Goal: Task Accomplishment & Management: Use online tool/utility

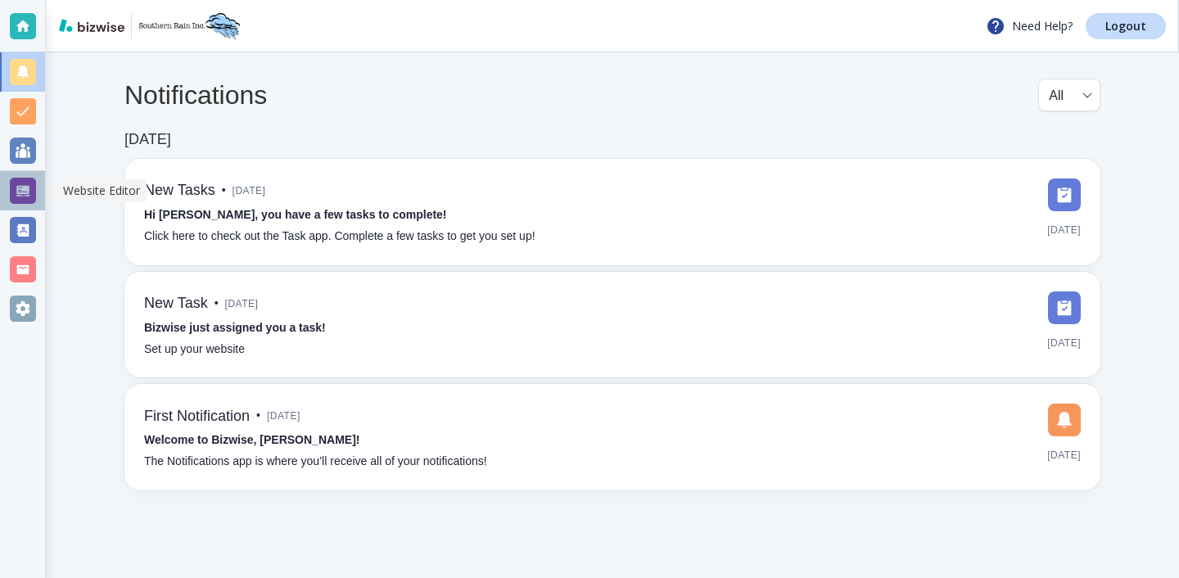
click at [33, 185] on div at bounding box center [23, 191] width 26 height 26
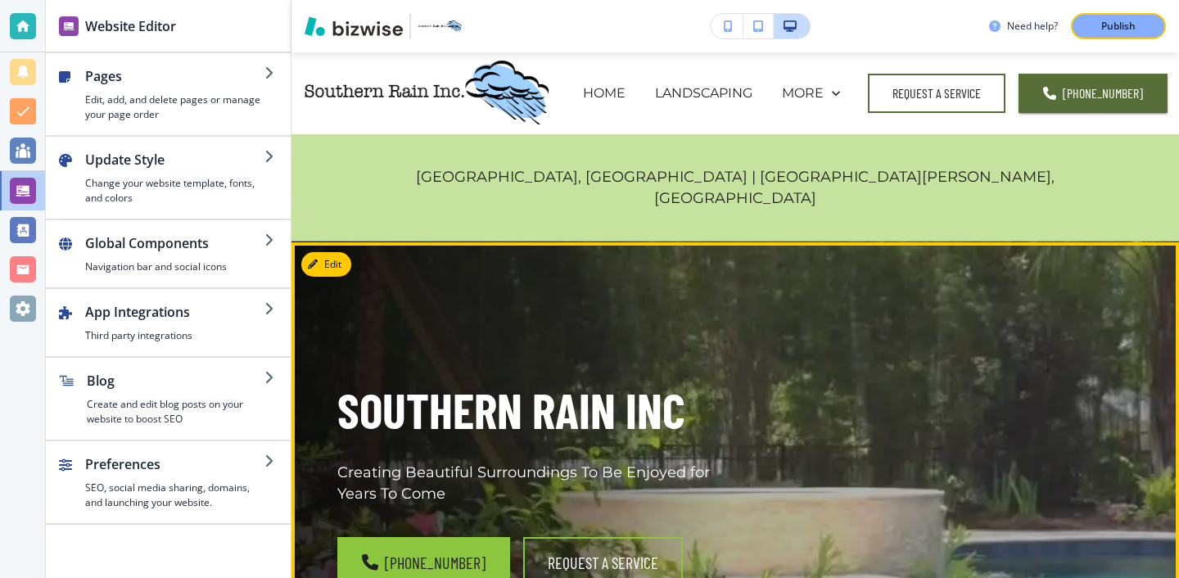
scroll to position [76, 0]
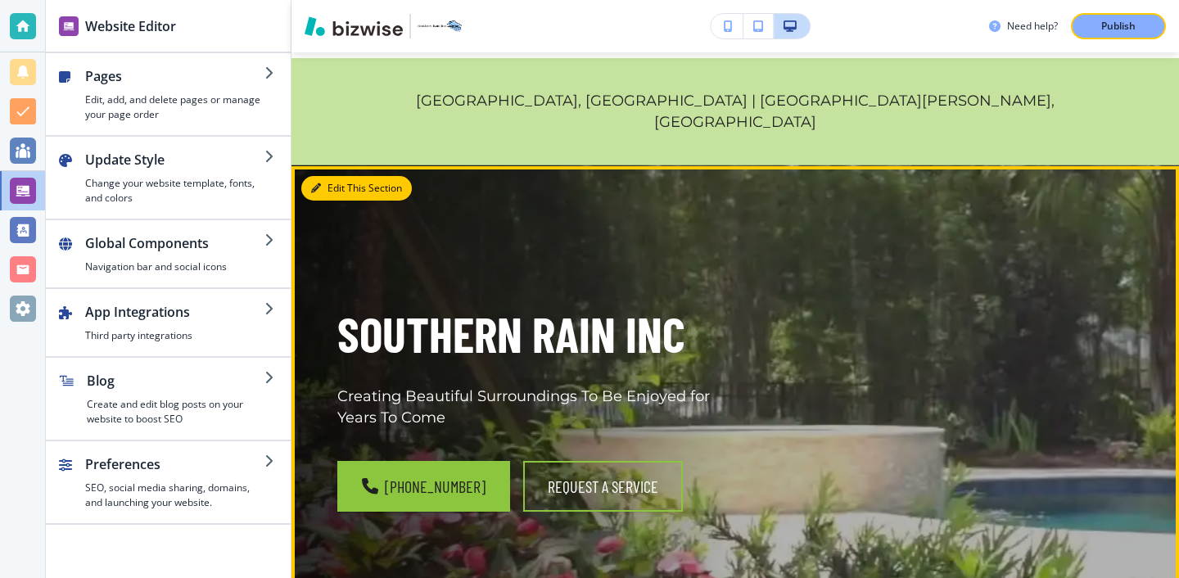
click at [346, 176] on button "Edit This Section" at bounding box center [356, 188] width 111 height 25
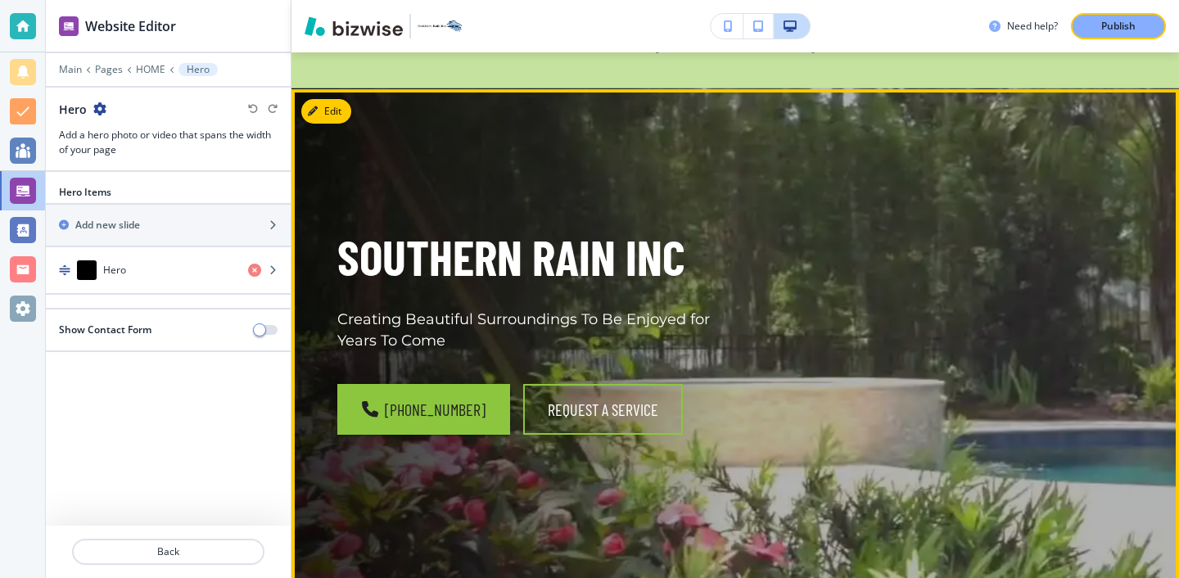
scroll to position [169, 0]
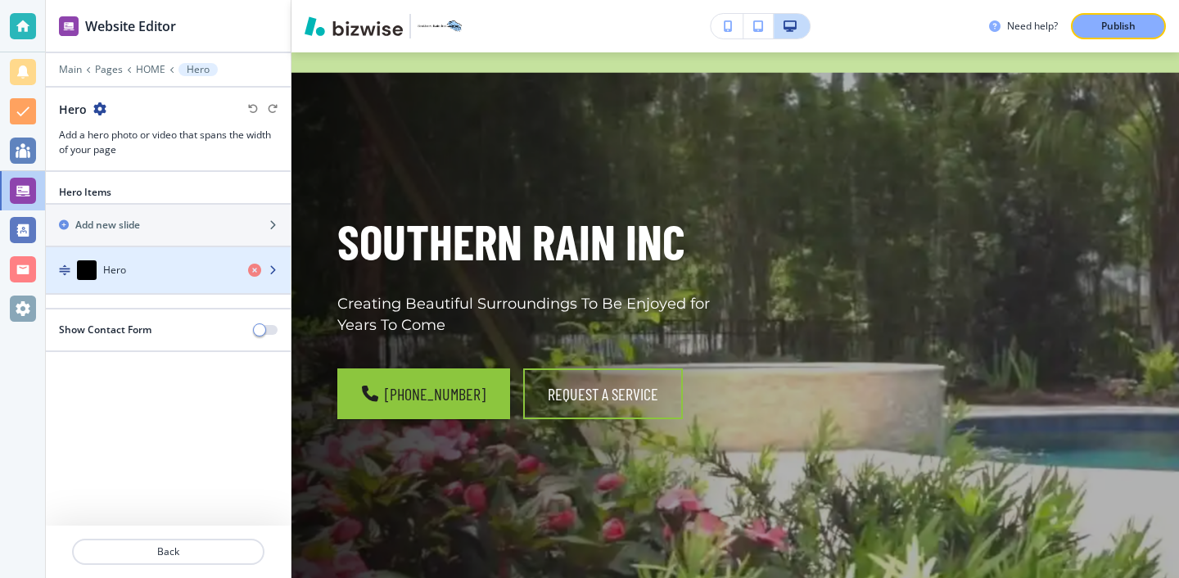
click at [201, 274] on div "Hero" at bounding box center [140, 270] width 189 height 20
click at [197, 275] on div "Hero" at bounding box center [140, 270] width 189 height 20
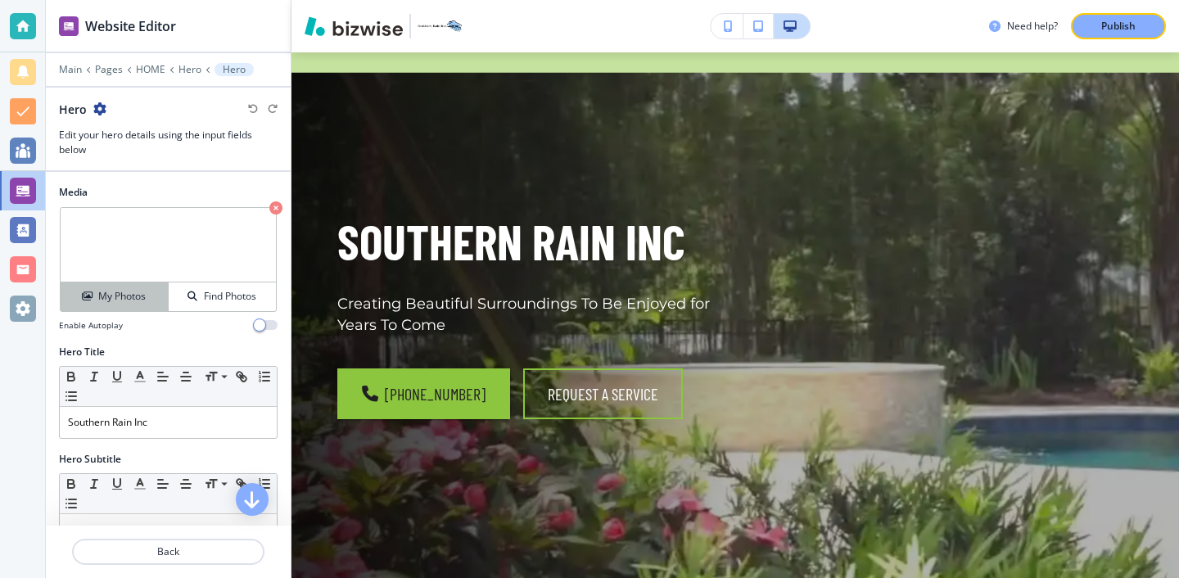
click at [150, 296] on div "My Photos" at bounding box center [114, 296] width 107 height 15
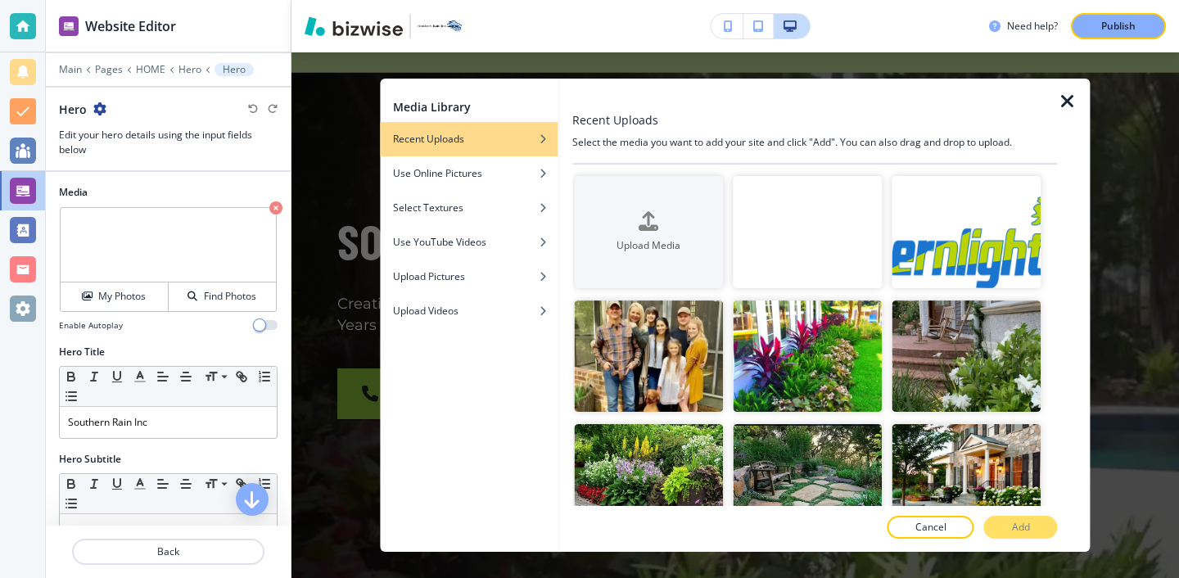
click at [791, 264] on video "button" at bounding box center [807, 232] width 149 height 112
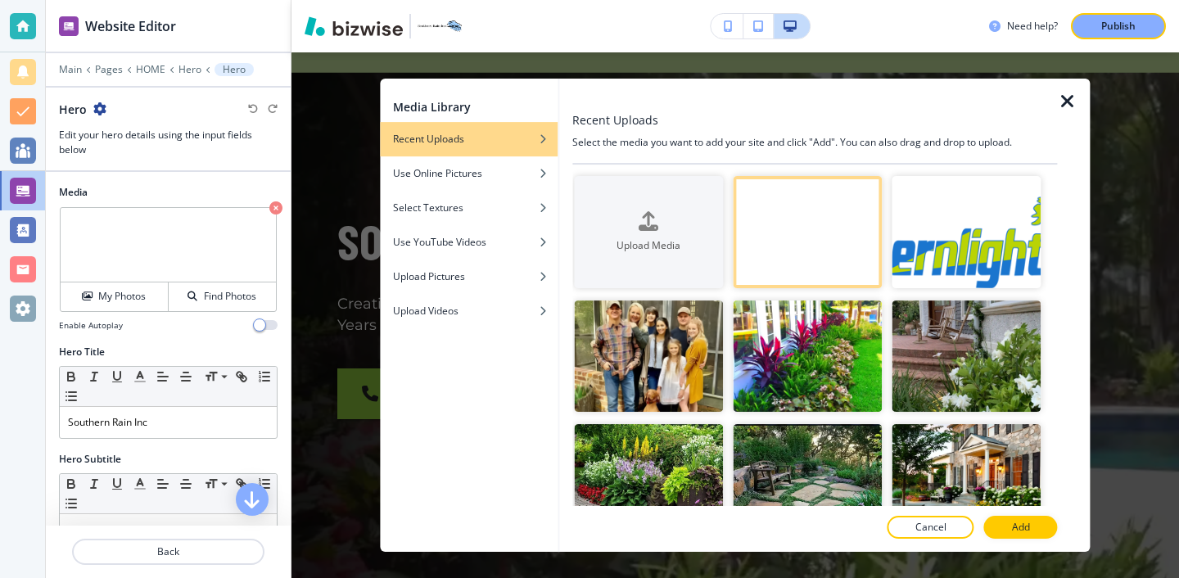
click at [803, 245] on video "button" at bounding box center [807, 232] width 149 height 112
click at [1068, 115] on div at bounding box center [1074, 315] width 33 height 473
click at [1066, 102] on icon "button" at bounding box center [1068, 102] width 20 height 20
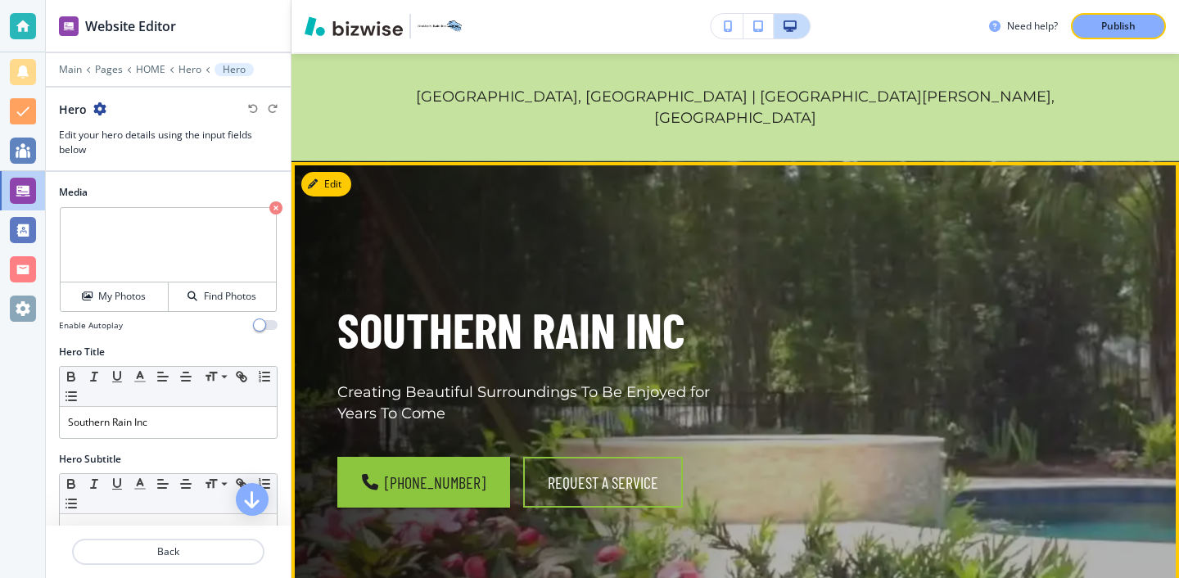
scroll to position [0, 0]
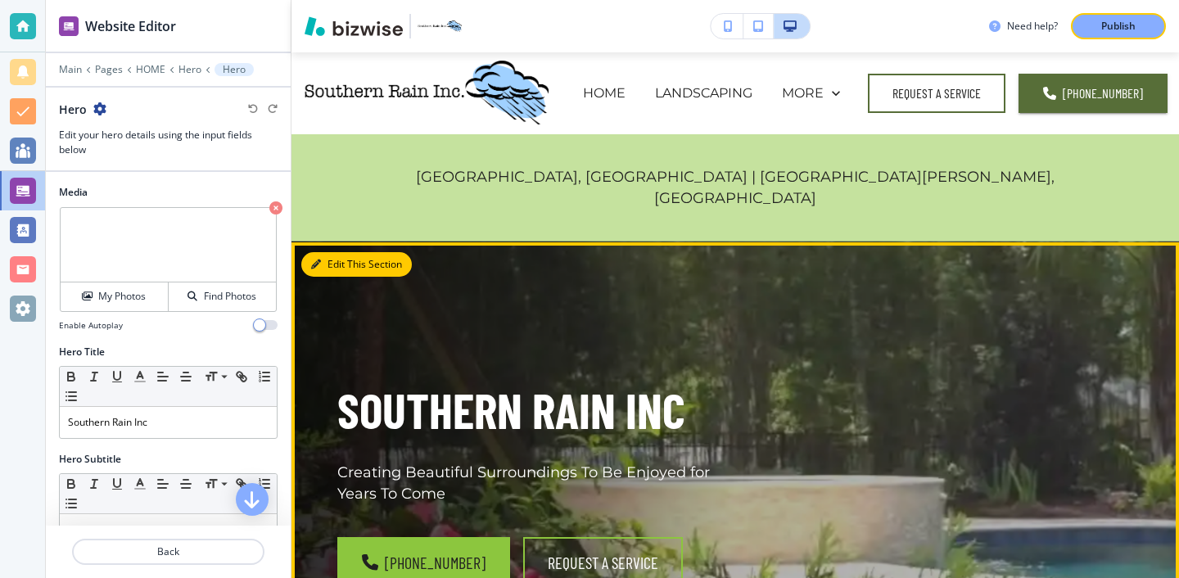
click at [337, 252] on button "Edit This Section" at bounding box center [356, 264] width 111 height 25
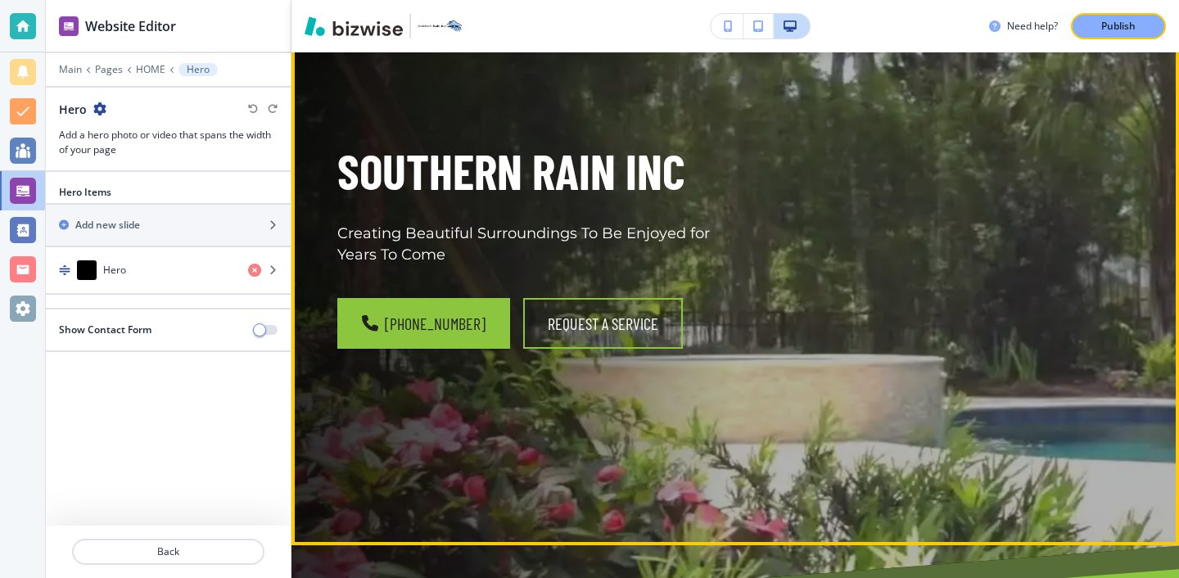
scroll to position [369, 0]
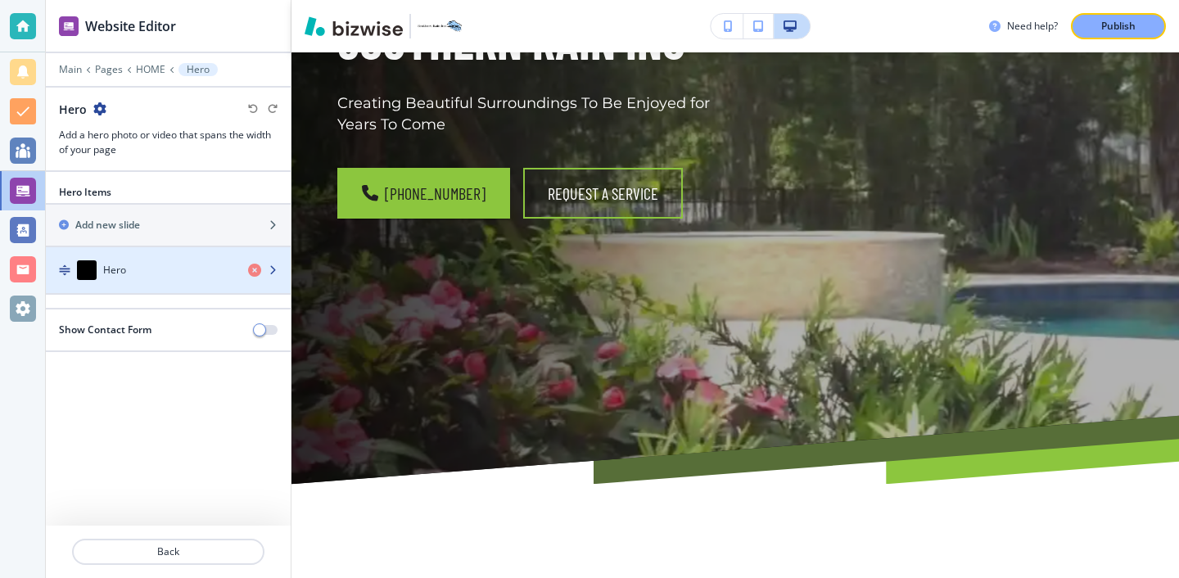
click at [174, 286] on div "button" at bounding box center [168, 286] width 245 height 13
click at [173, 286] on div "button" at bounding box center [168, 286] width 245 height 13
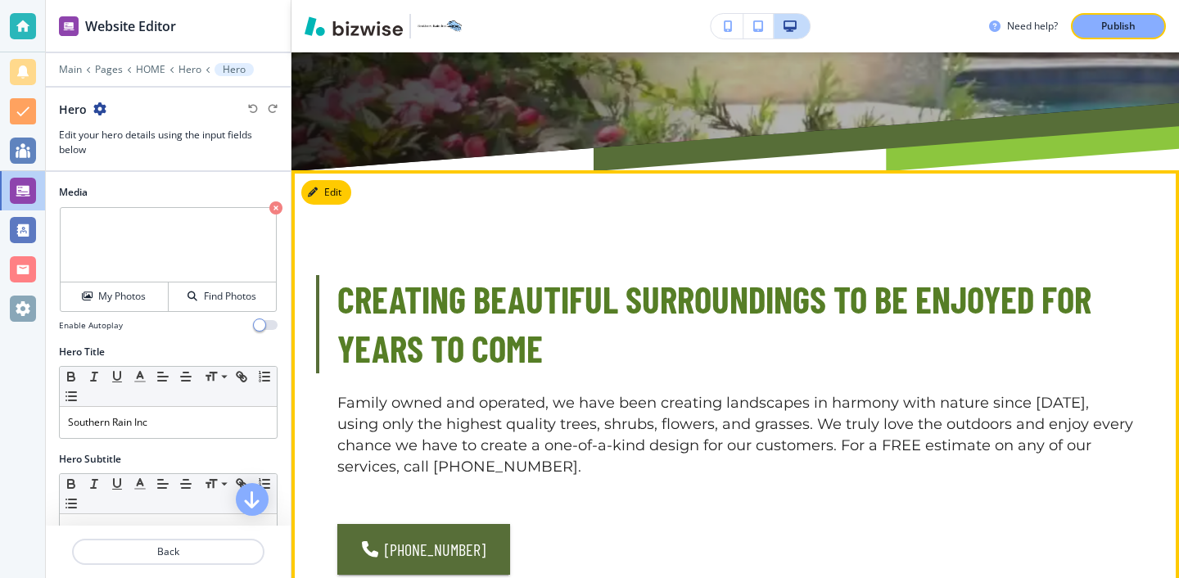
scroll to position [0, 0]
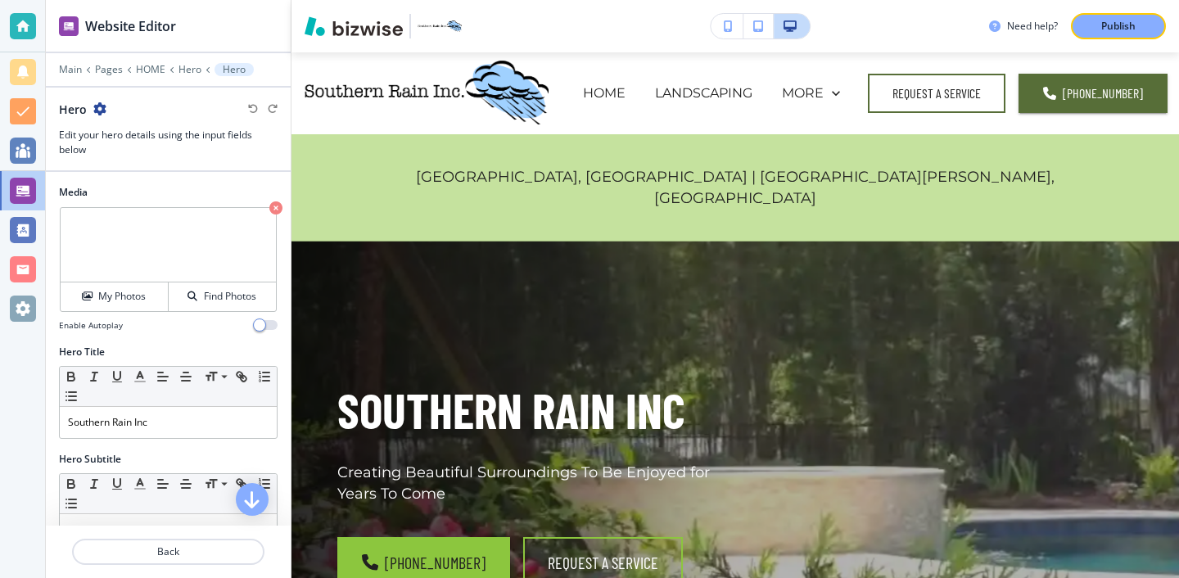
click at [735, 33] on button "button" at bounding box center [727, 26] width 33 height 25
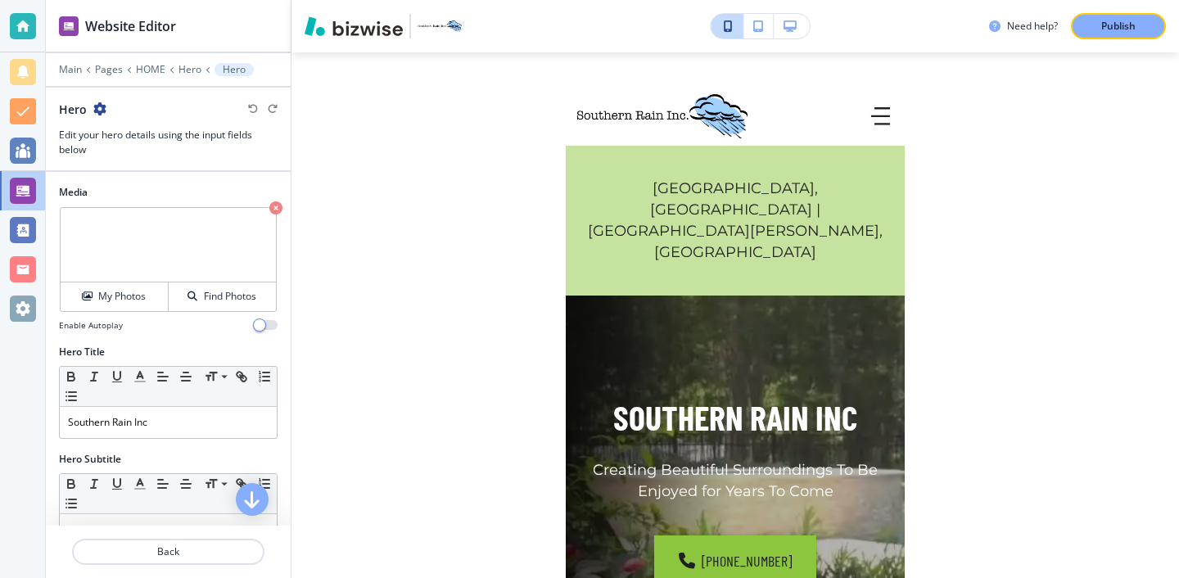
click at [721, 29] on button "button" at bounding box center [727, 26] width 33 height 25
click at [785, 36] on button "button" at bounding box center [792, 26] width 36 height 25
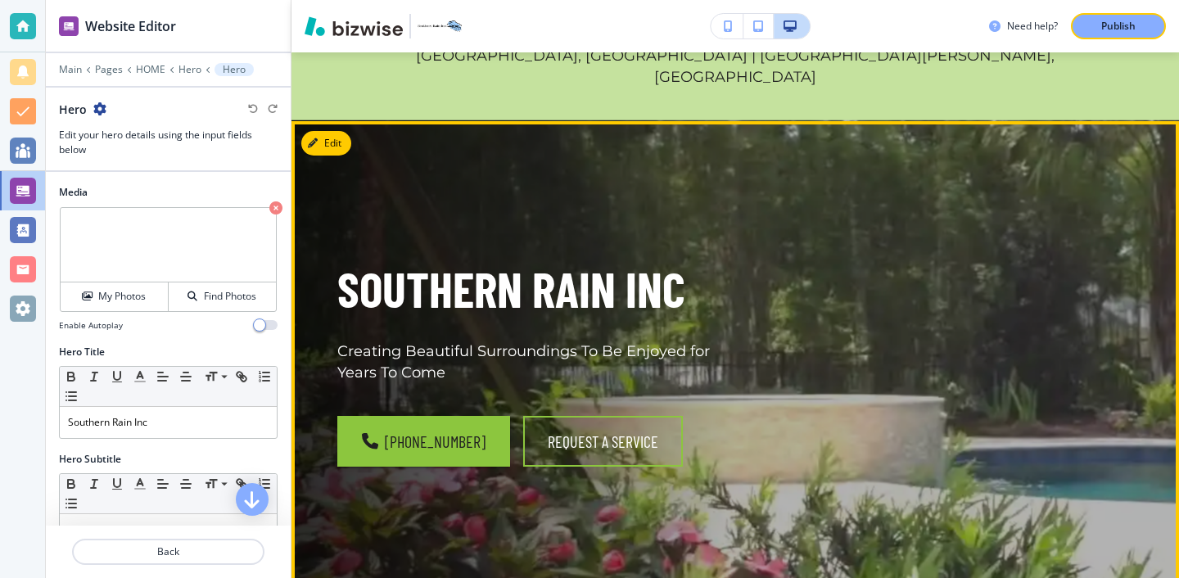
scroll to position [339, 0]
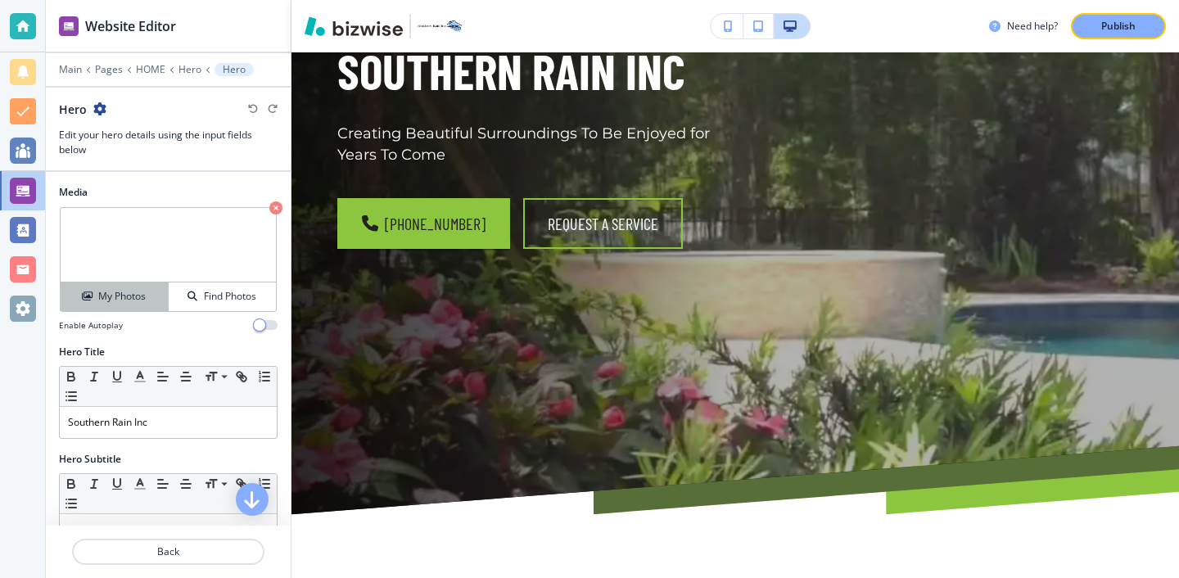
click at [155, 294] on div "My Photos" at bounding box center [114, 296] width 107 height 15
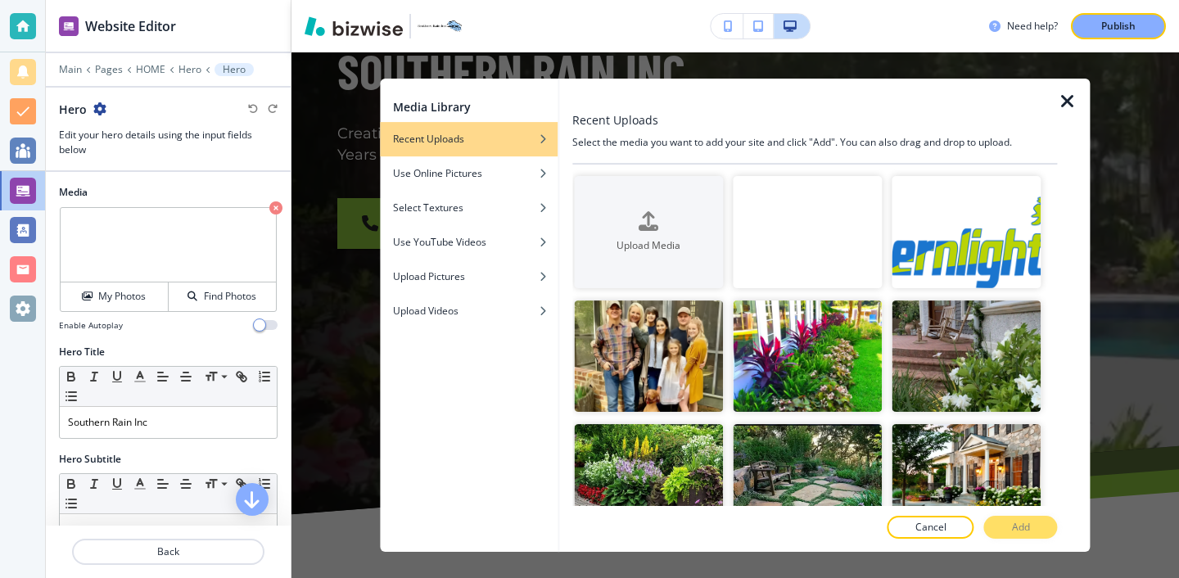
click at [1065, 98] on icon "button" at bounding box center [1068, 102] width 20 height 20
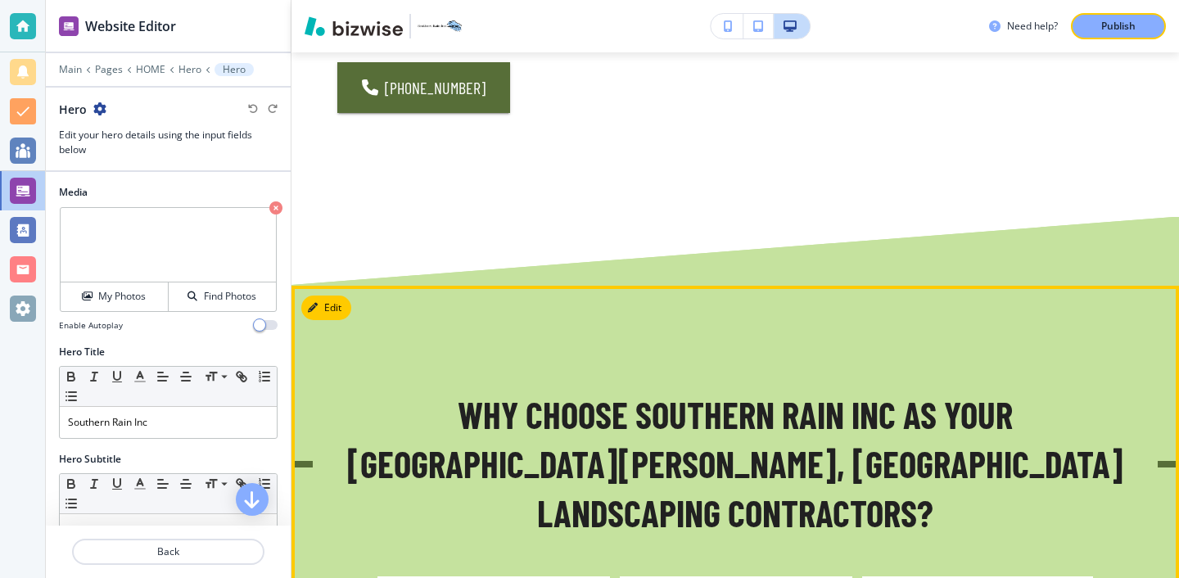
scroll to position [1171, 0]
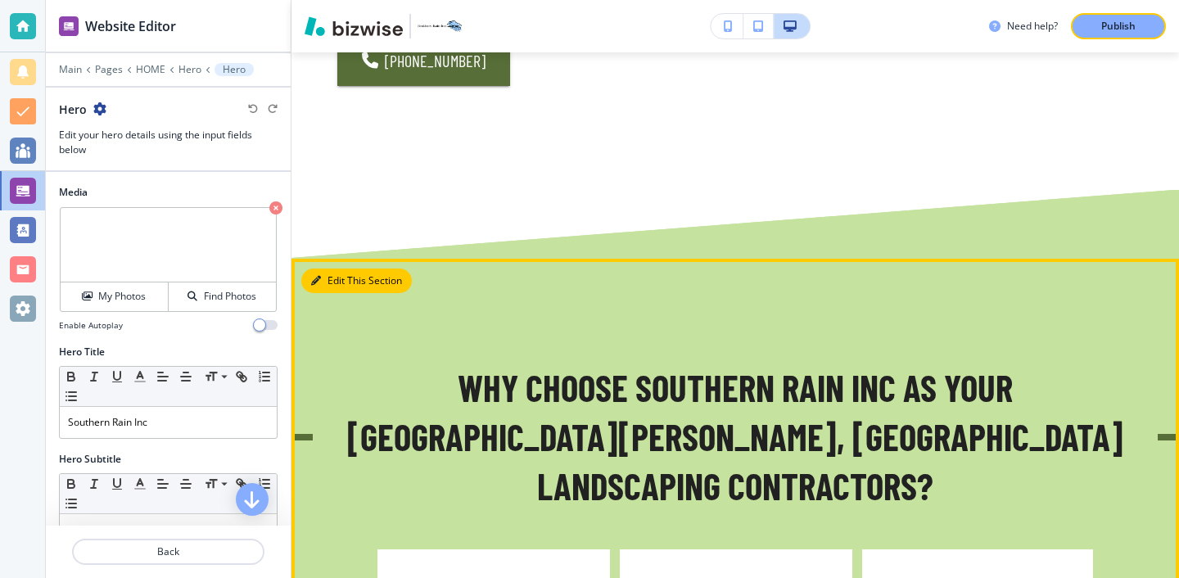
click at [341, 269] on button "Edit This Section" at bounding box center [356, 281] width 111 height 25
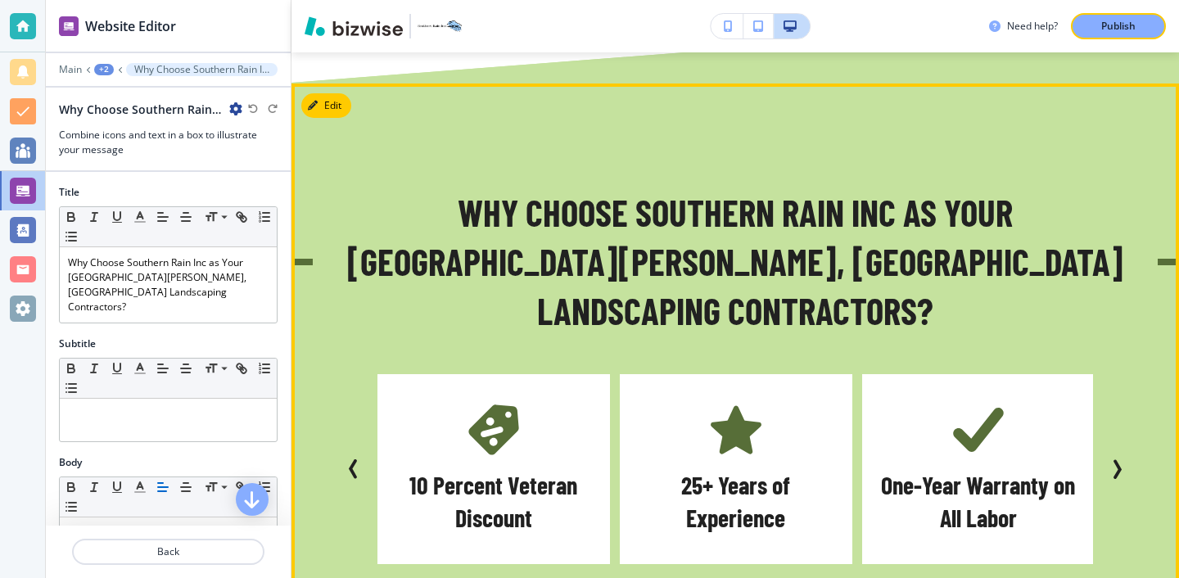
scroll to position [1356, 0]
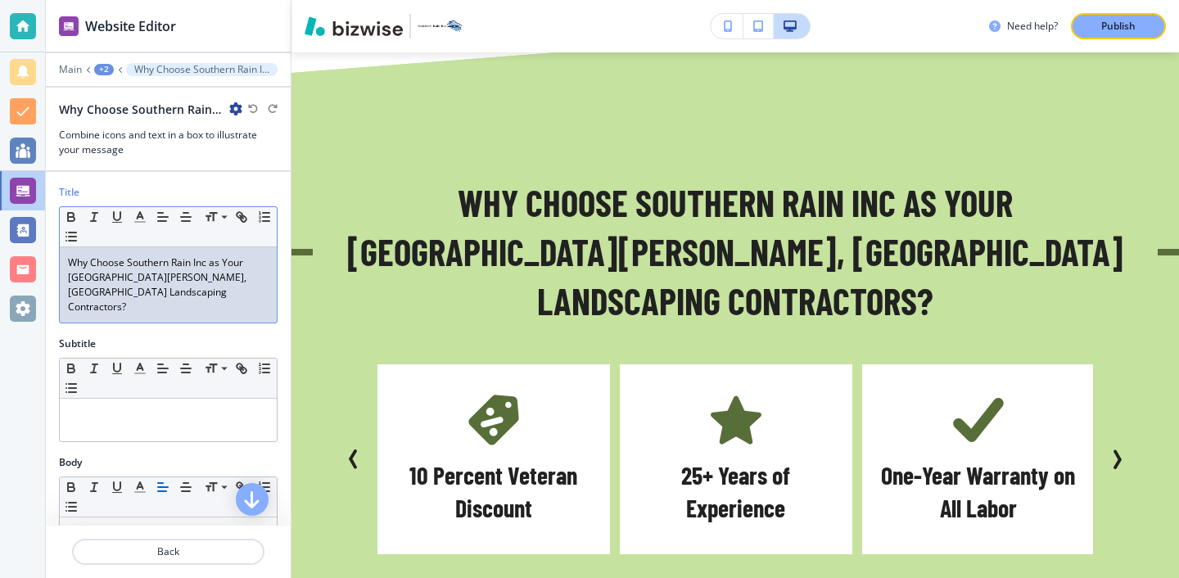
click at [208, 265] on p "Why Choose Southern Rain Inc as Your [GEOGRAPHIC_DATA][PERSON_NAME], [GEOGRAPHI…" at bounding box center [168, 285] width 201 height 59
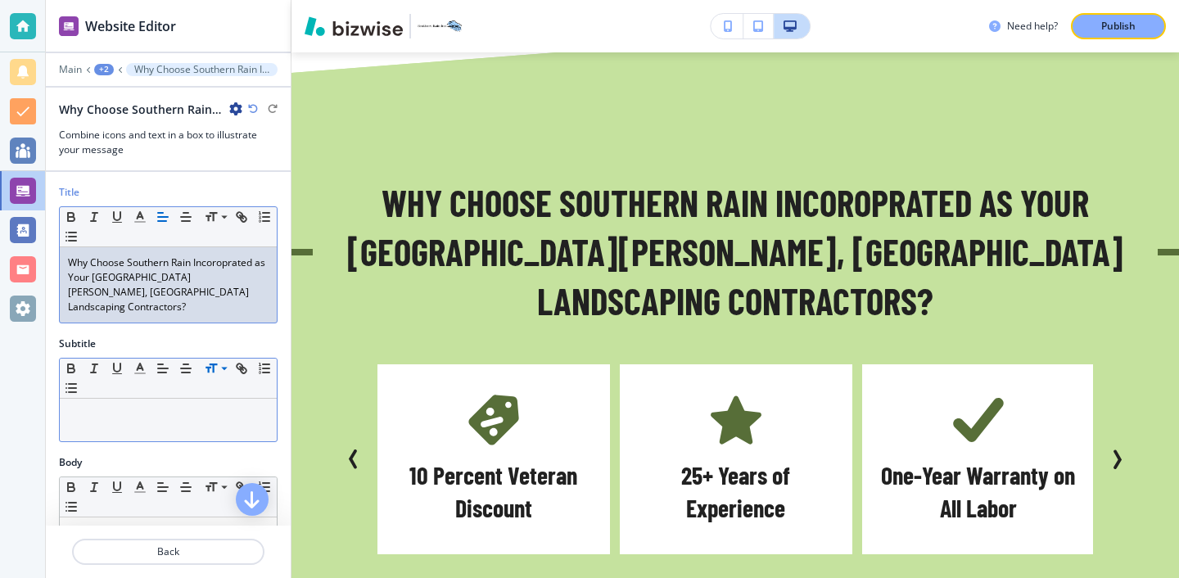
click at [239, 264] on p "Why Choose Southern Rain Incoroprated as Your [GEOGRAPHIC_DATA][PERSON_NAME], […" at bounding box center [168, 285] width 201 height 59
drag, startPoint x: 255, startPoint y: 260, endPoint x: 266, endPoint y: 287, distance: 29.4
click at [266, 289] on p "Why Choose Southern Rain Incorporated as Your [GEOGRAPHIC_DATA][PERSON_NAME], […" at bounding box center [168, 285] width 201 height 59
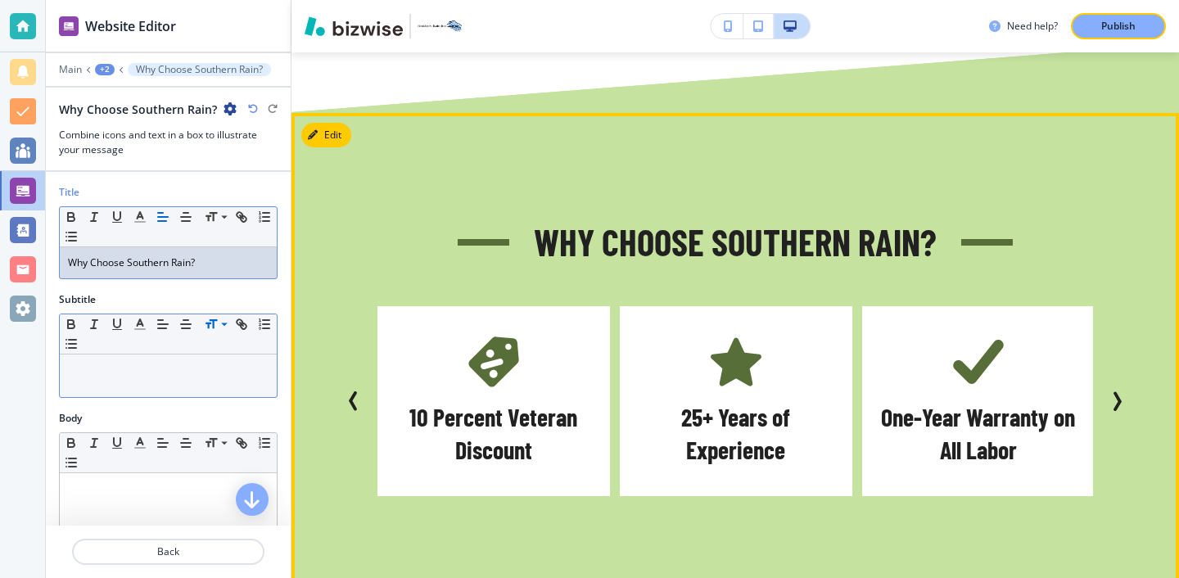
scroll to position [1314, 0]
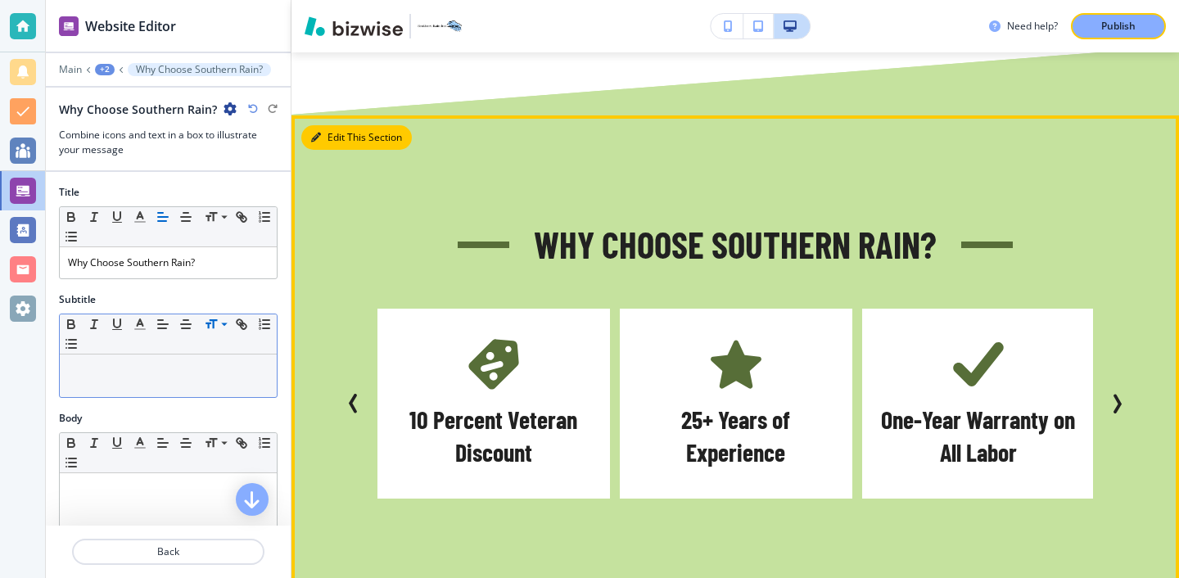
click at [343, 125] on button "Edit This Section" at bounding box center [356, 137] width 111 height 25
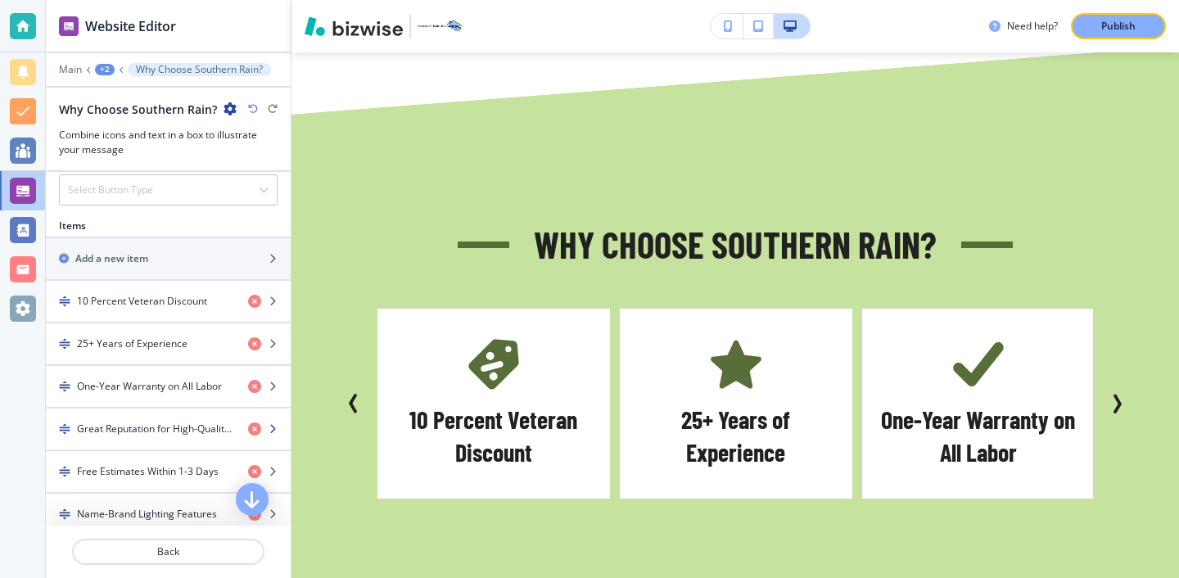
scroll to position [656, 0]
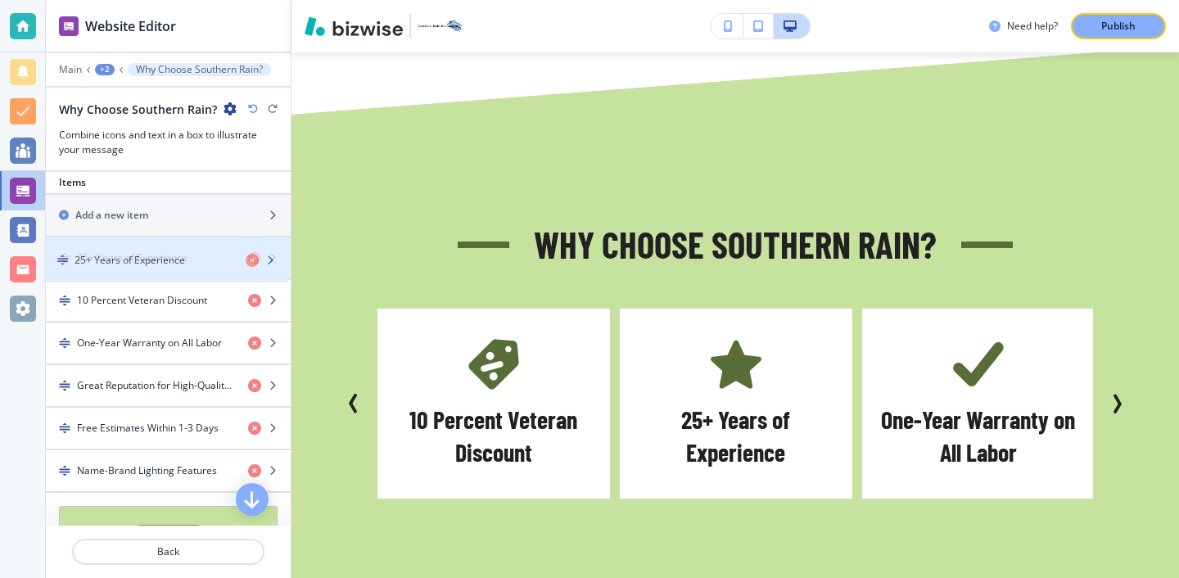
drag, startPoint x: 136, startPoint y: 312, endPoint x: 133, endPoint y: 270, distance: 41.8
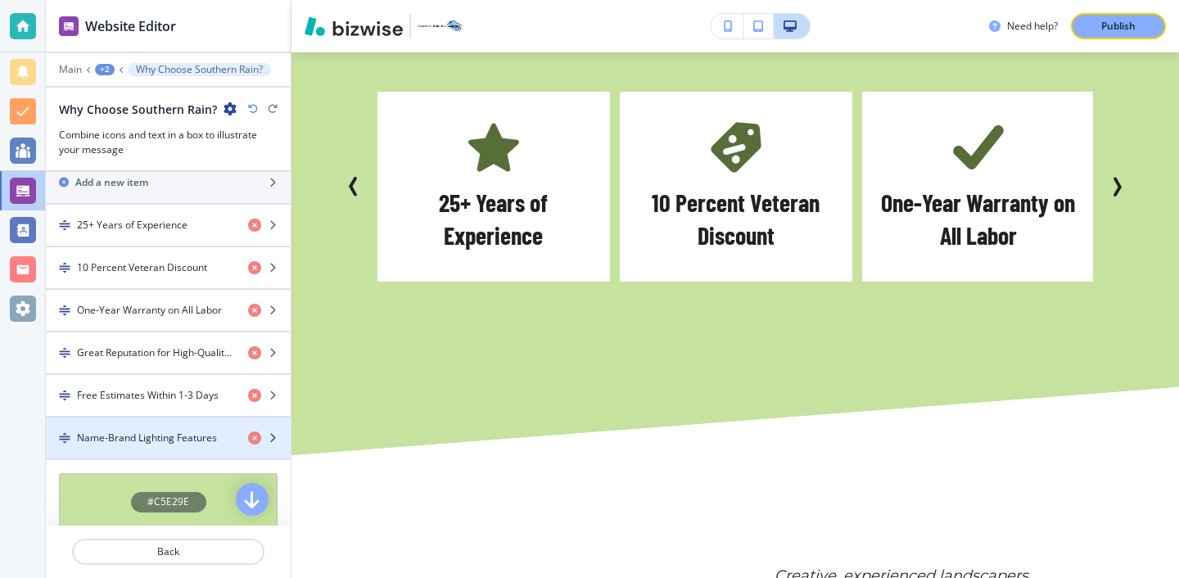
scroll to position [680, 0]
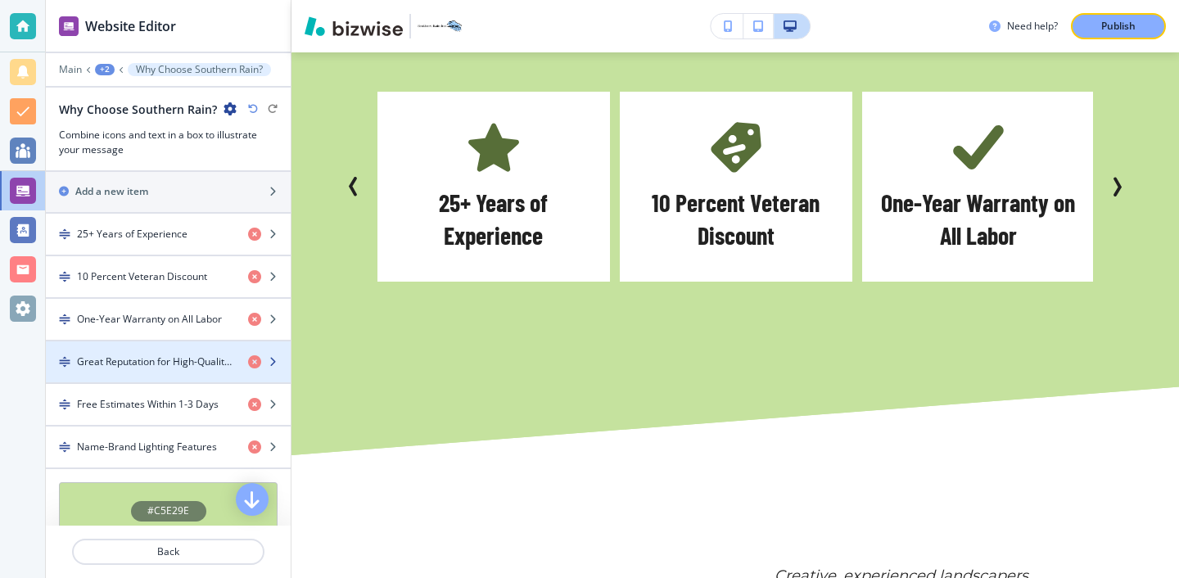
click at [185, 369] on div "button" at bounding box center [168, 375] width 245 height 13
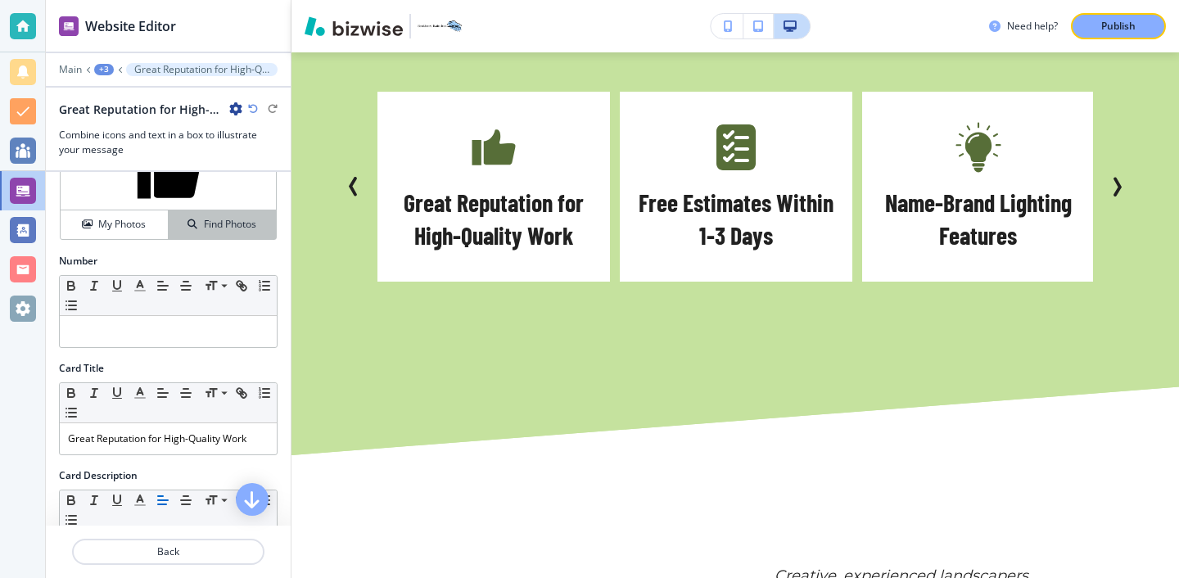
scroll to position [154, 0]
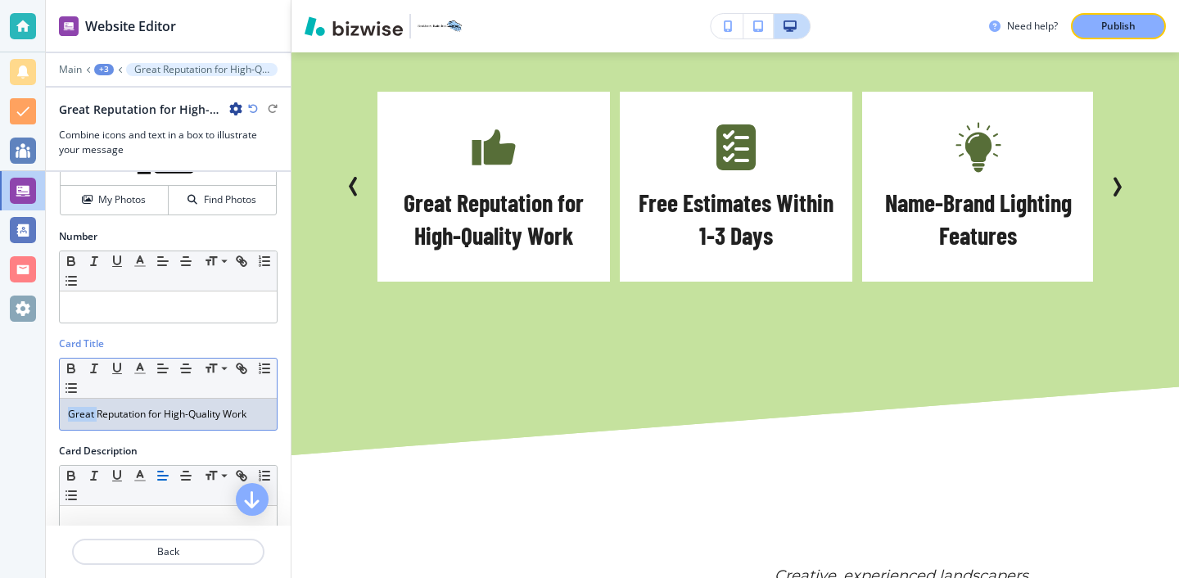
drag, startPoint x: 98, startPoint y: 419, endPoint x: 18, endPoint y: 420, distance: 80.3
click at [23, 419] on div "Website Editor Main +3 Great Reputation for High-Quality Work Great Reputation …" at bounding box center [589, 289] width 1179 height 578
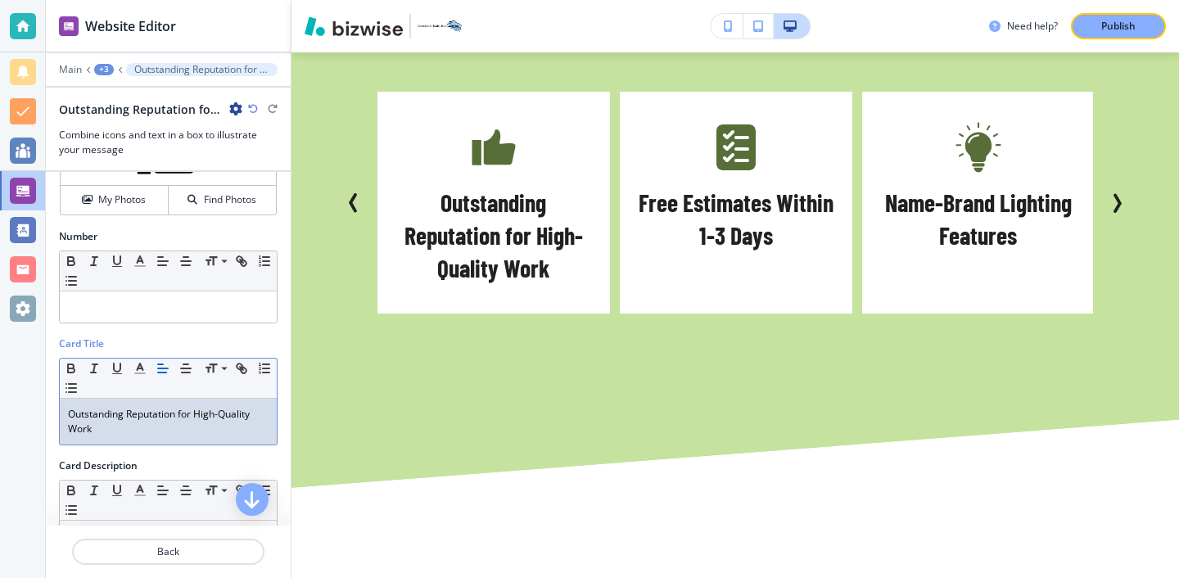
click at [206, 415] on p "Outstanding Reputation for High-Quality Work" at bounding box center [168, 421] width 201 height 29
drag, startPoint x: 179, startPoint y: 415, endPoint x: 245, endPoint y: 433, distance: 67.9
click at [245, 435] on p "Outstanding Reputation for High-Quality Work" at bounding box center [168, 421] width 201 height 29
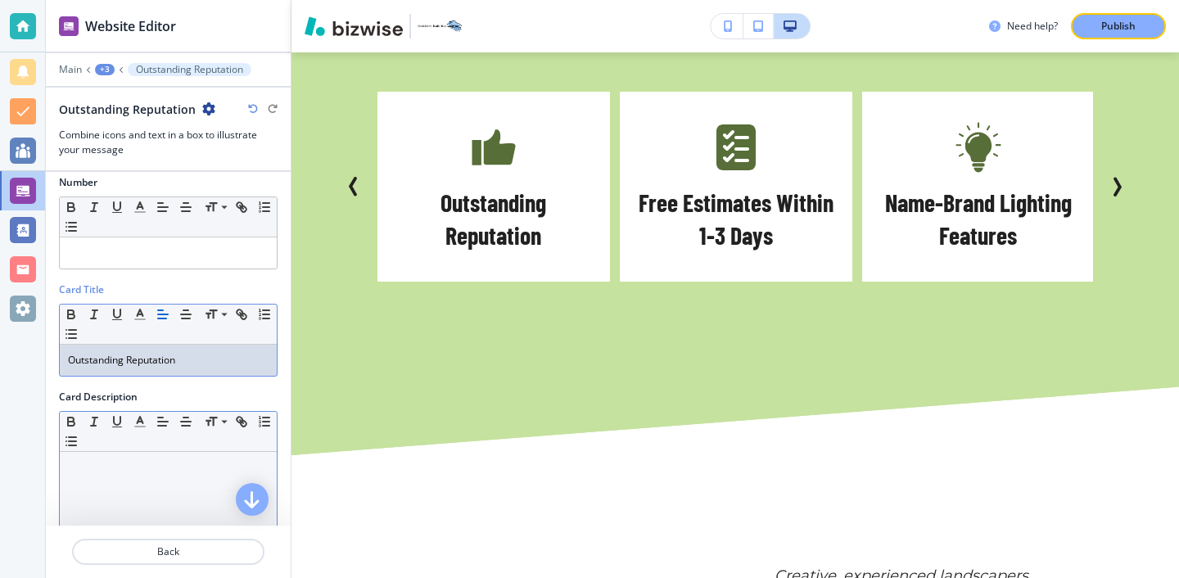
scroll to position [214, 0]
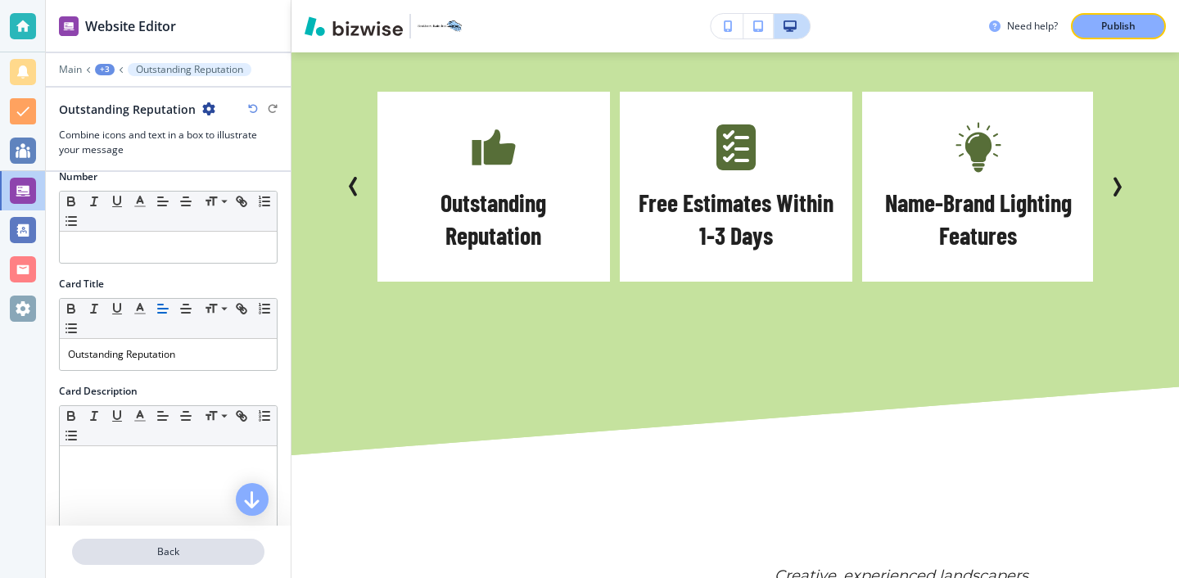
click at [159, 554] on p "Back" at bounding box center [168, 552] width 189 height 15
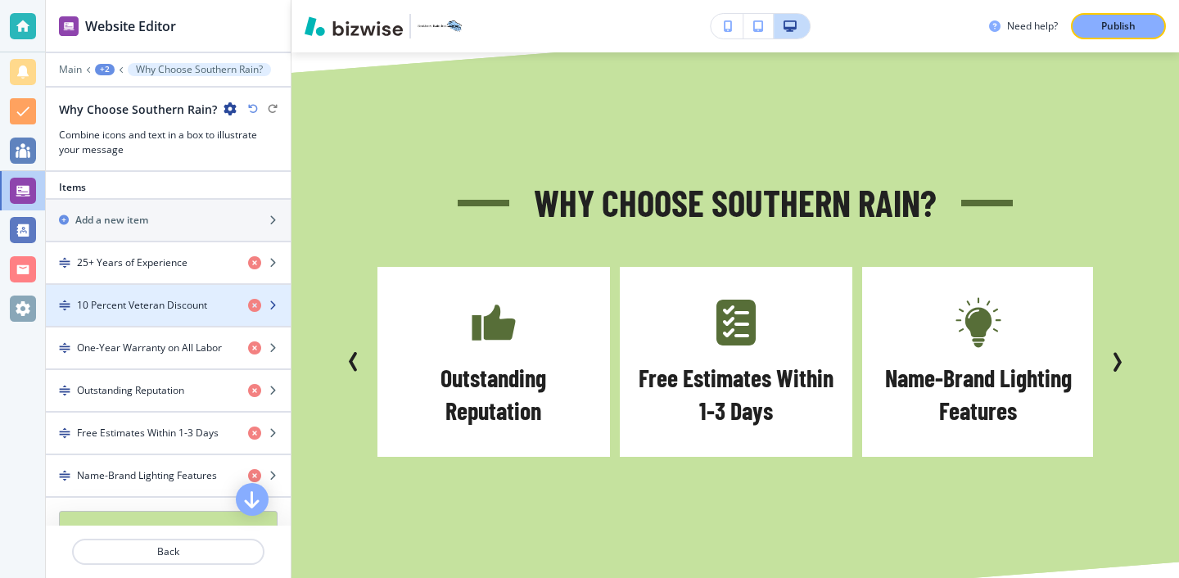
scroll to position [646, 0]
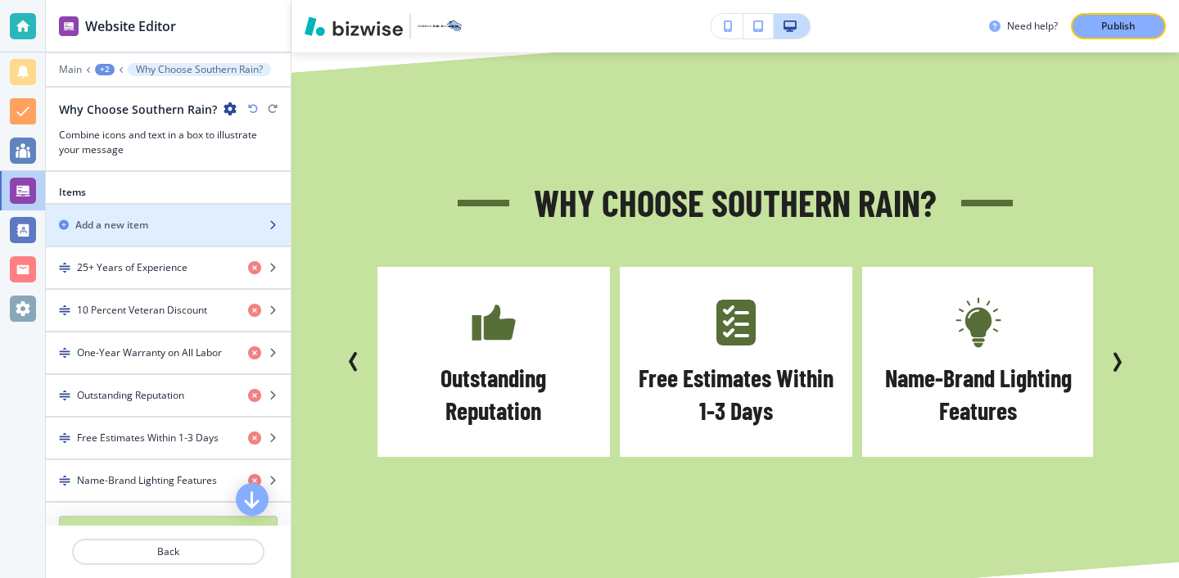
click at [193, 222] on div "Add a new item" at bounding box center [150, 225] width 209 height 15
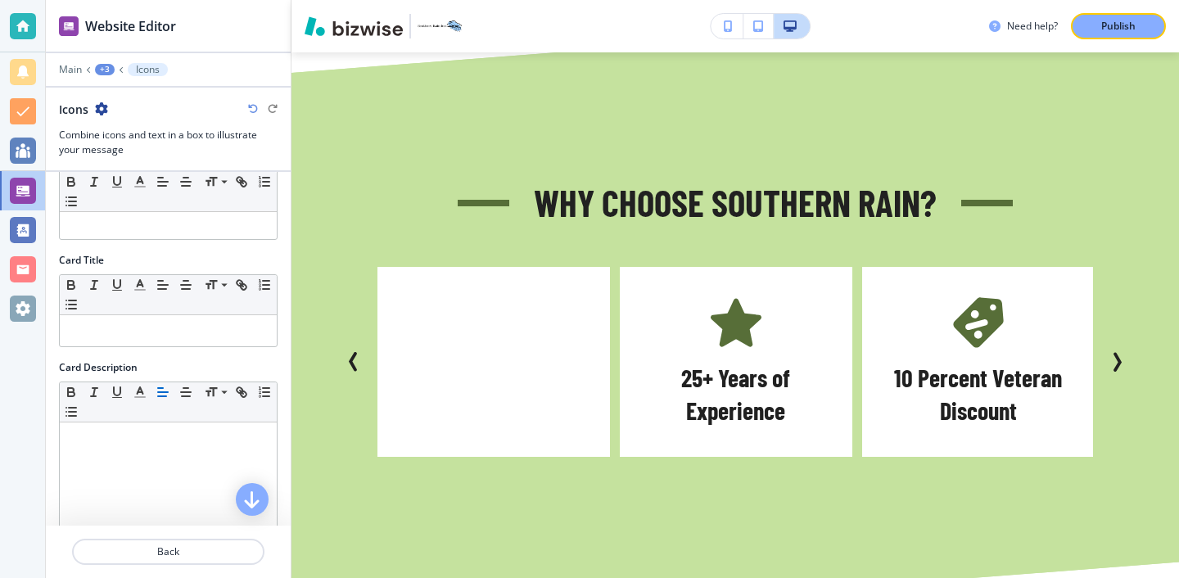
scroll to position [301, 0]
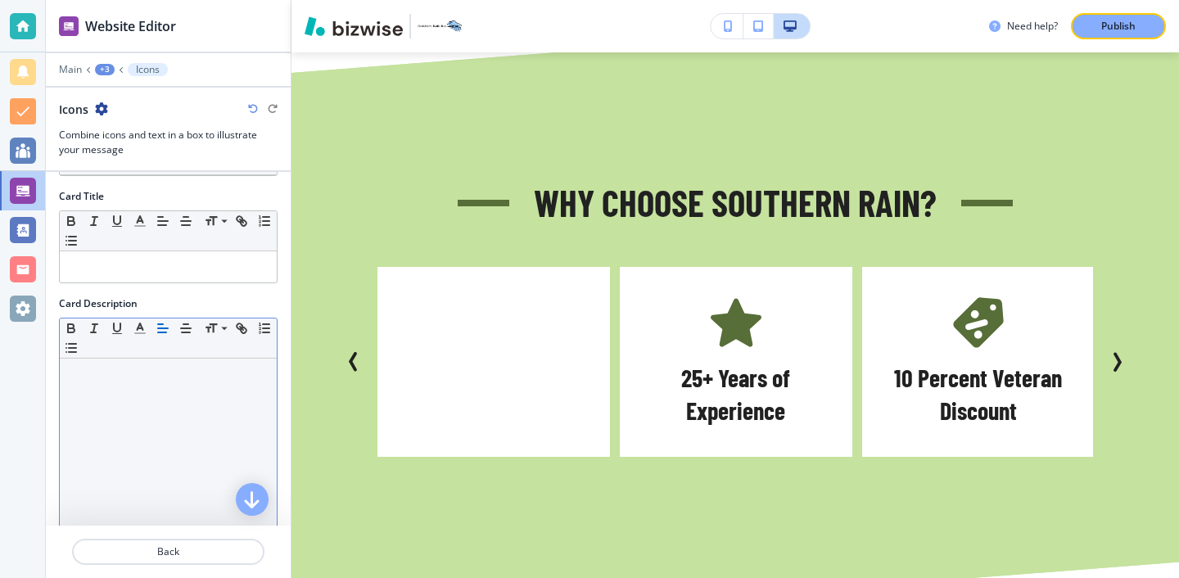
click at [161, 425] on div at bounding box center [168, 465] width 217 height 213
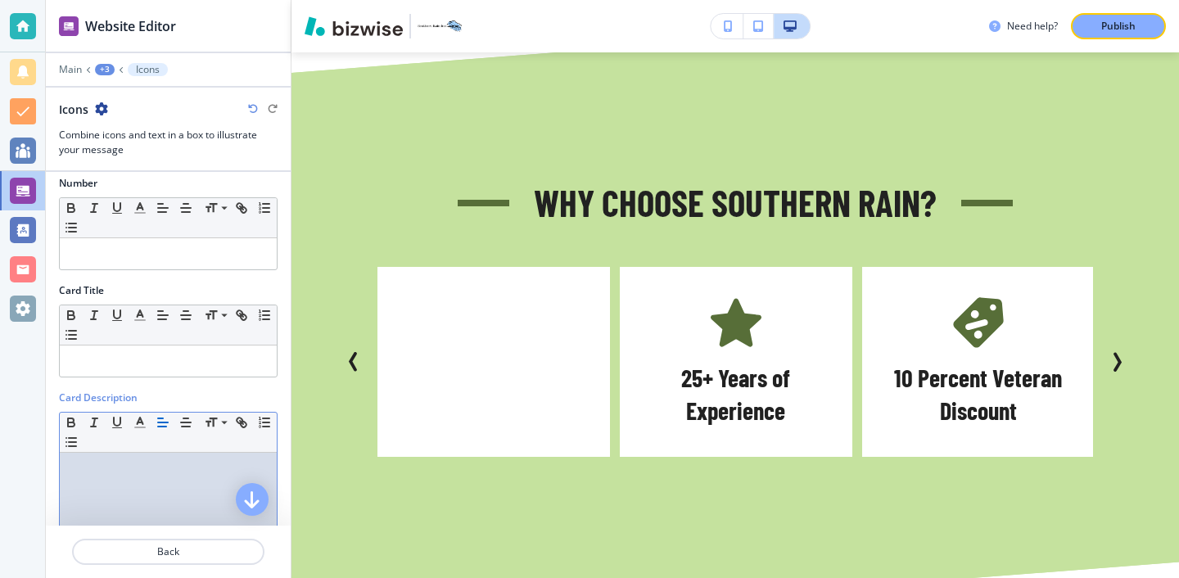
scroll to position [213, 0]
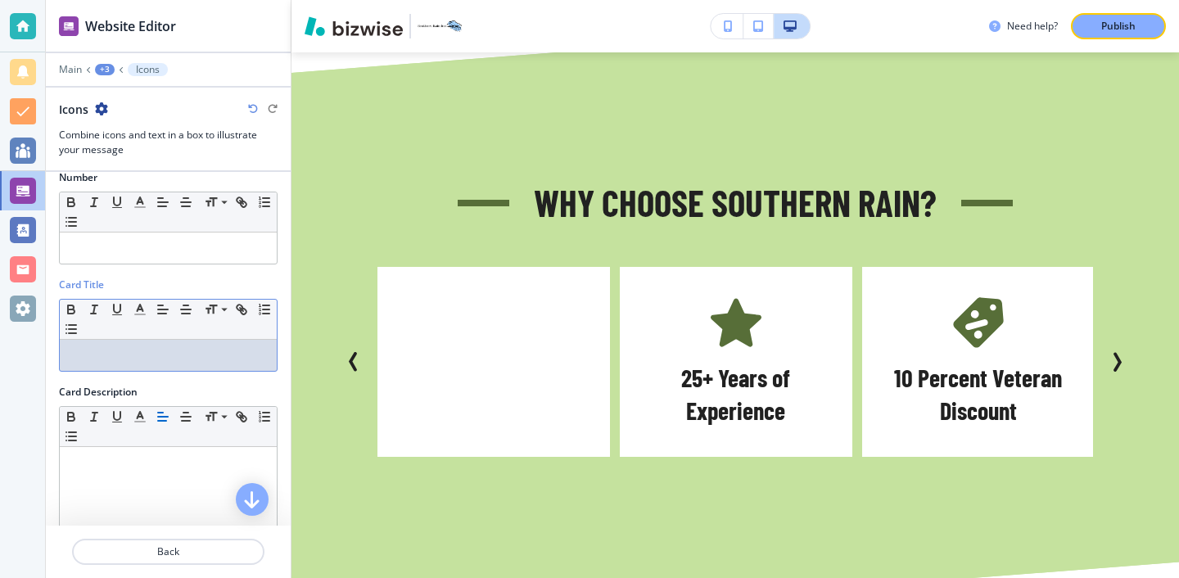
click at [165, 360] on p at bounding box center [168, 355] width 201 height 15
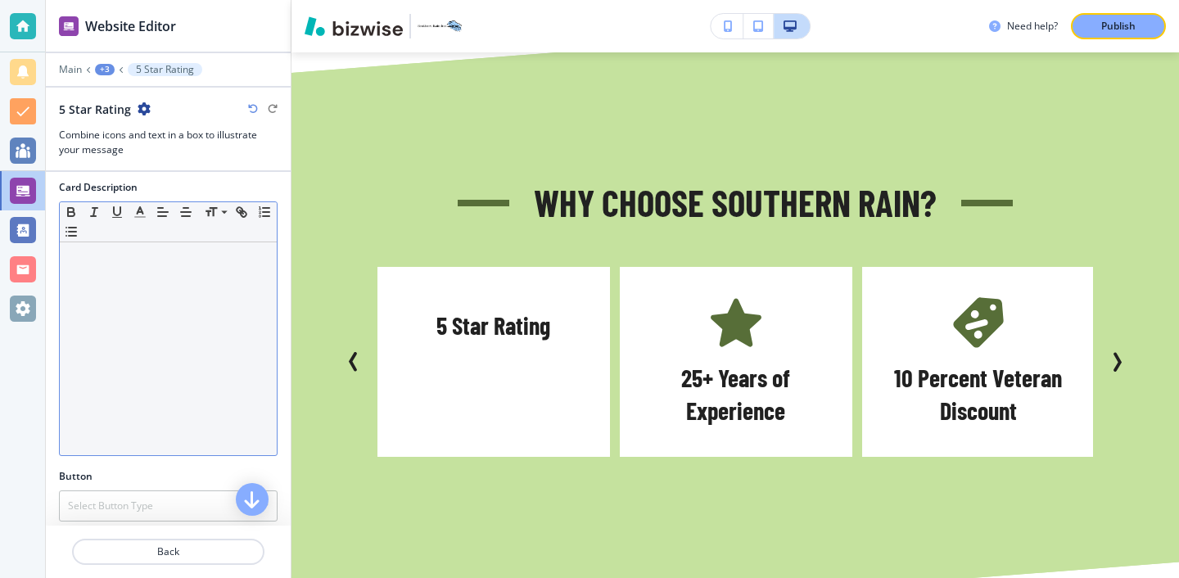
scroll to position [427, 0]
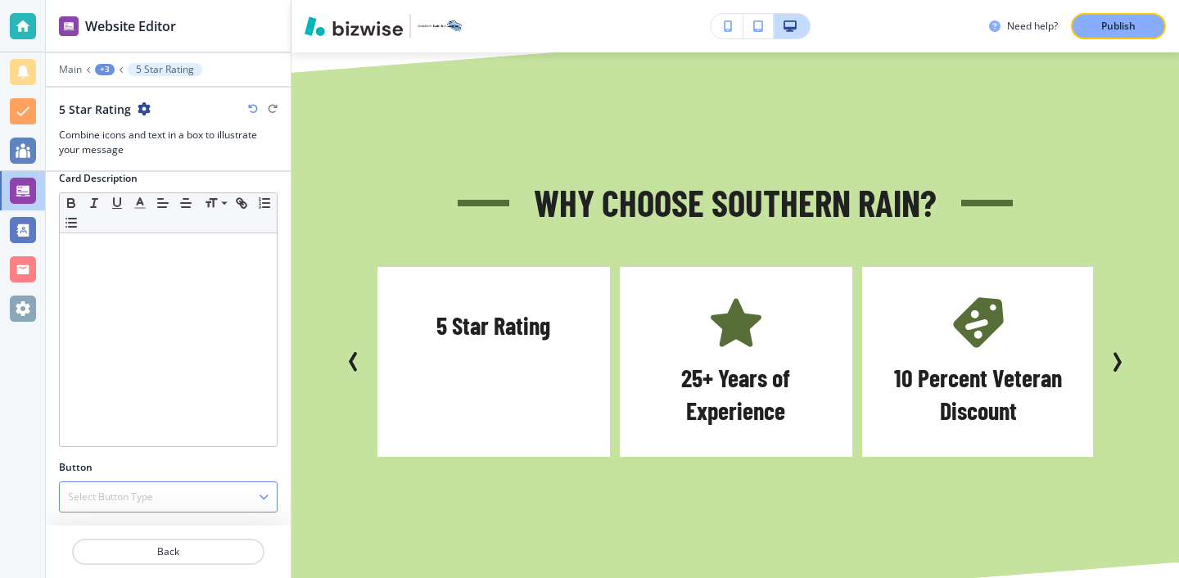
click at [171, 503] on div "Select Button Type" at bounding box center [168, 496] width 217 height 29
click at [174, 461] on div "Button Select Button Type Telephone External Link Social Media Email File Shari…" at bounding box center [168, 486] width 219 height 52
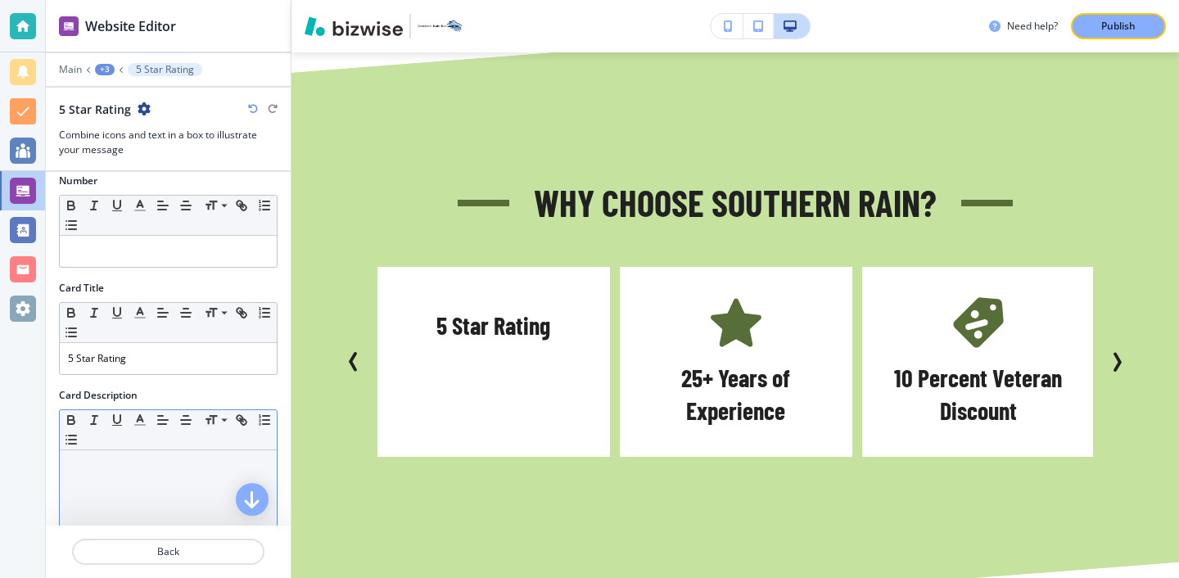
scroll to position [194, 0]
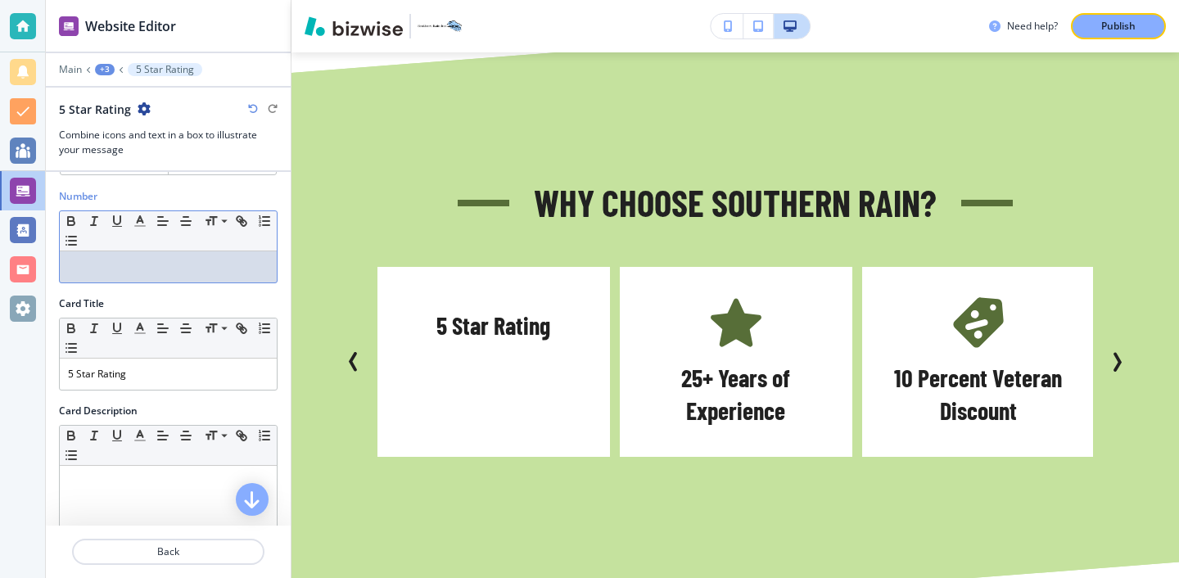
click at [183, 261] on p at bounding box center [168, 267] width 201 height 15
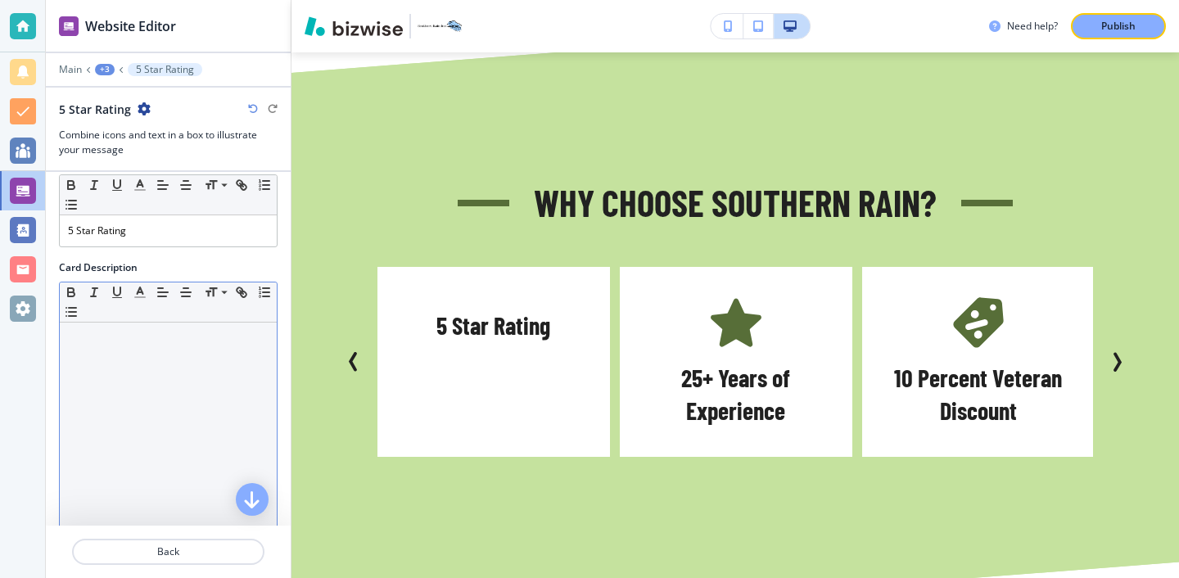
scroll to position [372, 0]
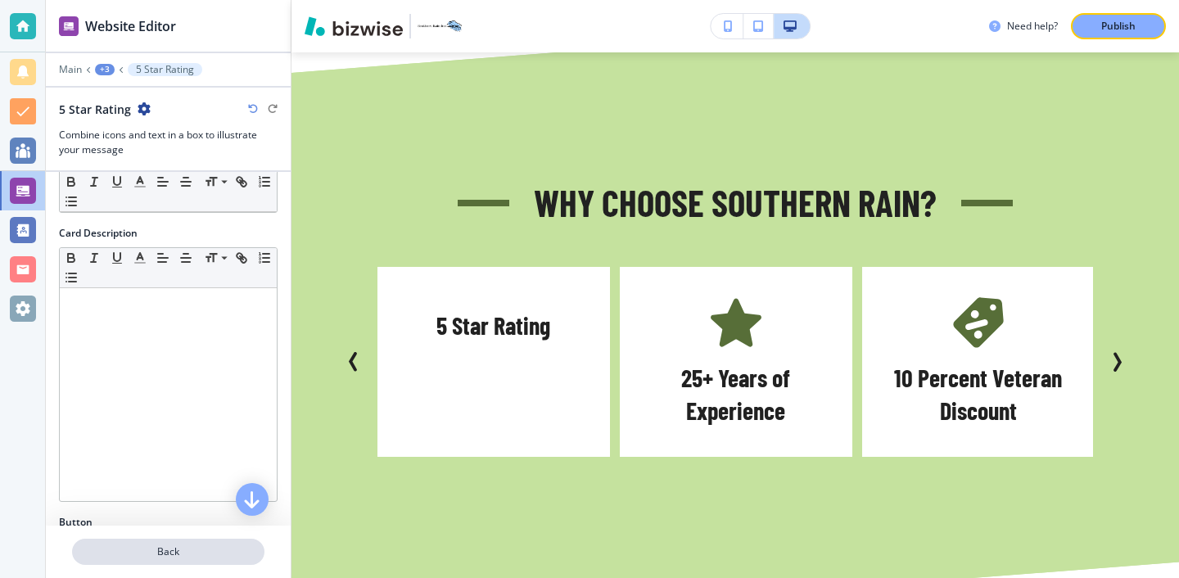
click at [194, 556] on p "Back" at bounding box center [168, 552] width 189 height 15
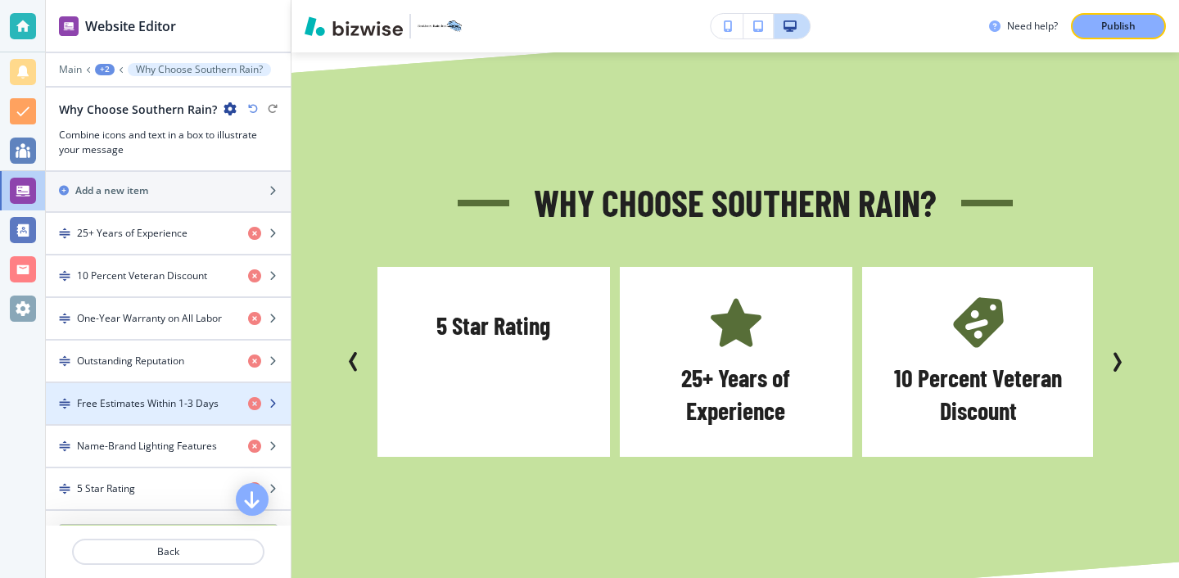
scroll to position [678, 0]
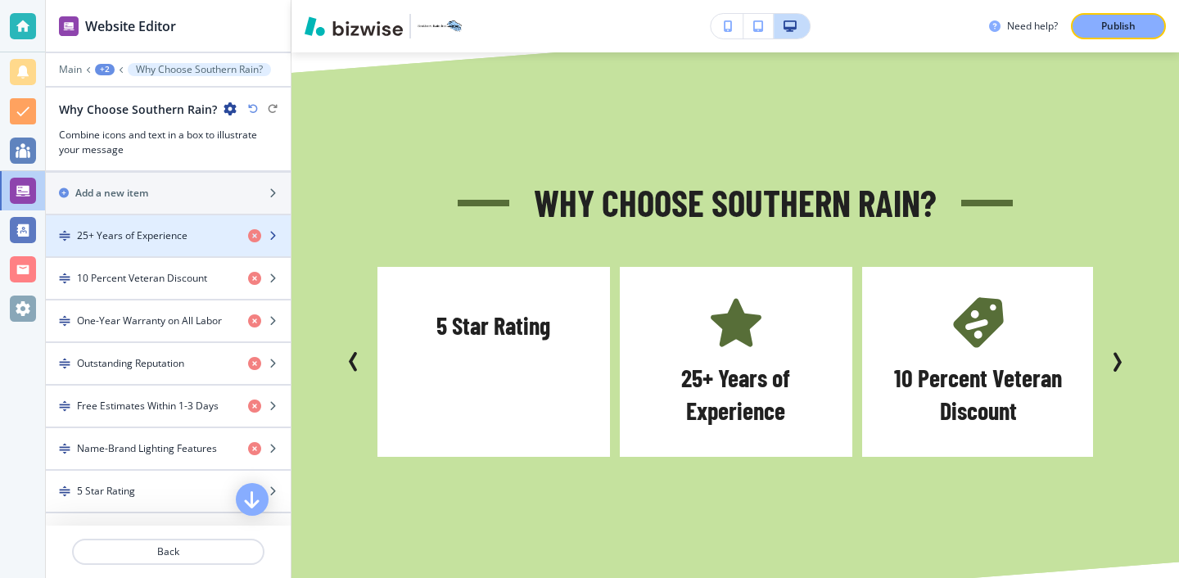
click at [165, 232] on h4 "25+ Years of Experience" at bounding box center [132, 235] width 111 height 15
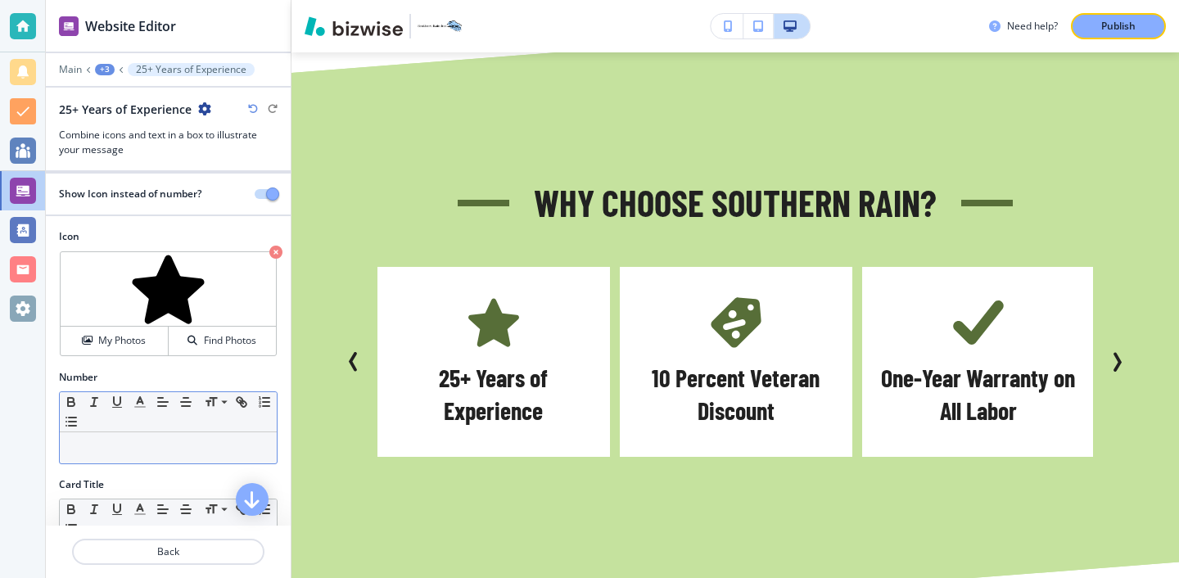
scroll to position [0, 0]
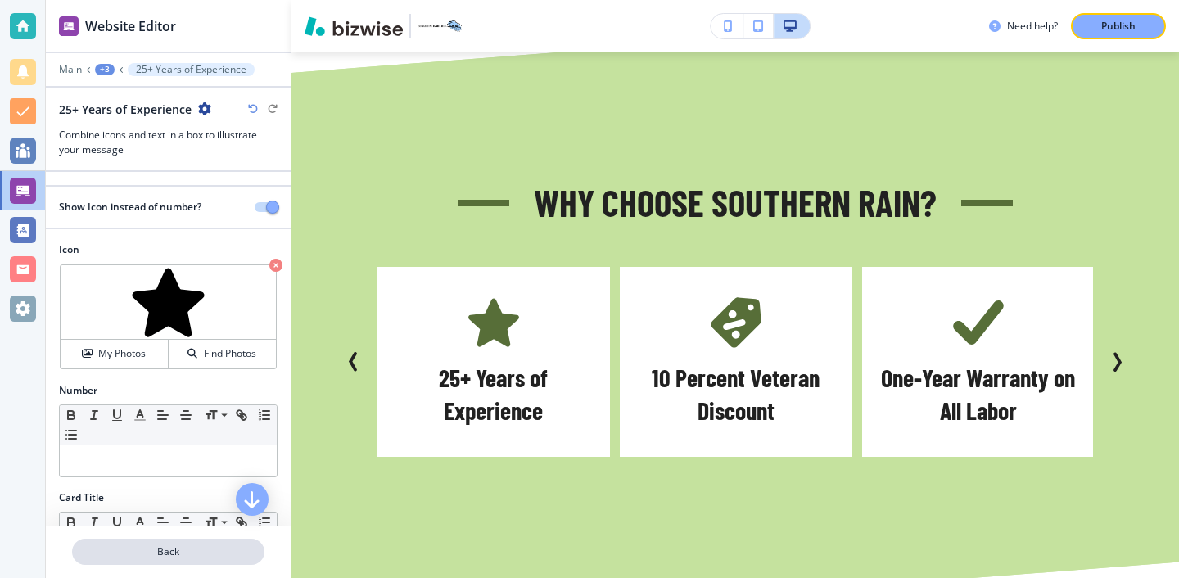
click at [197, 549] on p "Back" at bounding box center [168, 552] width 189 height 15
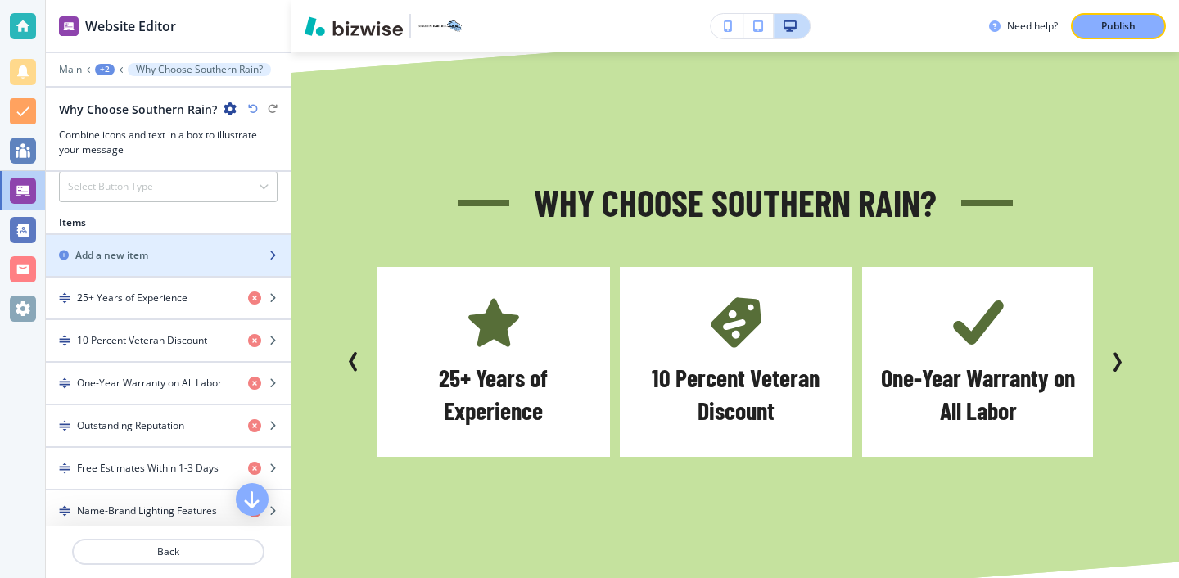
scroll to position [712, 0]
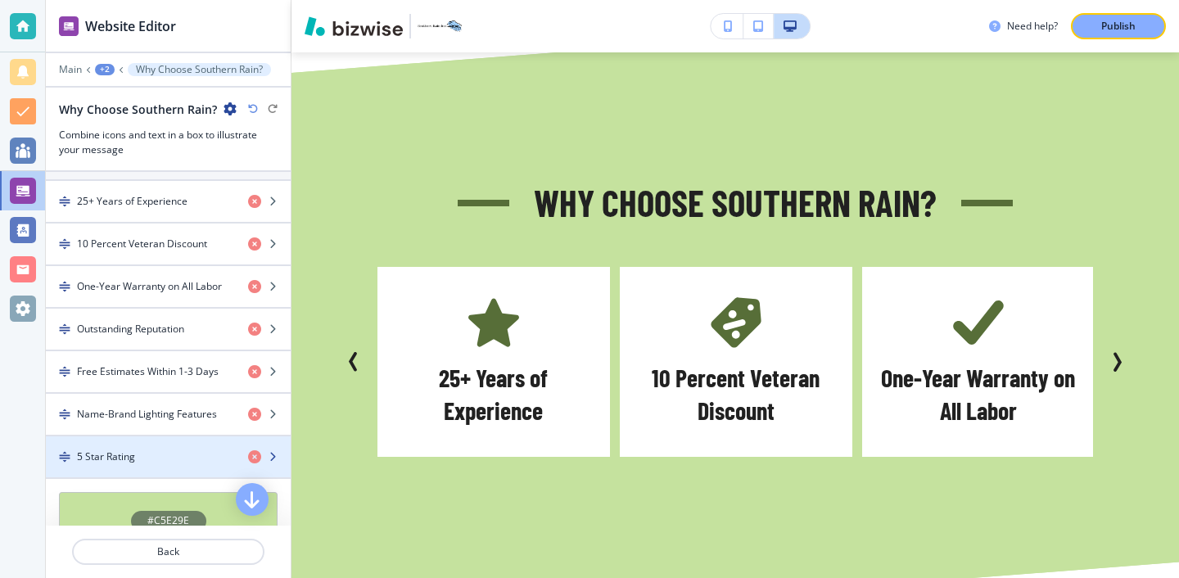
click at [176, 454] on div "5 Star Rating" at bounding box center [140, 457] width 189 height 15
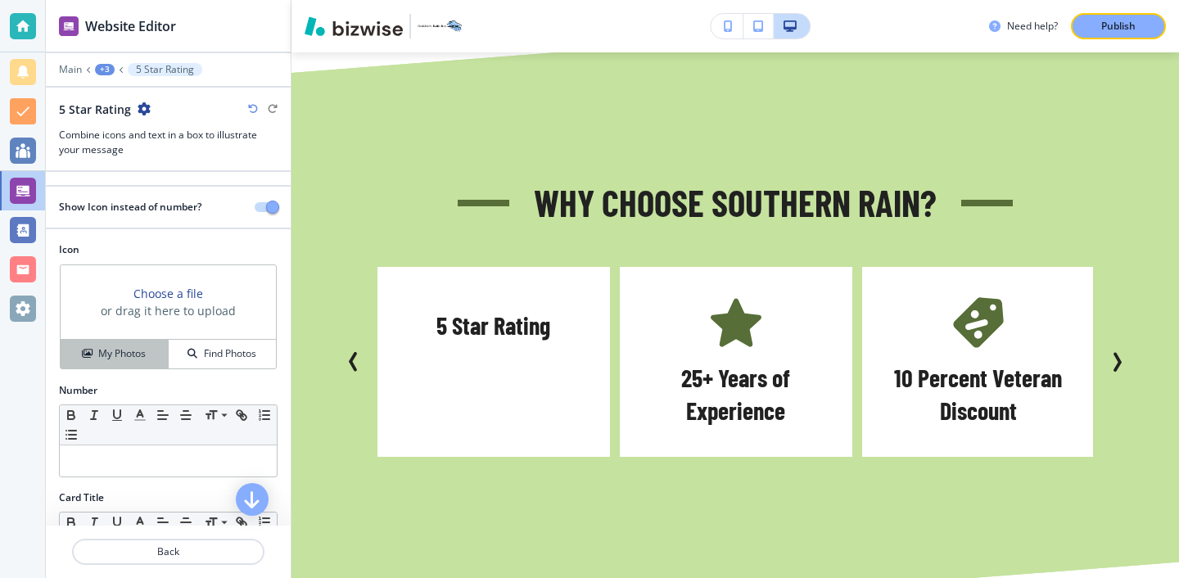
click at [154, 355] on div "My Photos" at bounding box center [114, 353] width 107 height 15
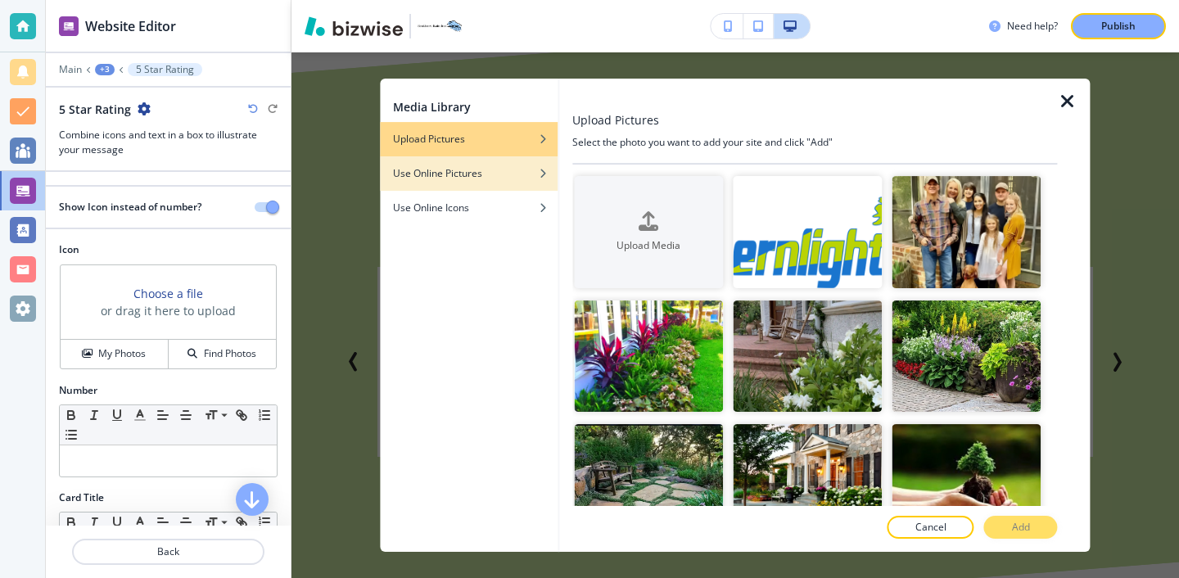
click at [506, 179] on div "Use Online Pictures" at bounding box center [469, 173] width 178 height 15
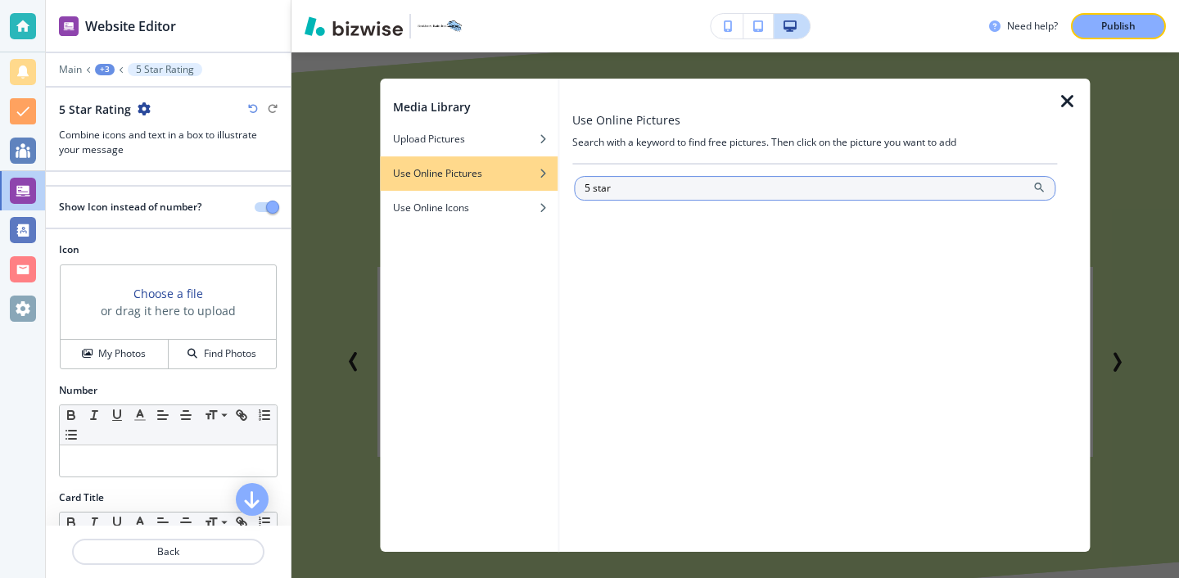
type input "5 star"
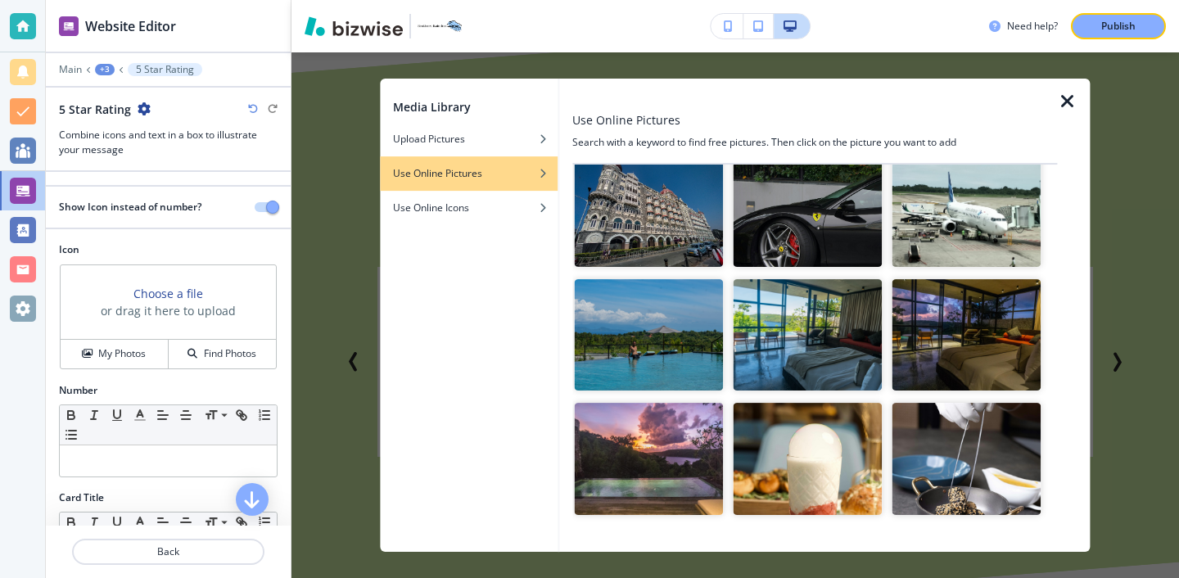
scroll to position [1742, 0]
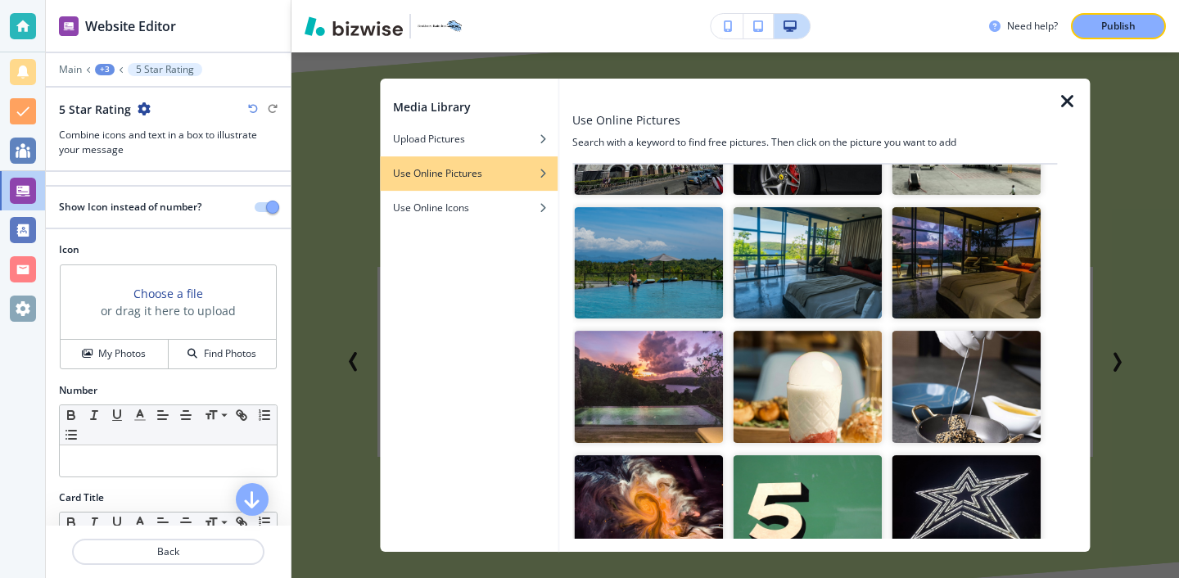
click at [1075, 98] on icon "button" at bounding box center [1068, 102] width 20 height 20
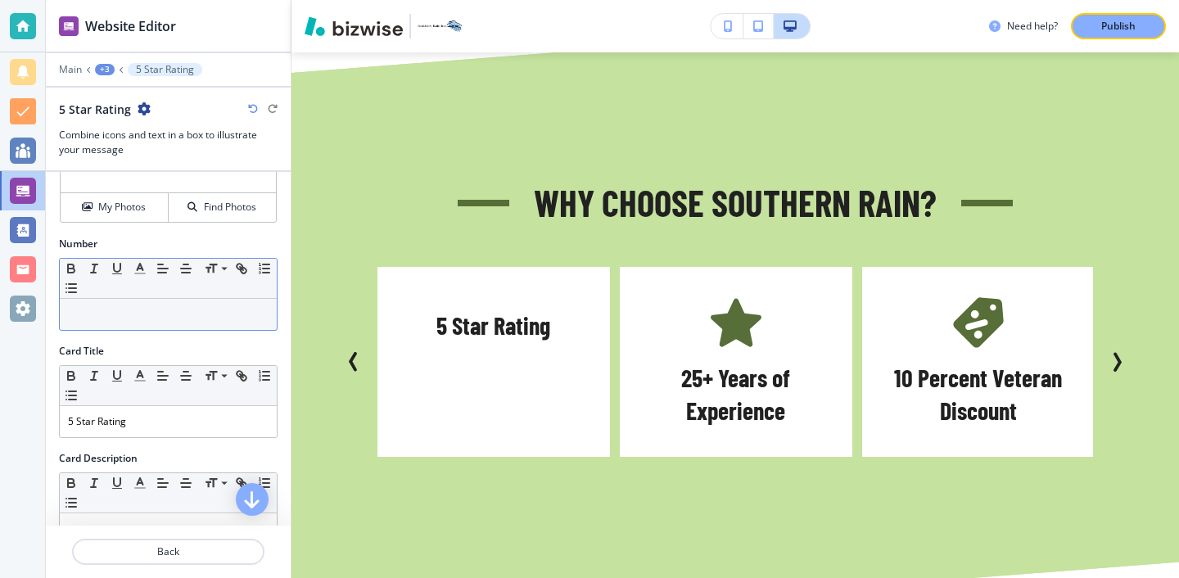
scroll to position [55, 0]
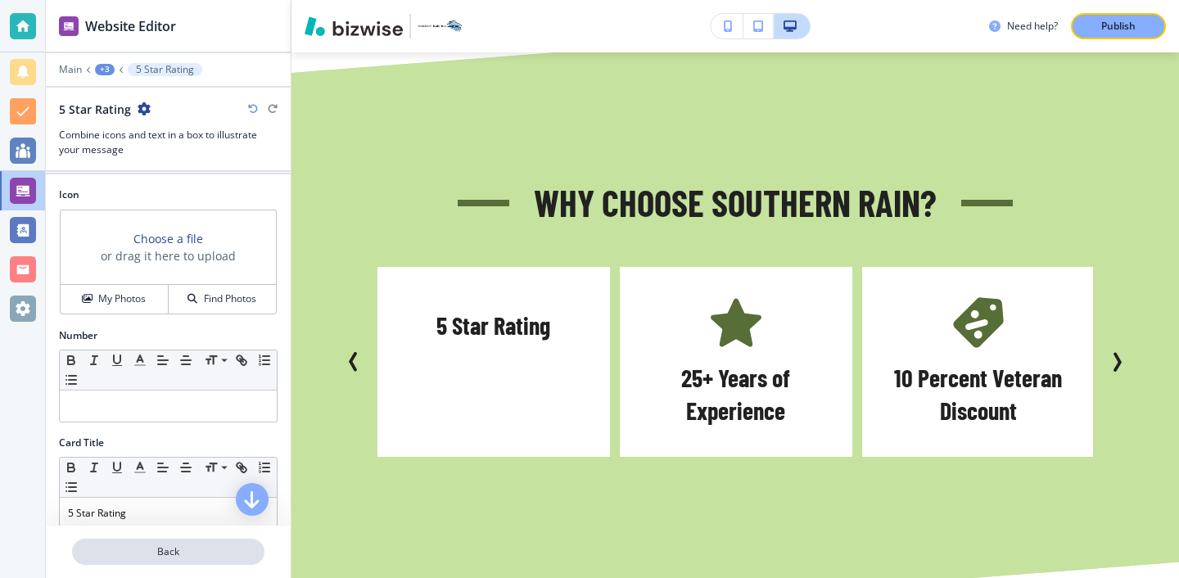
click at [152, 545] on p "Back" at bounding box center [168, 552] width 189 height 15
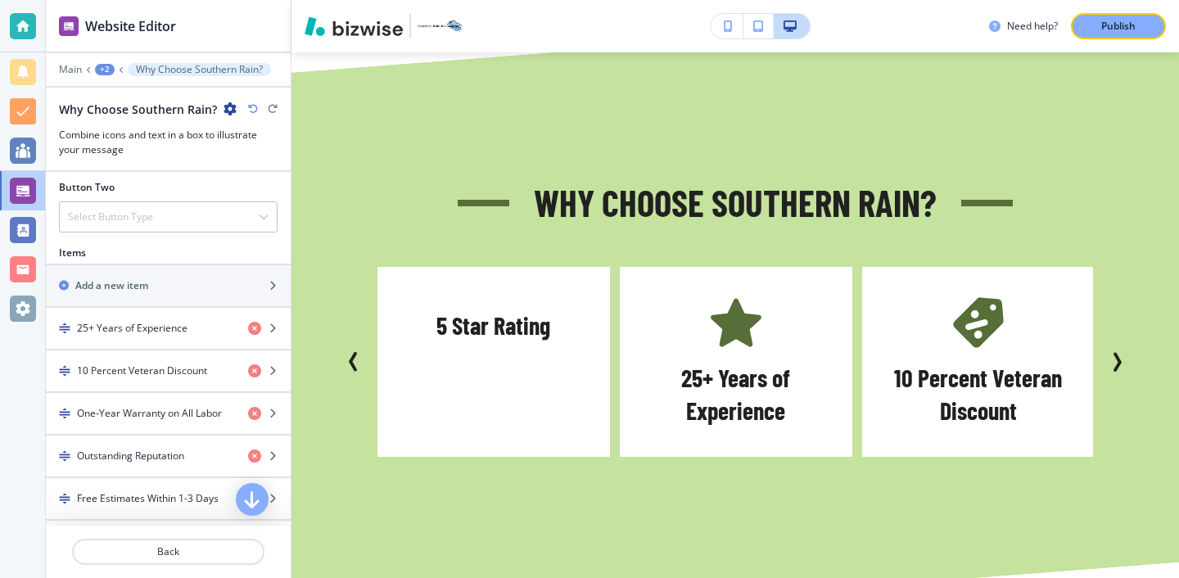
scroll to position [575, 0]
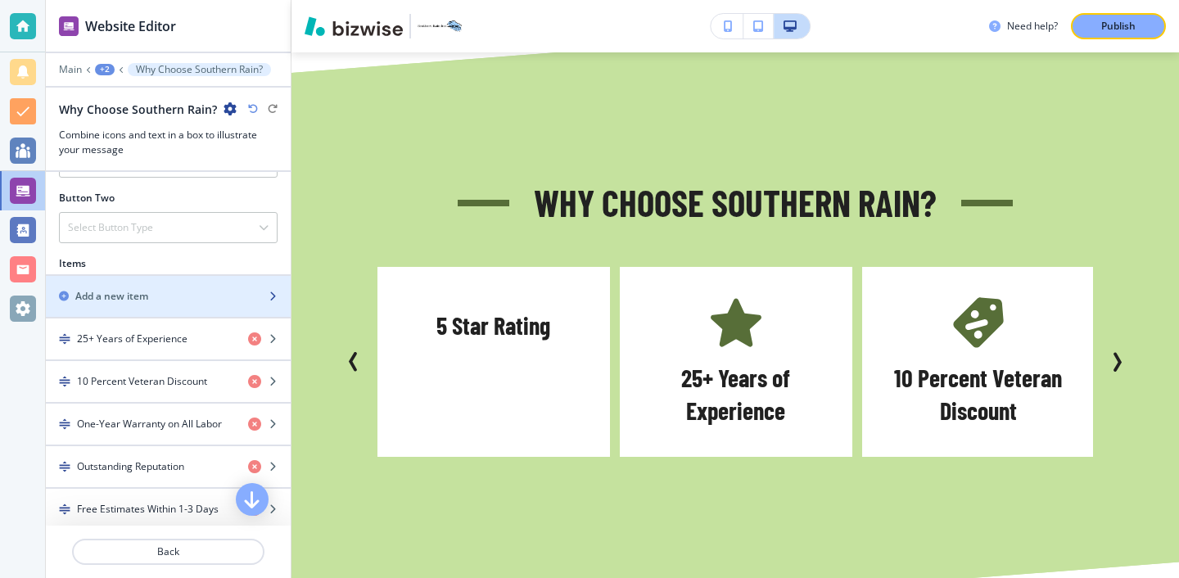
click at [204, 295] on div "Add a new item" at bounding box center [150, 296] width 209 height 15
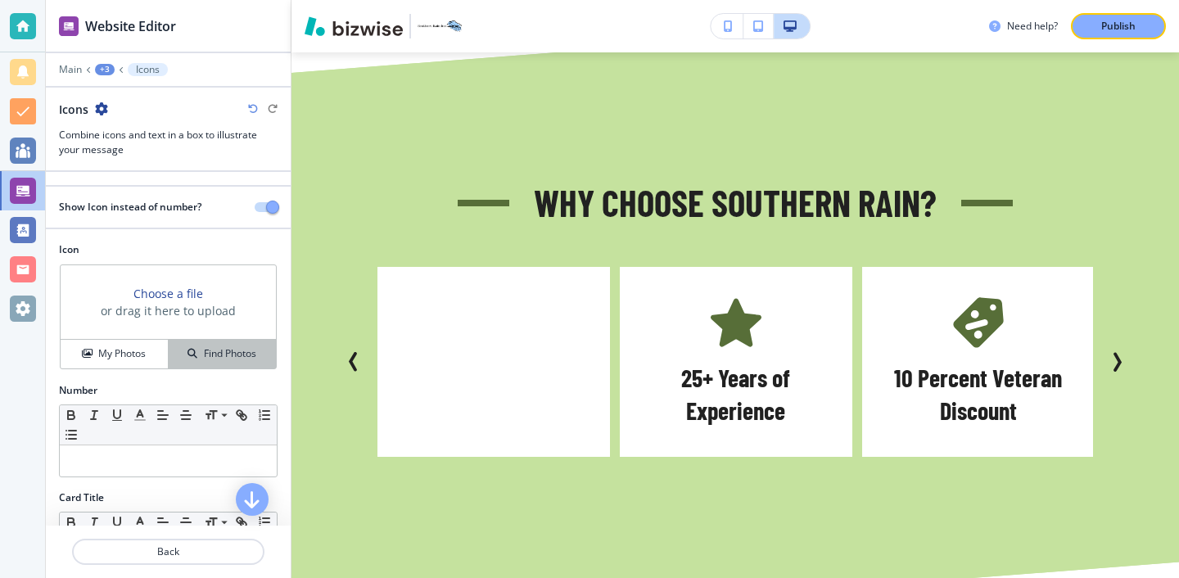
scroll to position [155, 0]
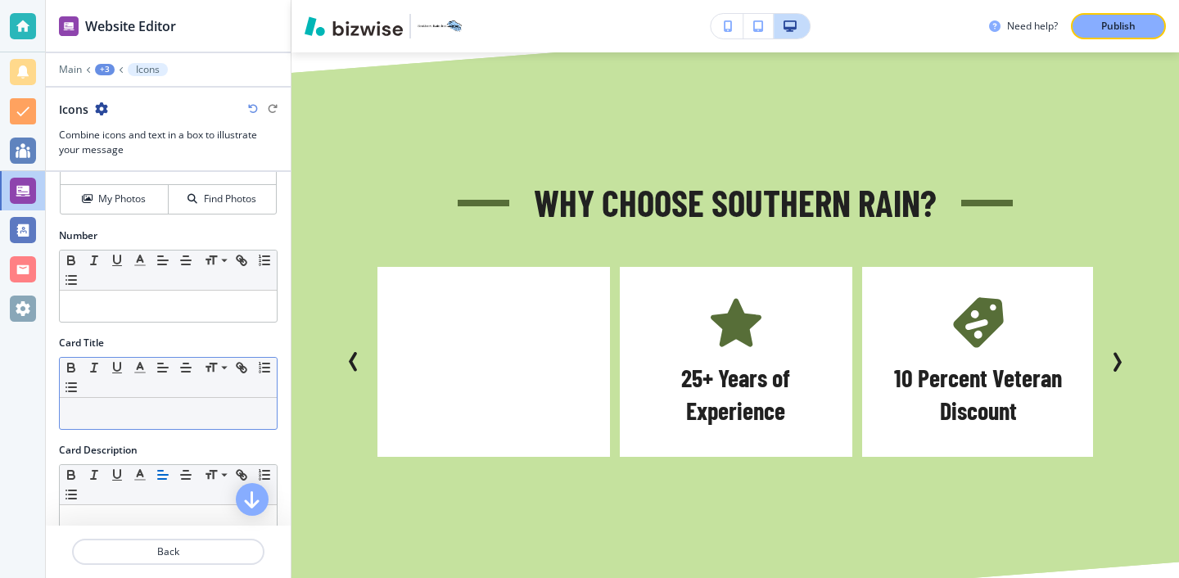
click at [149, 416] on p at bounding box center [168, 413] width 201 height 15
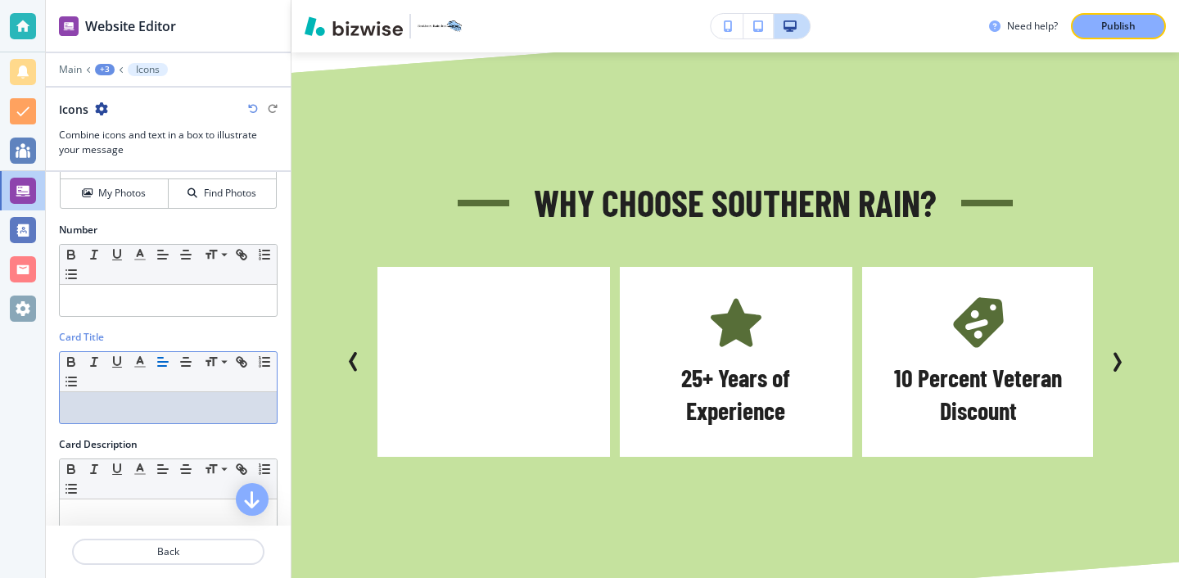
scroll to position [160, 0]
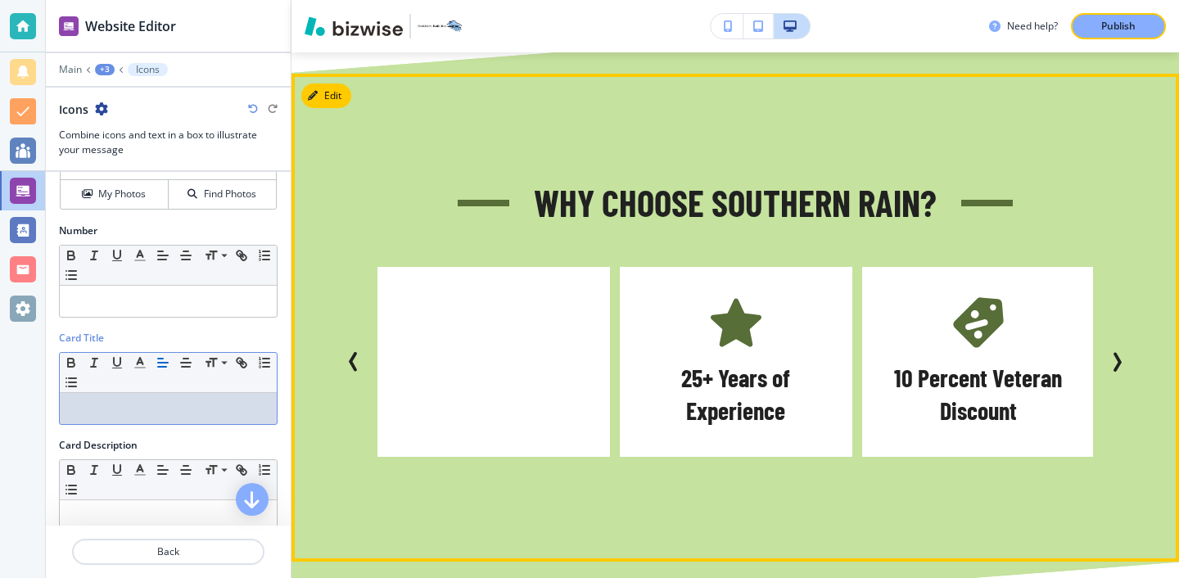
click at [364, 347] on button "Previous Slide" at bounding box center [353, 362] width 33 height 33
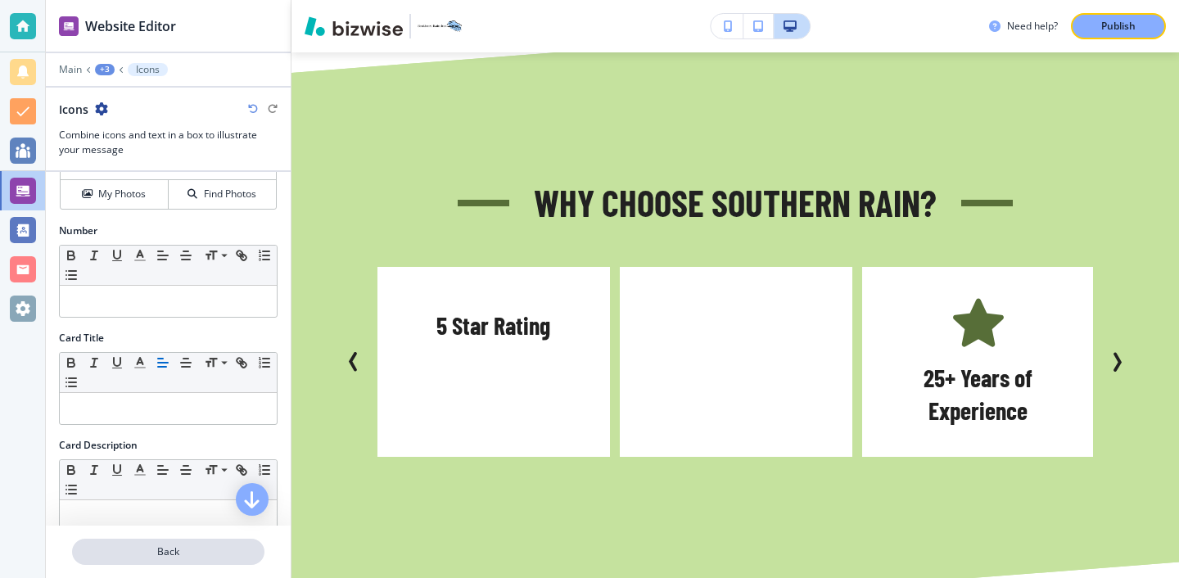
click at [189, 554] on p "Back" at bounding box center [168, 552] width 189 height 15
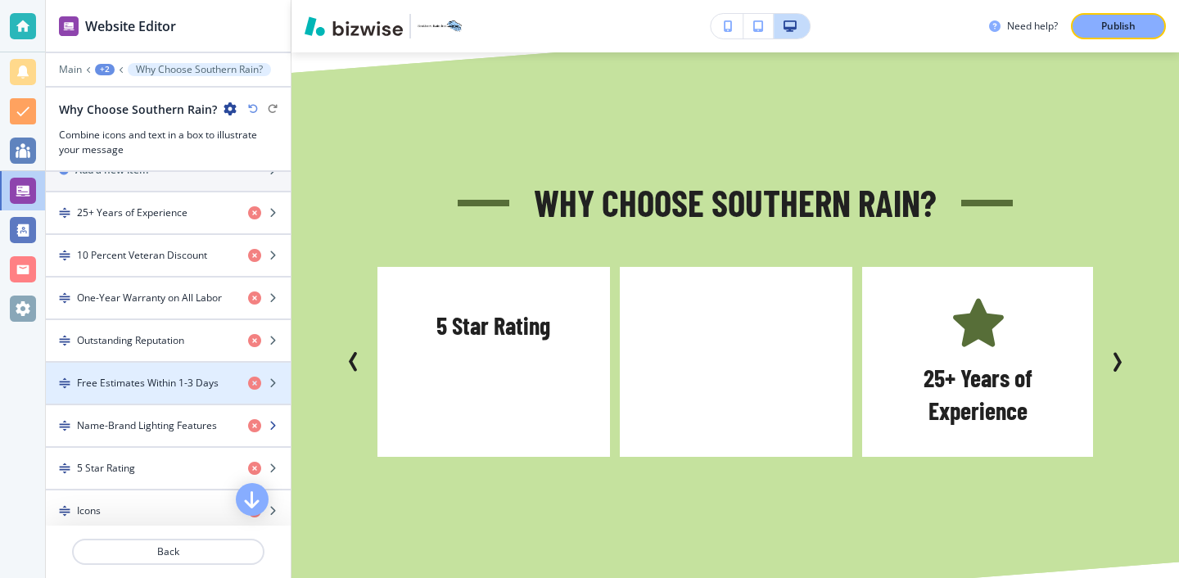
scroll to position [713, 0]
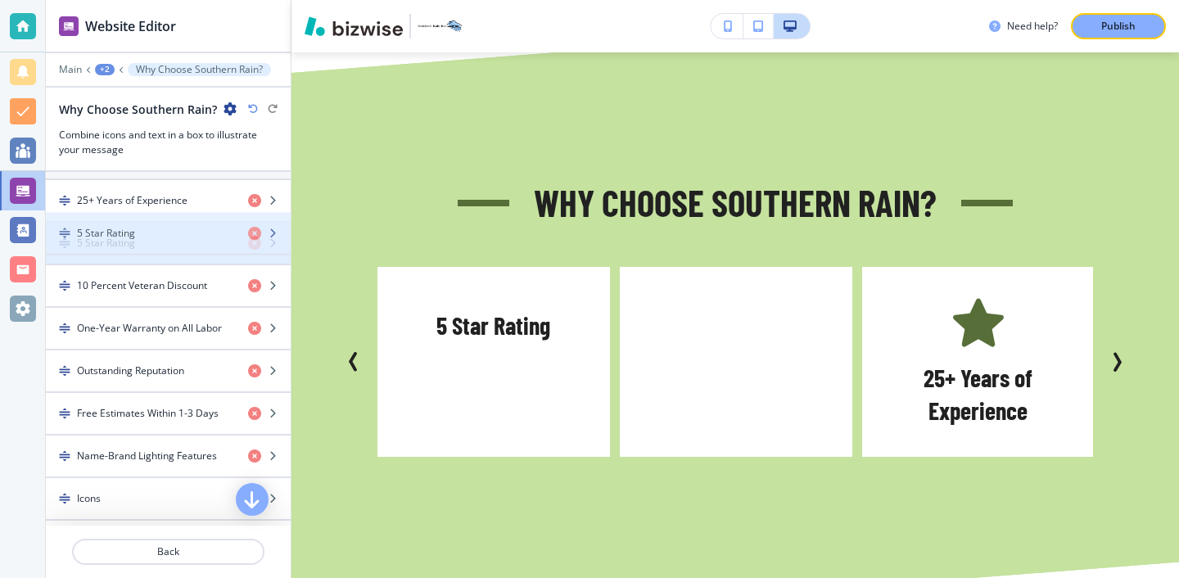
drag, startPoint x: 188, startPoint y: 464, endPoint x: 188, endPoint y: 241, distance: 222.7
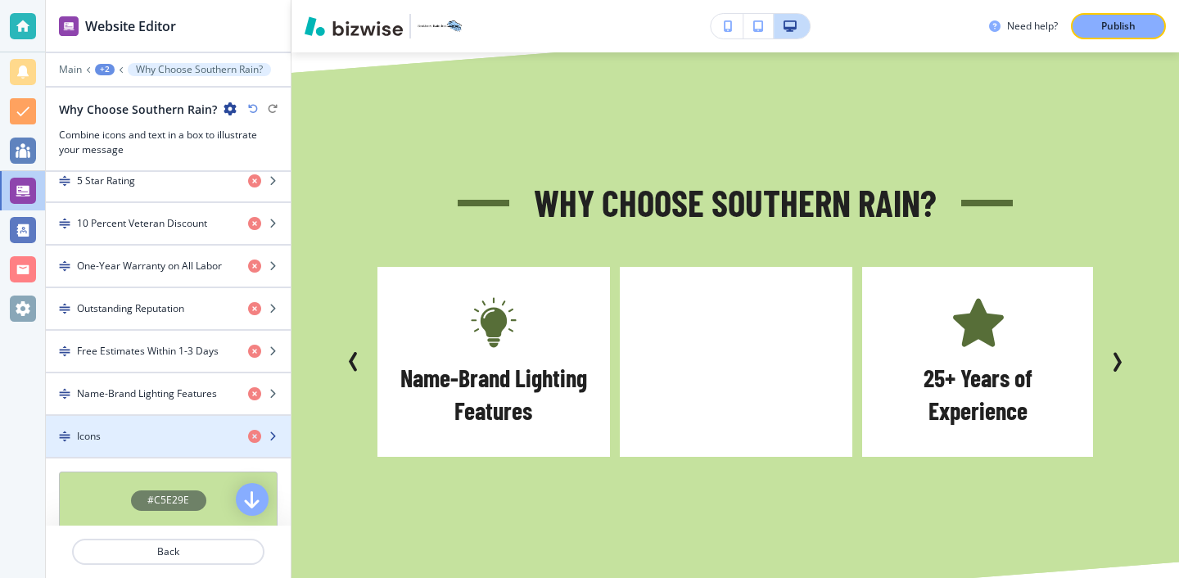
scroll to position [785, 0]
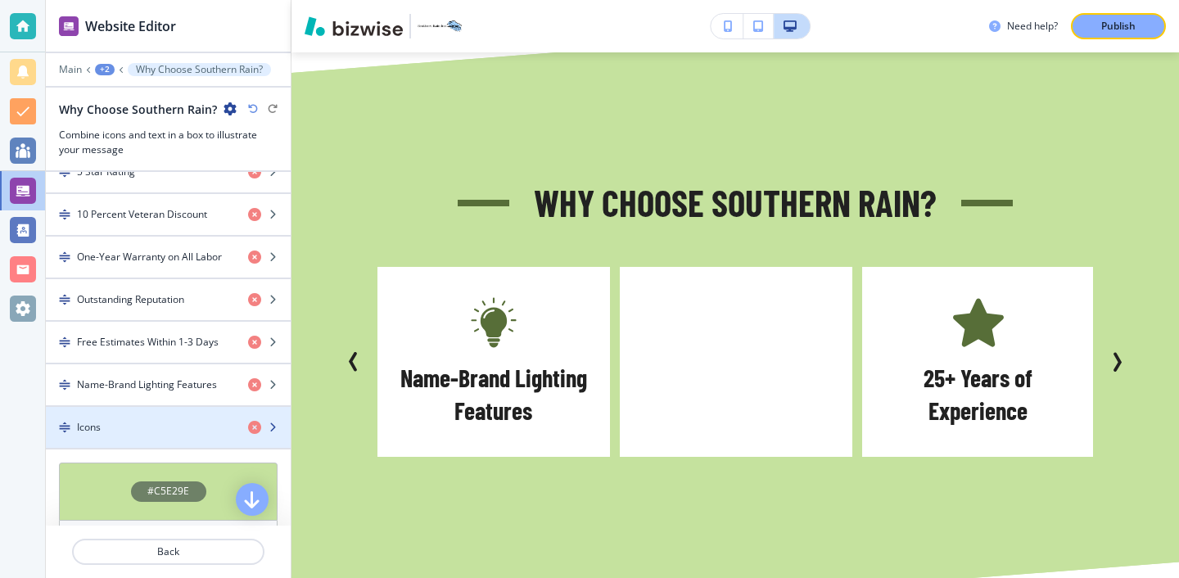
click at [184, 442] on div "button" at bounding box center [168, 441] width 245 height 13
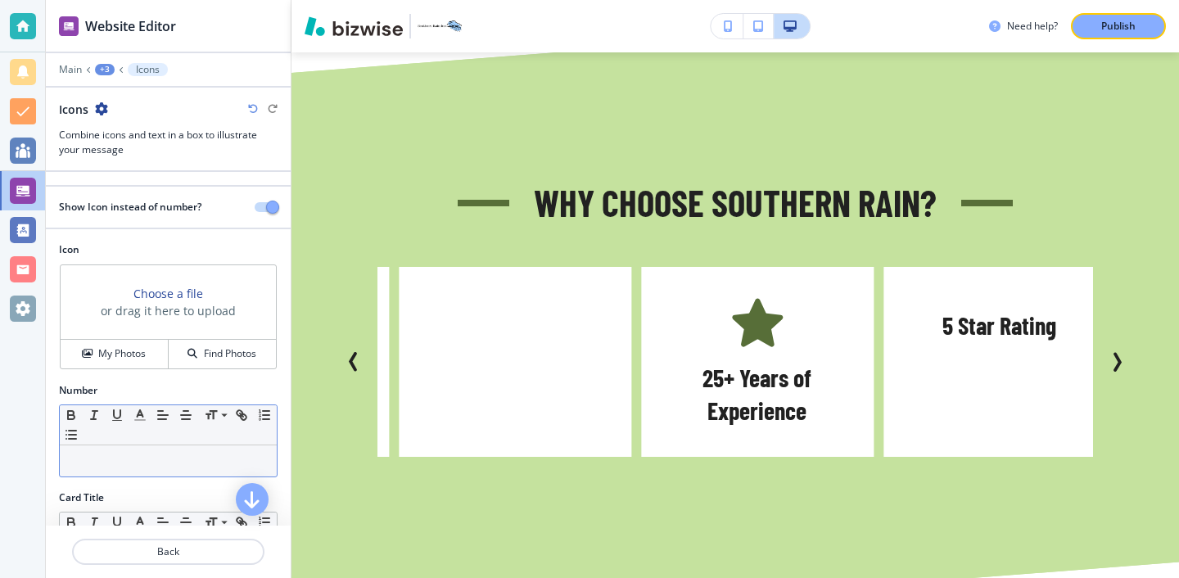
scroll to position [139, 0]
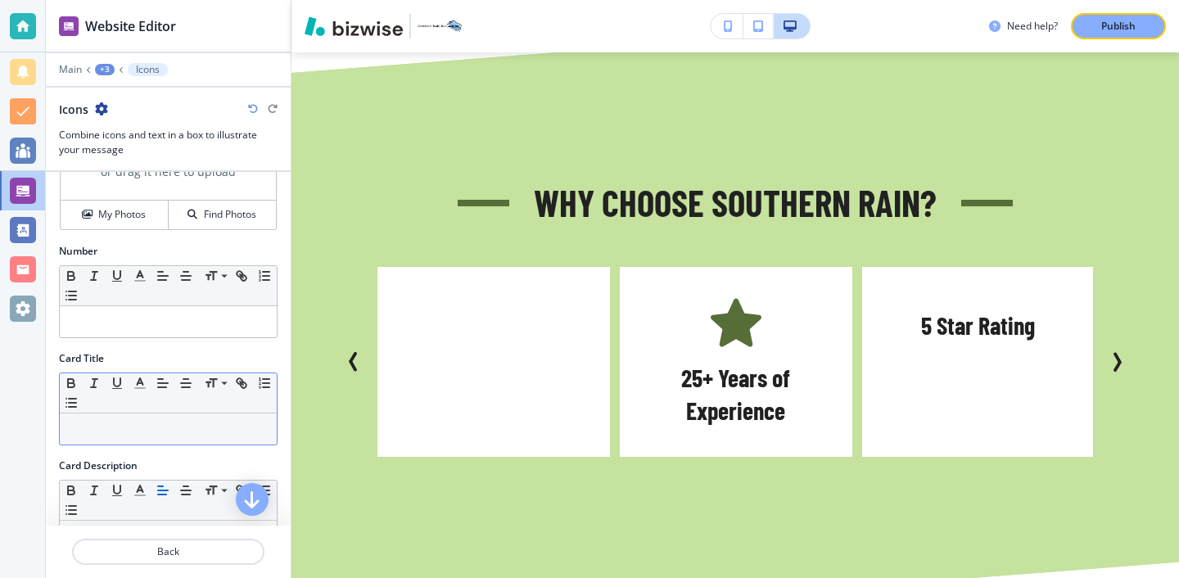
click at [138, 418] on div at bounding box center [168, 429] width 217 height 31
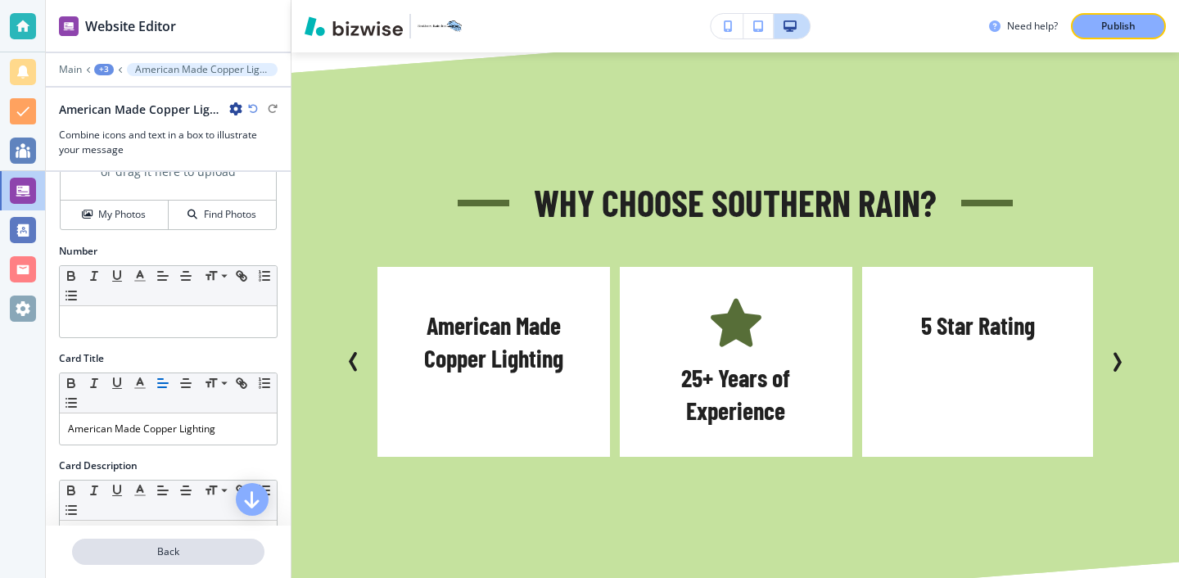
click at [149, 548] on p "Back" at bounding box center [168, 552] width 189 height 15
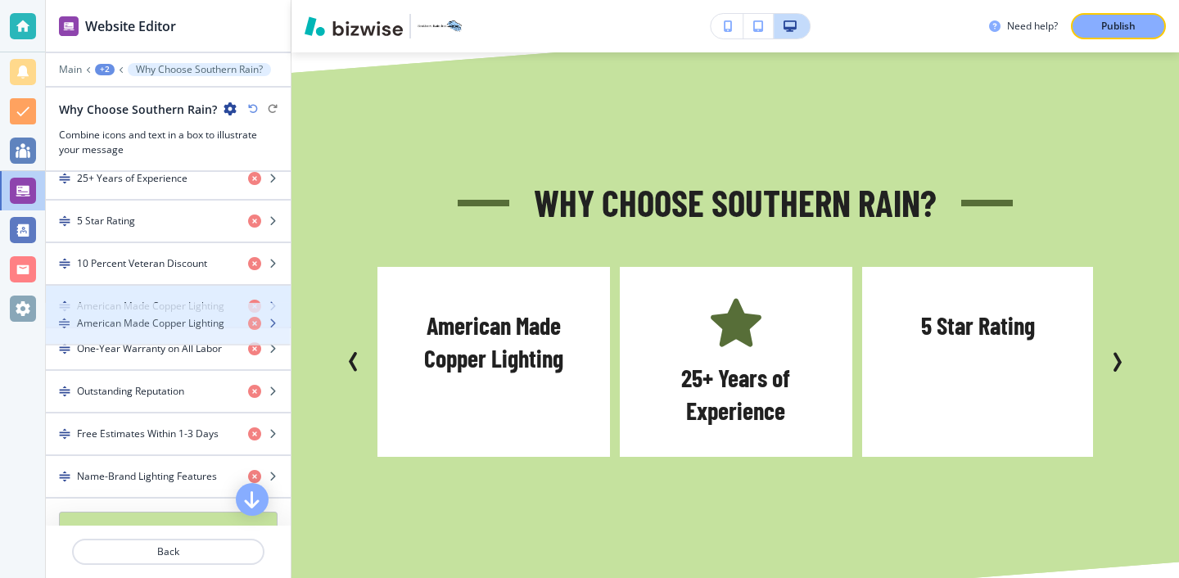
scroll to position [744, 0]
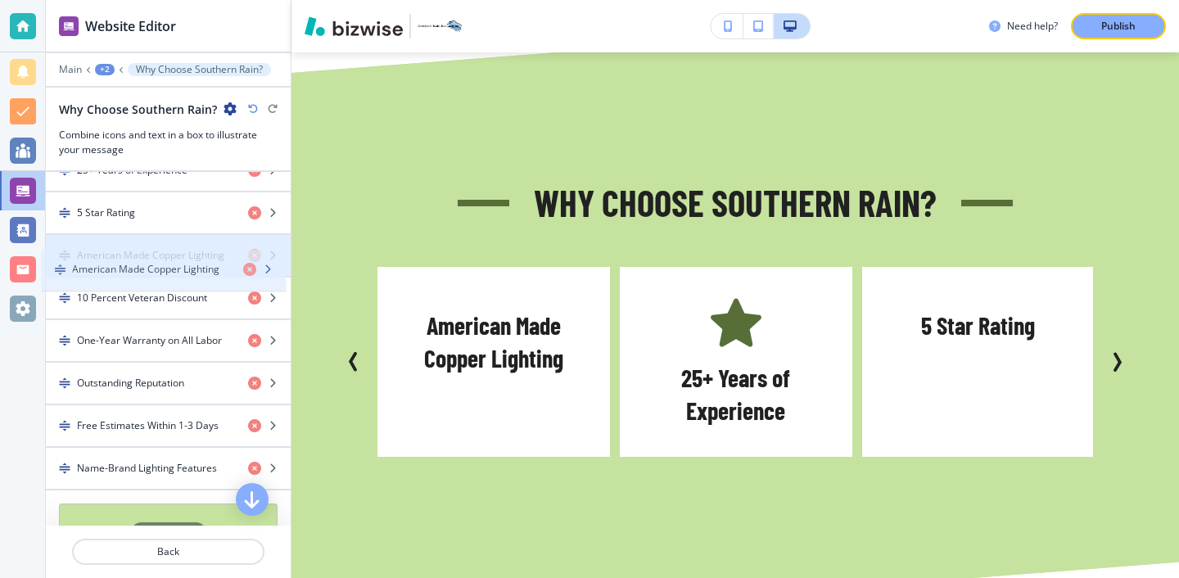
drag, startPoint x: 165, startPoint y: 501, endPoint x: 160, endPoint y: 264, distance: 237.5
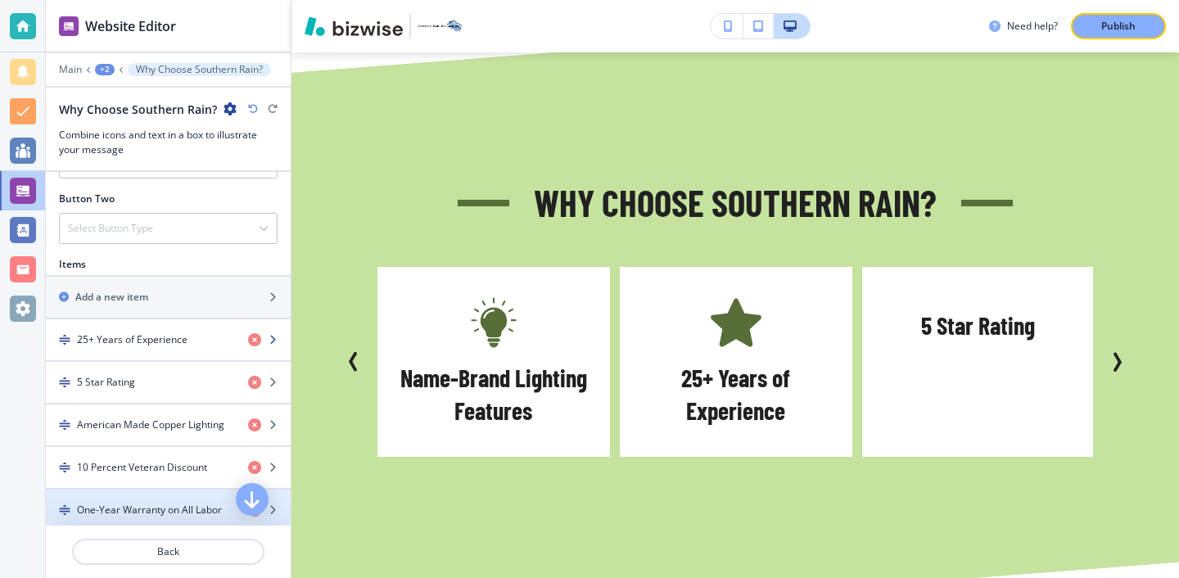
scroll to position [554, 0]
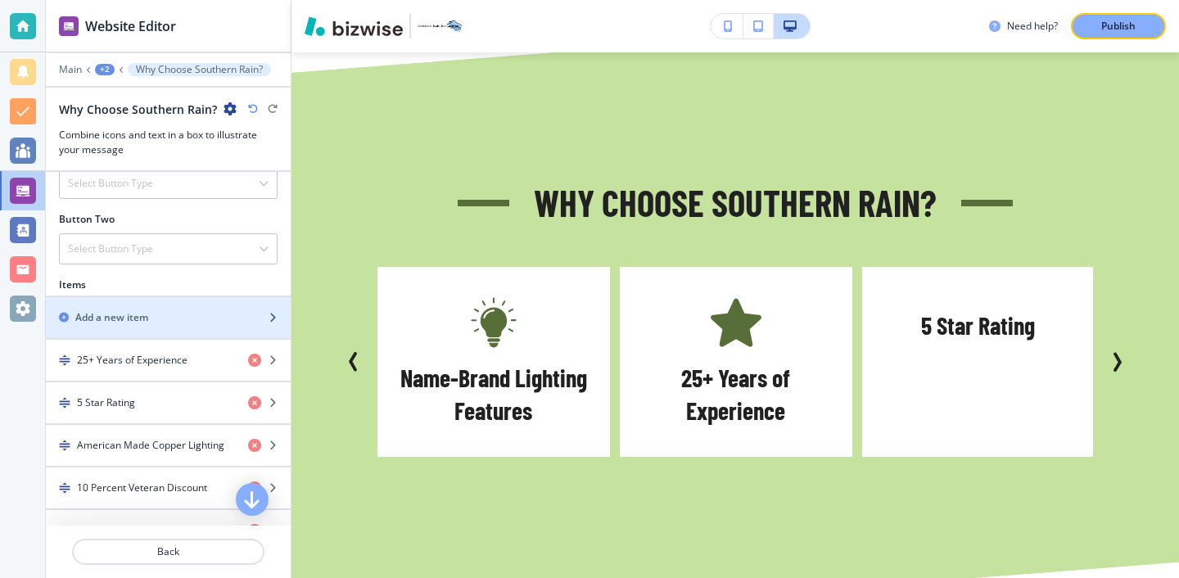
click at [177, 314] on div "Add a new item" at bounding box center [150, 317] width 209 height 15
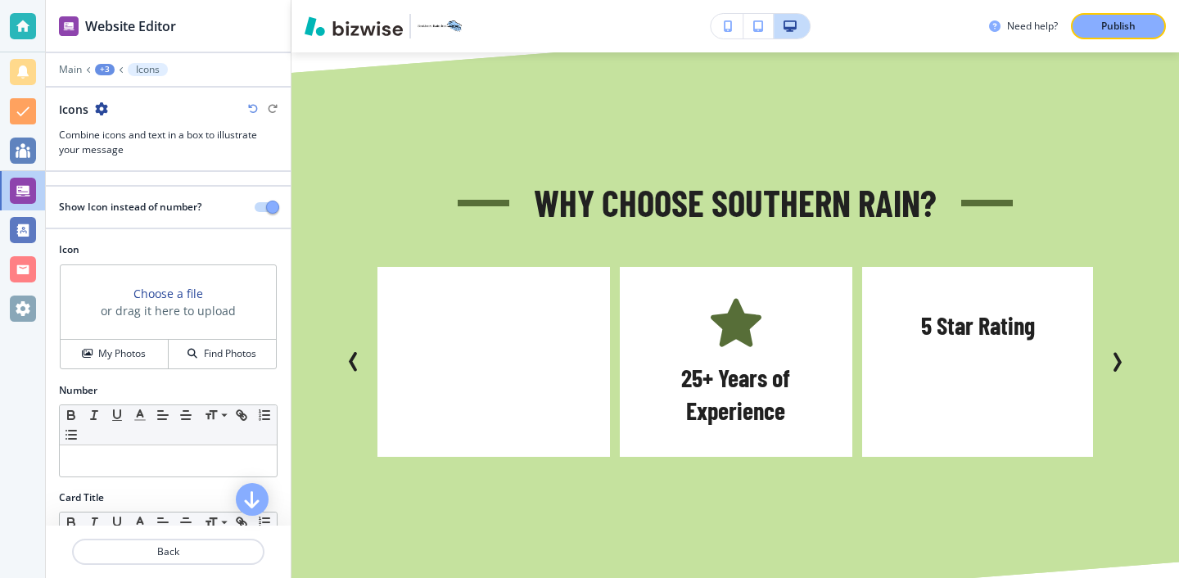
scroll to position [99, 0]
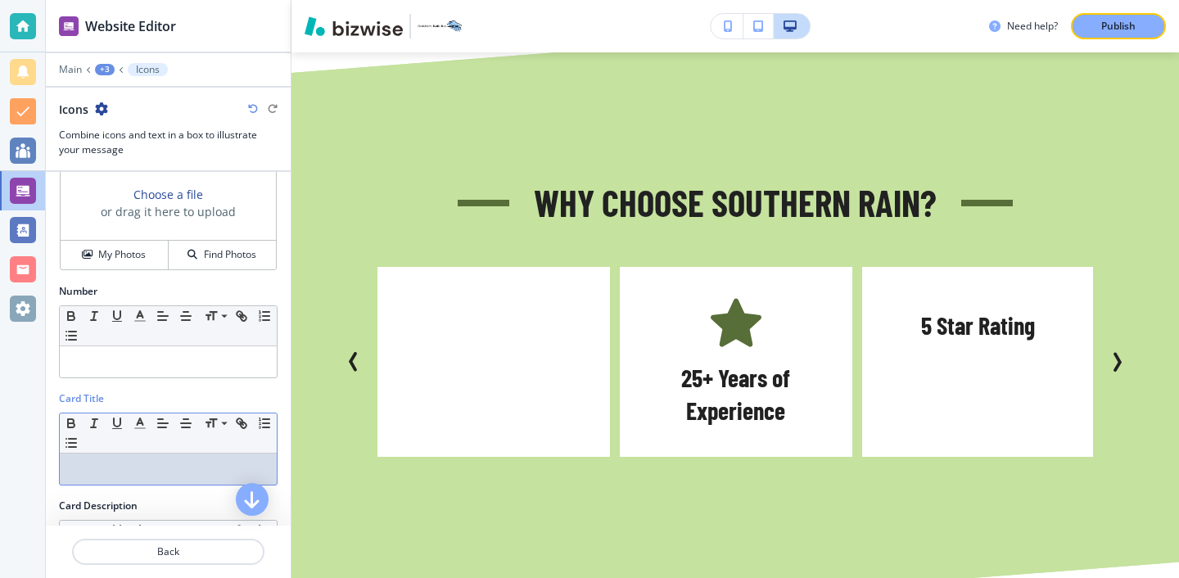
click at [179, 486] on div "Card Title Small Normal Large Huge" at bounding box center [168, 444] width 245 height 107
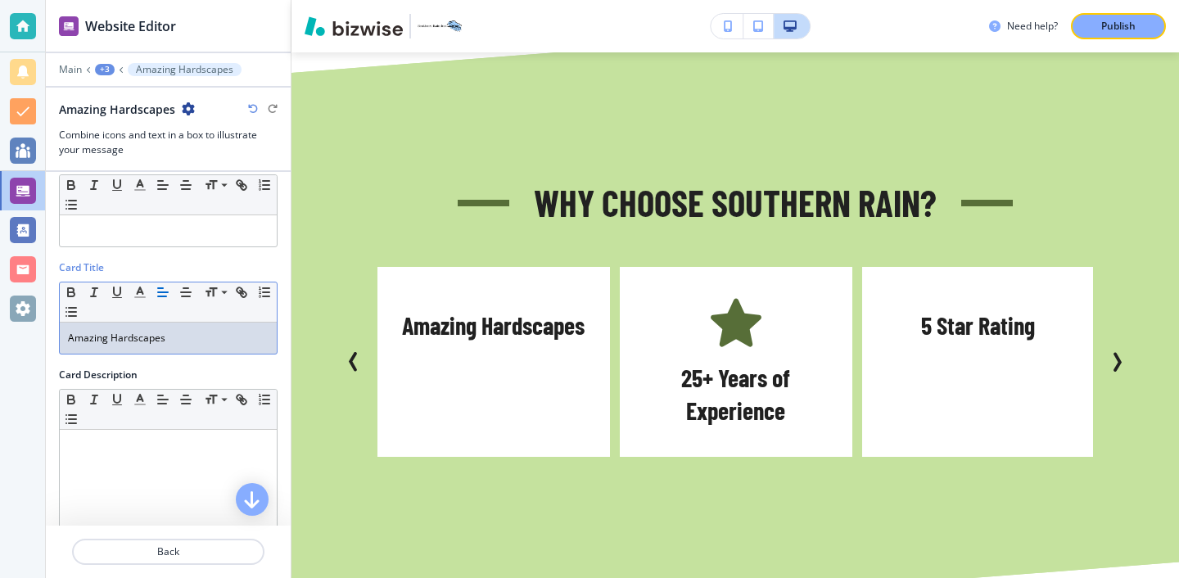
scroll to position [237, 0]
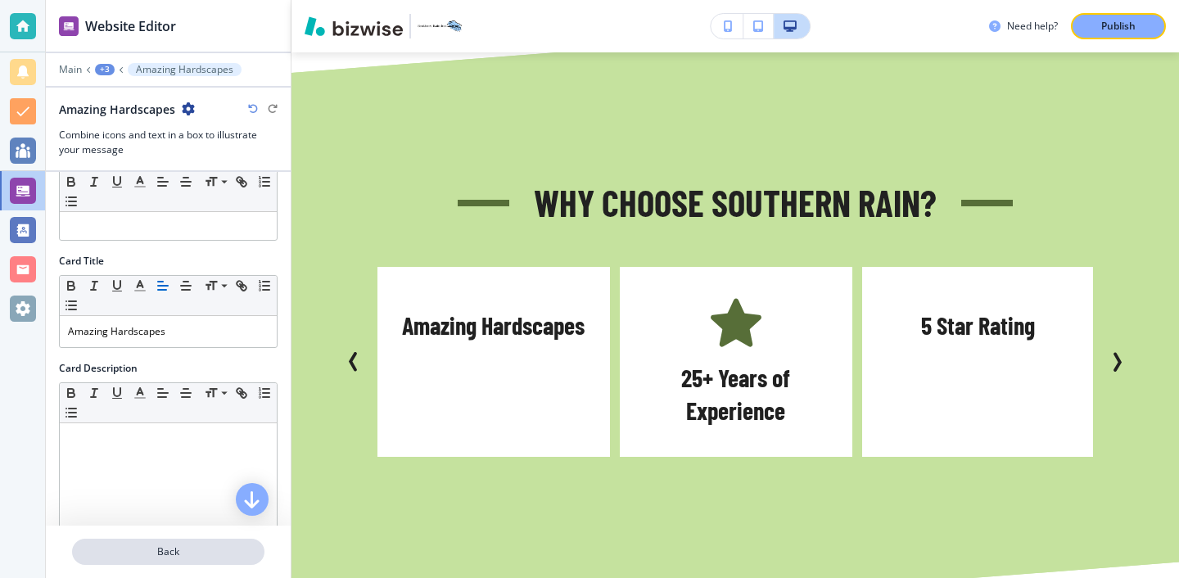
click at [108, 550] on p "Back" at bounding box center [168, 552] width 189 height 15
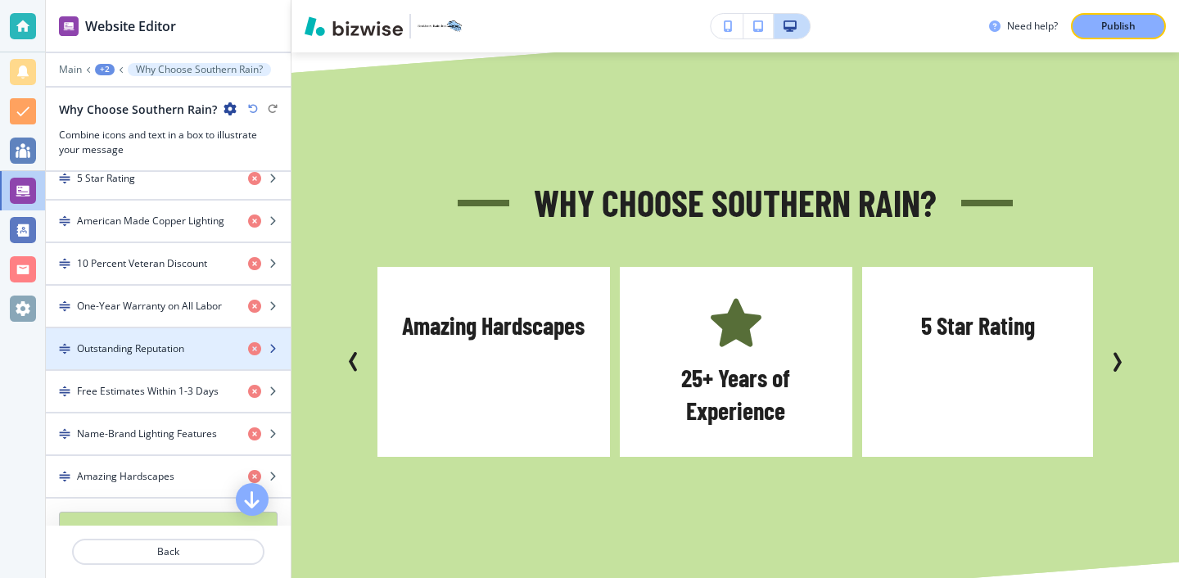
scroll to position [791, 0]
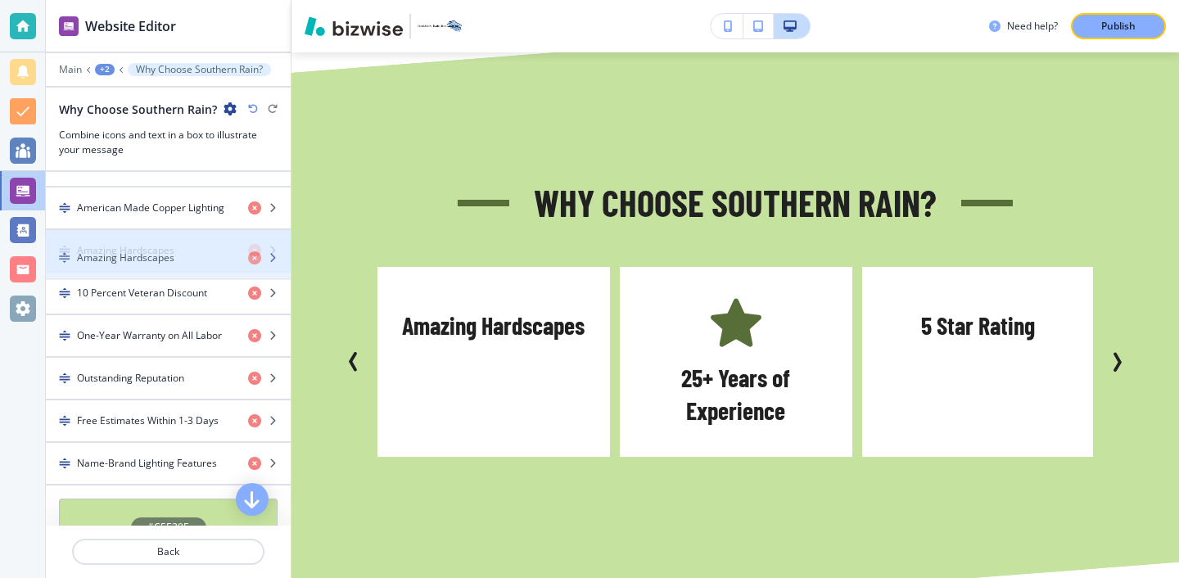
drag, startPoint x: 114, startPoint y: 452, endPoint x: 113, endPoint y: 249, distance: 203.1
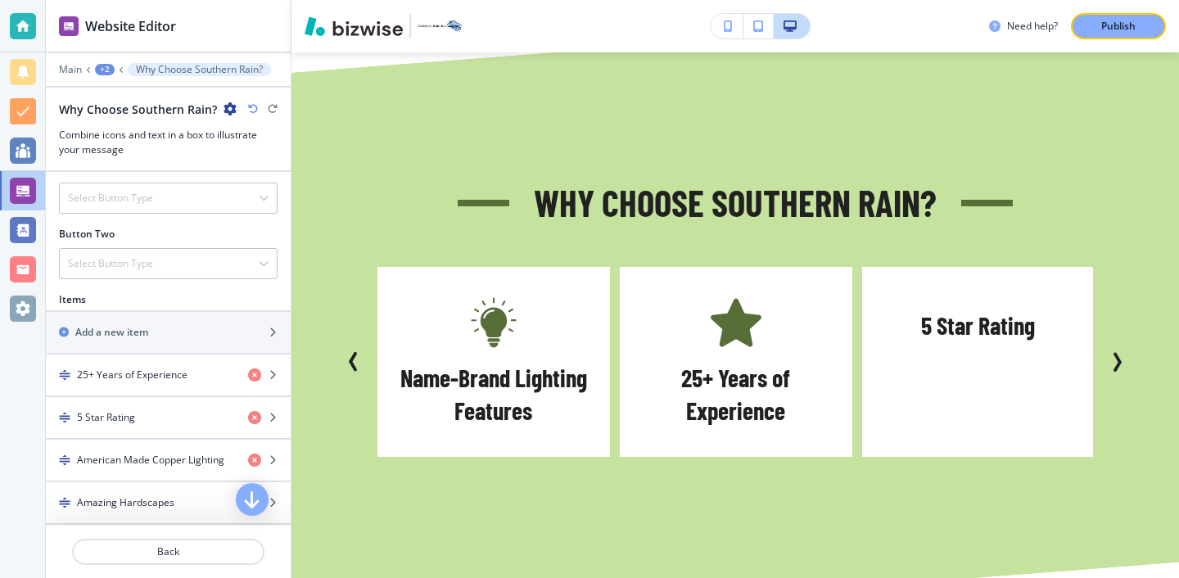
scroll to position [507, 0]
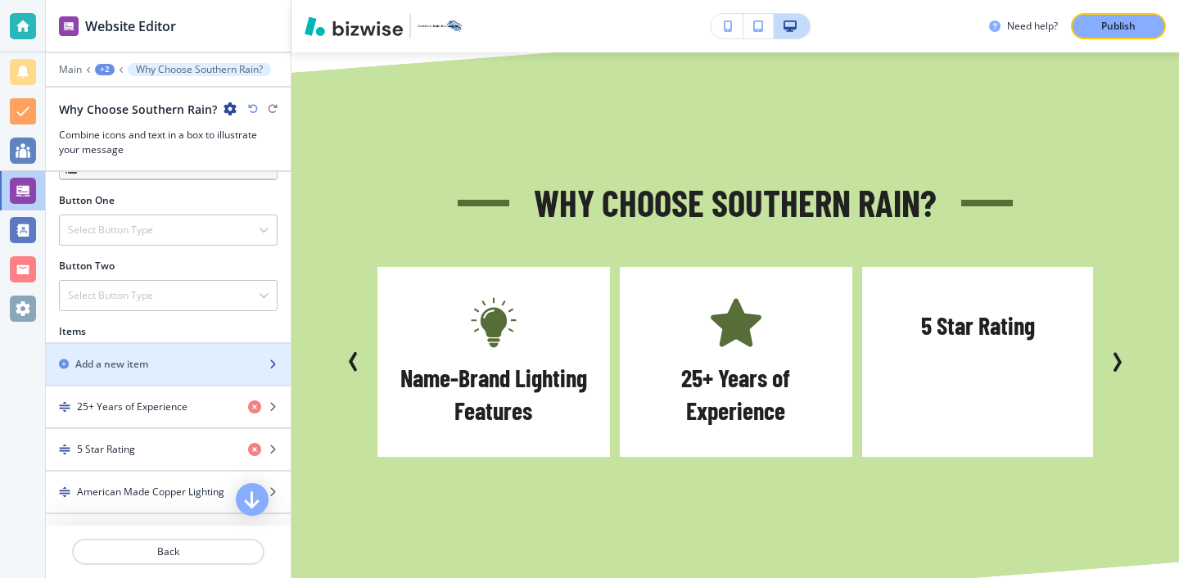
click at [173, 362] on div "Add a new item" at bounding box center [150, 364] width 209 height 15
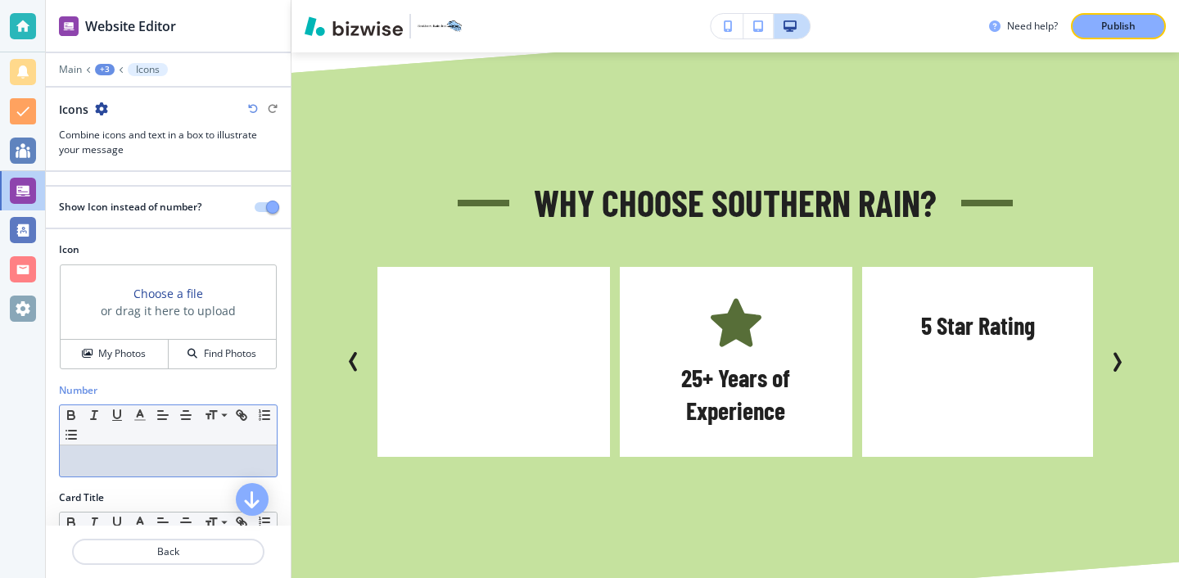
click at [193, 459] on p at bounding box center [168, 461] width 201 height 15
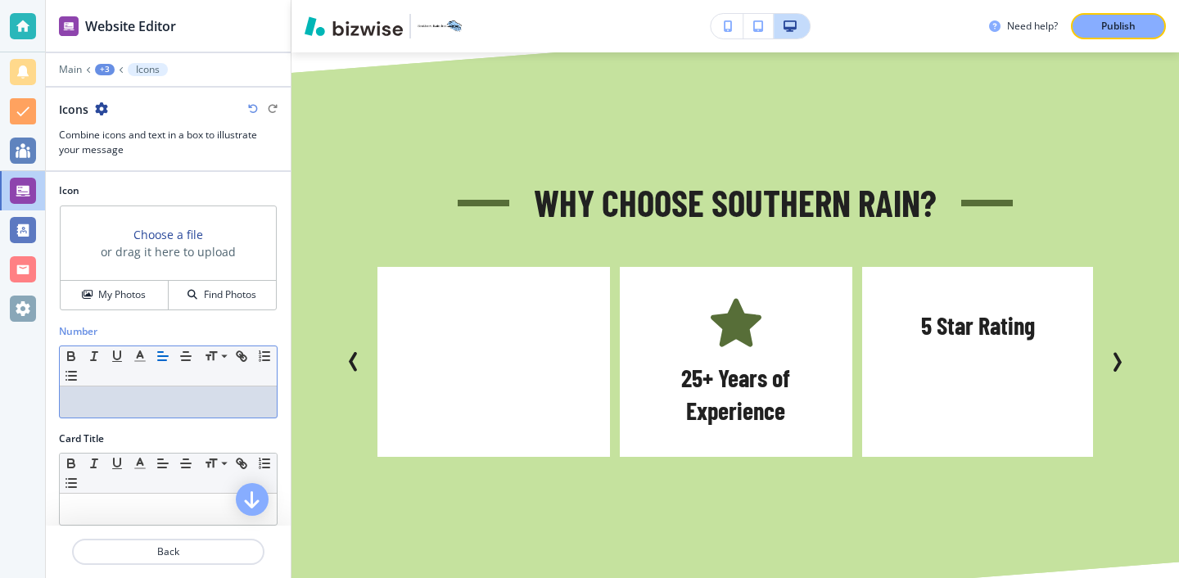
scroll to position [124, 0]
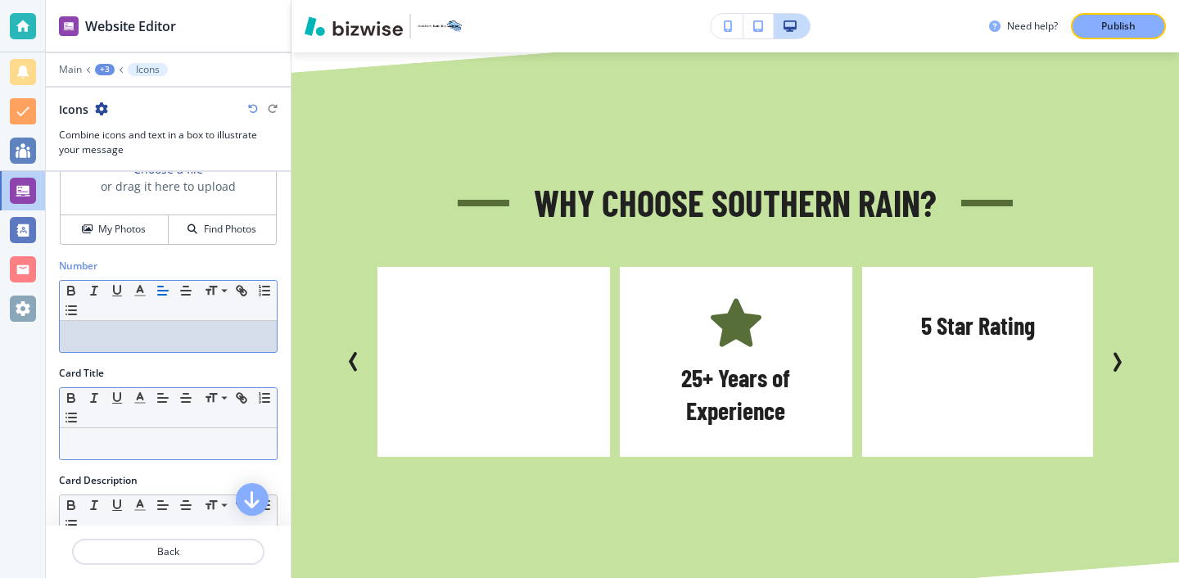
click at [191, 459] on div "Small Normal Large Huge" at bounding box center [168, 423] width 219 height 73
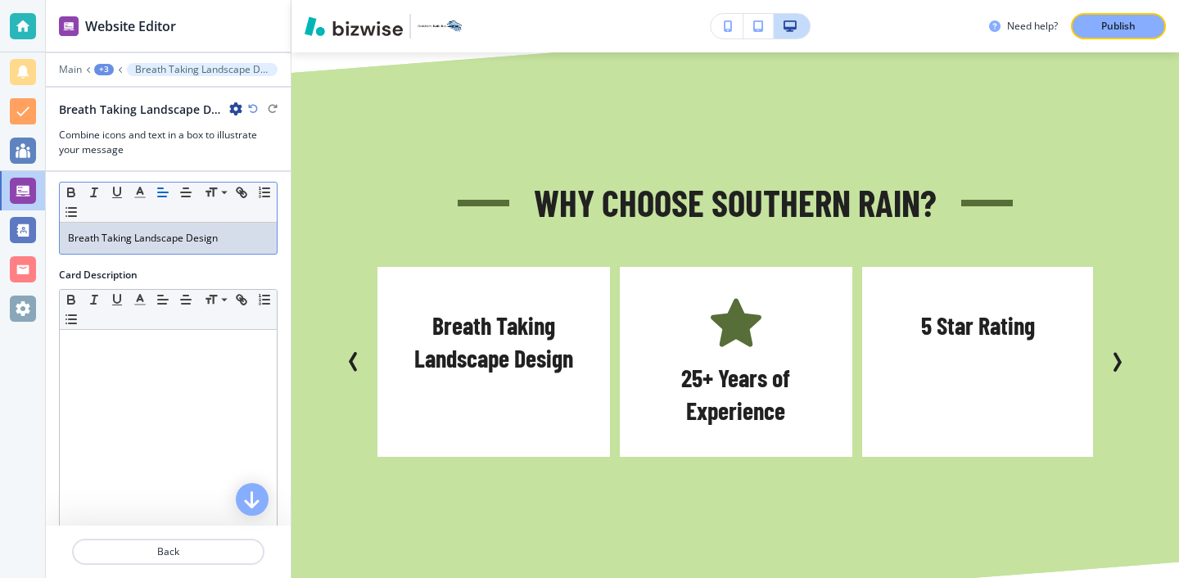
scroll to position [346, 0]
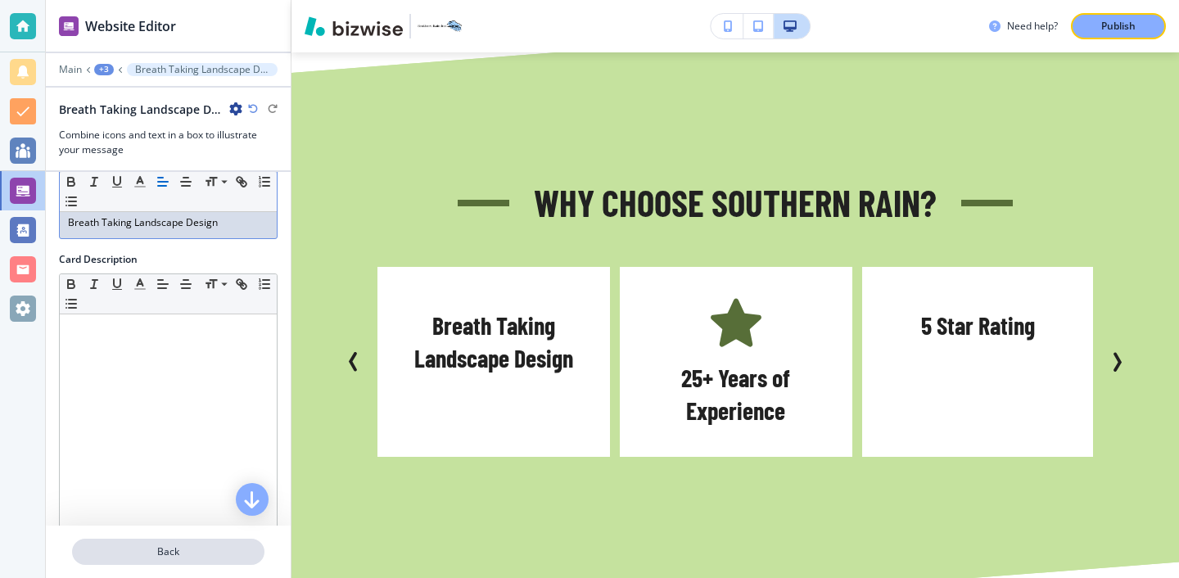
click at [183, 546] on p "Back" at bounding box center [168, 552] width 189 height 15
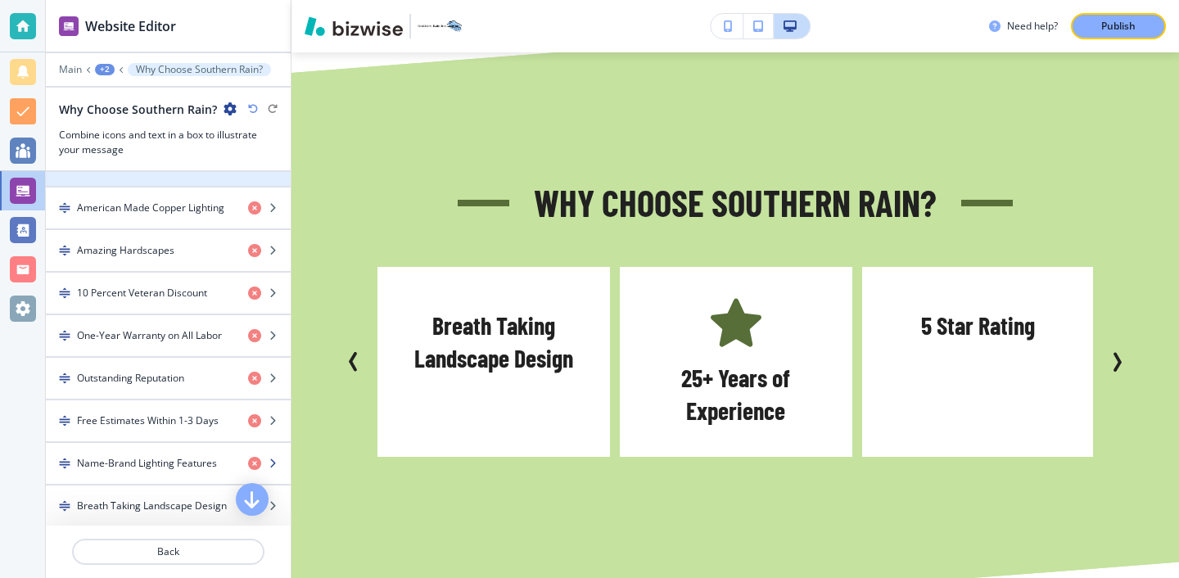
scroll to position [813, 0]
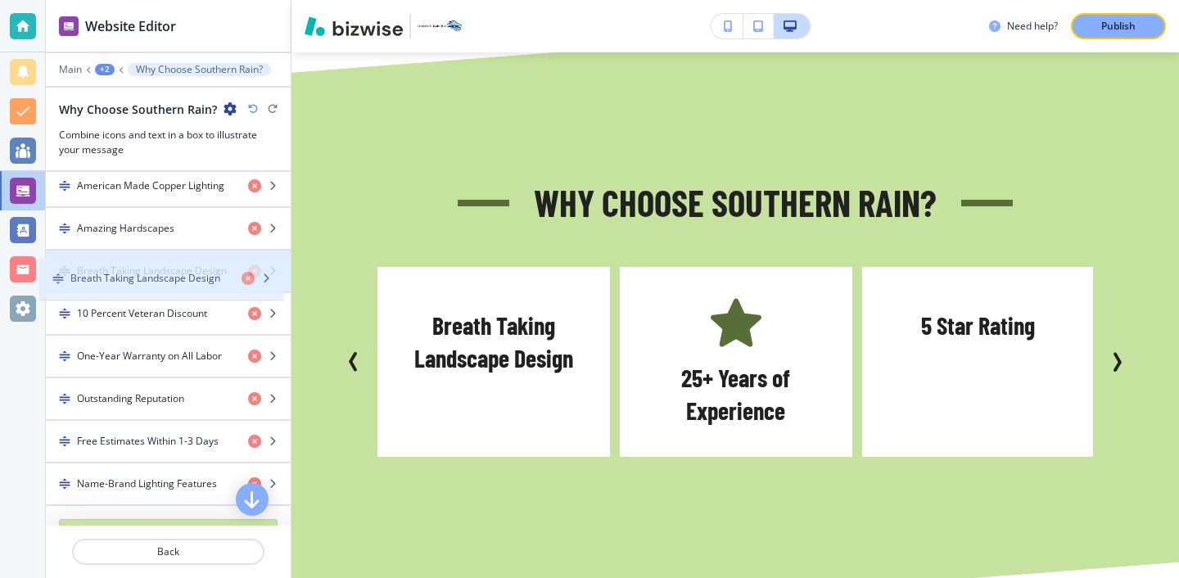
drag, startPoint x: 180, startPoint y: 476, endPoint x: 174, endPoint y: 269, distance: 206.5
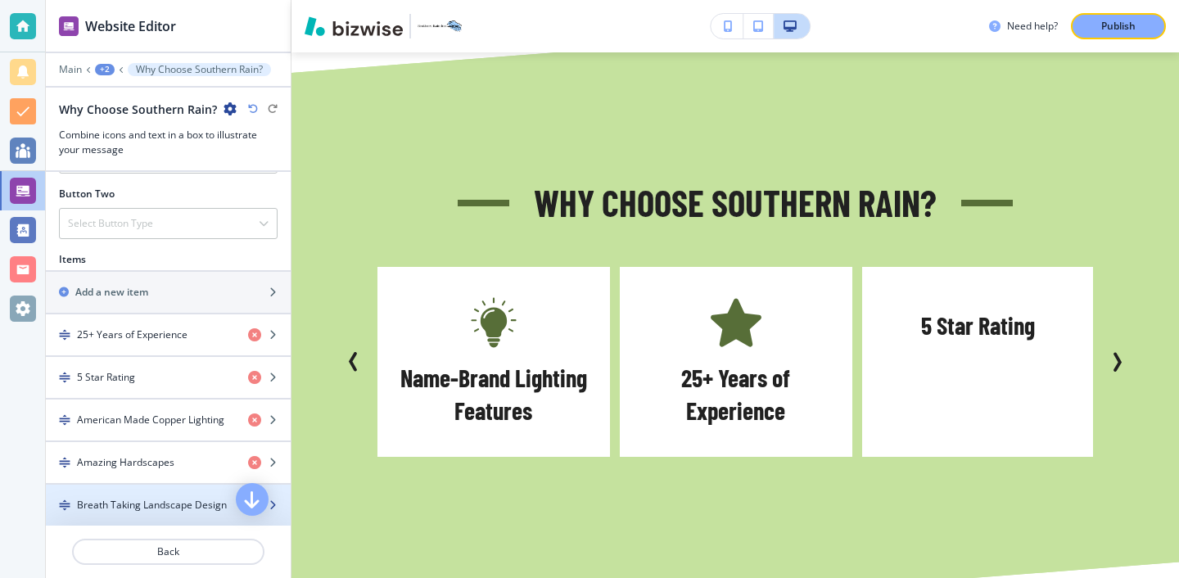
scroll to position [505, 0]
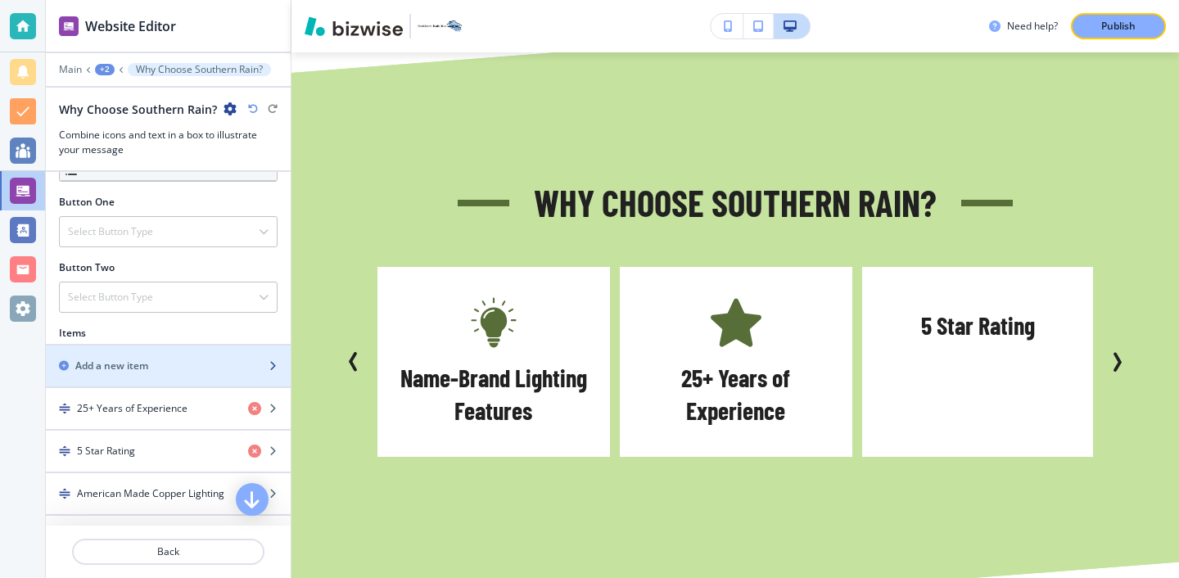
click at [183, 362] on div "Add a new item" at bounding box center [150, 366] width 209 height 15
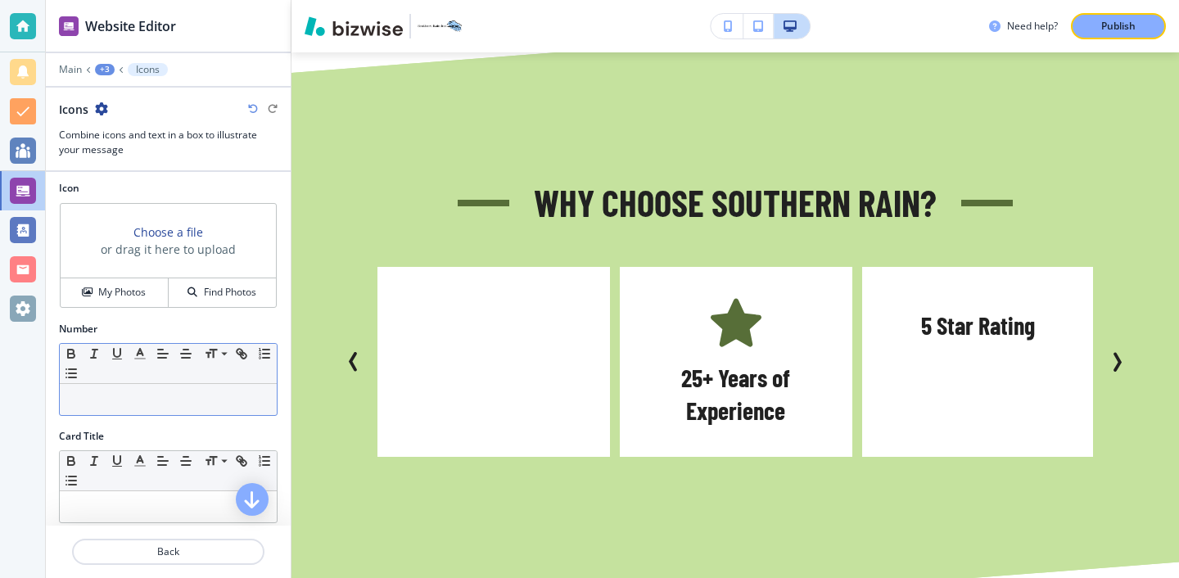
scroll to position [77, 0]
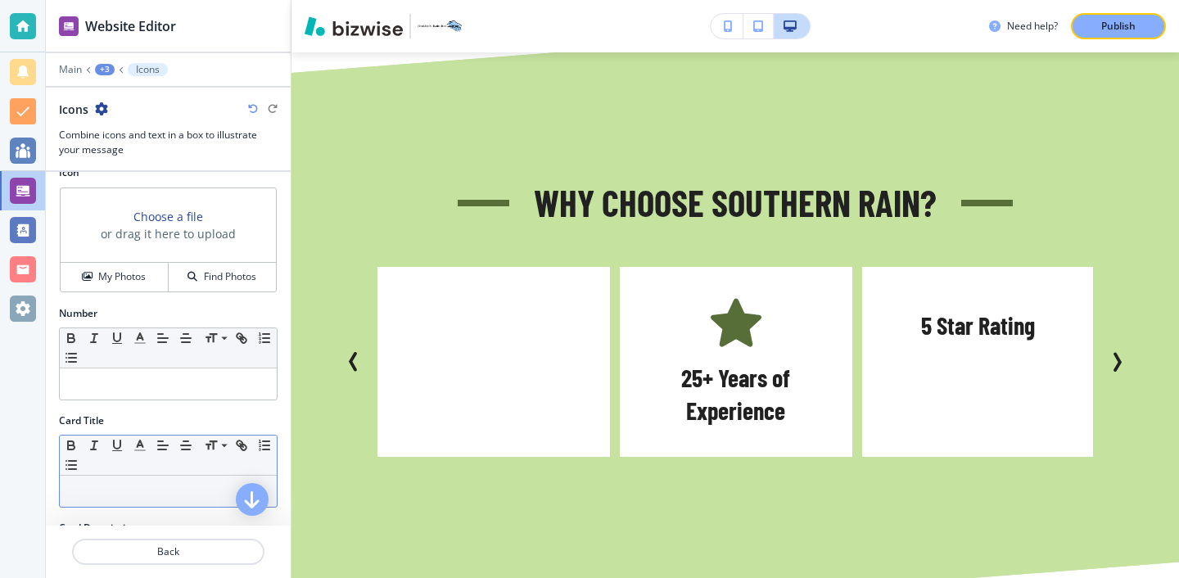
click at [165, 480] on div at bounding box center [168, 491] width 217 height 31
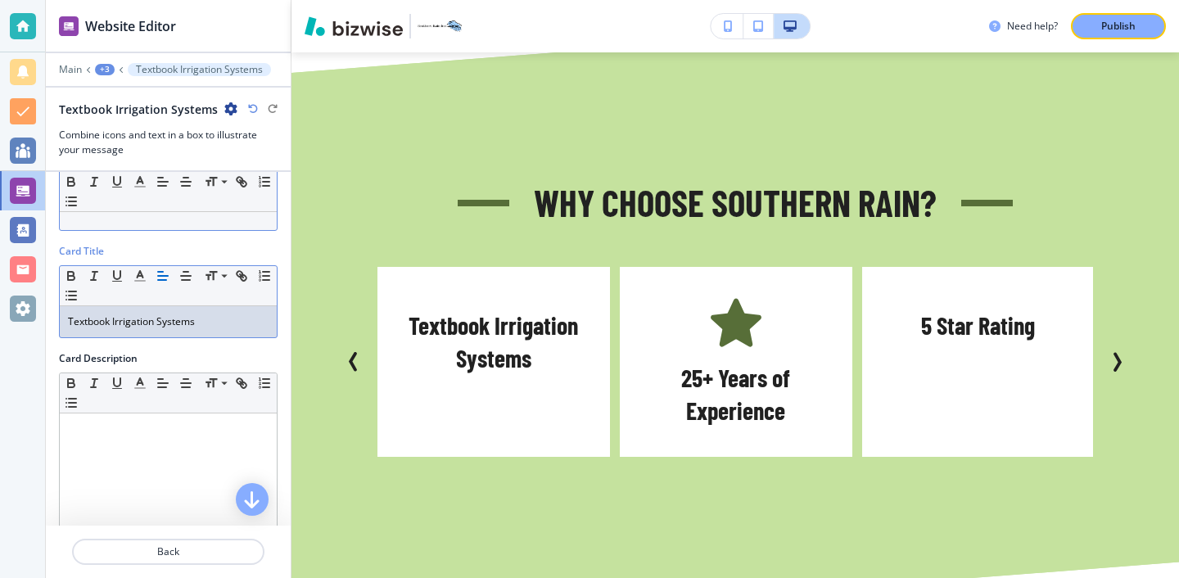
scroll to position [301, 0]
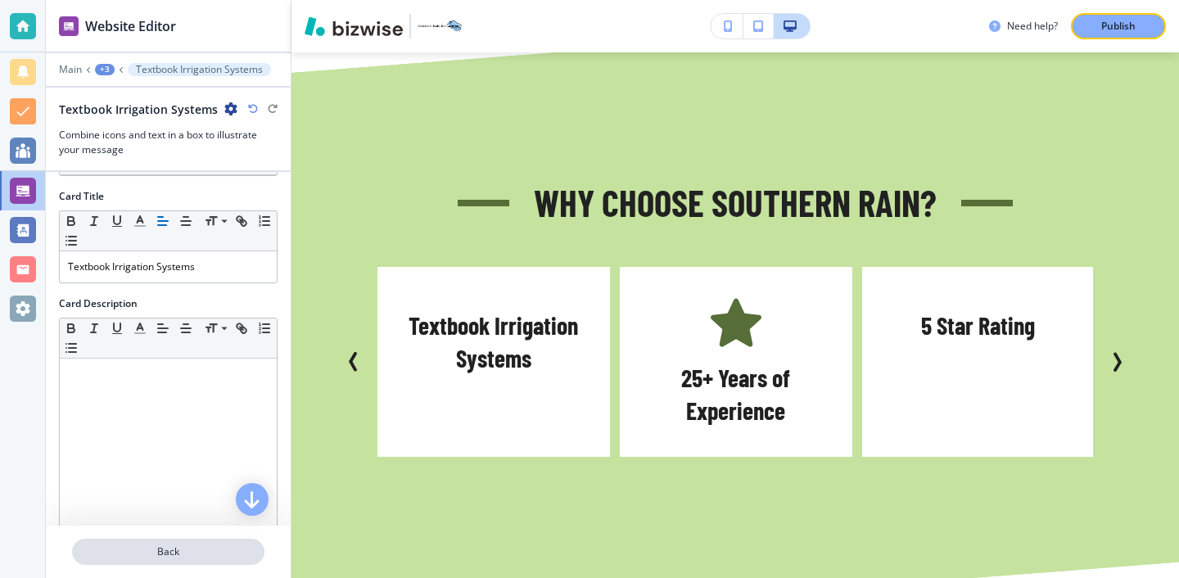
click at [125, 549] on p "Back" at bounding box center [168, 552] width 189 height 15
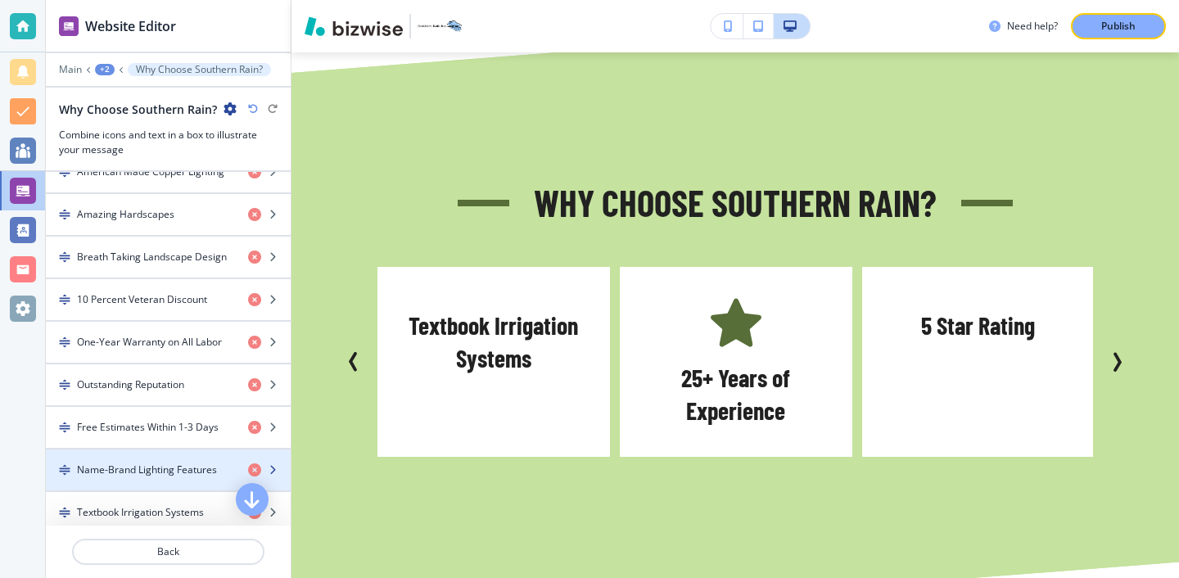
scroll to position [902, 0]
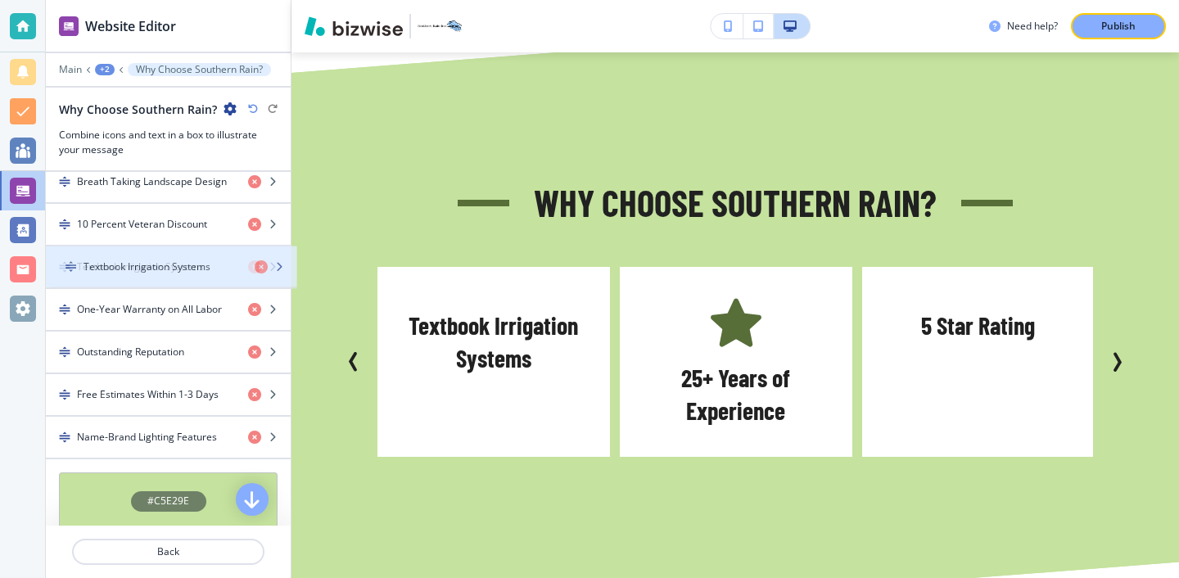
drag, startPoint x: 147, startPoint y: 448, endPoint x: 154, endPoint y: 277, distance: 171.3
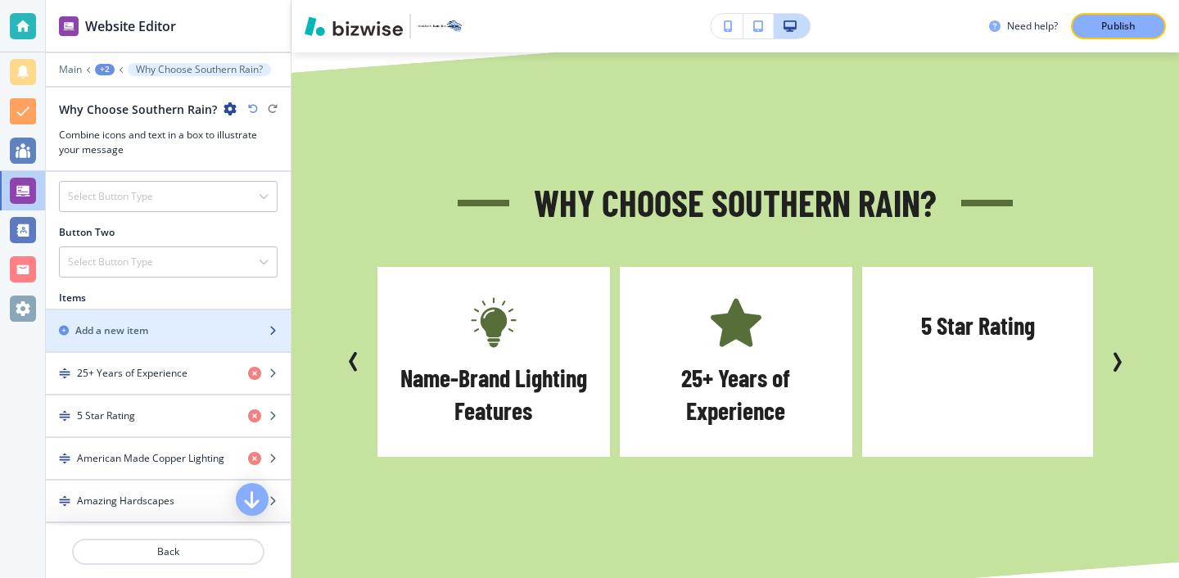
scroll to position [528, 0]
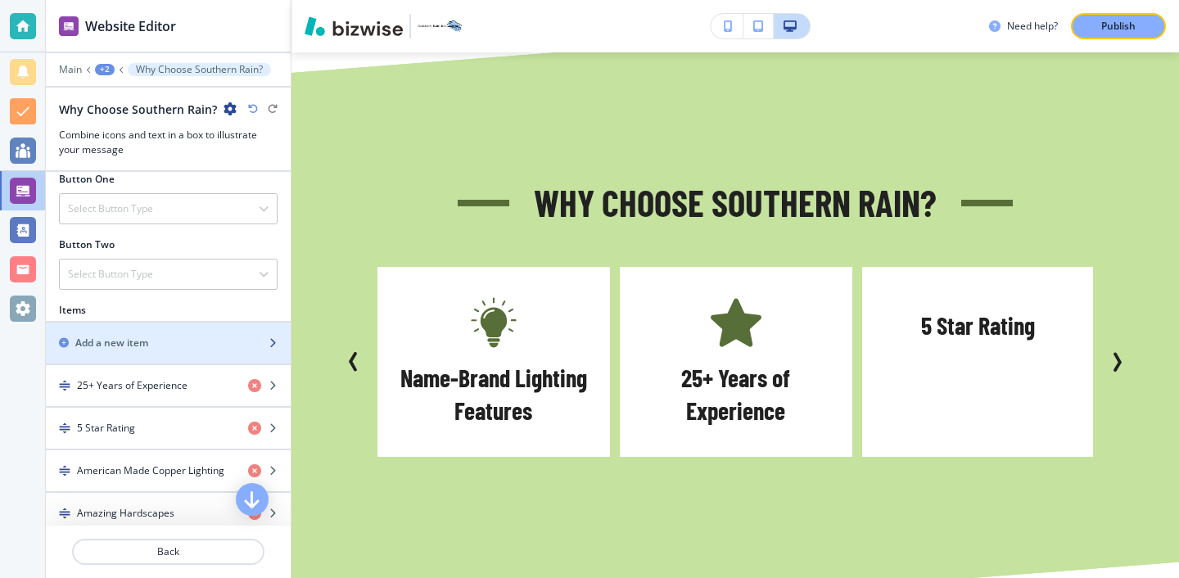
click at [161, 334] on div "button" at bounding box center [168, 329] width 245 height 13
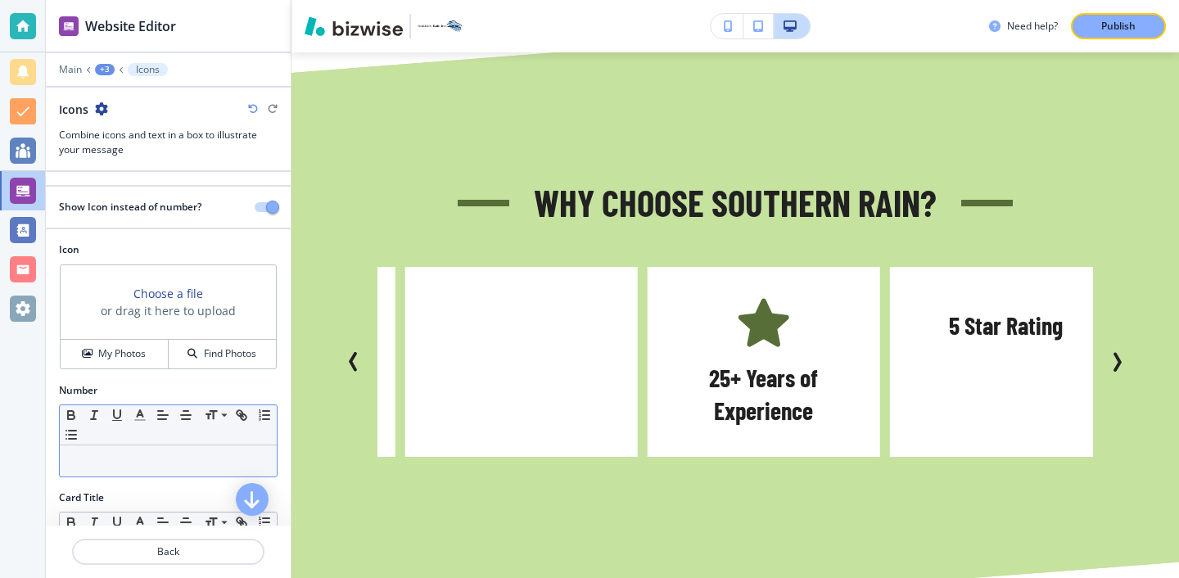
click at [138, 455] on p at bounding box center [168, 461] width 201 height 15
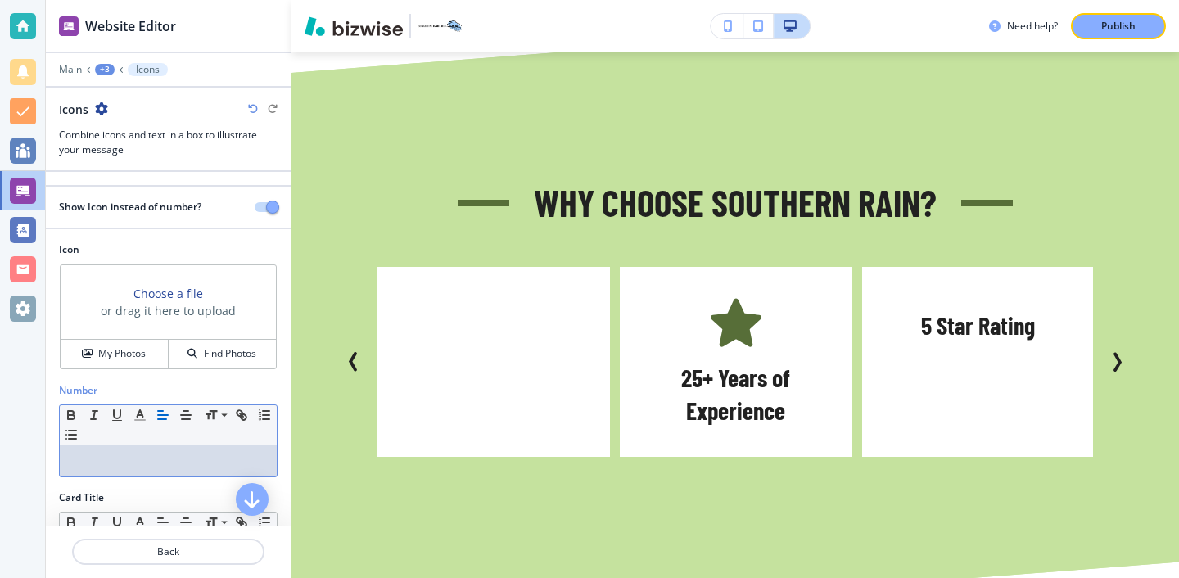
scroll to position [147, 0]
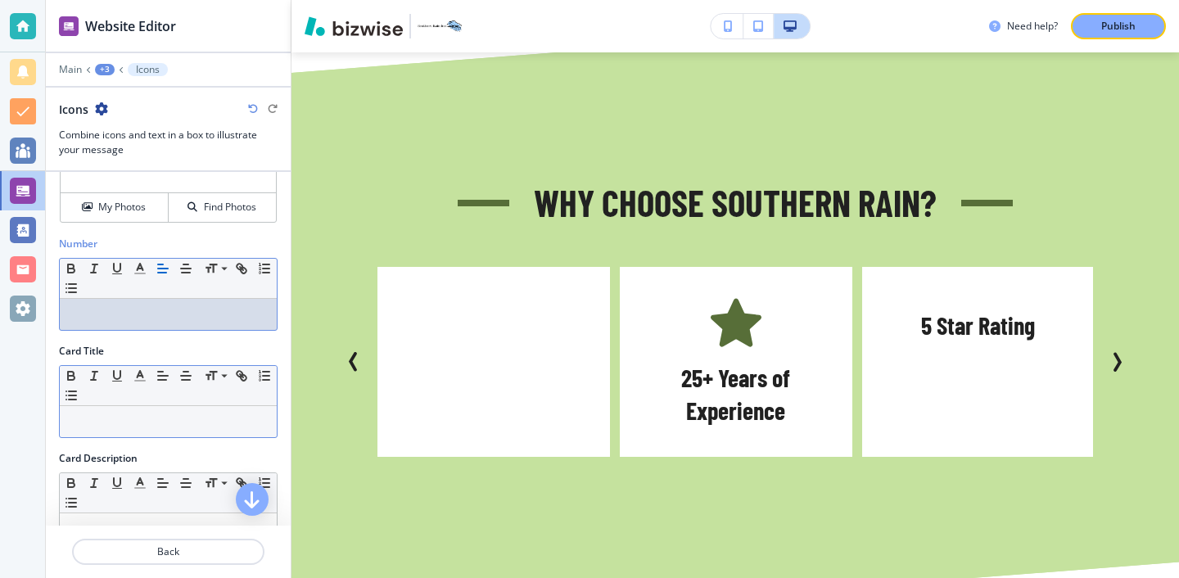
click at [152, 419] on p at bounding box center [168, 421] width 201 height 15
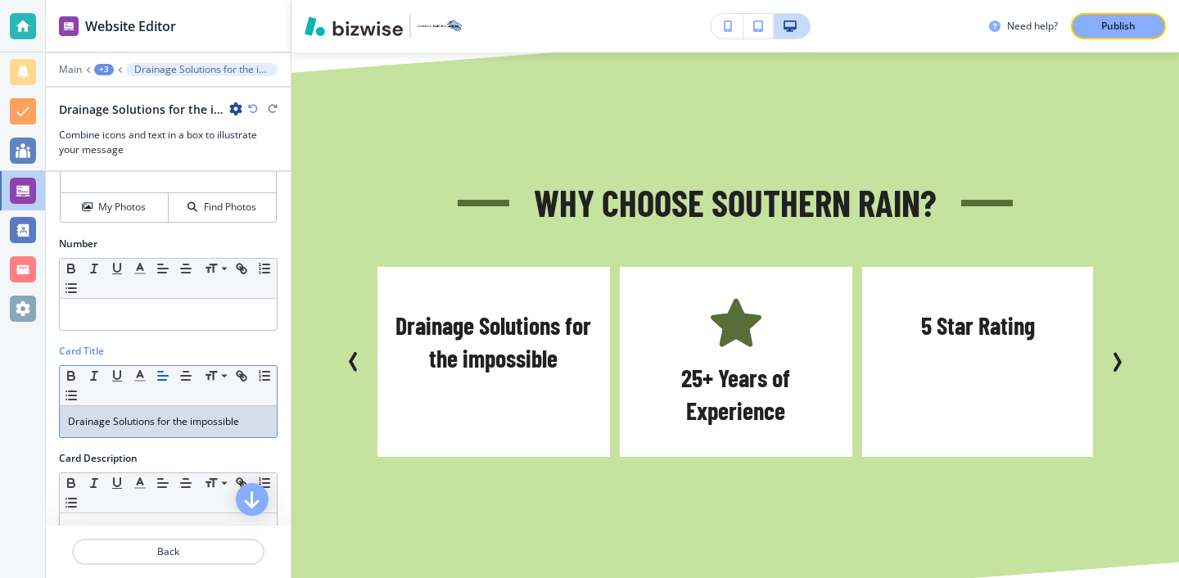
click at [193, 419] on p "Drainage Solutions for the impossible" at bounding box center [168, 421] width 201 height 15
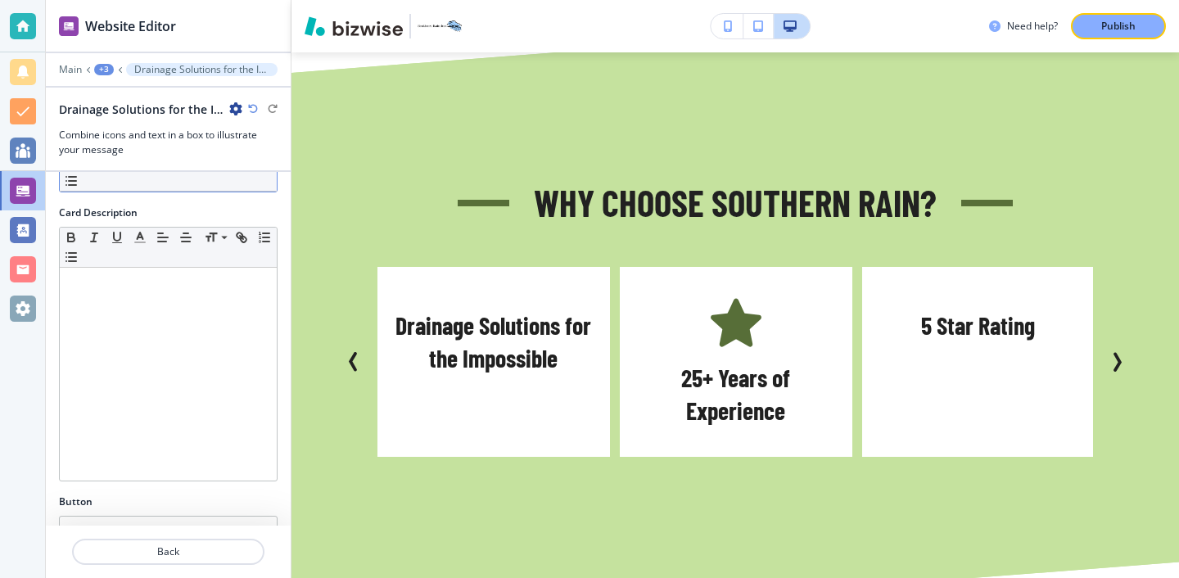
scroll to position [427, 0]
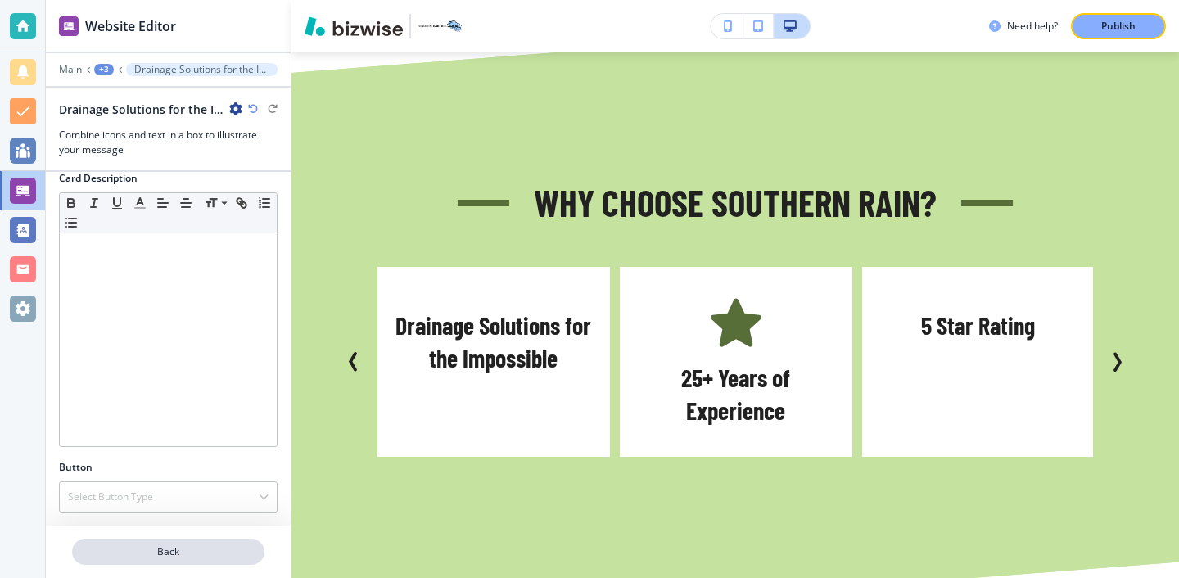
click at [183, 555] on p "Back" at bounding box center [168, 552] width 189 height 15
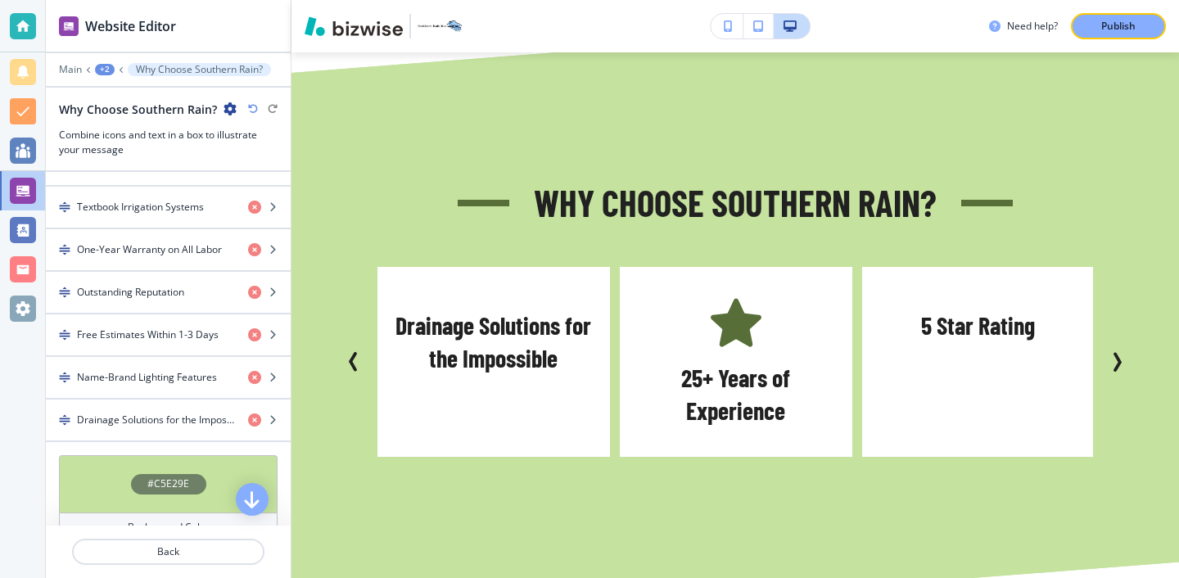
scroll to position [955, 0]
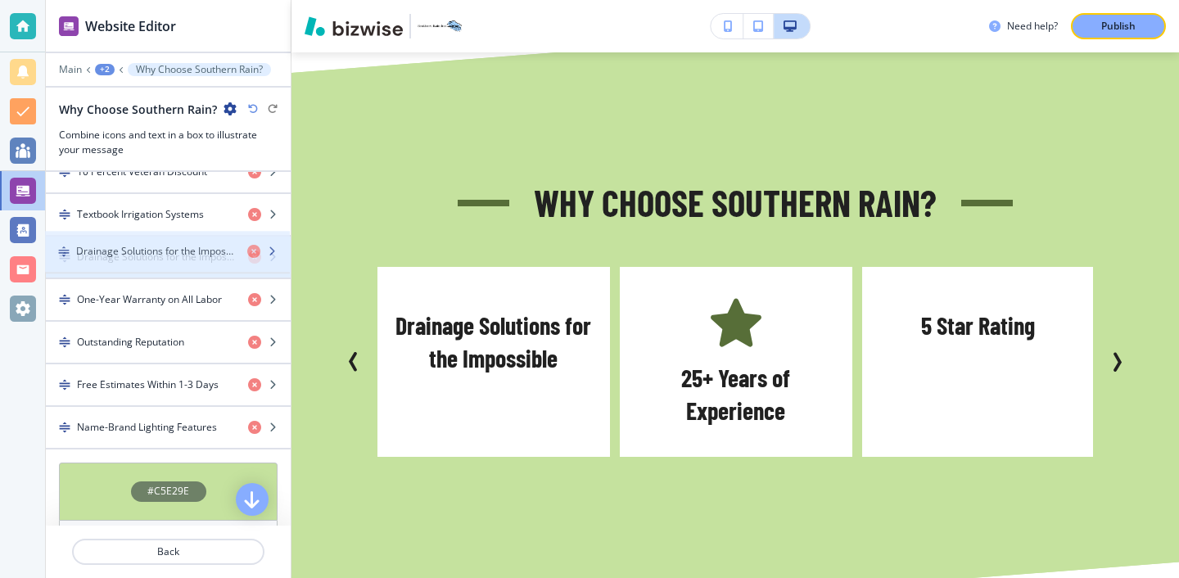
drag, startPoint x: 180, startPoint y: 445, endPoint x: 178, endPoint y: 274, distance: 172.0
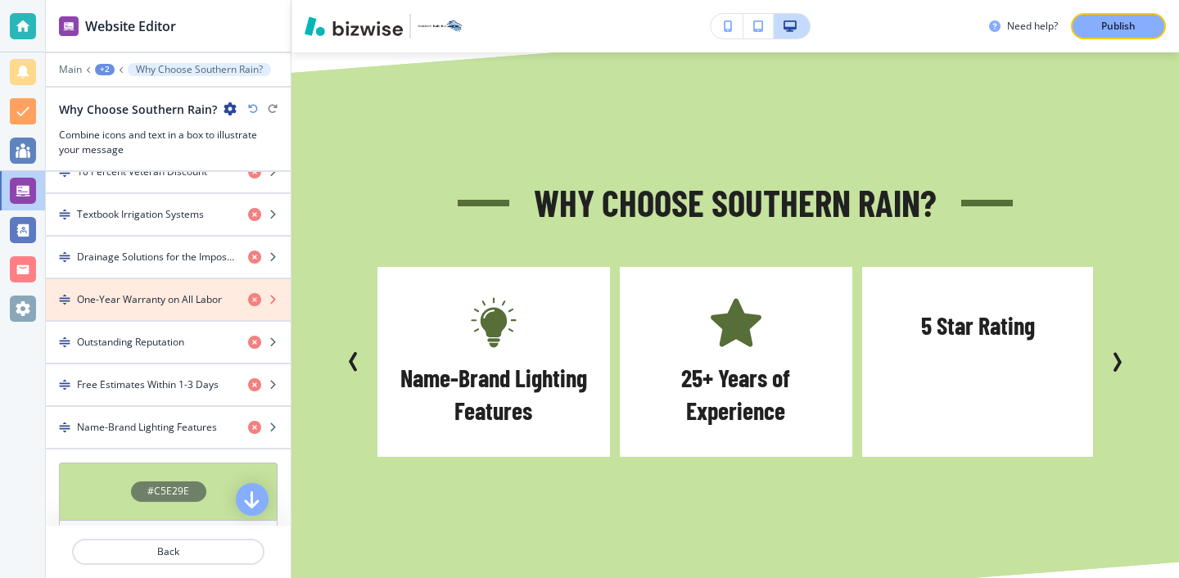
scroll to position [950, 0]
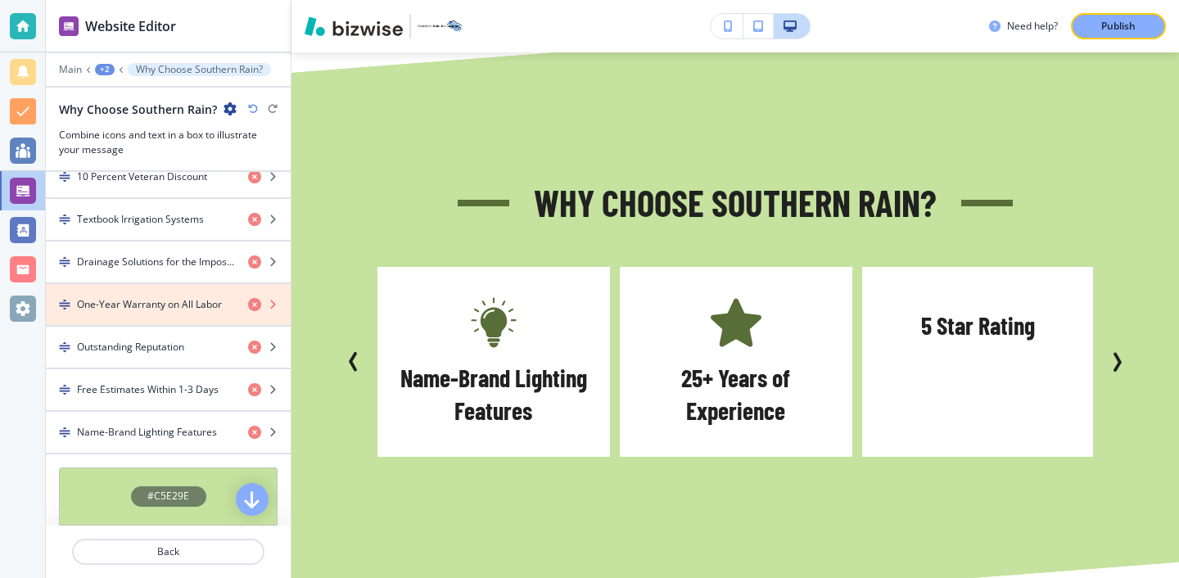
click at [252, 304] on icon "button" at bounding box center [254, 304] width 13 height 13
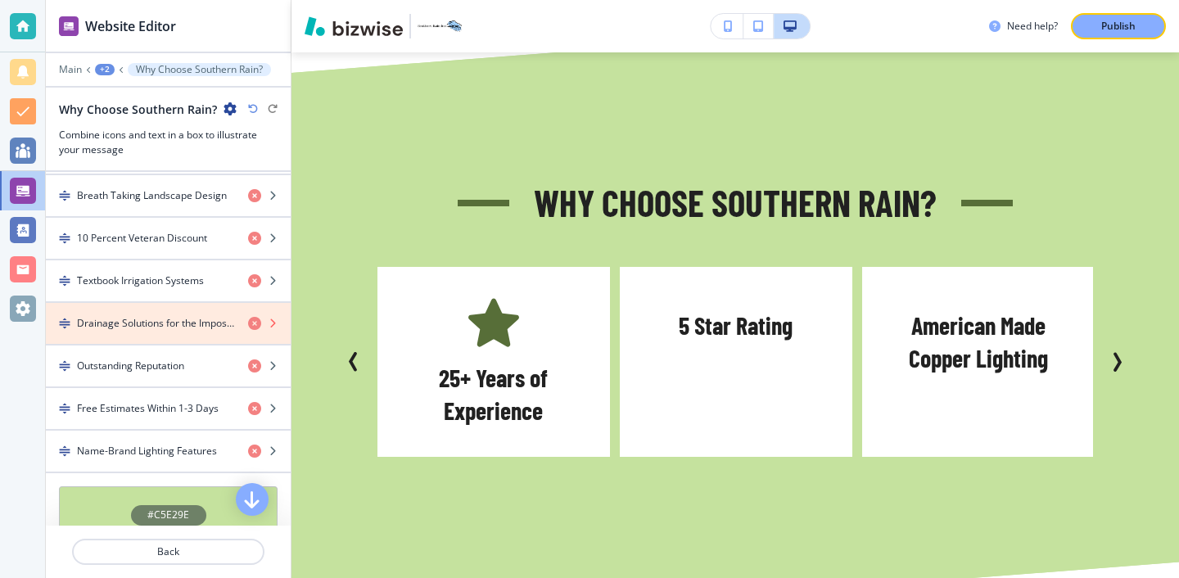
scroll to position [874, 0]
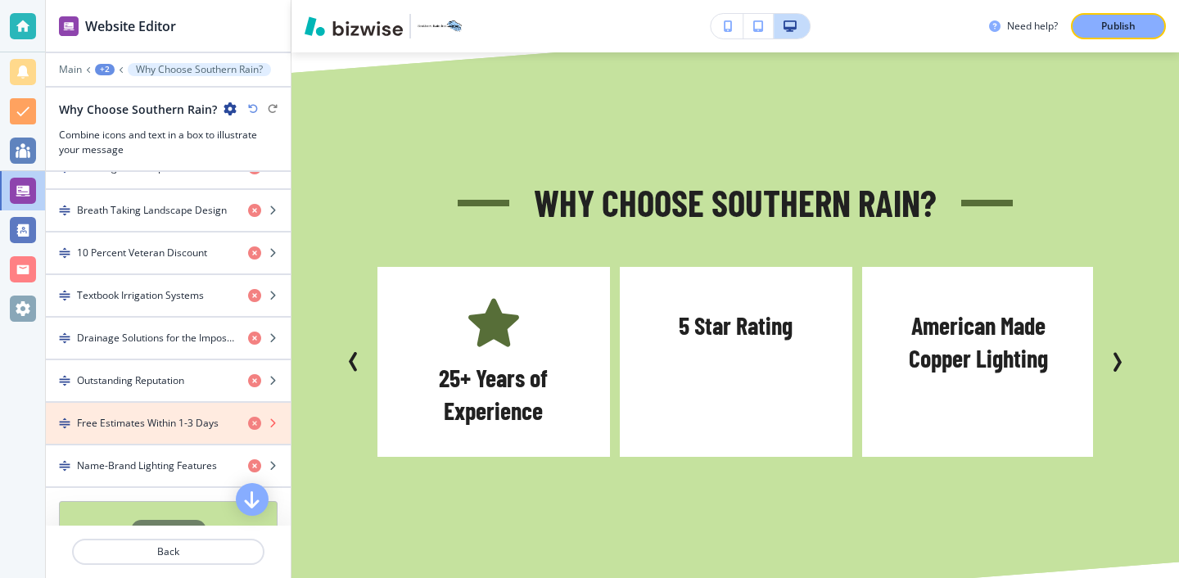
click at [256, 425] on icon "button" at bounding box center [254, 423] width 13 height 13
click at [253, 423] on icon "button" at bounding box center [254, 423] width 13 height 13
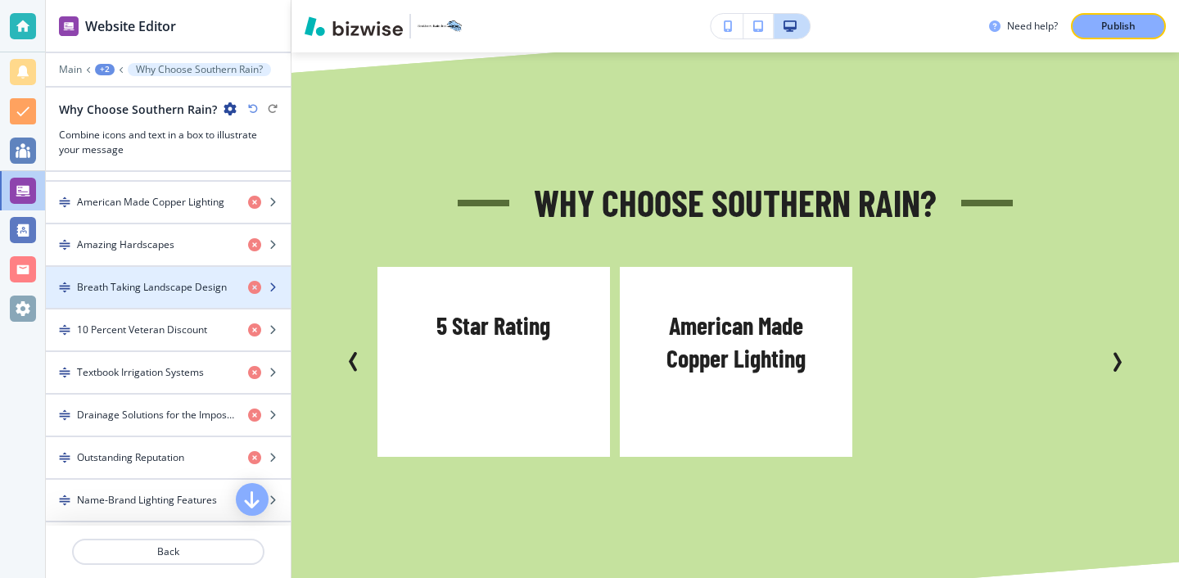
scroll to position [813, 0]
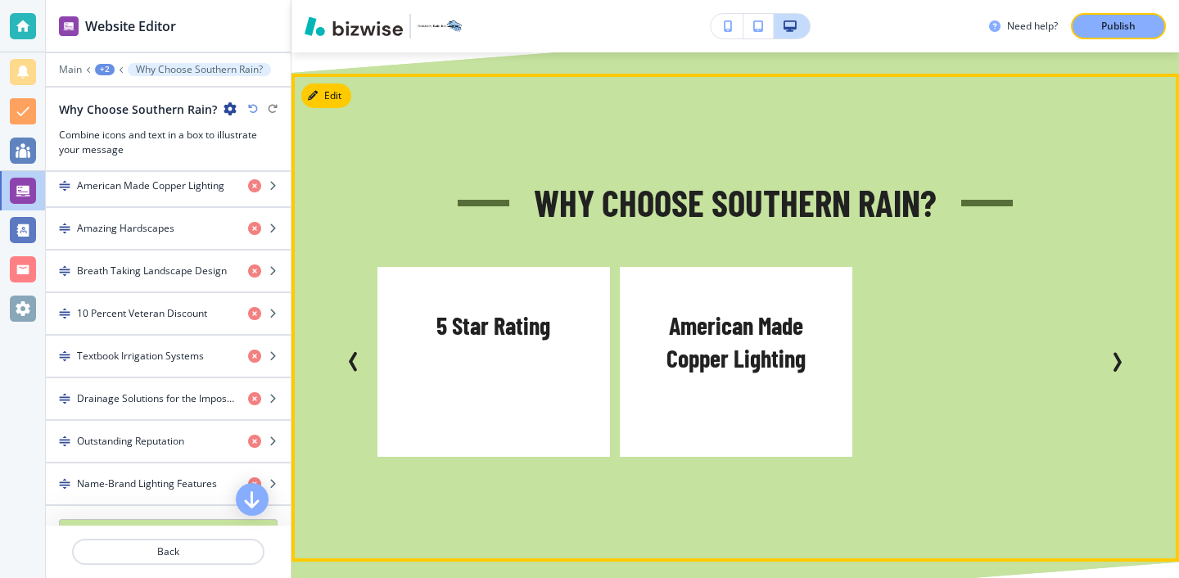
click at [359, 352] on icon "Previous Slide" at bounding box center [354, 362] width 20 height 20
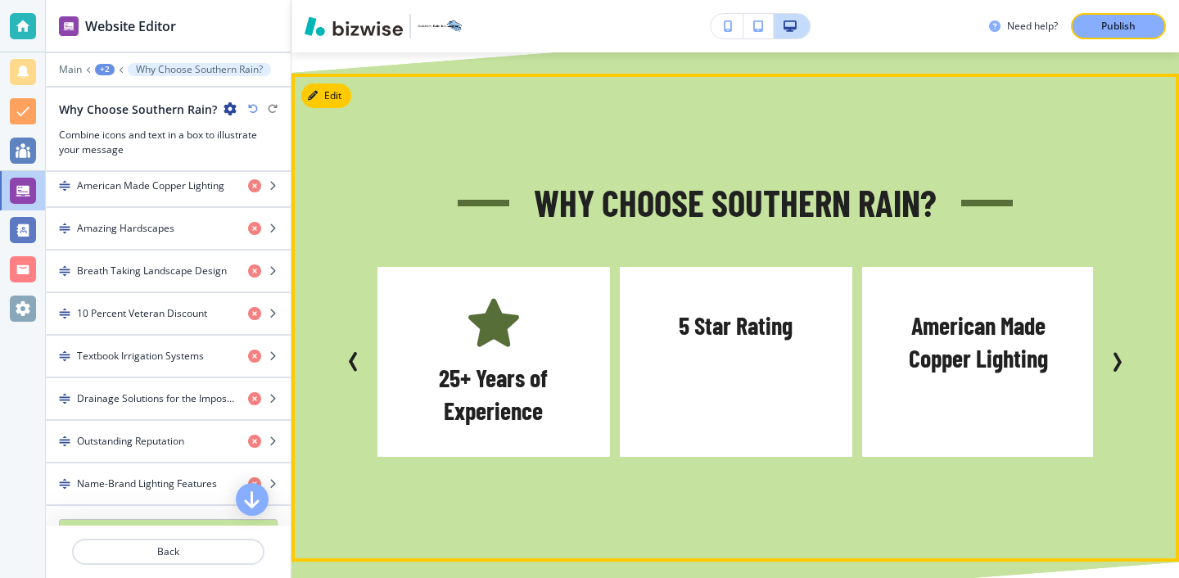
click at [358, 352] on icon "Previous Slide" at bounding box center [354, 362] width 20 height 20
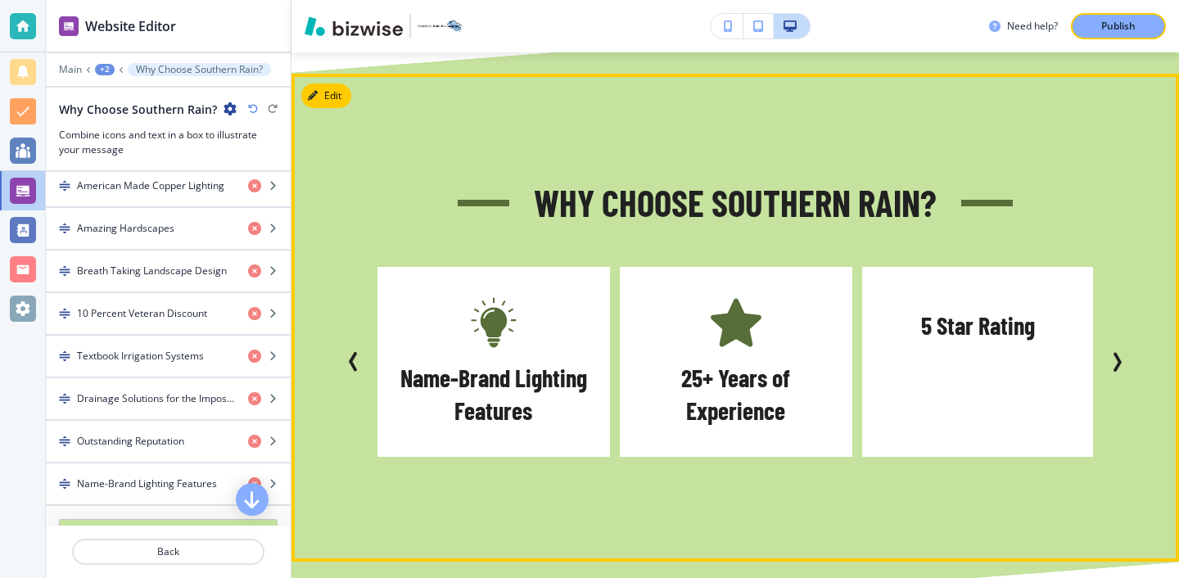
click at [357, 352] on icon "Previous Slide" at bounding box center [354, 362] width 20 height 20
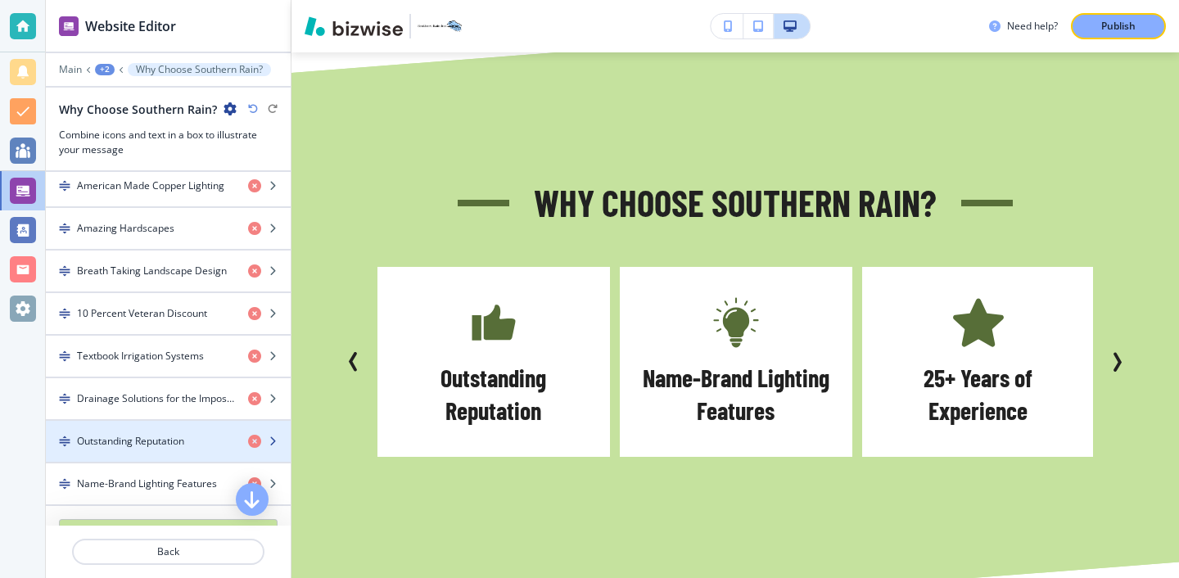
scroll to position [825, 0]
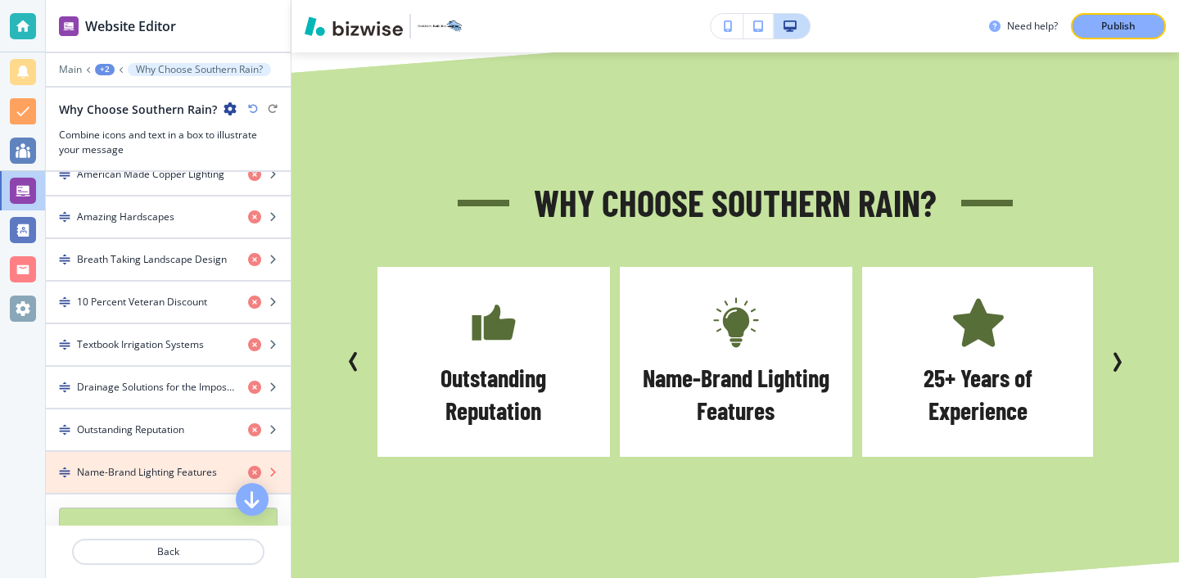
click at [252, 467] on icon "button" at bounding box center [254, 472] width 13 height 13
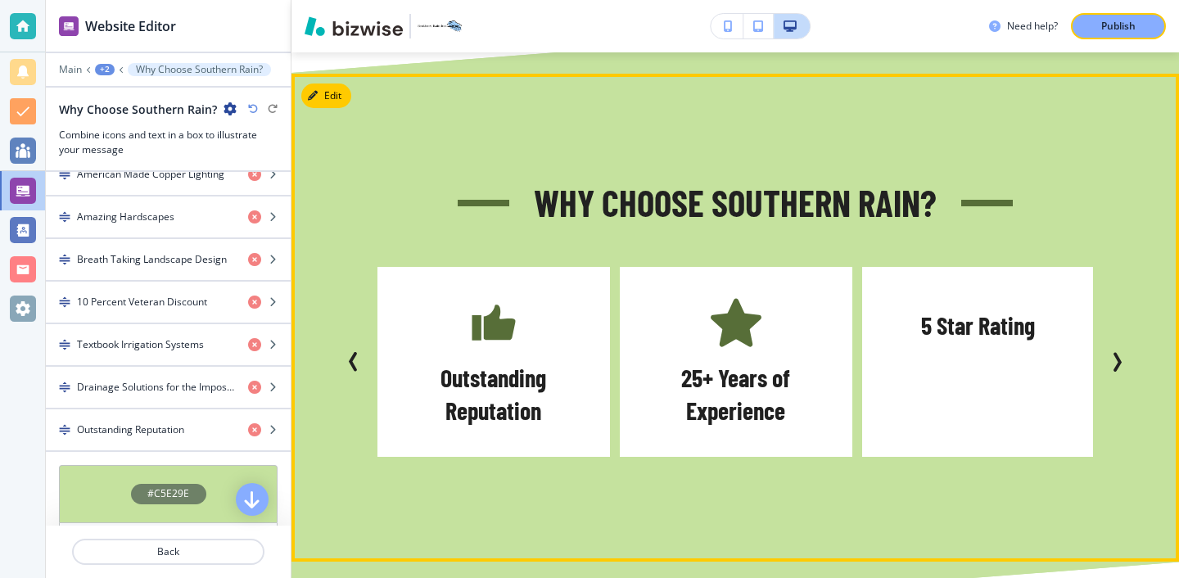
click at [350, 352] on icon "Previous Slide" at bounding box center [354, 362] width 20 height 20
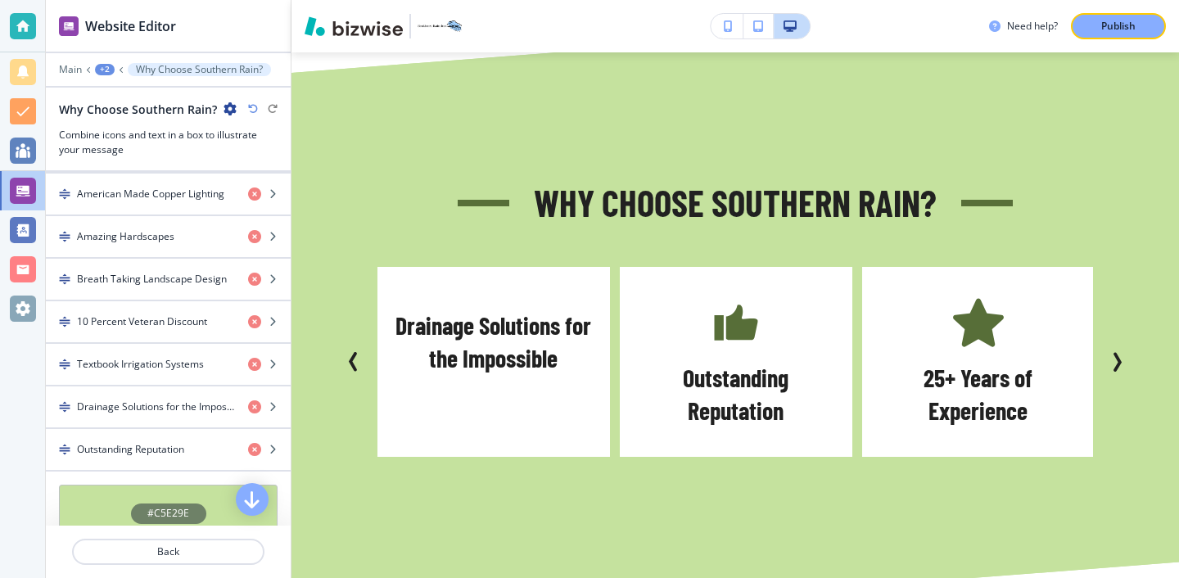
scroll to position [812, 0]
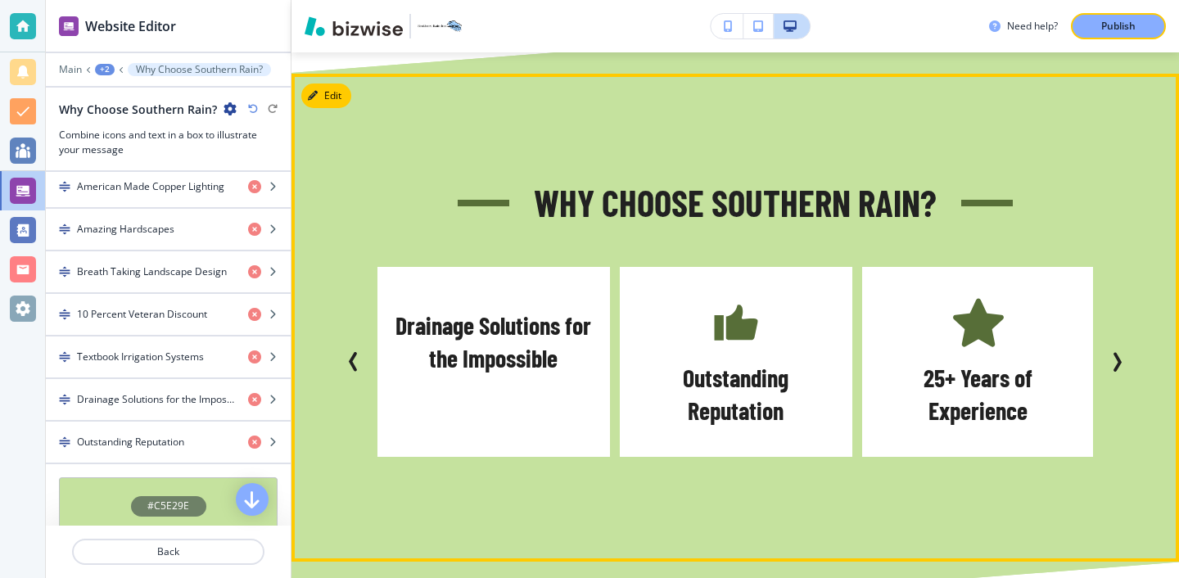
click at [364, 346] on button "Previous Slide" at bounding box center [353, 362] width 33 height 33
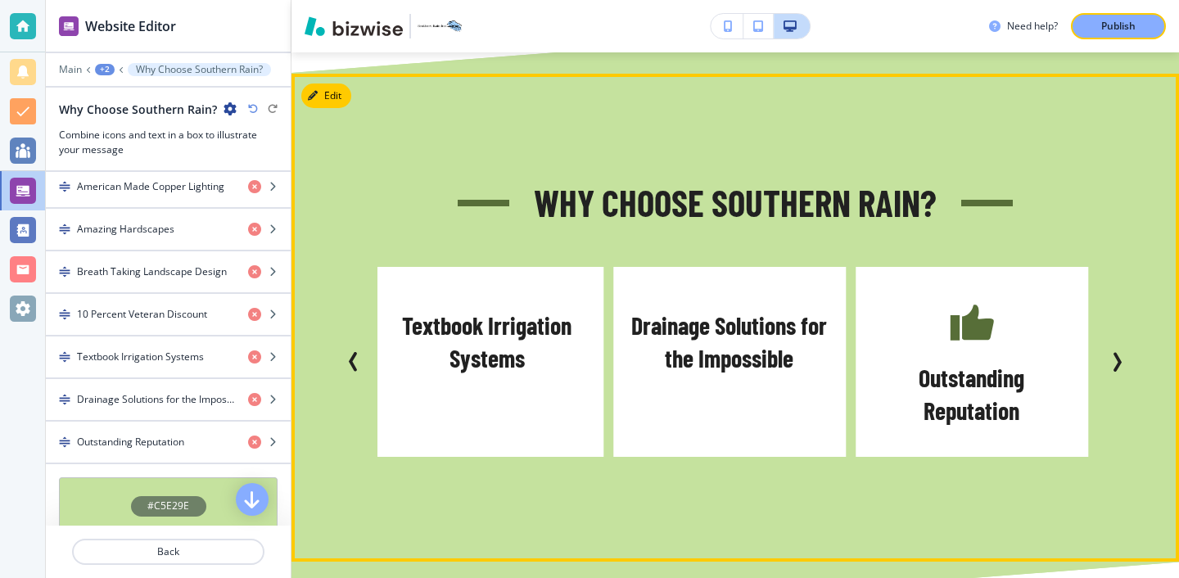
click at [364, 346] on button "Previous Slide" at bounding box center [353, 362] width 33 height 33
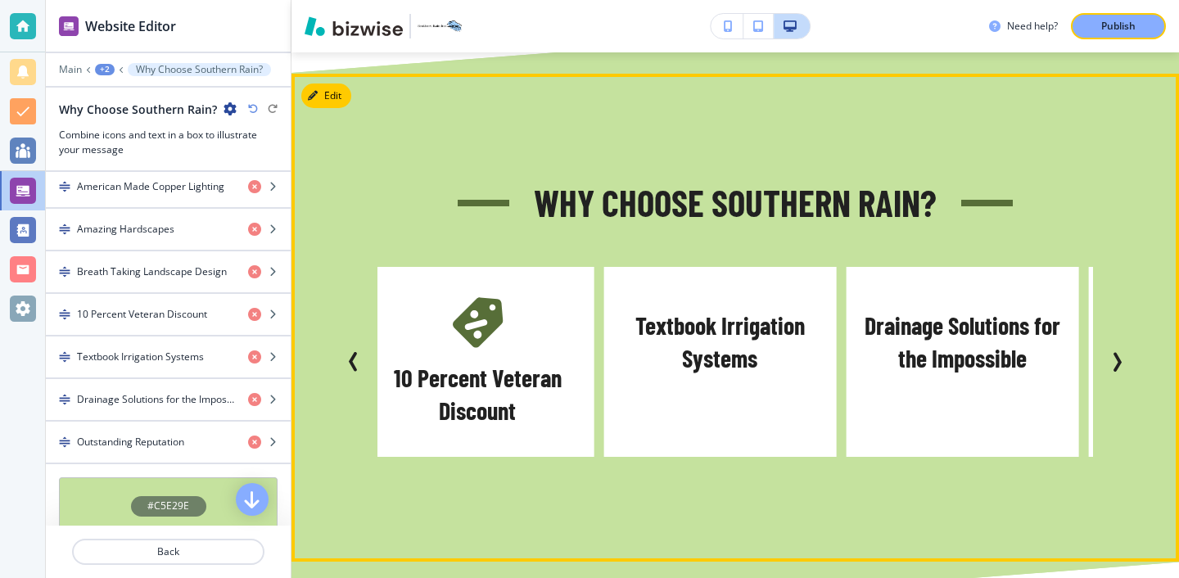
click at [364, 346] on button "Previous Slide" at bounding box center [353, 362] width 33 height 33
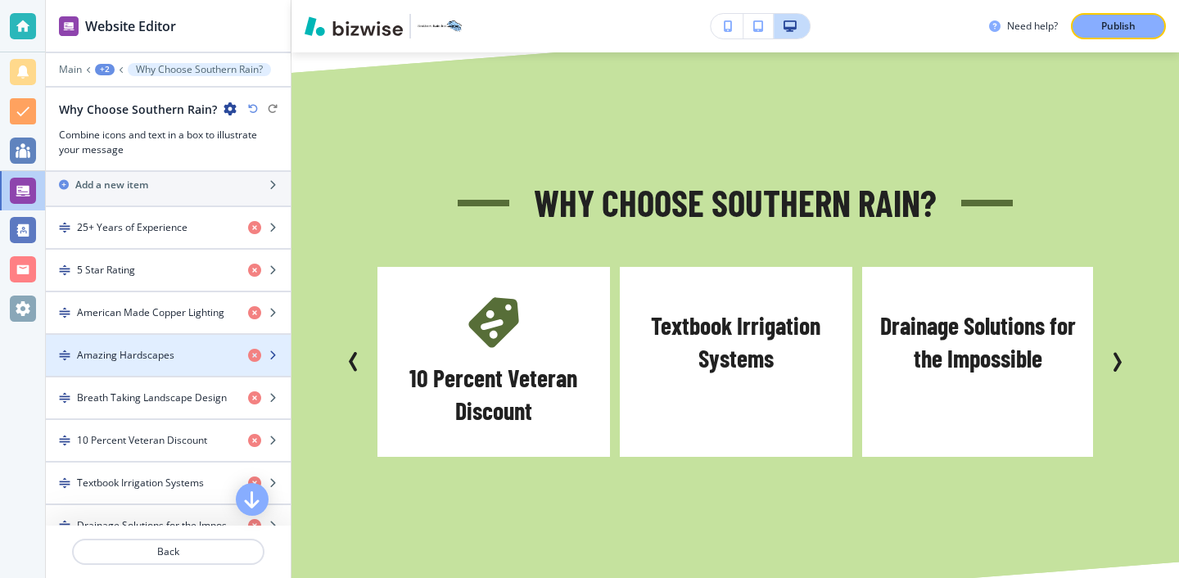
scroll to position [696, 0]
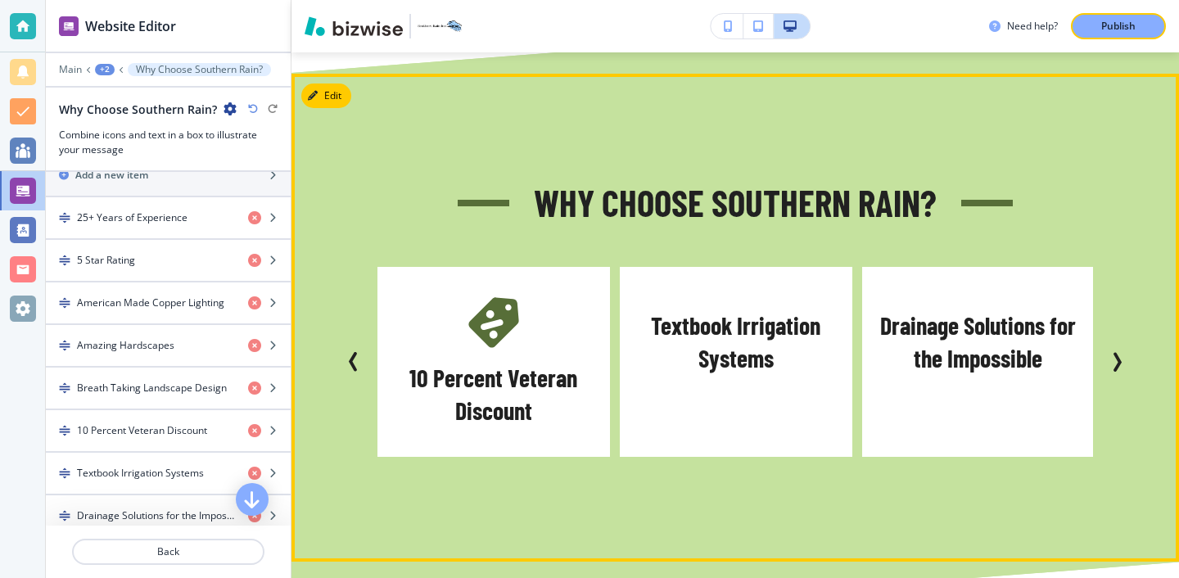
click at [348, 346] on button "Previous Slide" at bounding box center [353, 362] width 33 height 33
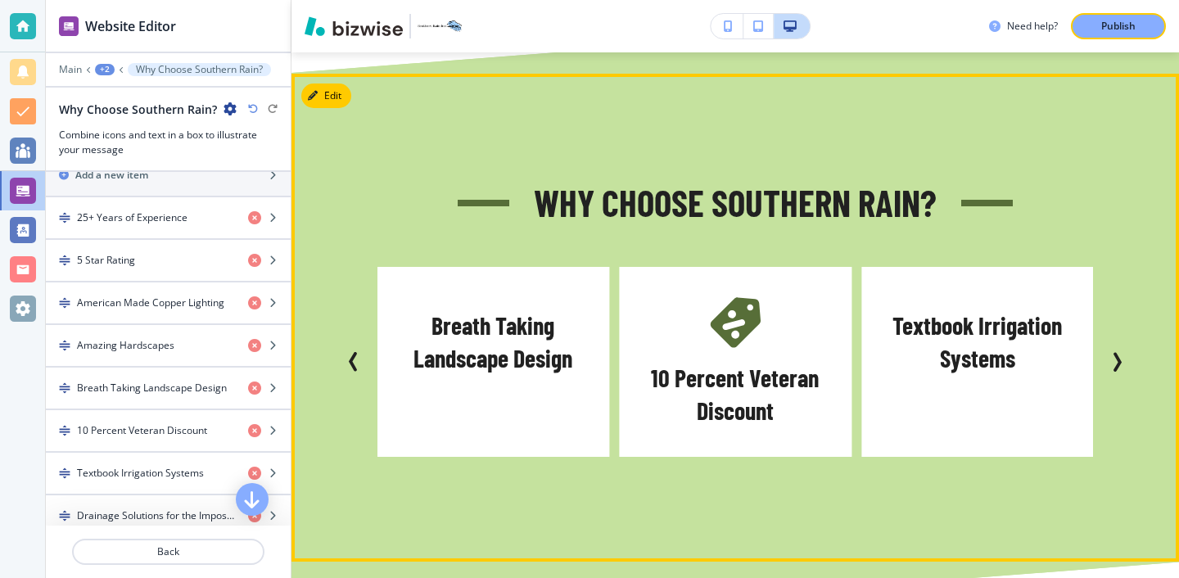
click at [348, 346] on button "Previous Slide" at bounding box center [353, 362] width 33 height 33
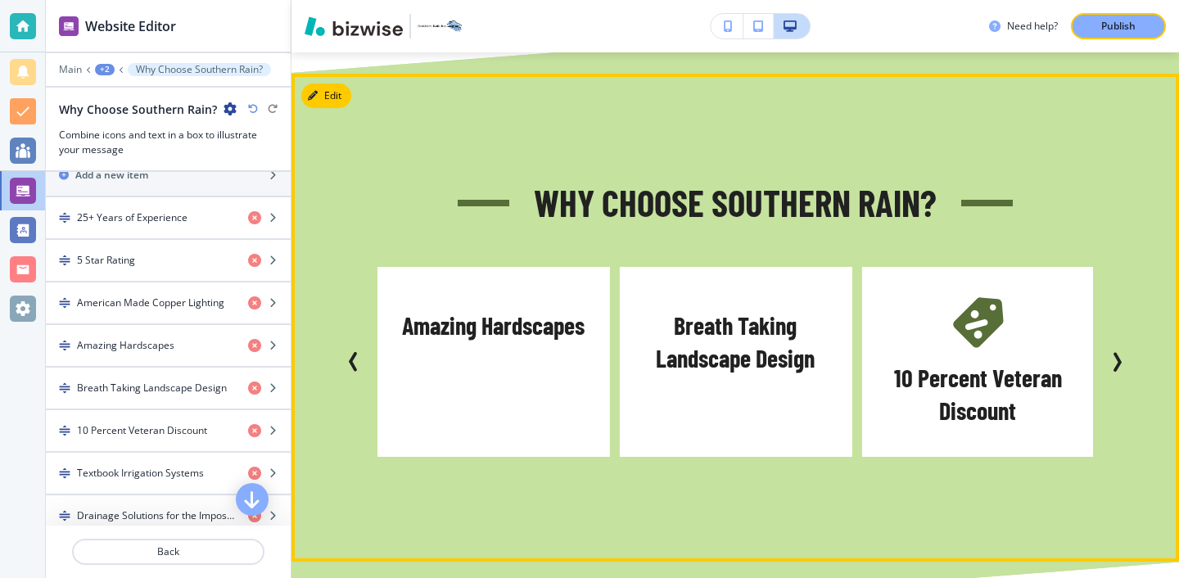
click at [348, 346] on button "Previous Slide" at bounding box center [353, 362] width 33 height 33
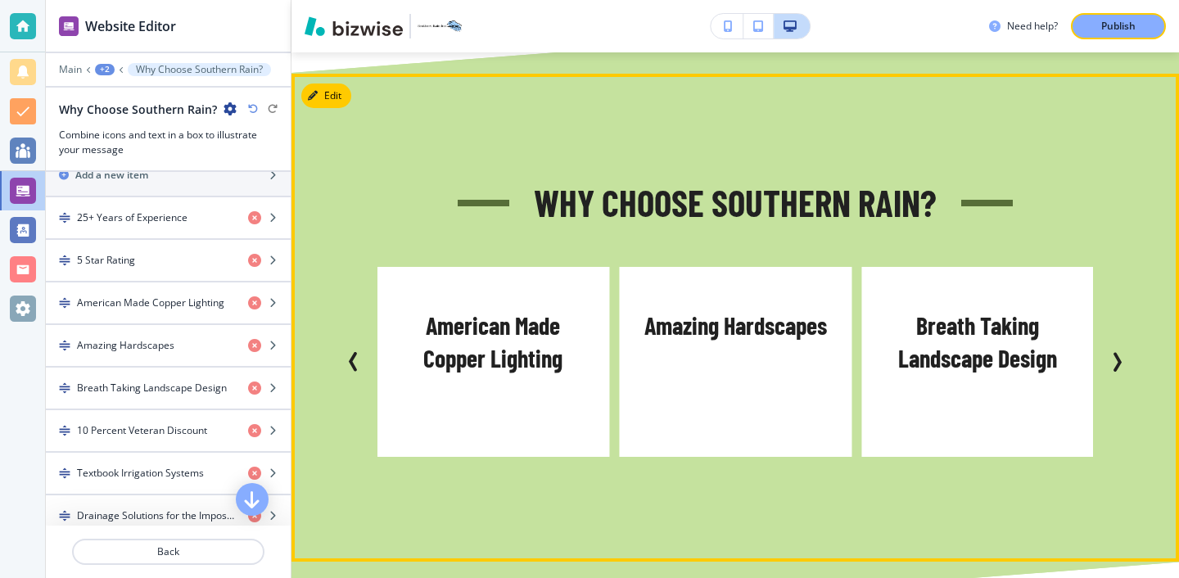
click at [348, 346] on button "Previous Slide" at bounding box center [353, 362] width 33 height 33
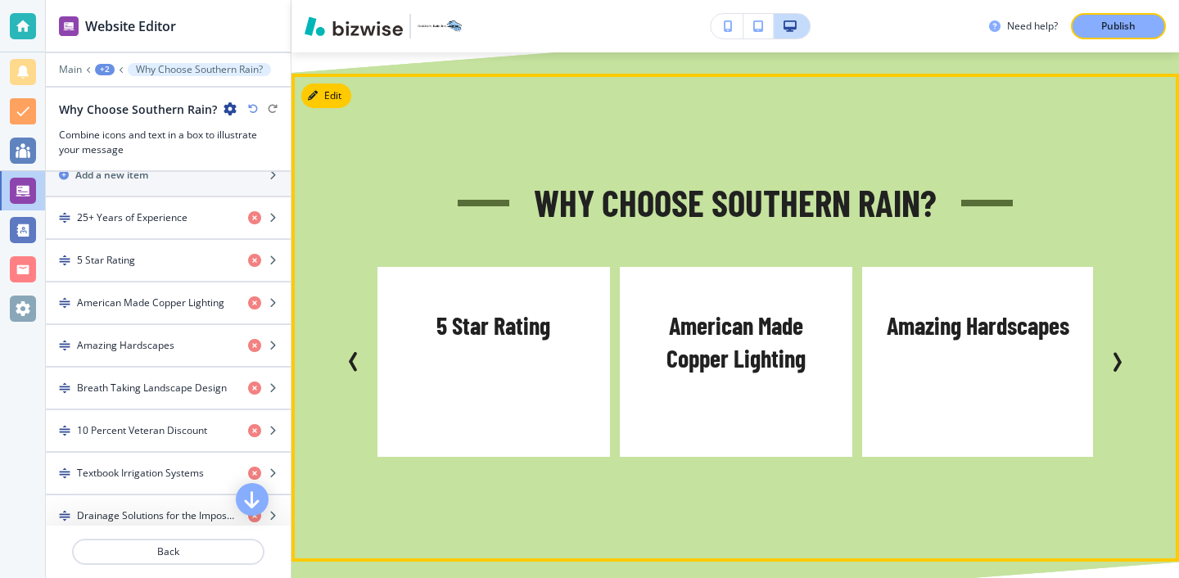
click at [355, 352] on icon "Previous Slide" at bounding box center [354, 362] width 20 height 20
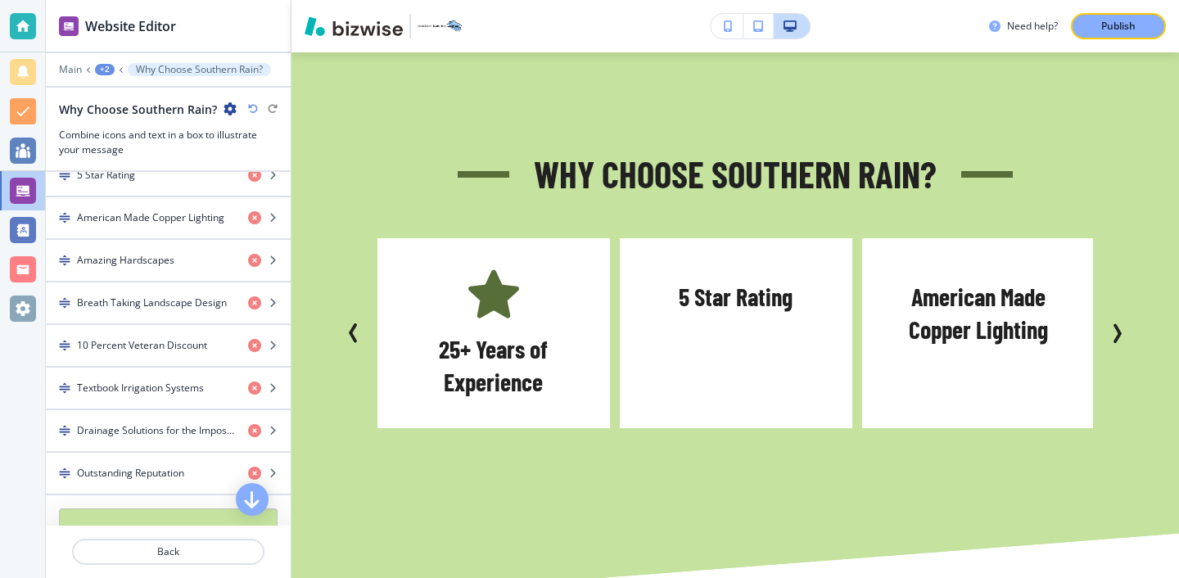
scroll to position [777, 0]
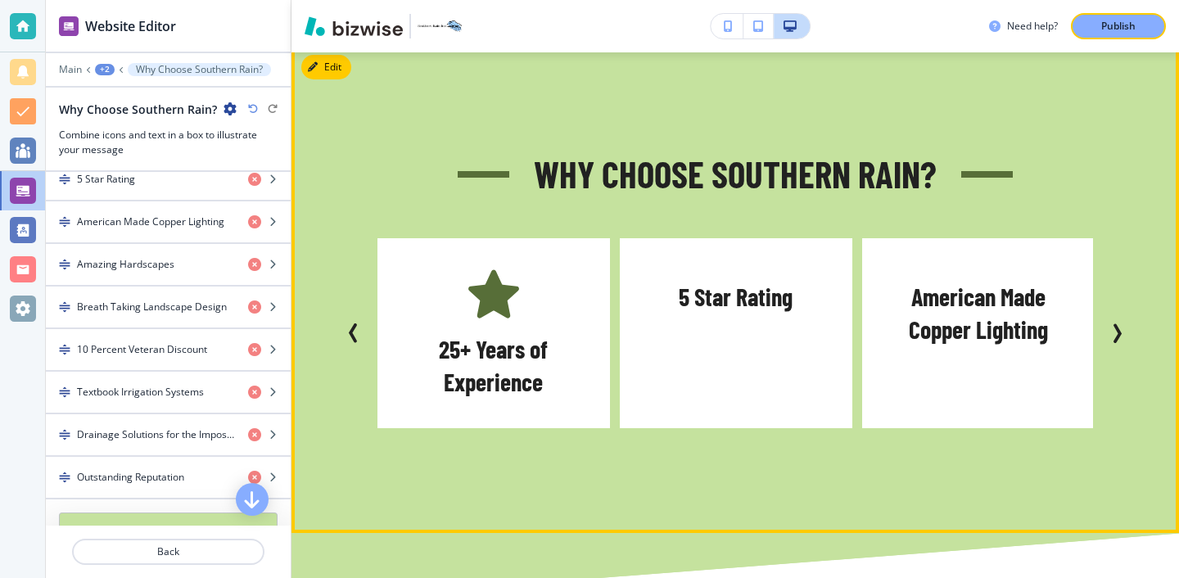
click at [1115, 323] on icon "Next Slide" at bounding box center [1117, 333] width 20 height 20
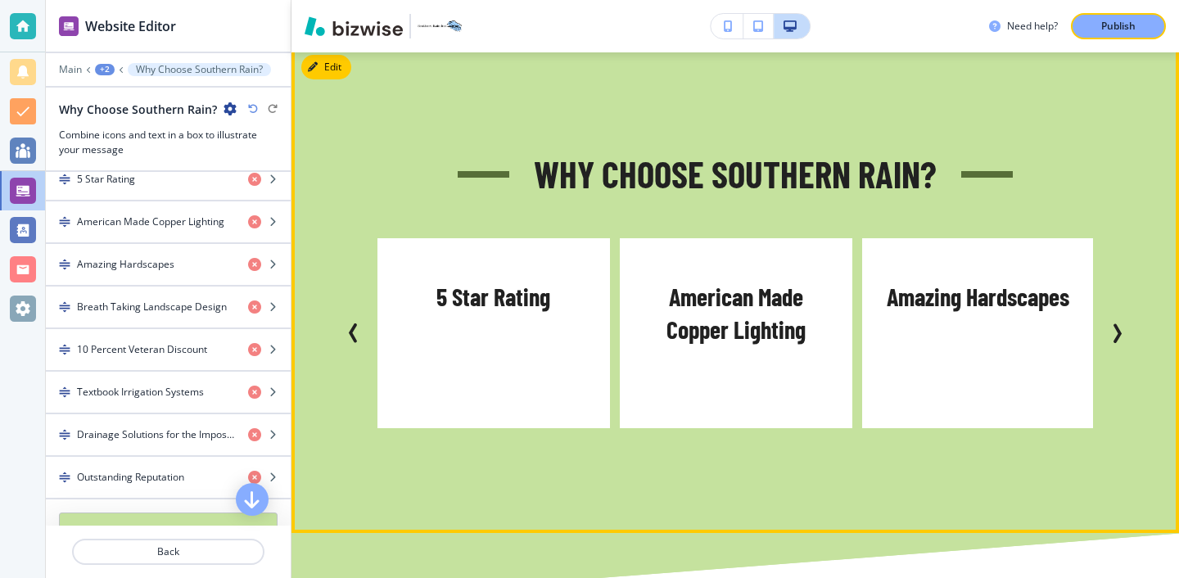
click at [1115, 323] on icon "Next Slide" at bounding box center [1117, 333] width 20 height 20
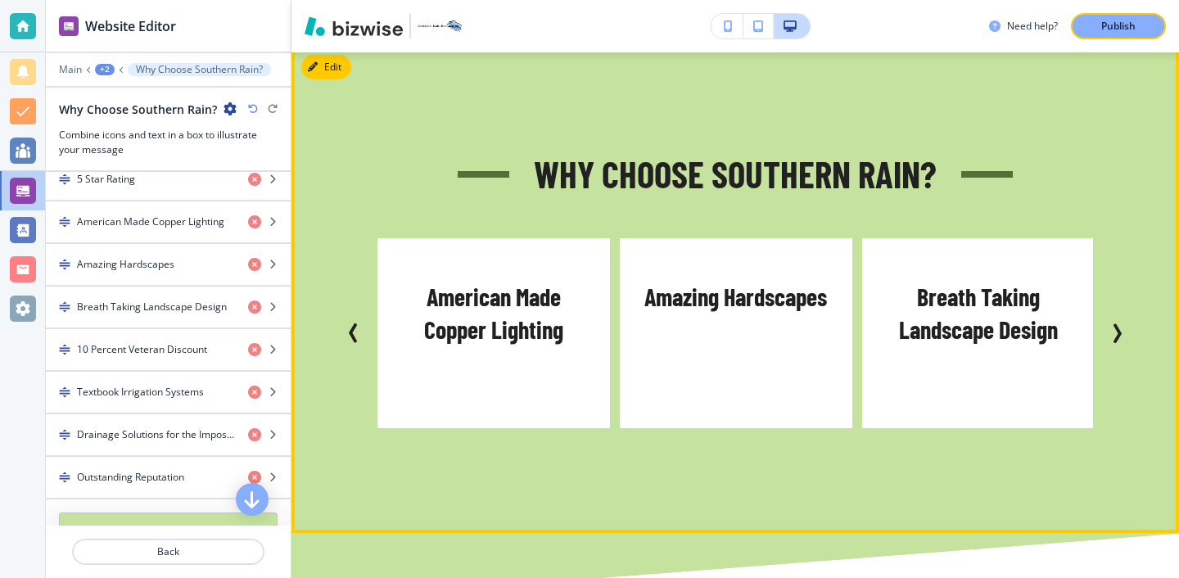
click at [1115, 323] on icon "Next Slide" at bounding box center [1117, 333] width 20 height 20
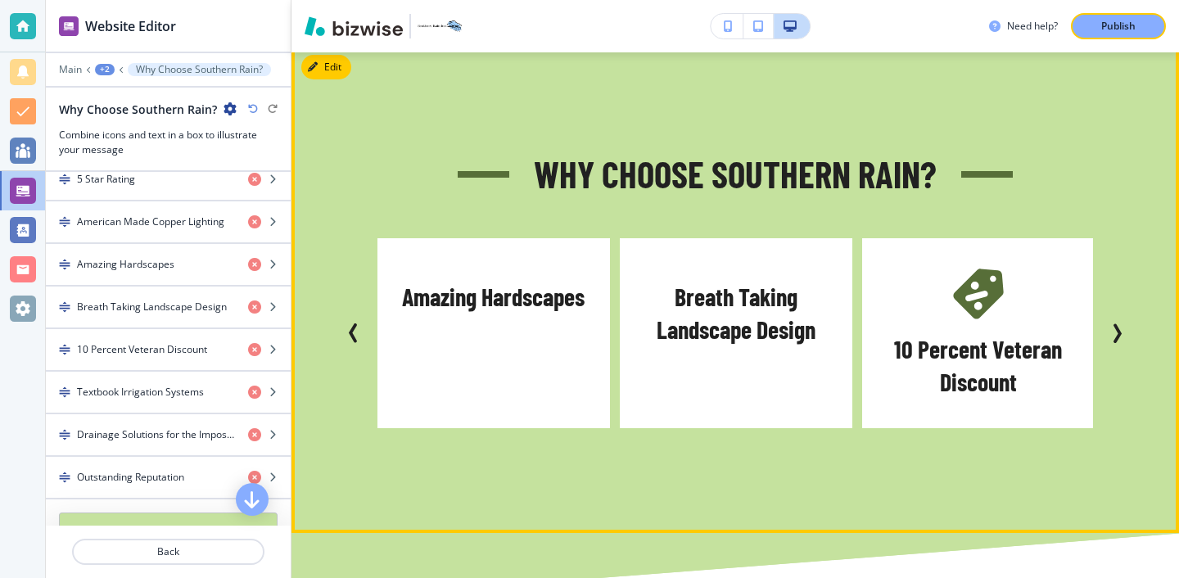
click at [348, 323] on icon "Previous Slide" at bounding box center [354, 333] width 20 height 20
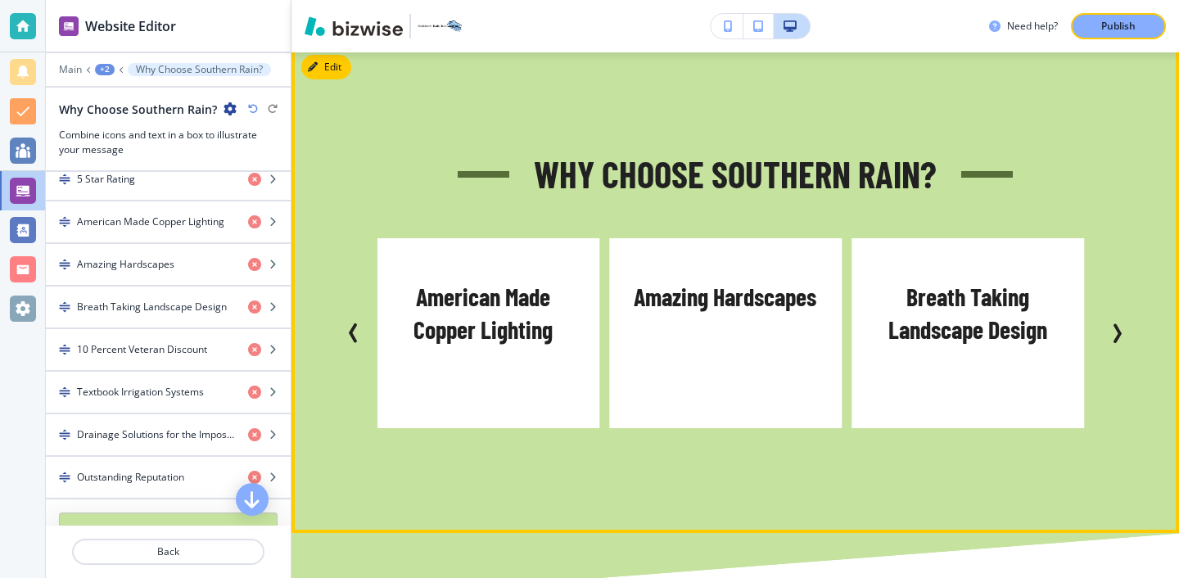
click at [348, 323] on icon "Previous Slide" at bounding box center [354, 333] width 20 height 20
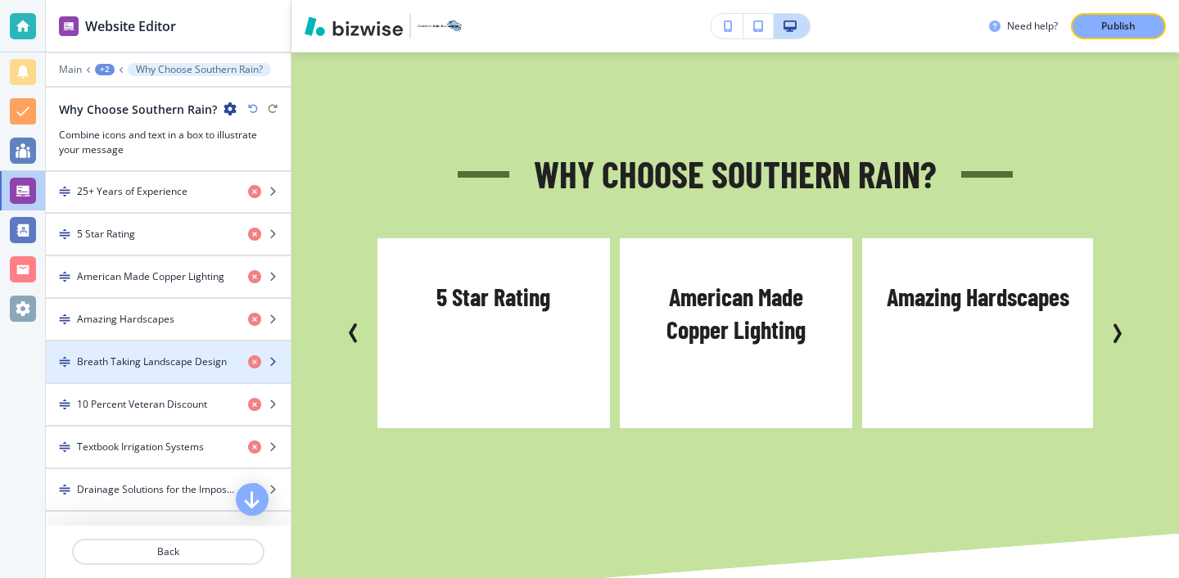
scroll to position [708, 0]
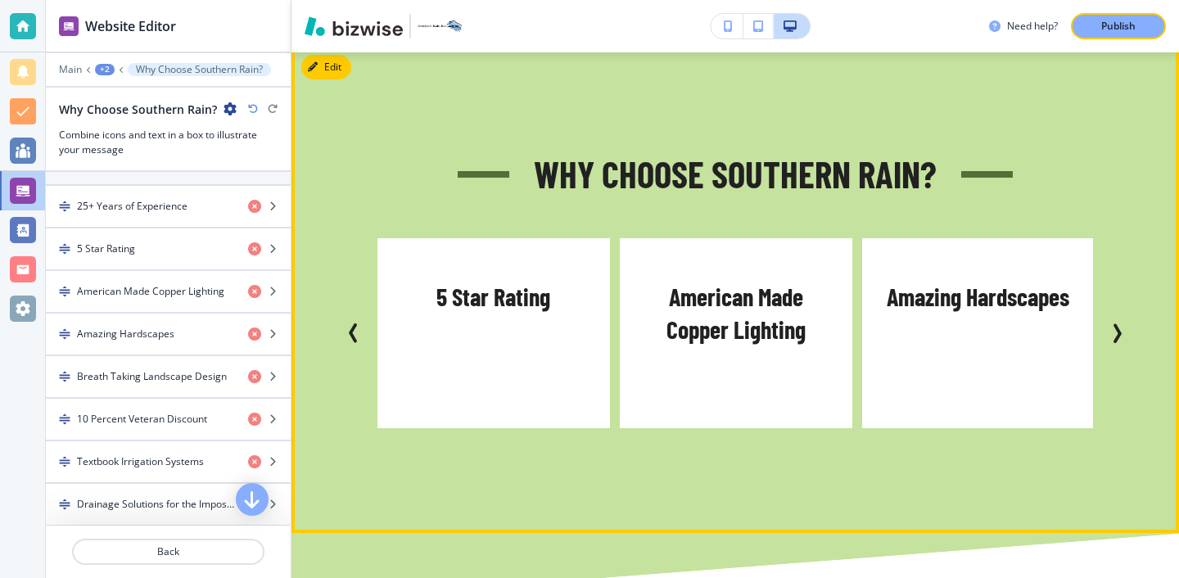
click at [348, 323] on icon "Previous Slide" at bounding box center [354, 333] width 20 height 20
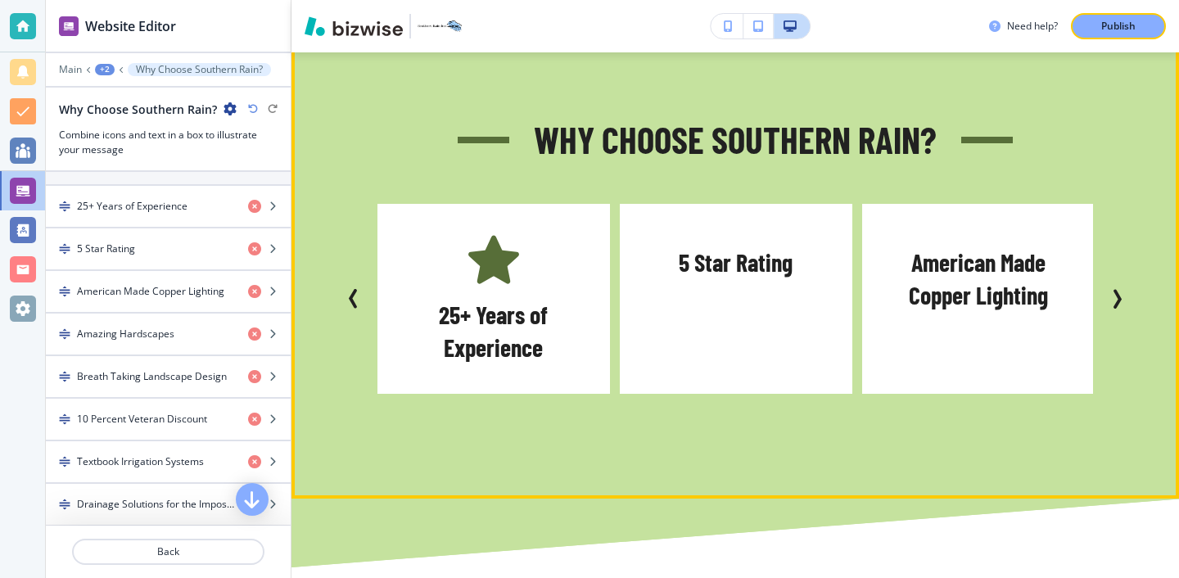
scroll to position [1412, 0]
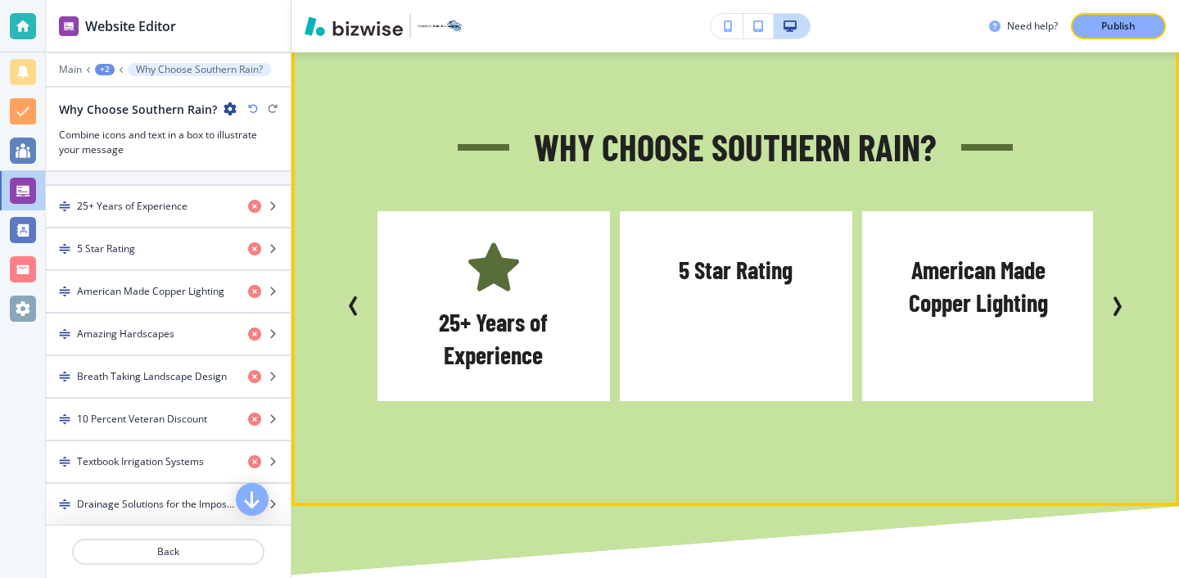
click at [1115, 290] on button "Next Slide" at bounding box center [1117, 306] width 33 height 33
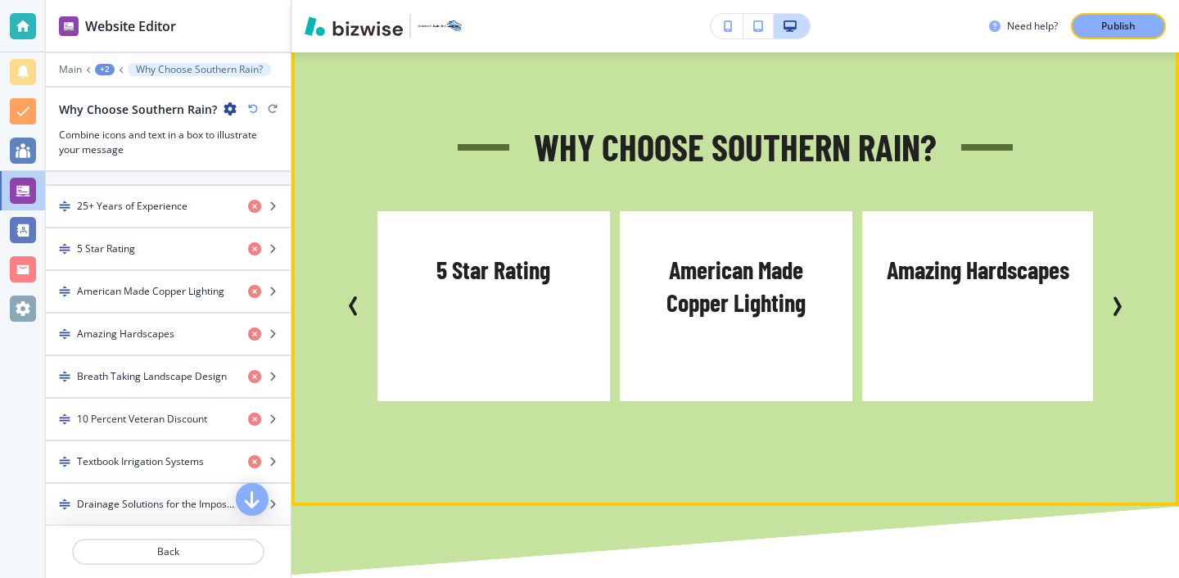
click at [1129, 290] on button "Next Slide" at bounding box center [1117, 306] width 33 height 33
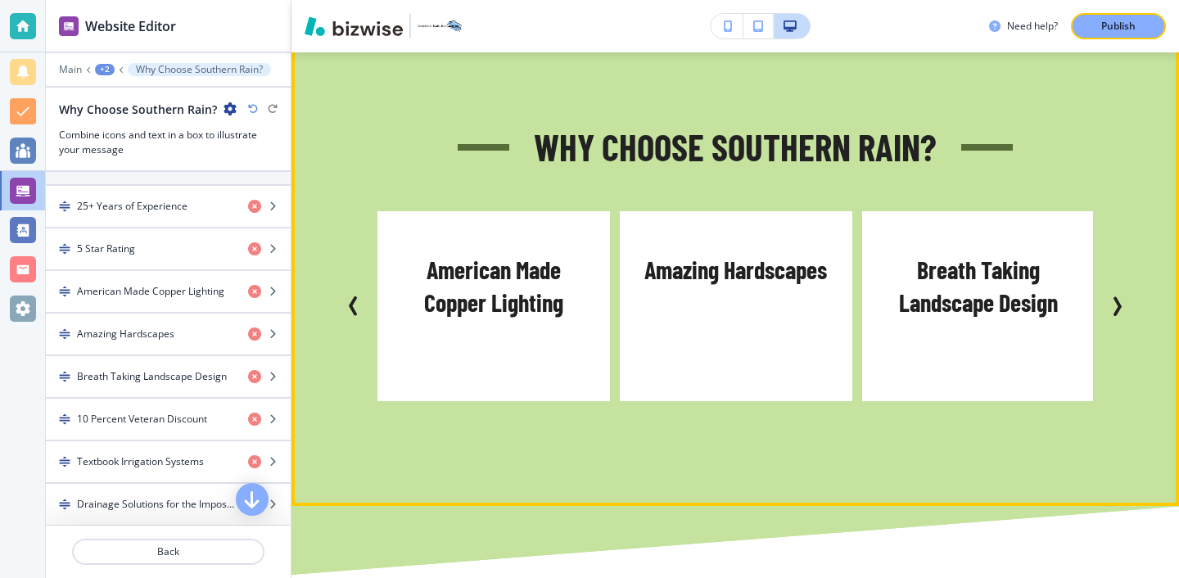
click at [1129, 290] on button "Next Slide" at bounding box center [1117, 306] width 33 height 33
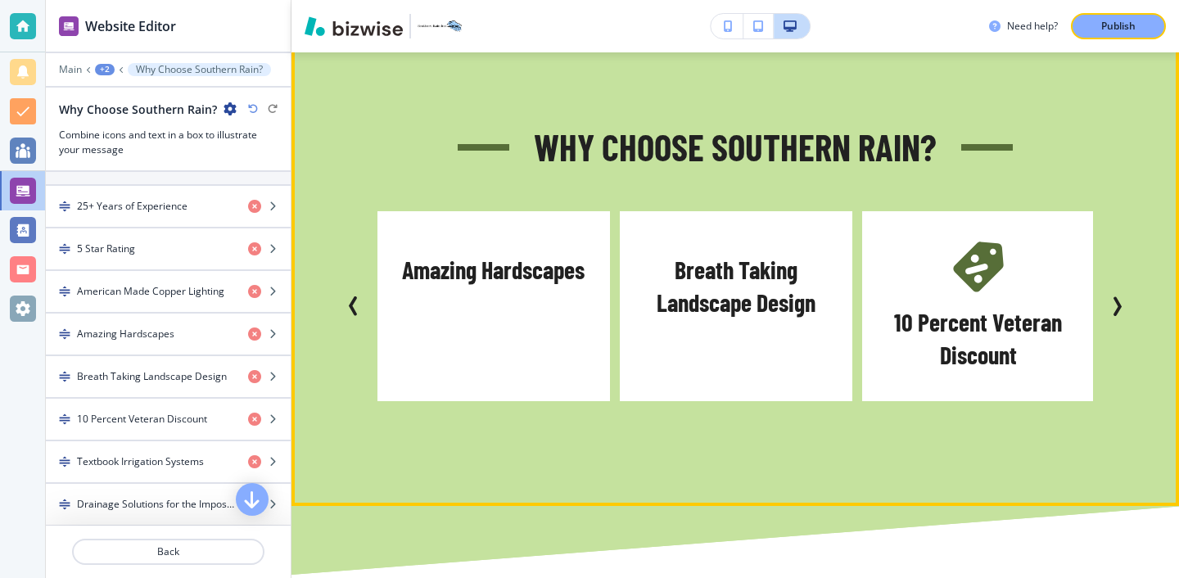
click at [1129, 290] on button "Next Slide" at bounding box center [1117, 306] width 33 height 33
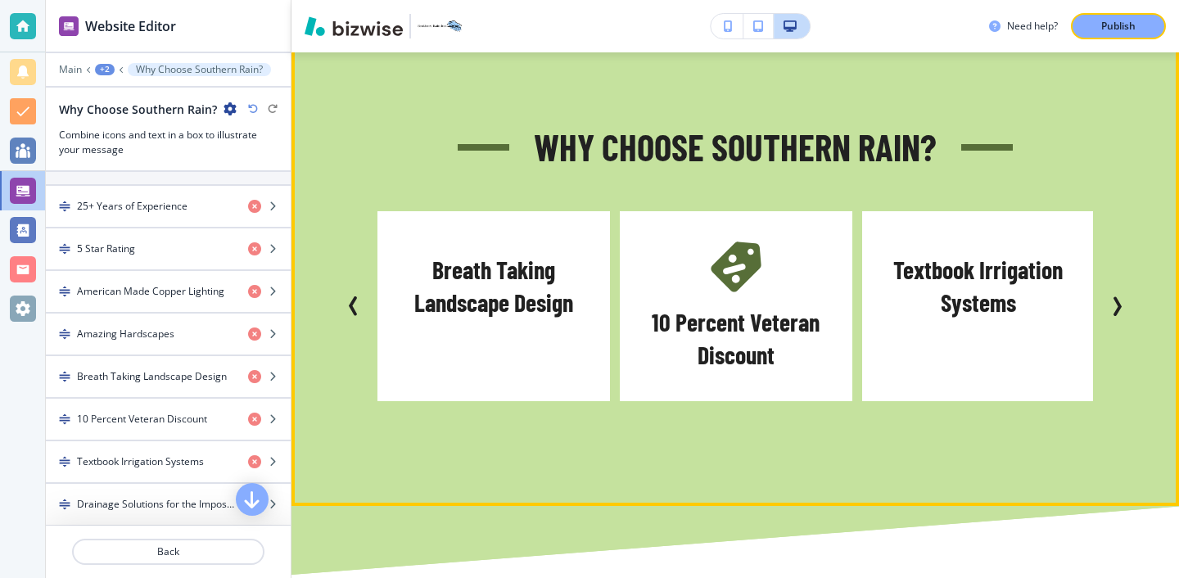
click at [1129, 290] on button "Next Slide" at bounding box center [1117, 306] width 33 height 33
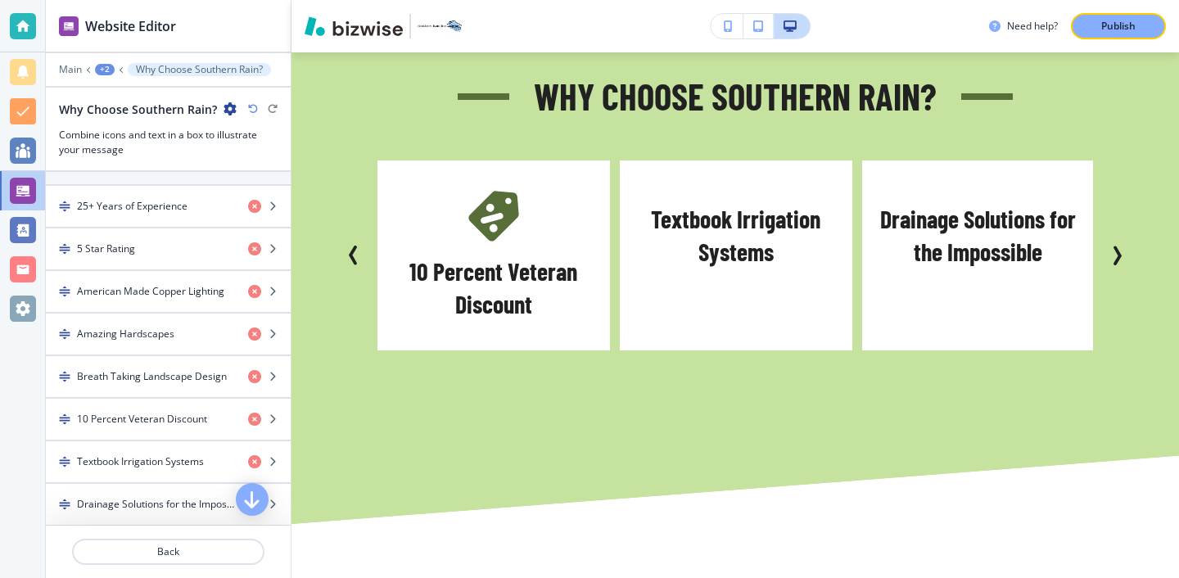
scroll to position [1422, 0]
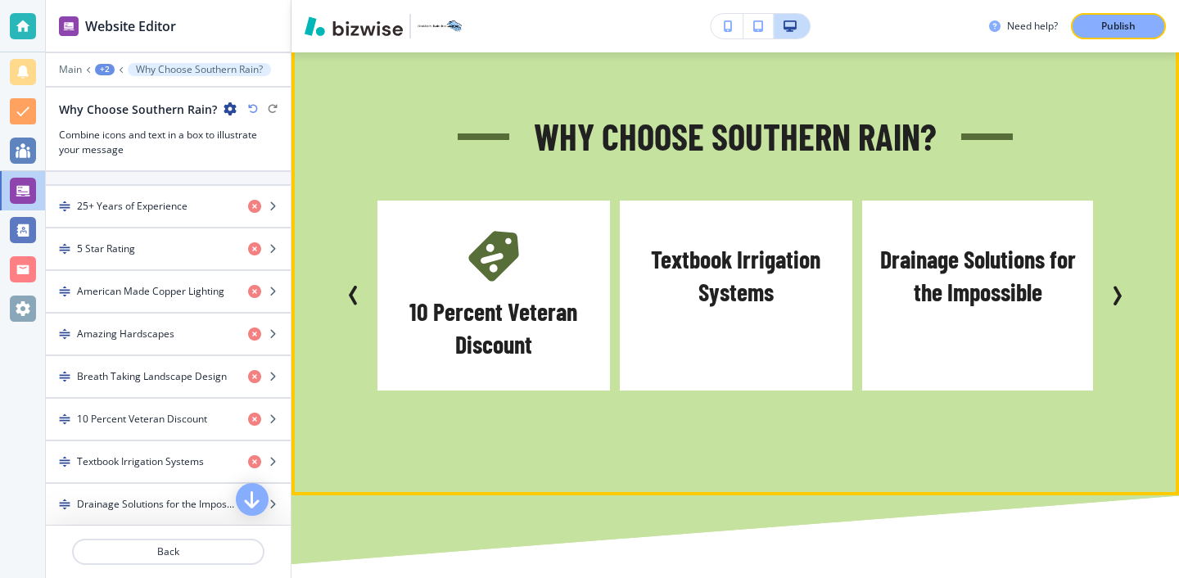
click at [1119, 286] on icon "Next Slide" at bounding box center [1117, 296] width 20 height 20
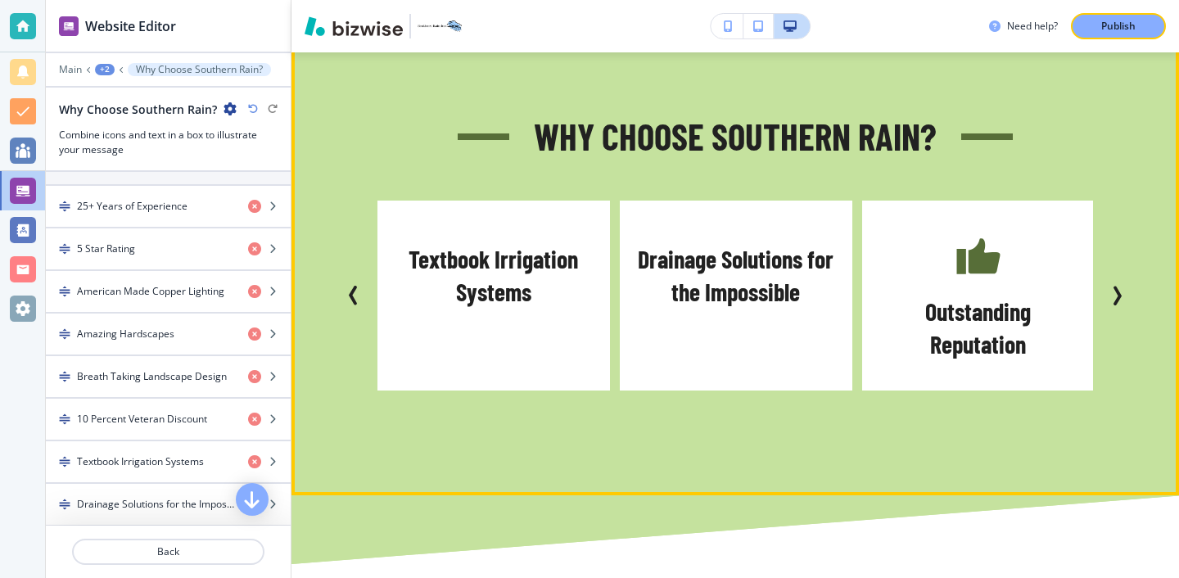
click at [1119, 287] on icon "Next Slide" at bounding box center [1117, 295] width 5 height 16
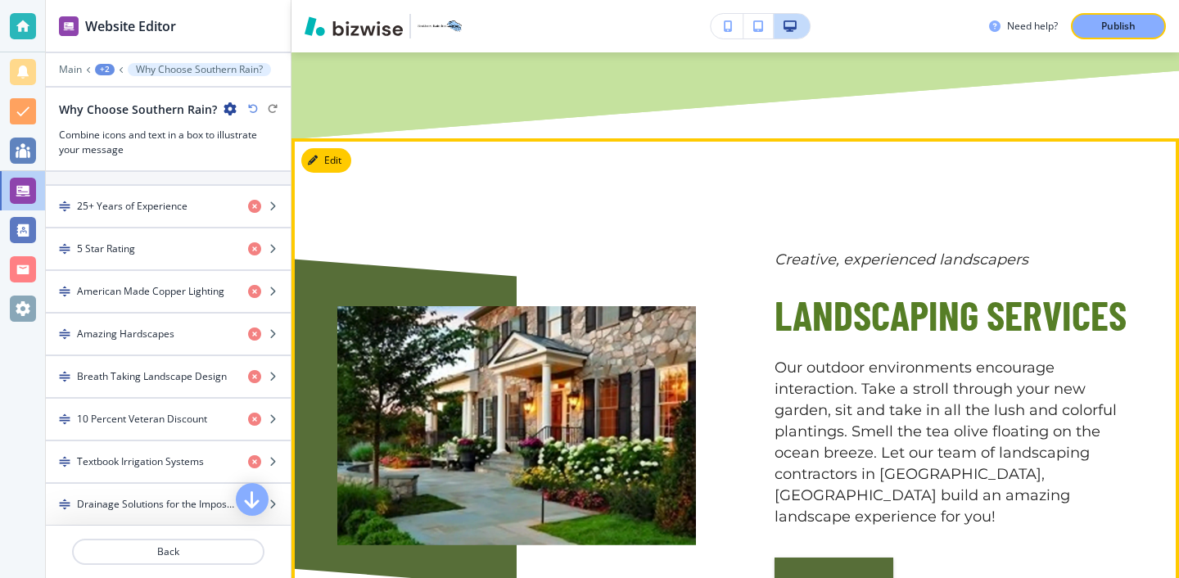
scroll to position [1847, 0]
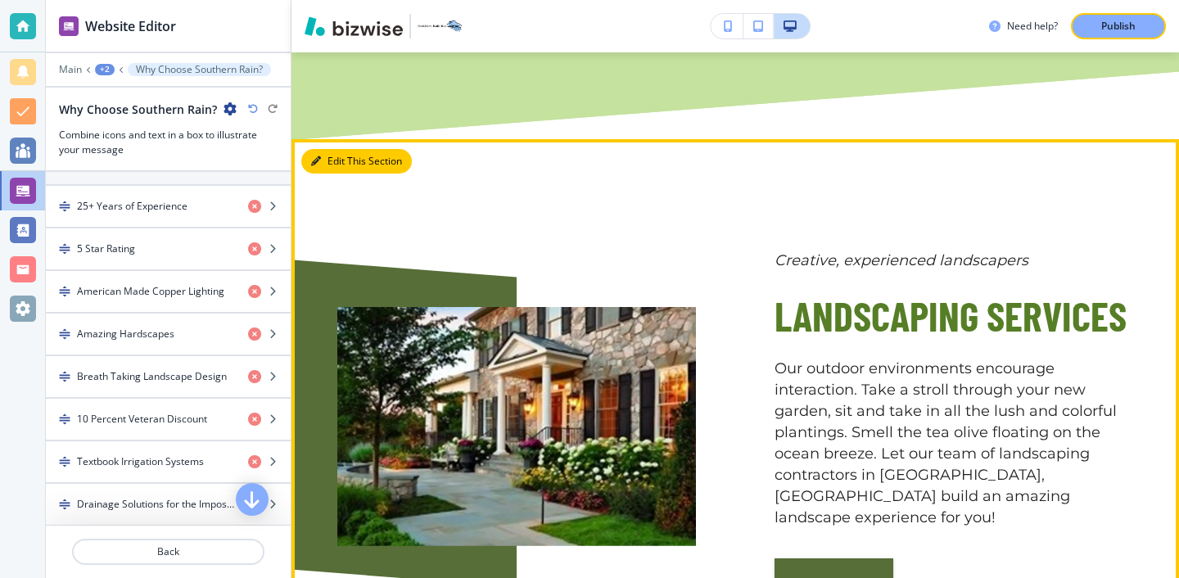
click at [346, 149] on button "Edit This Section" at bounding box center [356, 161] width 111 height 25
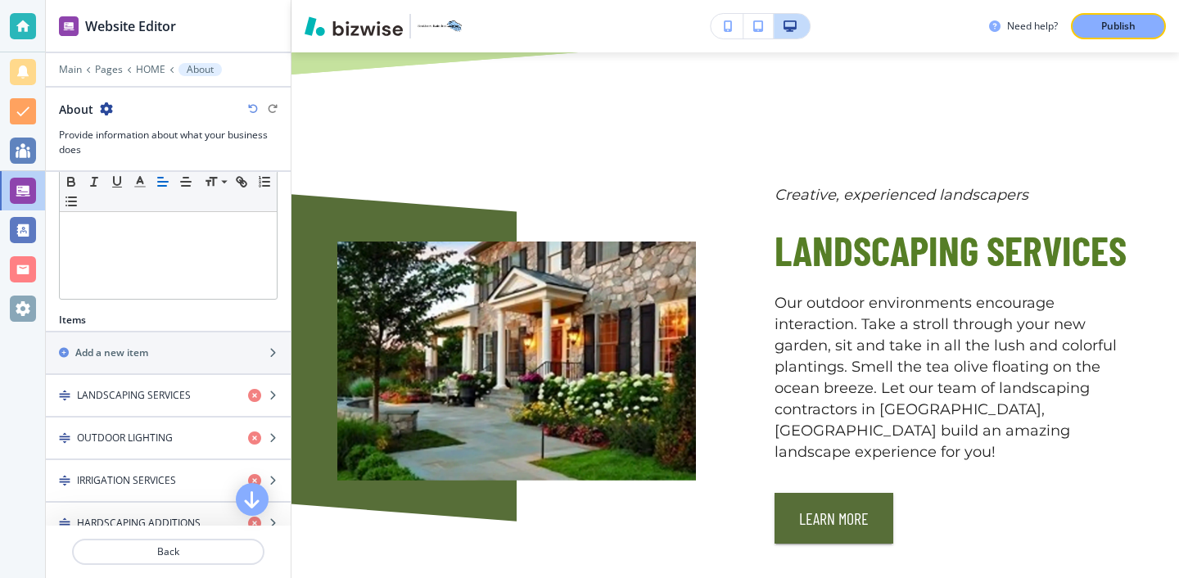
scroll to position [439, 0]
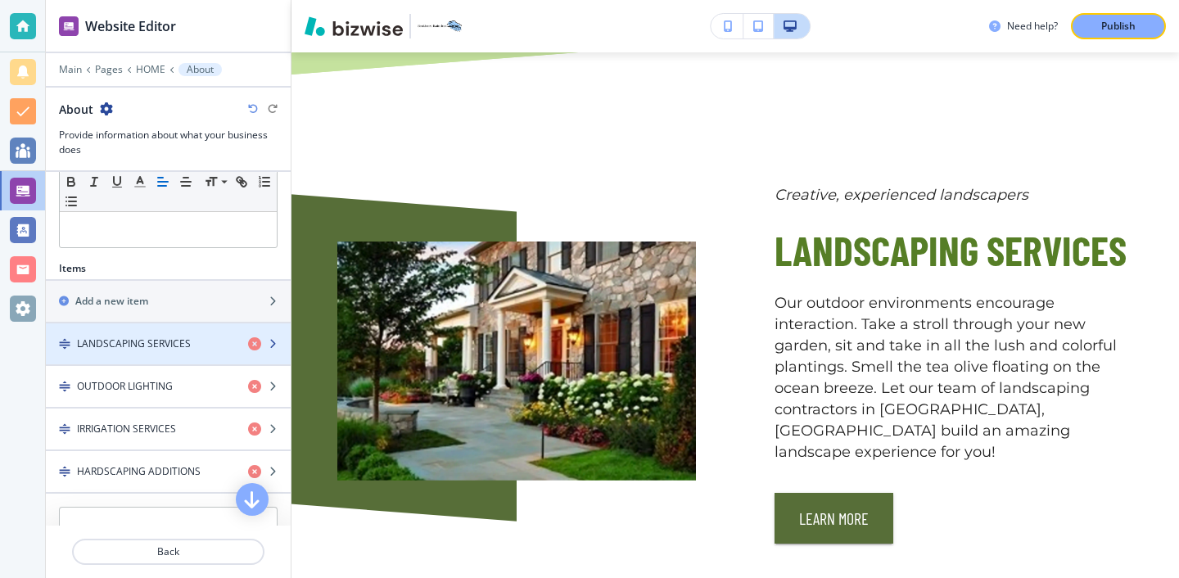
click at [180, 332] on div "button" at bounding box center [168, 329] width 245 height 13
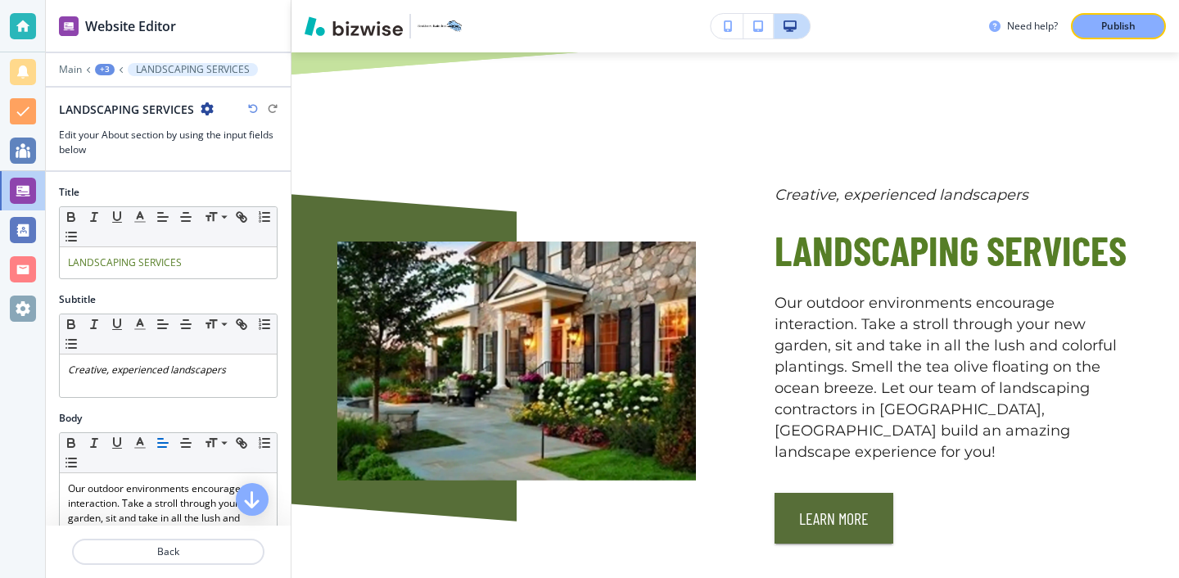
scroll to position [1938, 0]
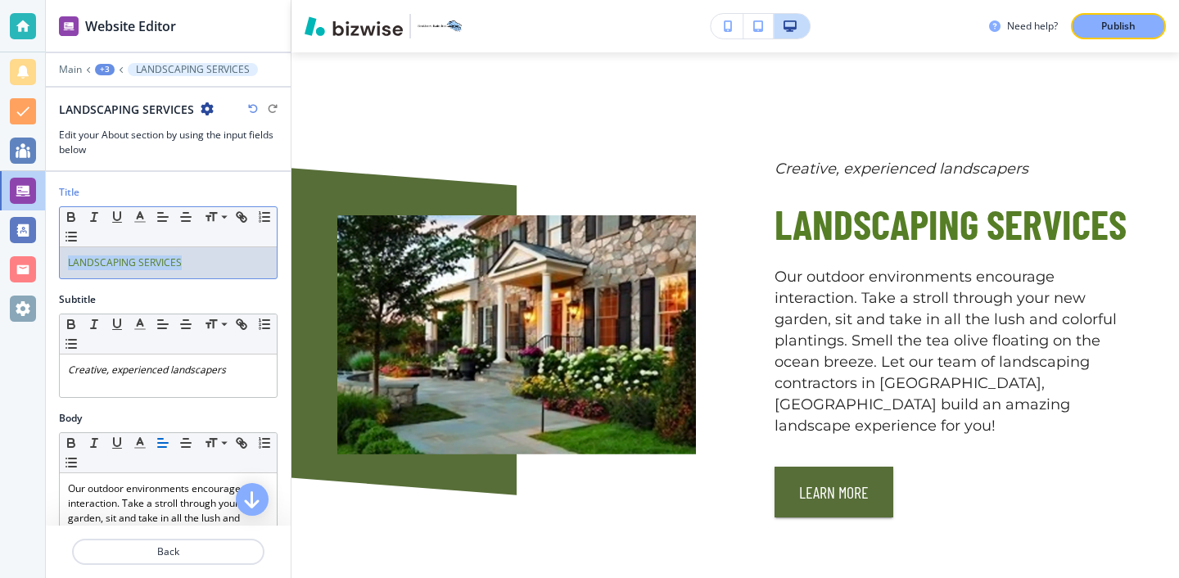
drag, startPoint x: 199, startPoint y: 269, endPoint x: 54, endPoint y: 264, distance: 145.1
click at [54, 264] on div "Title Small Normal Large Huge LANDSCAPING SERVICES" at bounding box center [168, 238] width 245 height 107
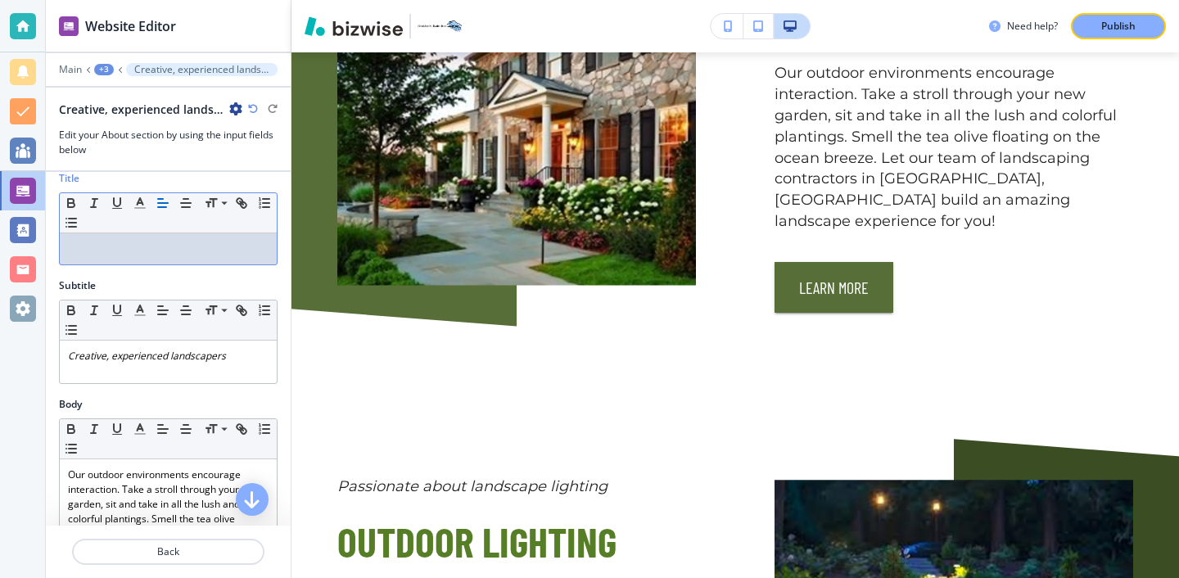
scroll to position [0, 0]
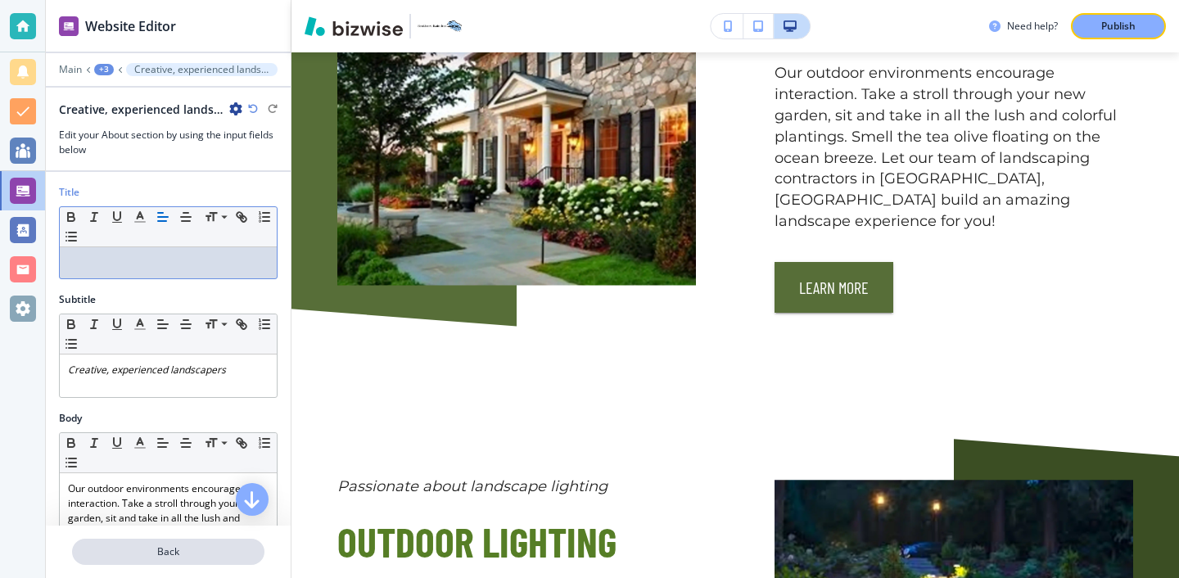
click at [216, 560] on button "Back" at bounding box center [168, 552] width 192 height 26
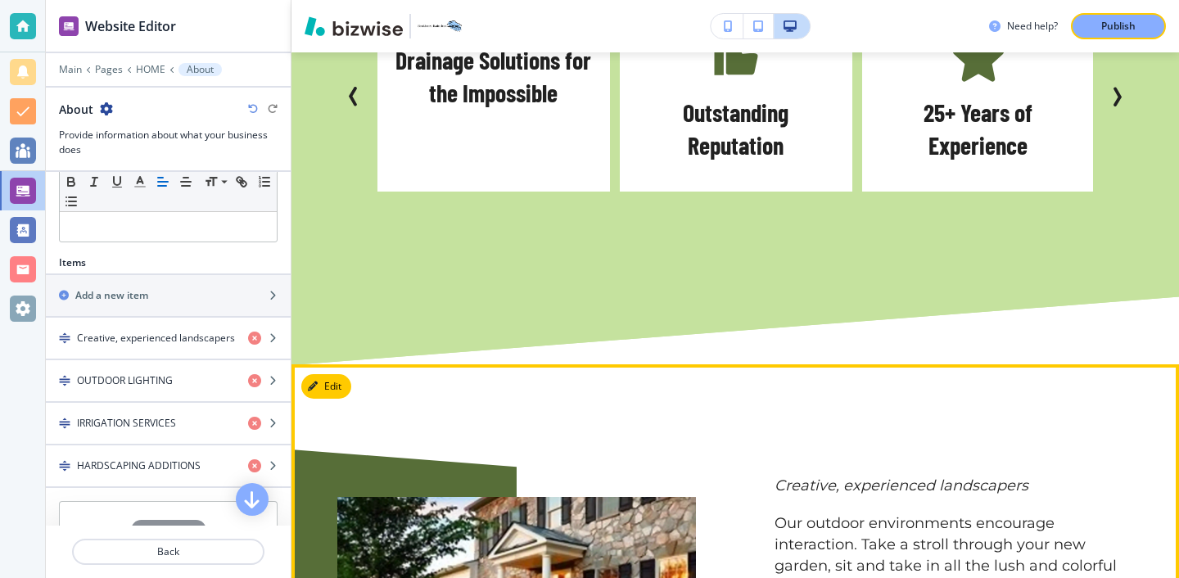
scroll to position [1644, 0]
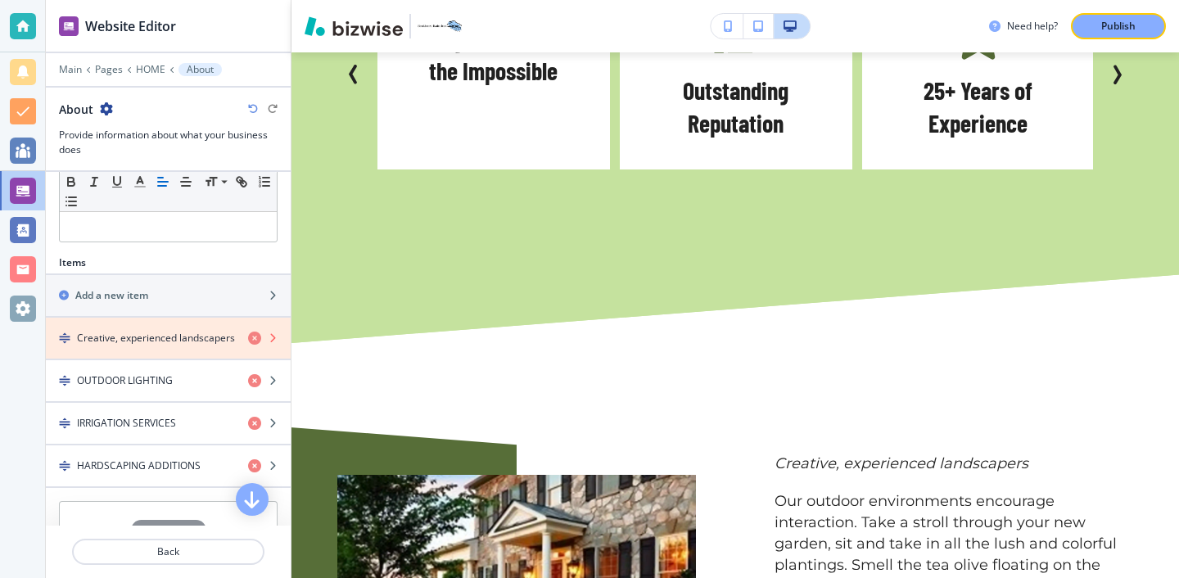
click at [255, 340] on icon "button" at bounding box center [254, 338] width 13 height 13
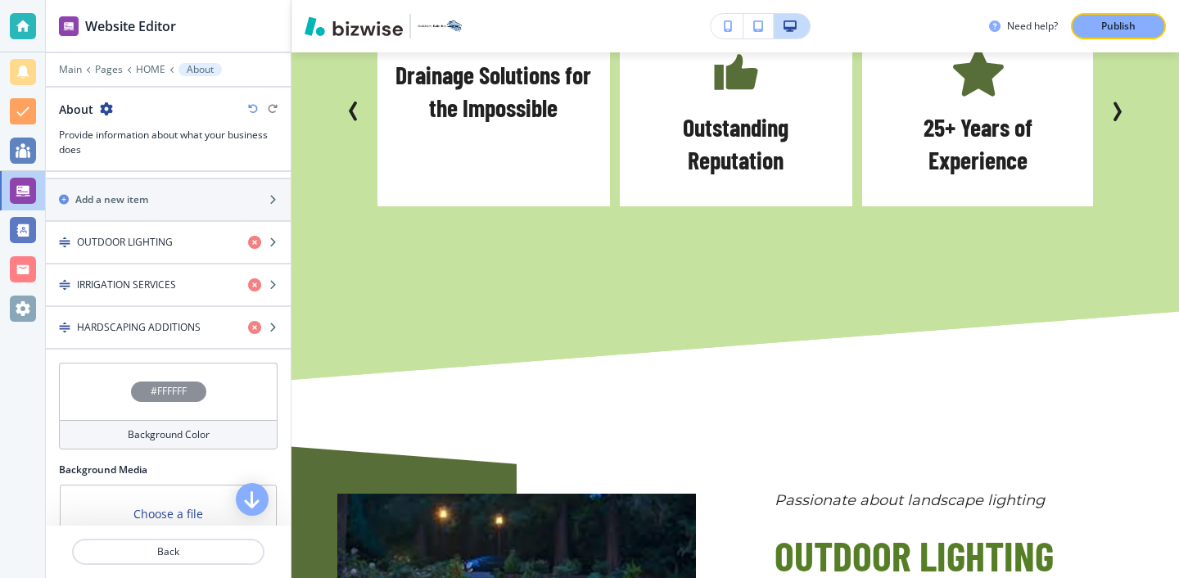
scroll to position [1605, 0]
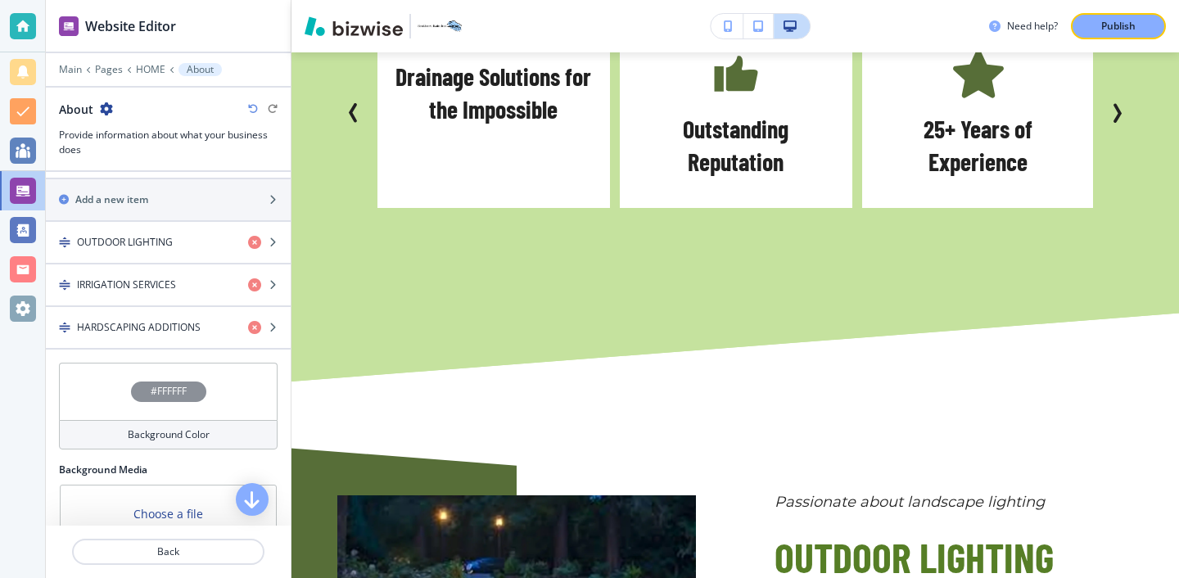
click at [253, 108] on icon "button" at bounding box center [253, 109] width 10 height 10
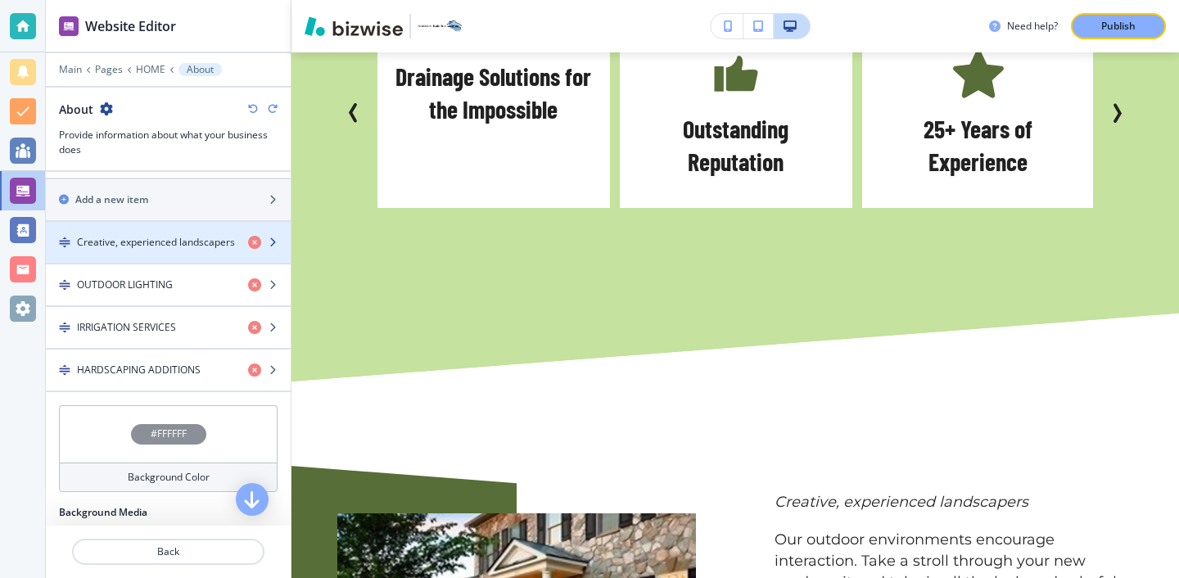
click at [194, 251] on div "button" at bounding box center [168, 256] width 245 height 13
click at [193, 251] on div "button" at bounding box center [168, 256] width 245 height 13
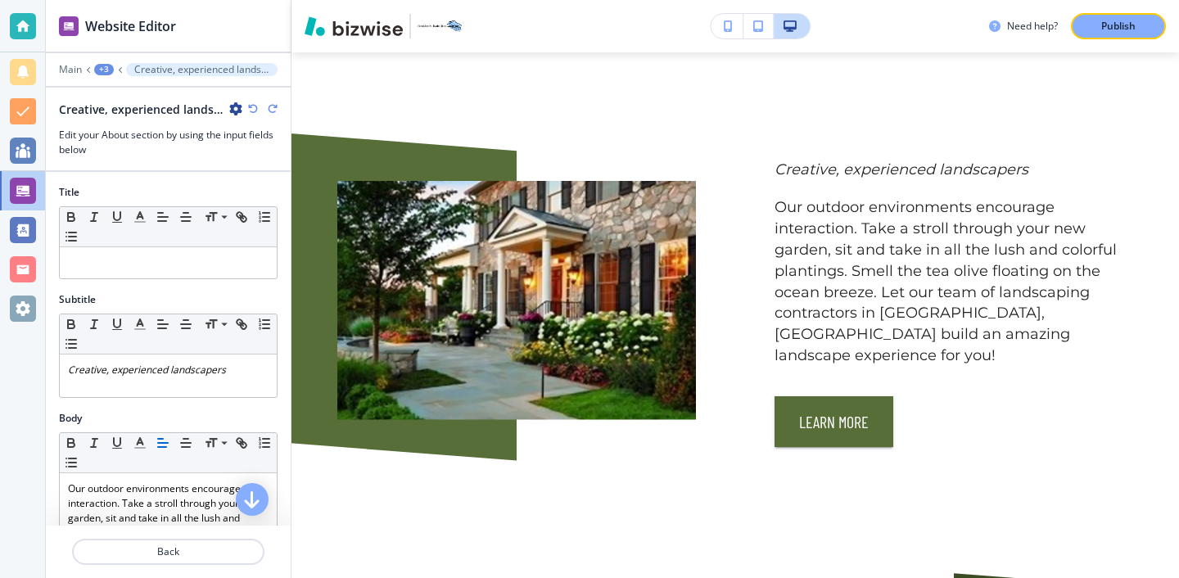
scroll to position [1938, 0]
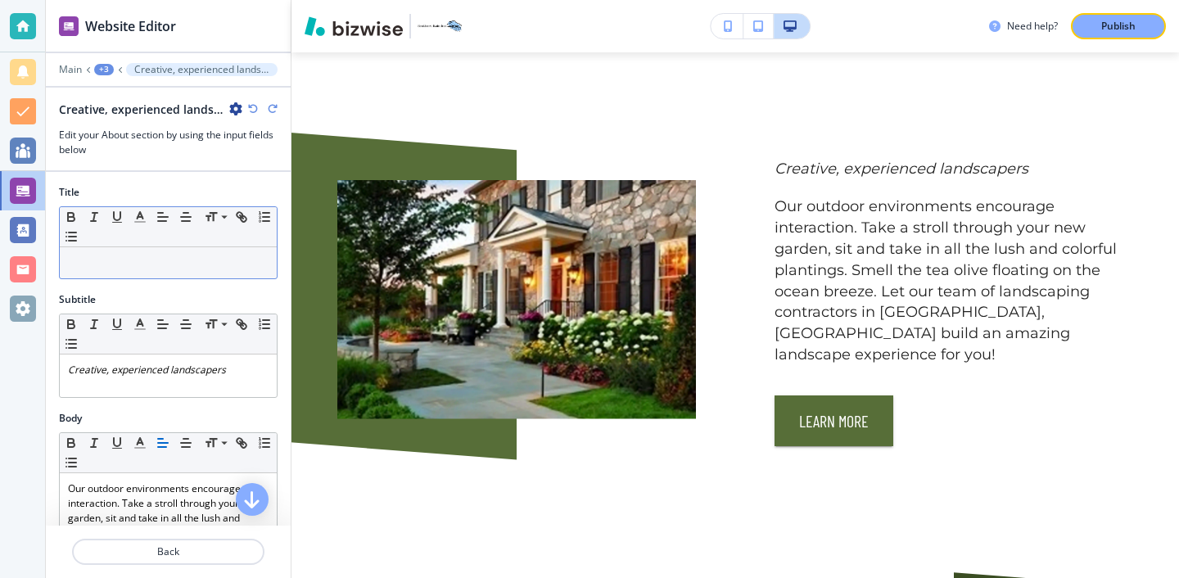
click at [193, 253] on div at bounding box center [168, 262] width 217 height 31
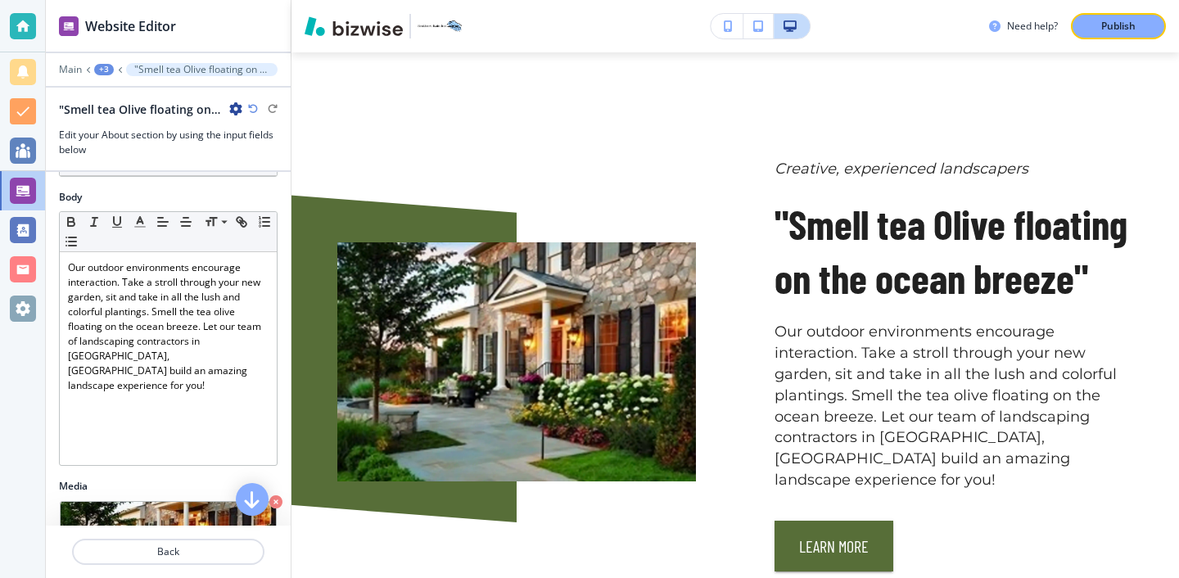
scroll to position [277, 0]
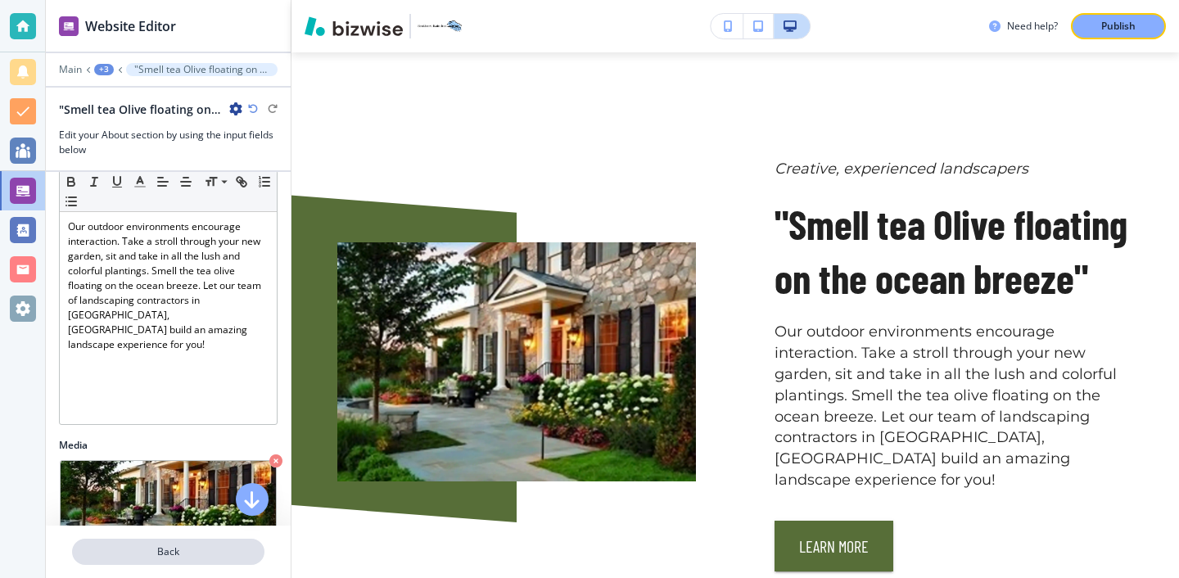
click at [227, 552] on p "Back" at bounding box center [168, 552] width 189 height 15
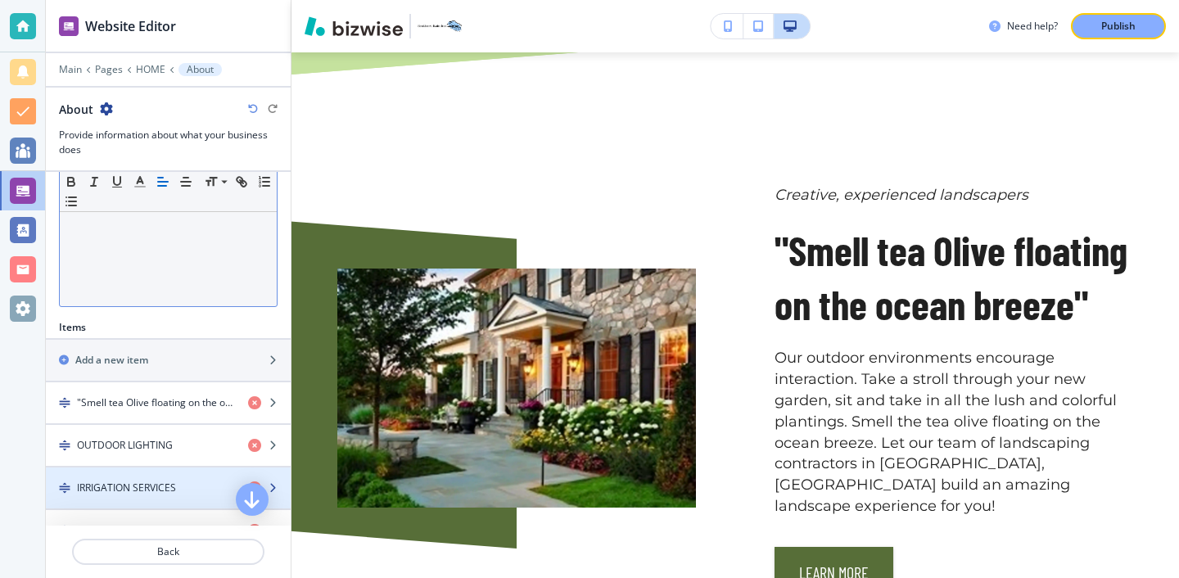
scroll to position [386, 0]
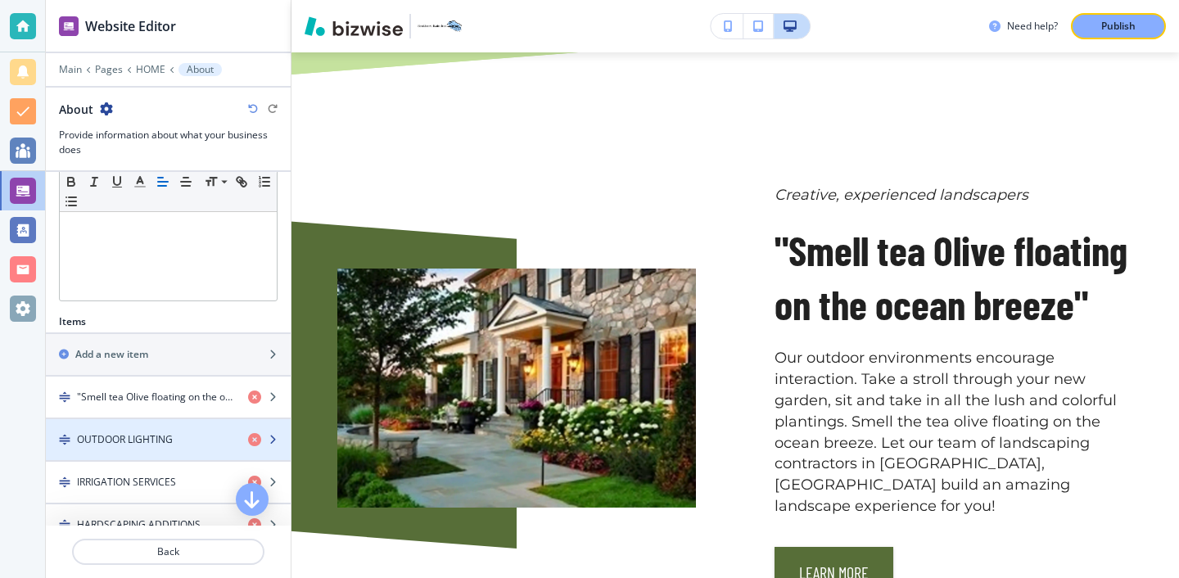
click at [170, 436] on h4 "OUTDOOR LIGHTING" at bounding box center [125, 439] width 96 height 15
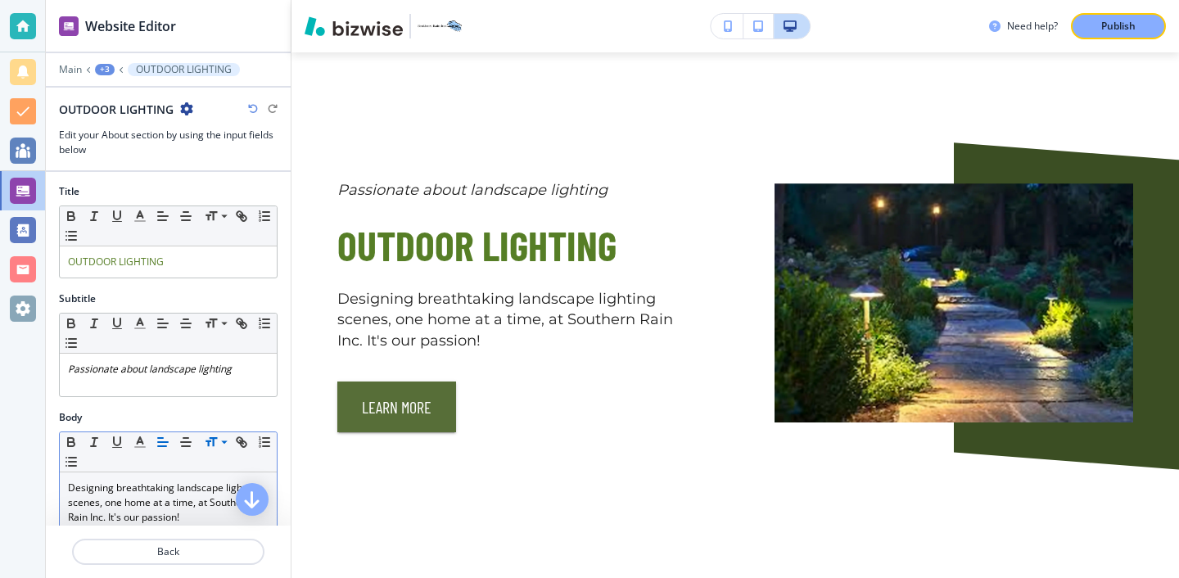
scroll to position [0, 0]
click at [167, 549] on p "Back" at bounding box center [168, 552] width 189 height 15
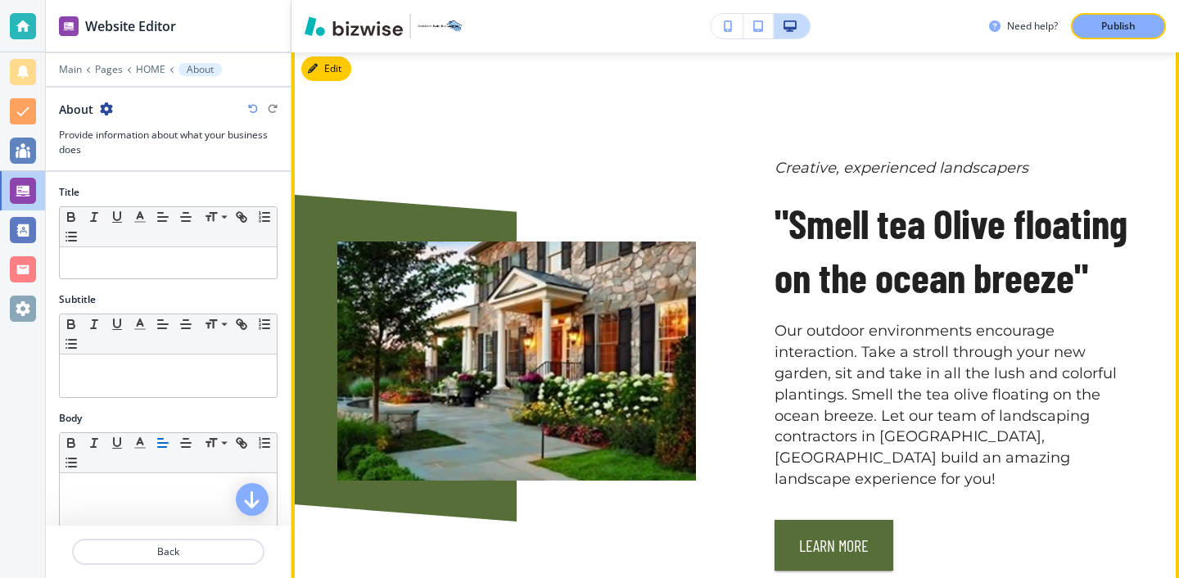
scroll to position [1891, 0]
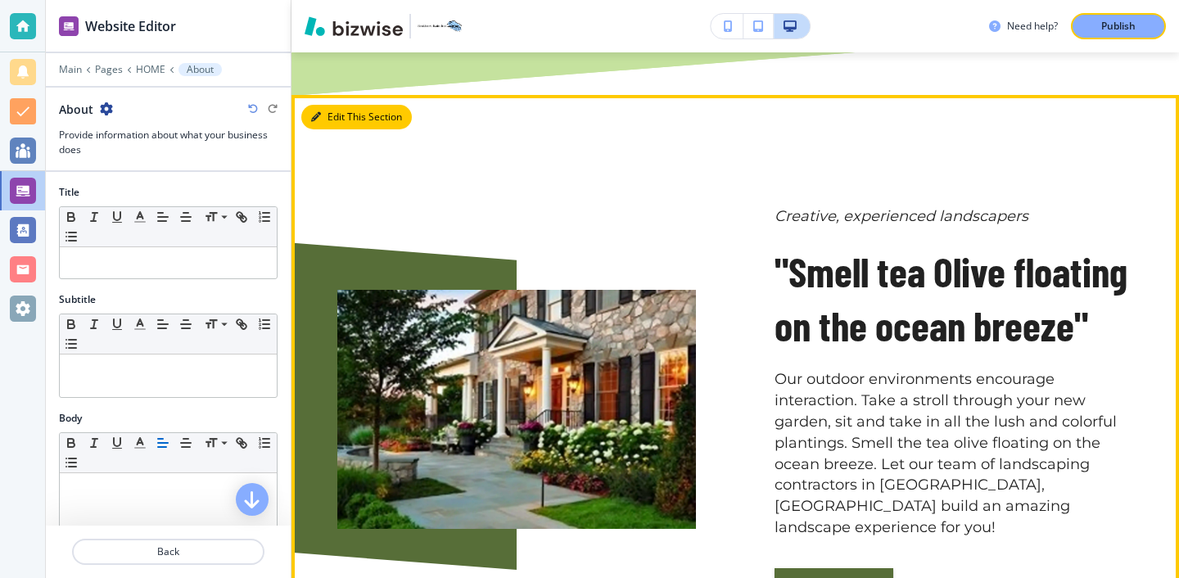
click at [325, 105] on button "Edit This Section" at bounding box center [356, 117] width 111 height 25
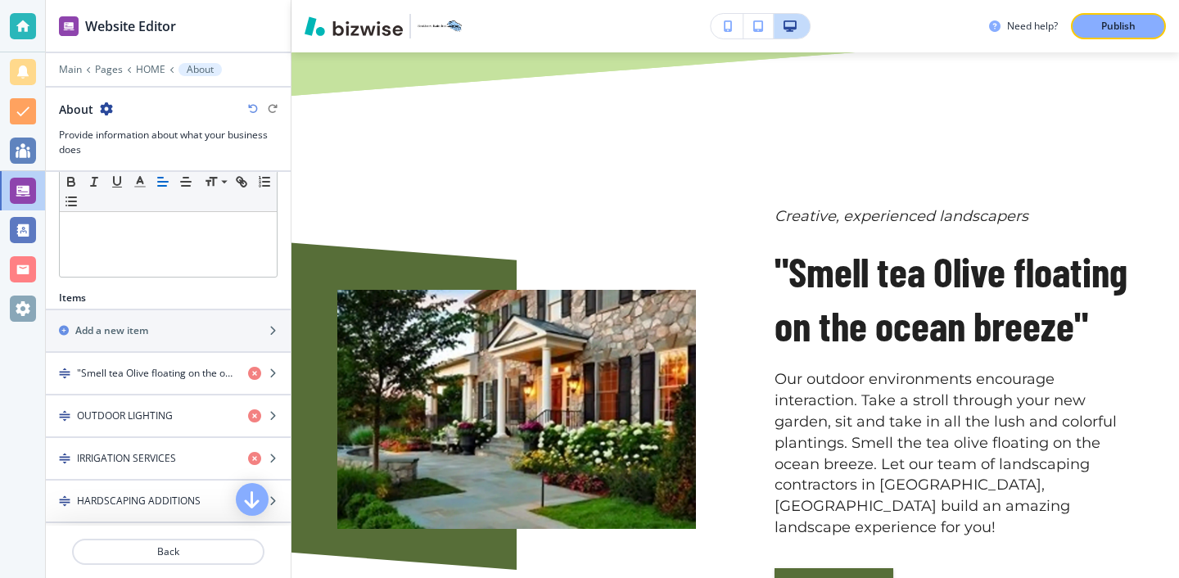
scroll to position [480, 0]
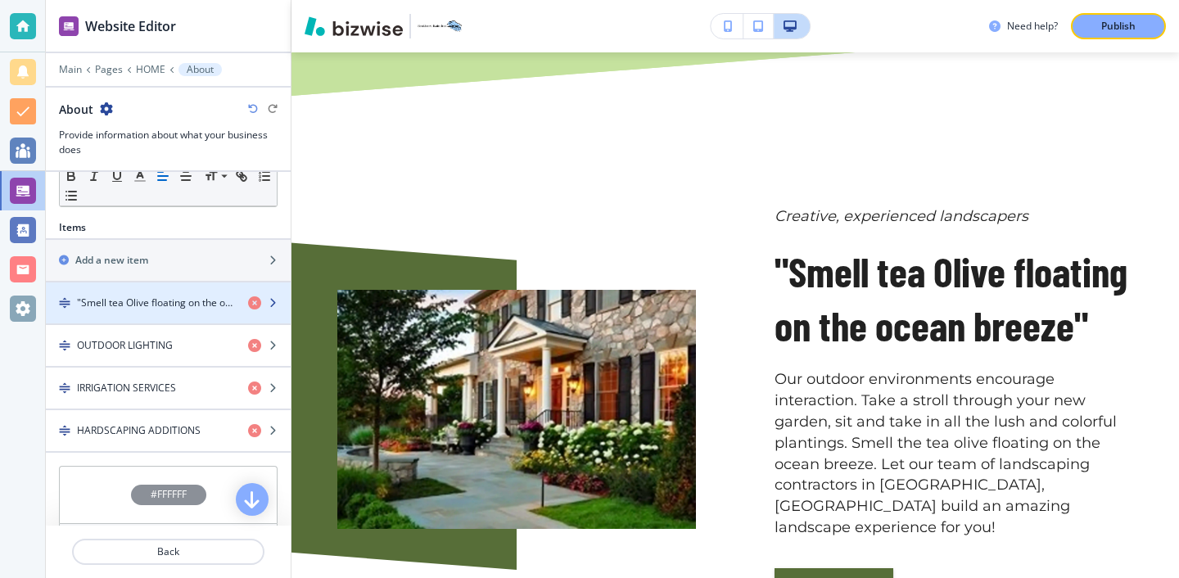
click at [195, 310] on div "button" at bounding box center [168, 316] width 245 height 13
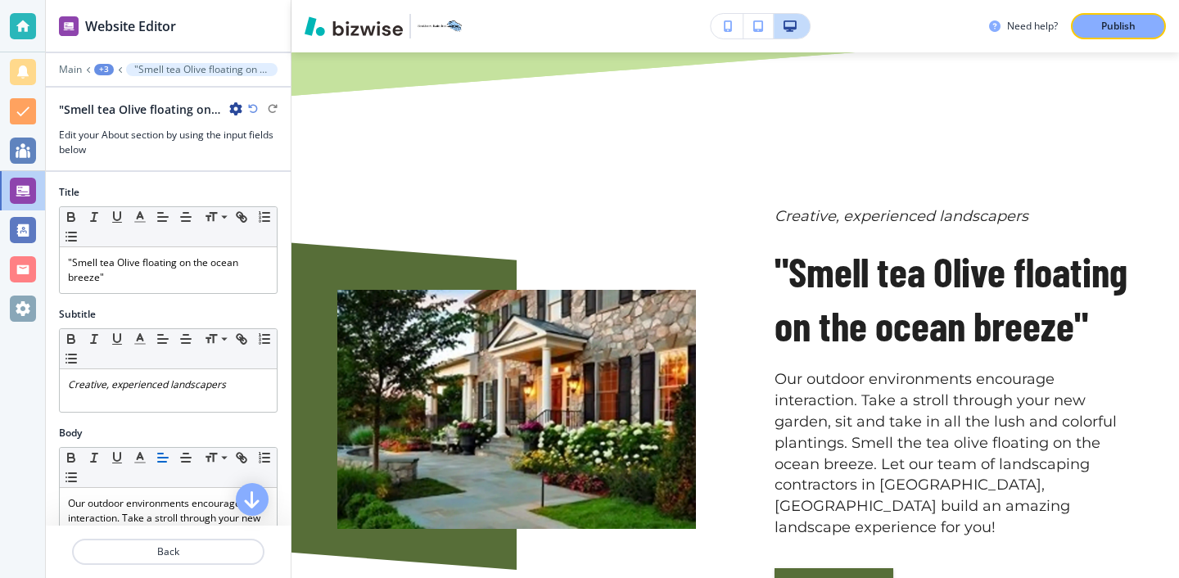
scroll to position [1938, 0]
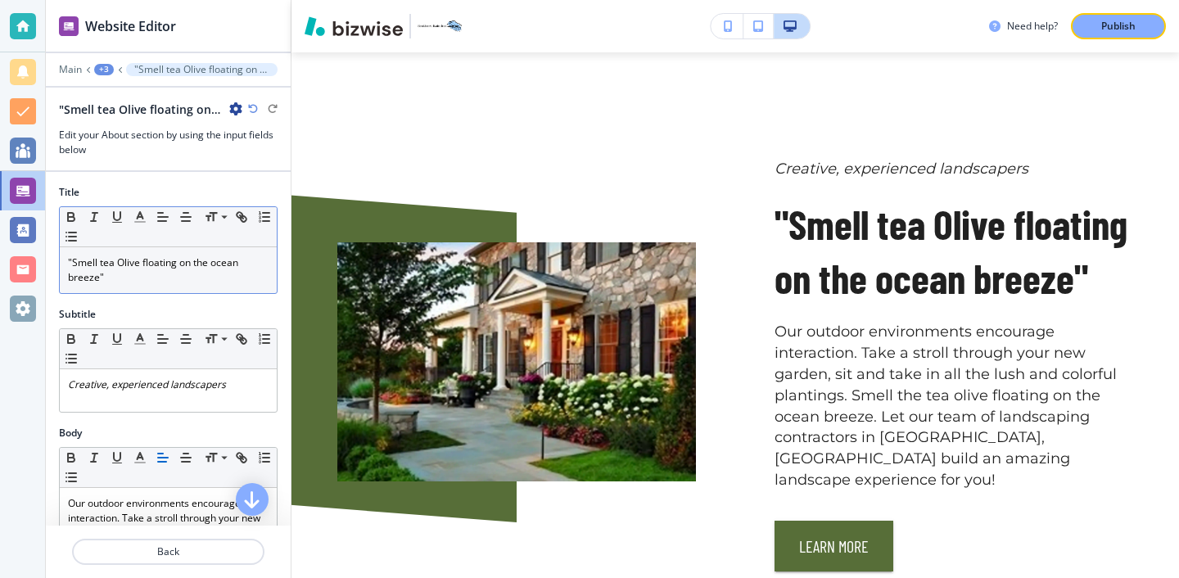
click at [101, 264] on p ""Smell tea Olive floating on the ocean breeze"" at bounding box center [168, 270] width 201 height 29
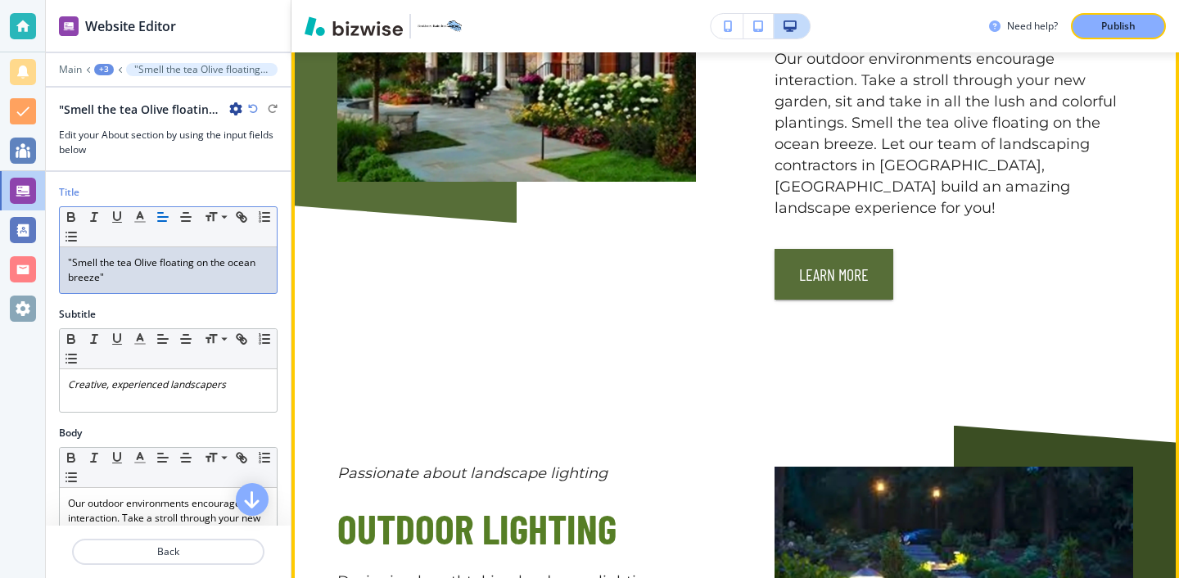
scroll to position [2418, 0]
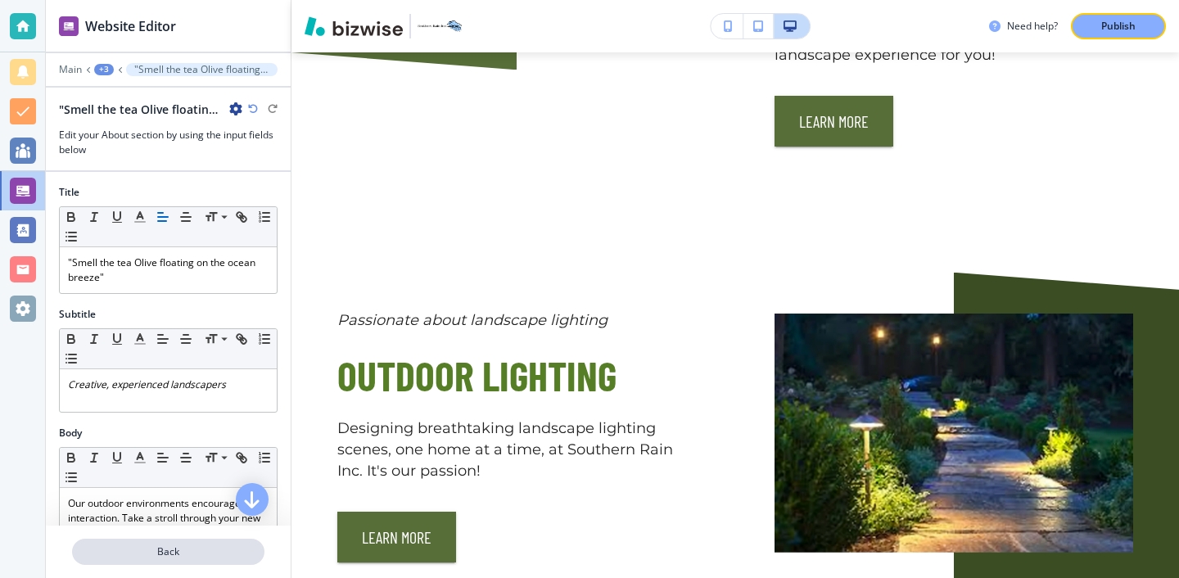
click at [161, 545] on p "Back" at bounding box center [168, 552] width 189 height 15
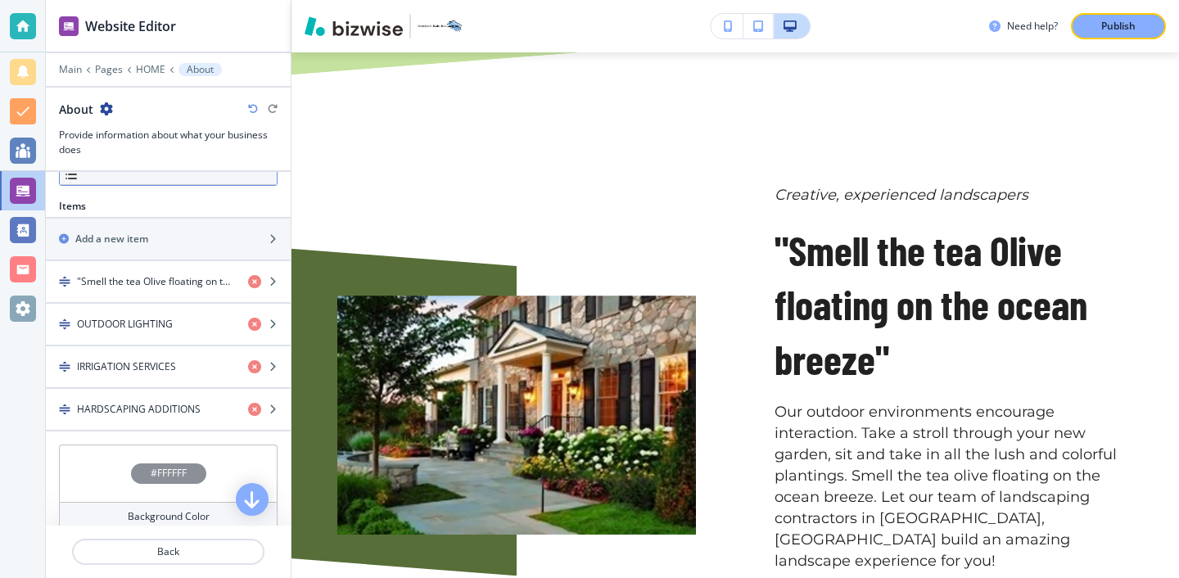
scroll to position [460, 0]
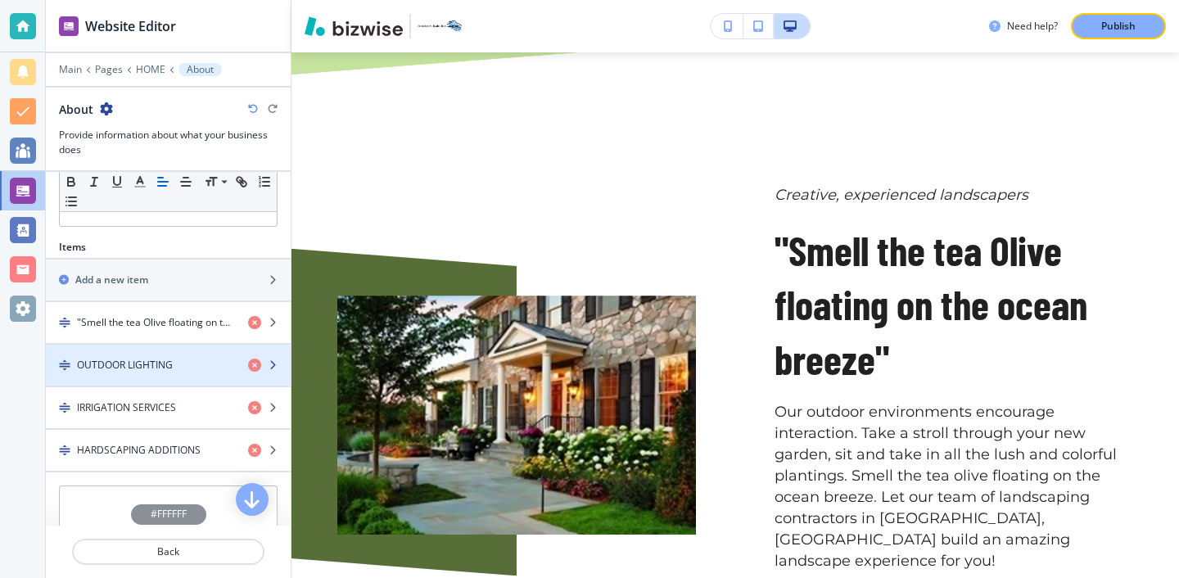
click at [172, 379] on div "button" at bounding box center [168, 379] width 245 height 13
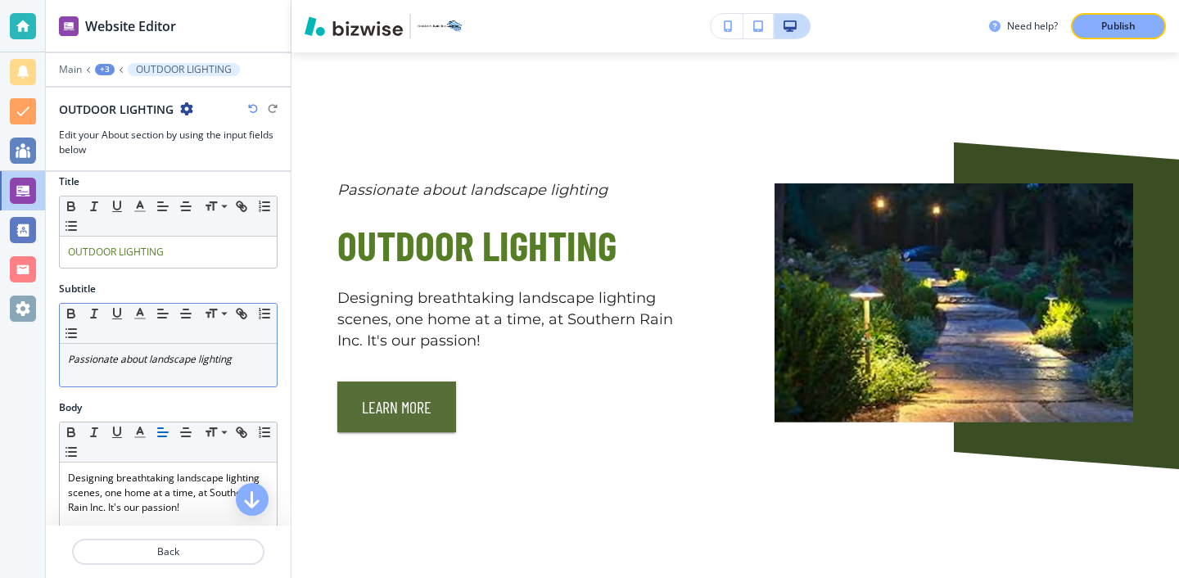
scroll to position [6, 0]
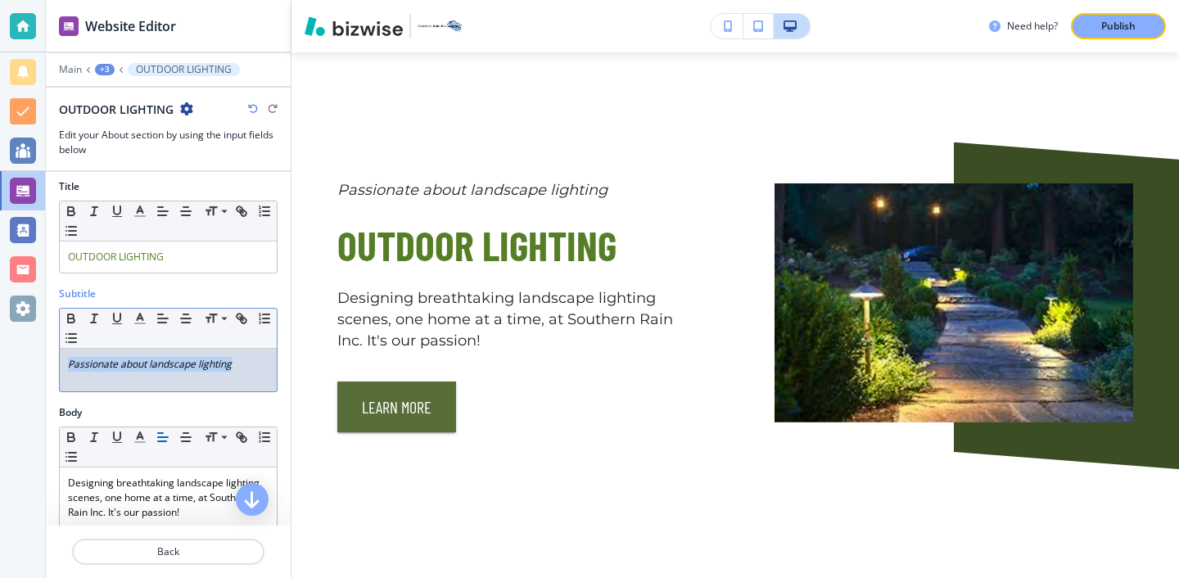
drag, startPoint x: 239, startPoint y: 362, endPoint x: 46, endPoint y: 370, distance: 193.4
click at [46, 370] on div "Subtitle Small Normal Large Huge Passionate about landscape lighting" at bounding box center [168, 346] width 245 height 119
click at [150, 367] on p ""designing breath taking lighting scenes" at bounding box center [168, 364] width 201 height 15
click at [254, 367] on p ""designing breathtaking lighting scenes" at bounding box center [168, 364] width 201 height 15
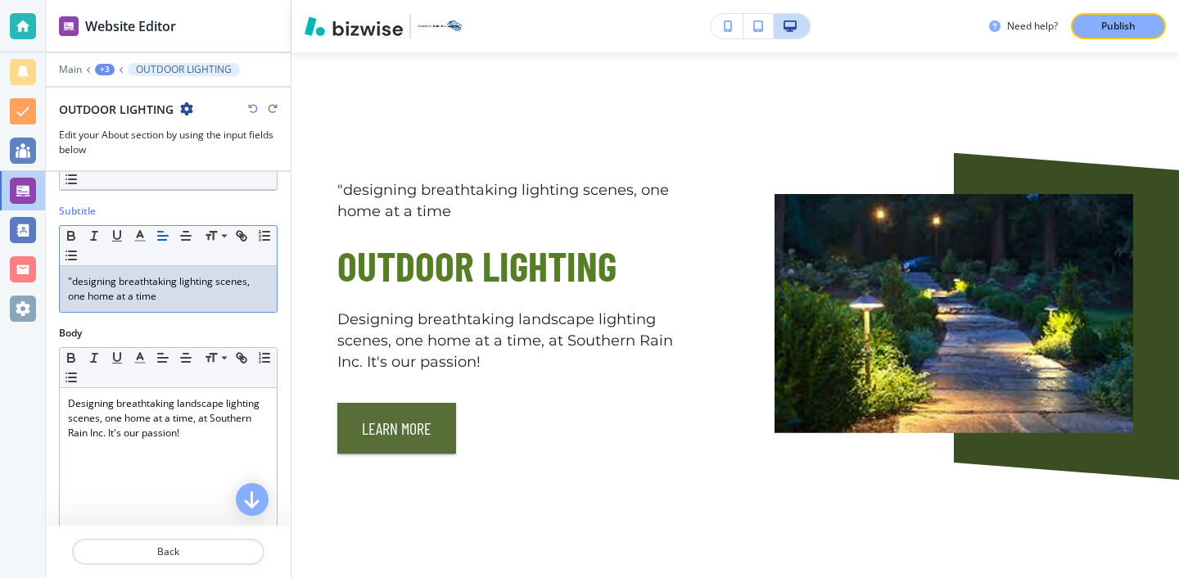
scroll to position [111, 0]
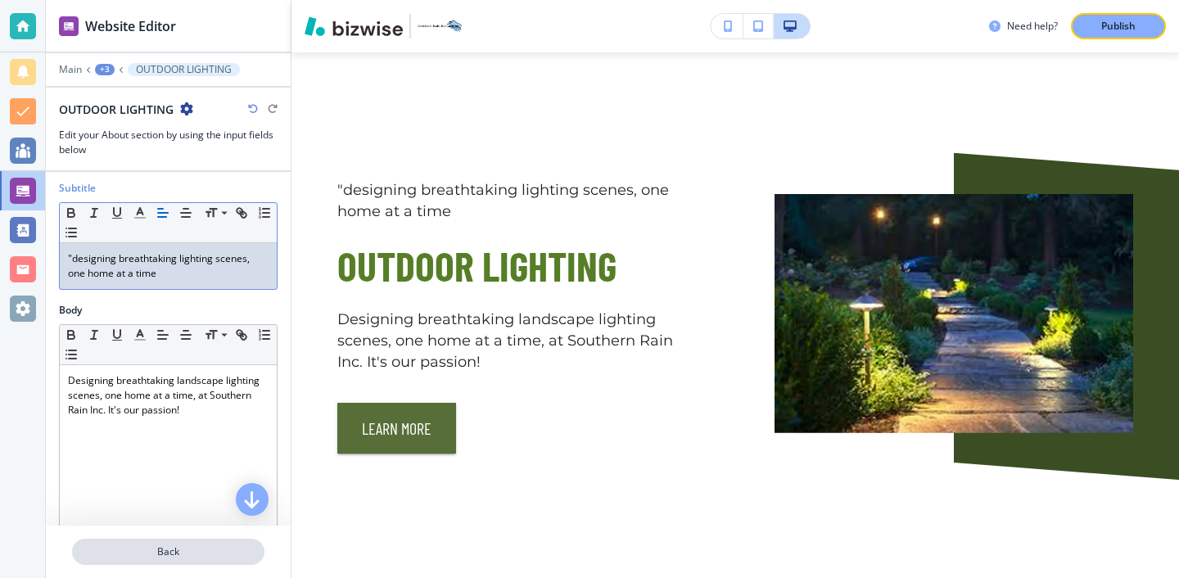
click at [153, 548] on p "Back" at bounding box center [168, 552] width 189 height 15
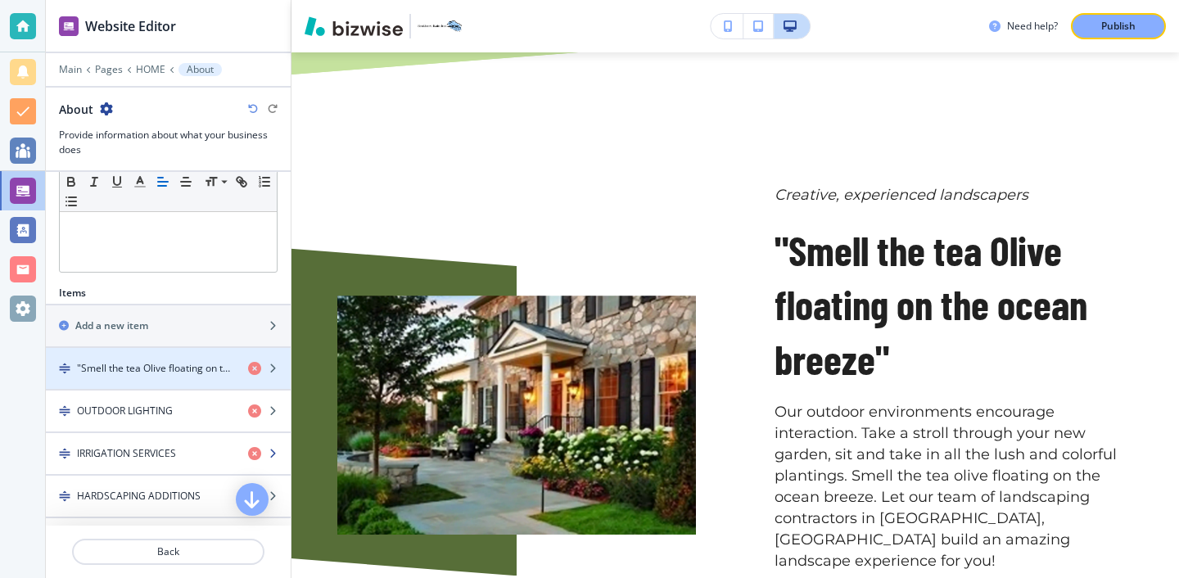
scroll to position [419, 0]
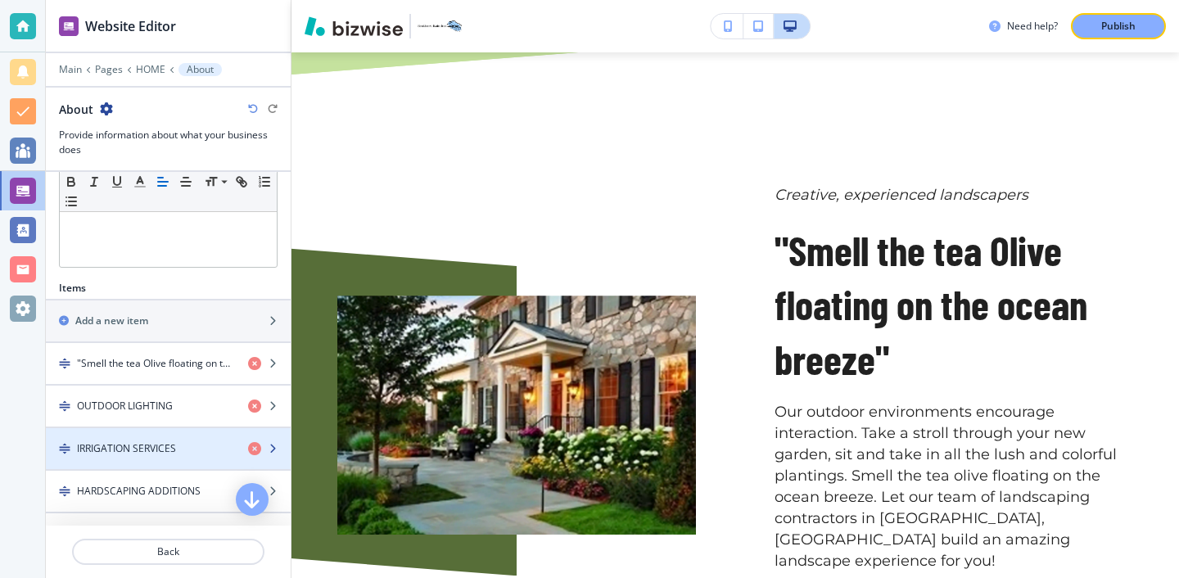
click at [175, 440] on div "button" at bounding box center [168, 434] width 245 height 13
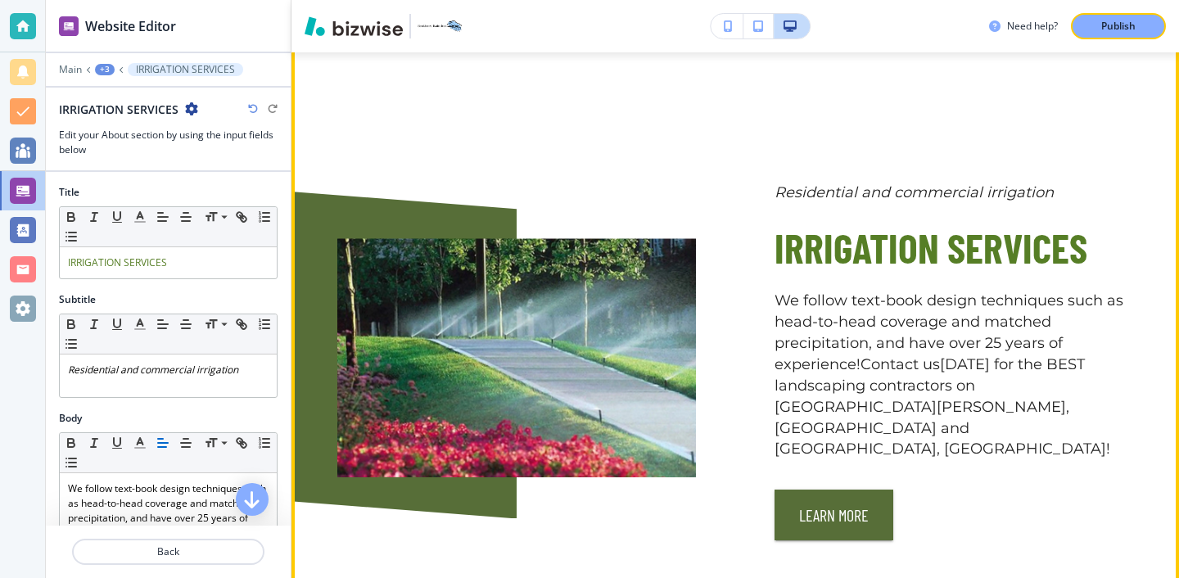
scroll to position [2986, 0]
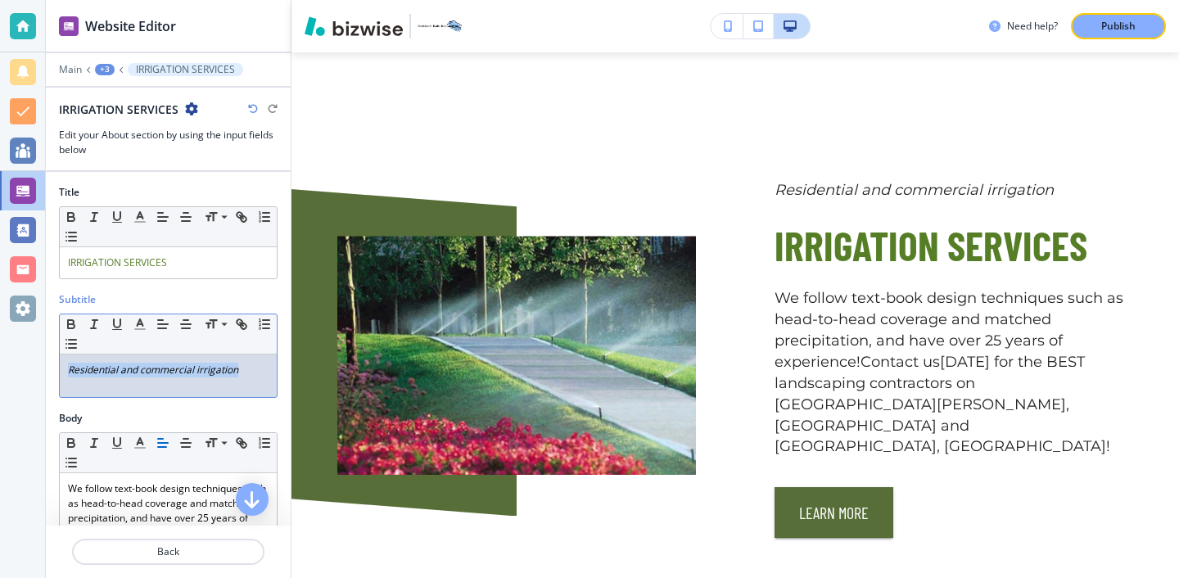
drag, startPoint x: 244, startPoint y: 367, endPoint x: 43, endPoint y: 366, distance: 200.6
click at [43, 366] on div "Website Editor Main +3 IRRIGATION SERVICES IRRIGATION SERVICES Edit your About …" at bounding box center [589, 289] width 1179 height 578
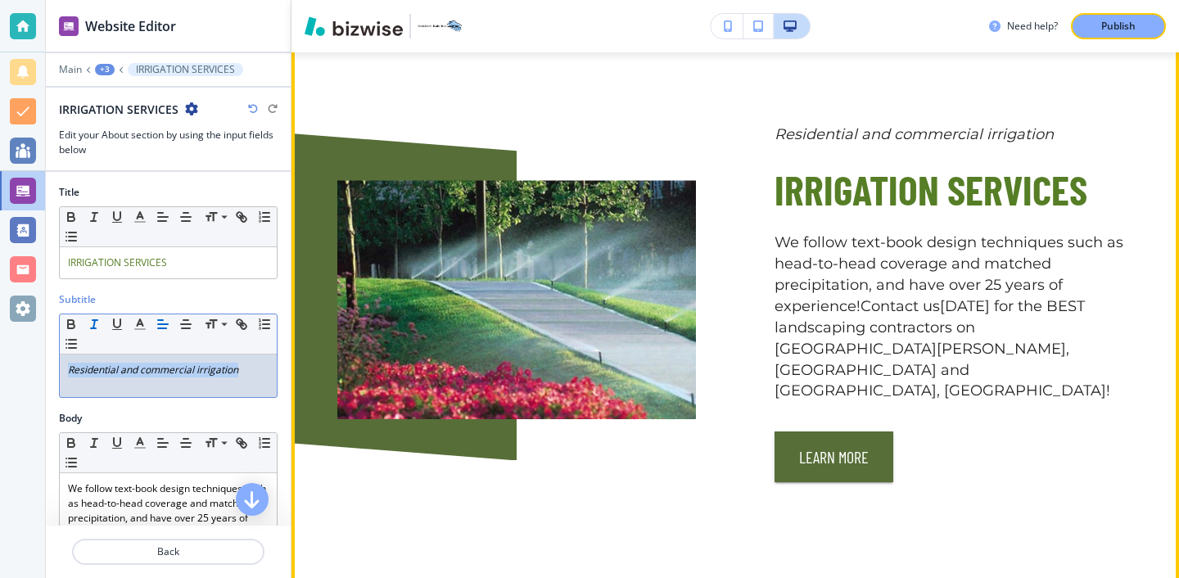
scroll to position [3034, 0]
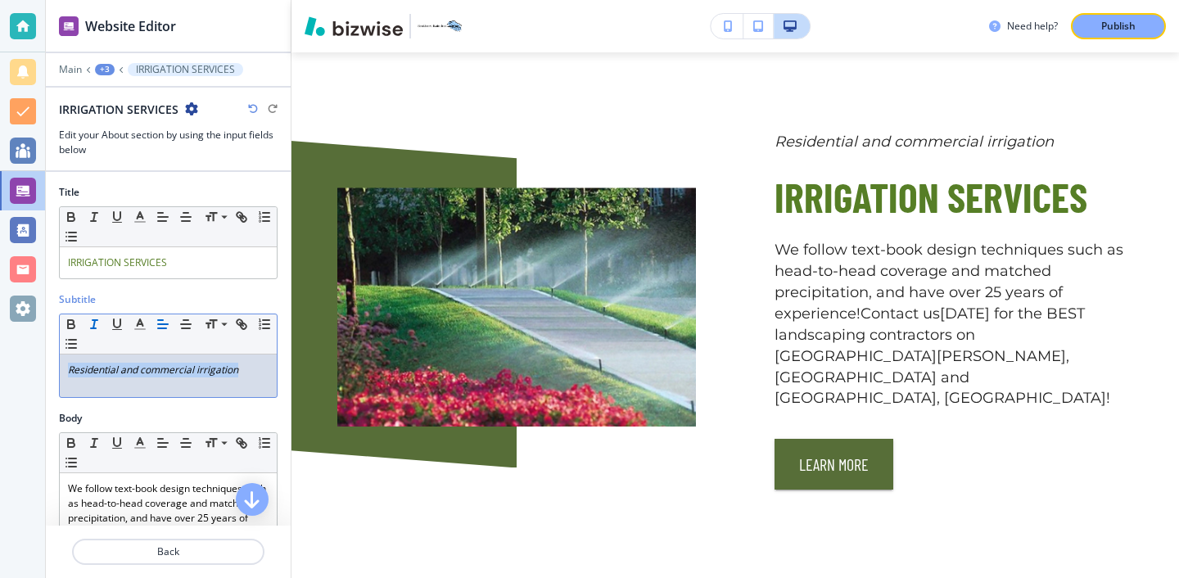
click at [736, 18] on button "button" at bounding box center [727, 26] width 33 height 25
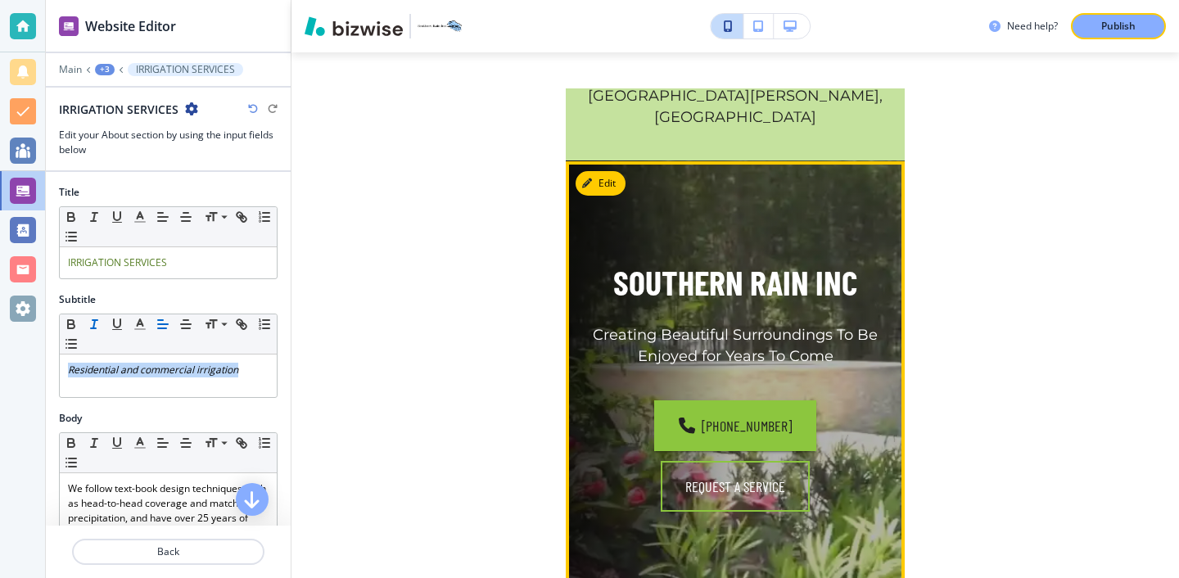
scroll to position [0, 0]
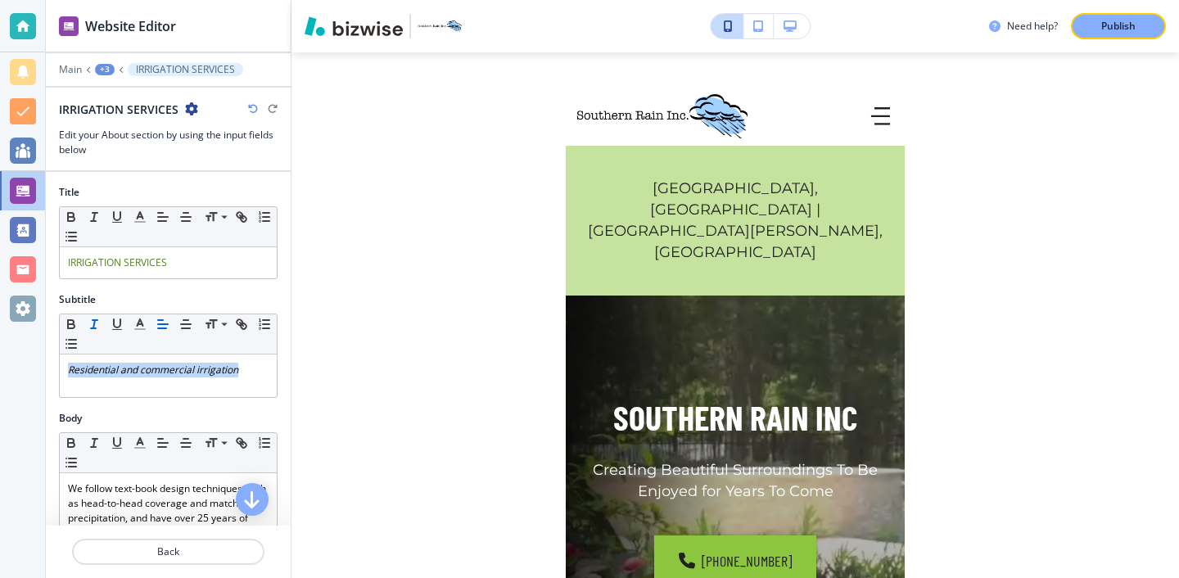
click at [797, 36] on button "button" at bounding box center [792, 26] width 36 height 25
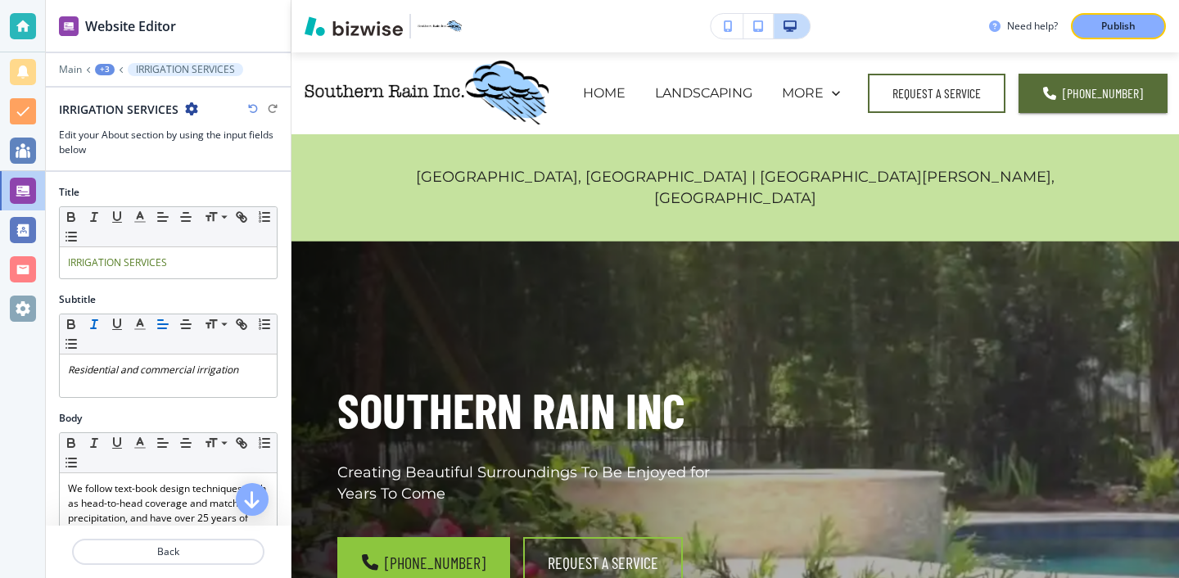
click at [737, 39] on div "Need help? Publish" at bounding box center [736, 26] width 888 height 52
click at [734, 32] on button "button" at bounding box center [727, 26] width 33 height 25
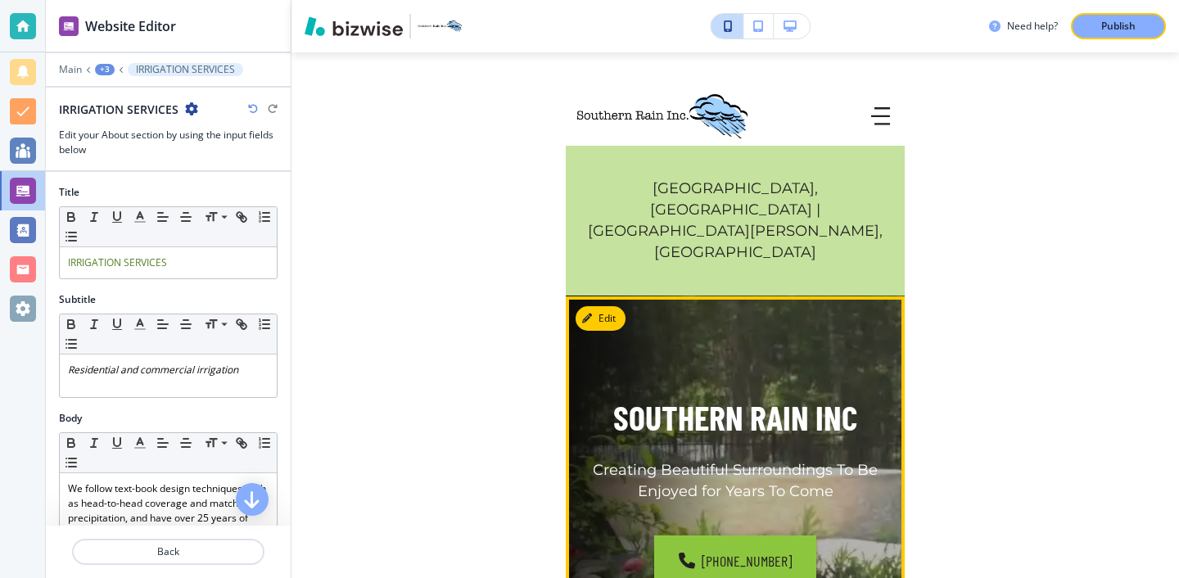
click at [624, 306] on button "Edit" at bounding box center [601, 318] width 50 height 25
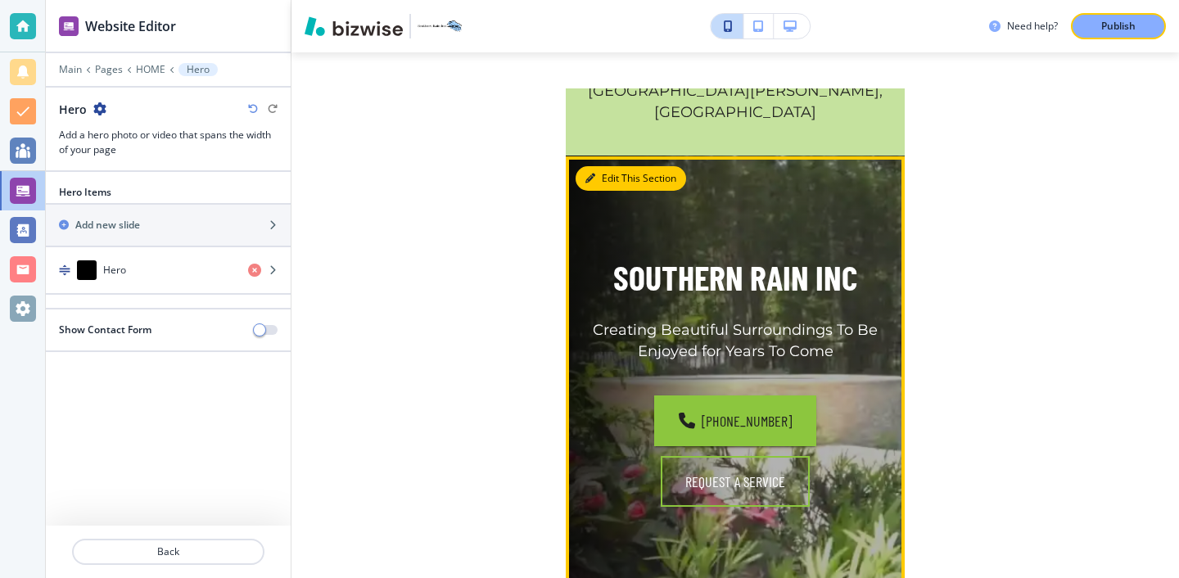
scroll to position [144, 0]
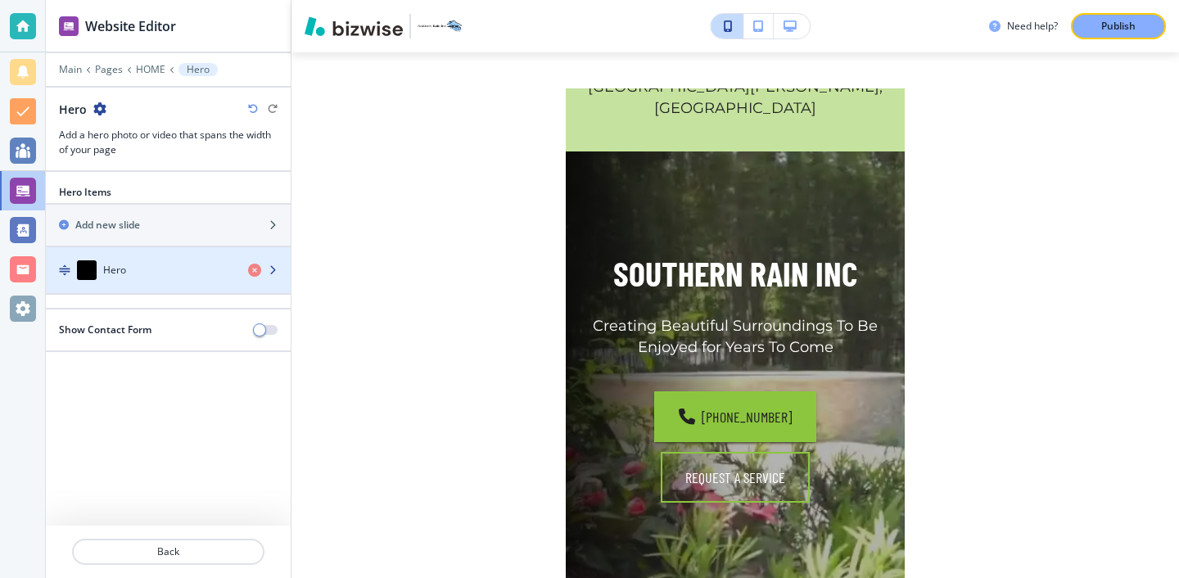
click at [151, 285] on div "button" at bounding box center [168, 286] width 245 height 13
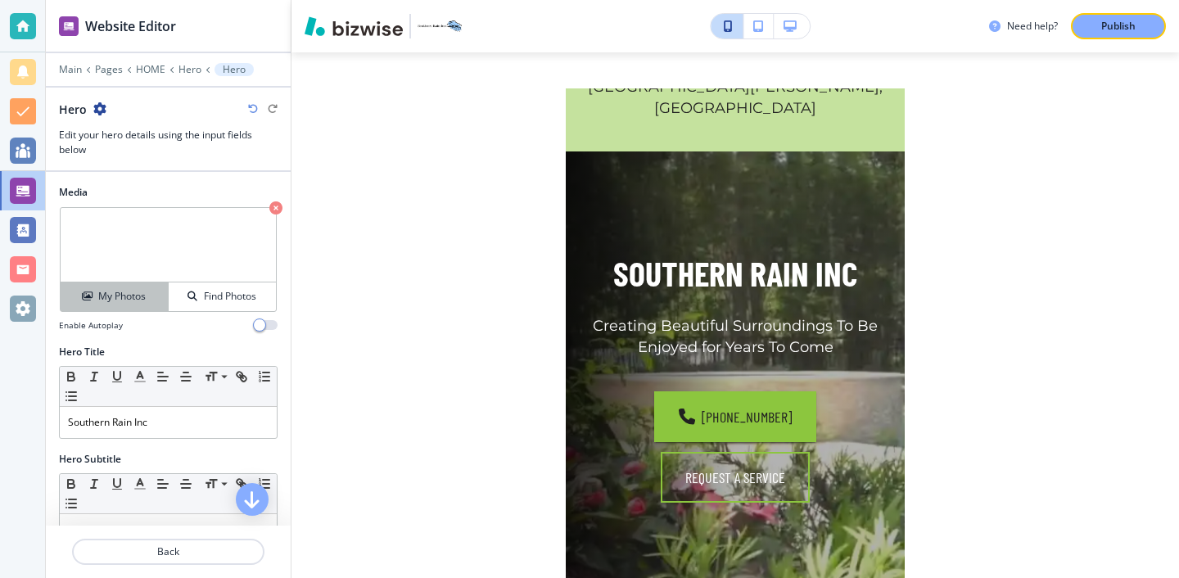
click at [152, 294] on div "My Photos" at bounding box center [114, 296] width 107 height 15
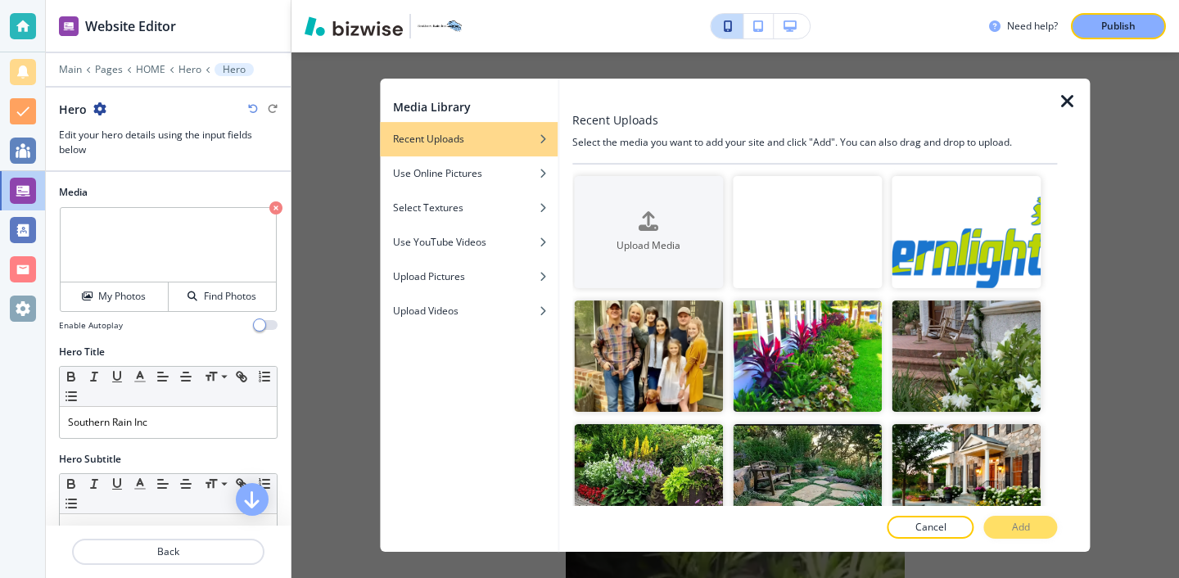
click at [1068, 96] on icon "button" at bounding box center [1068, 102] width 20 height 20
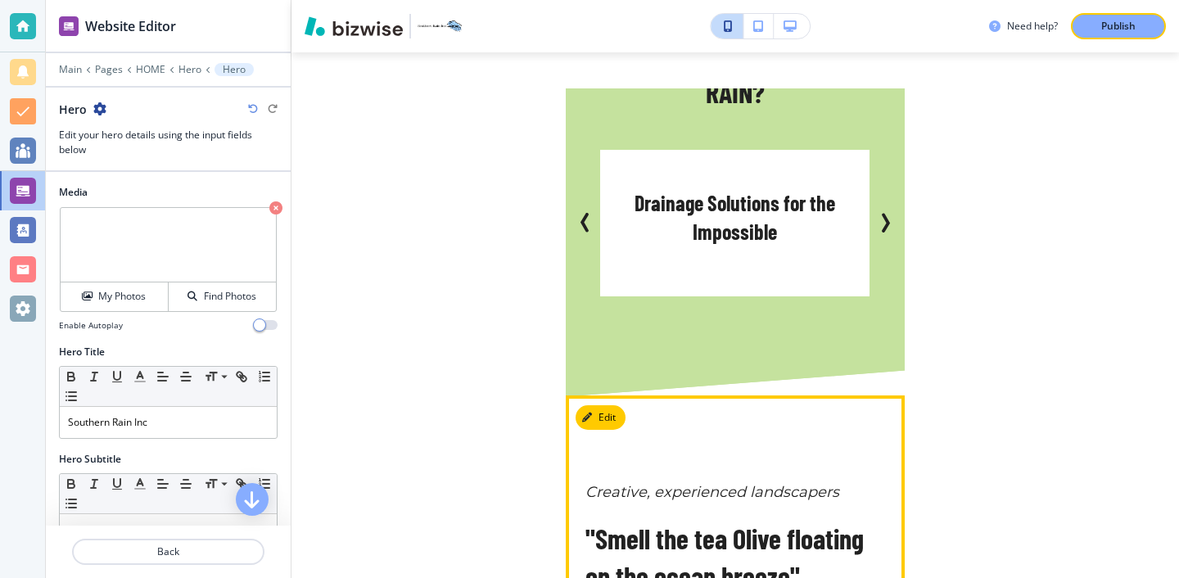
scroll to position [1471, 0]
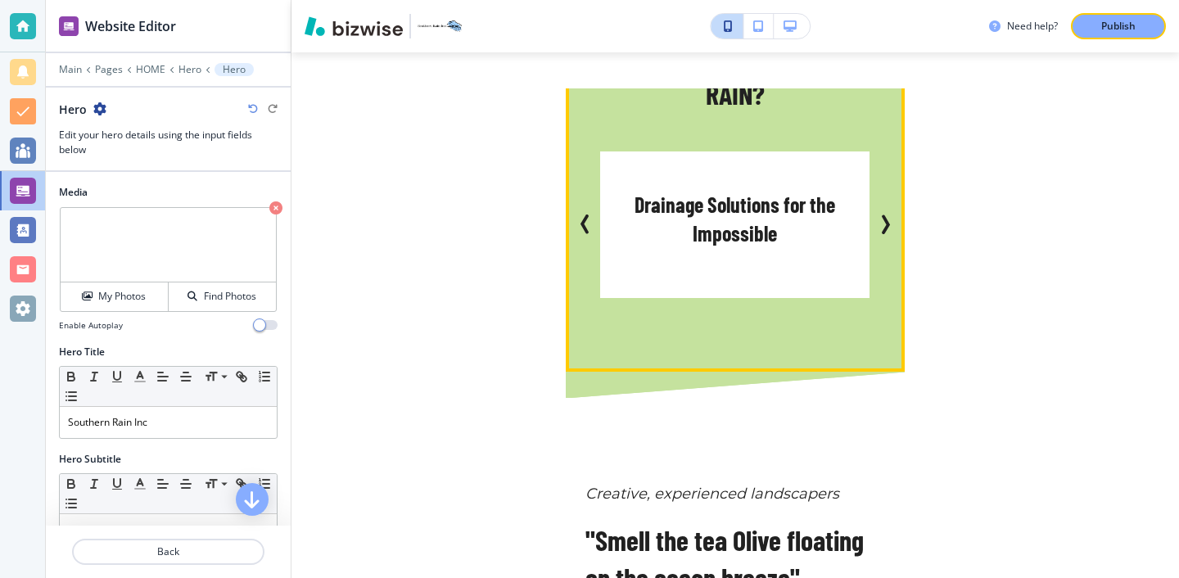
click at [884, 215] on icon "Next Slide" at bounding box center [885, 225] width 20 height 20
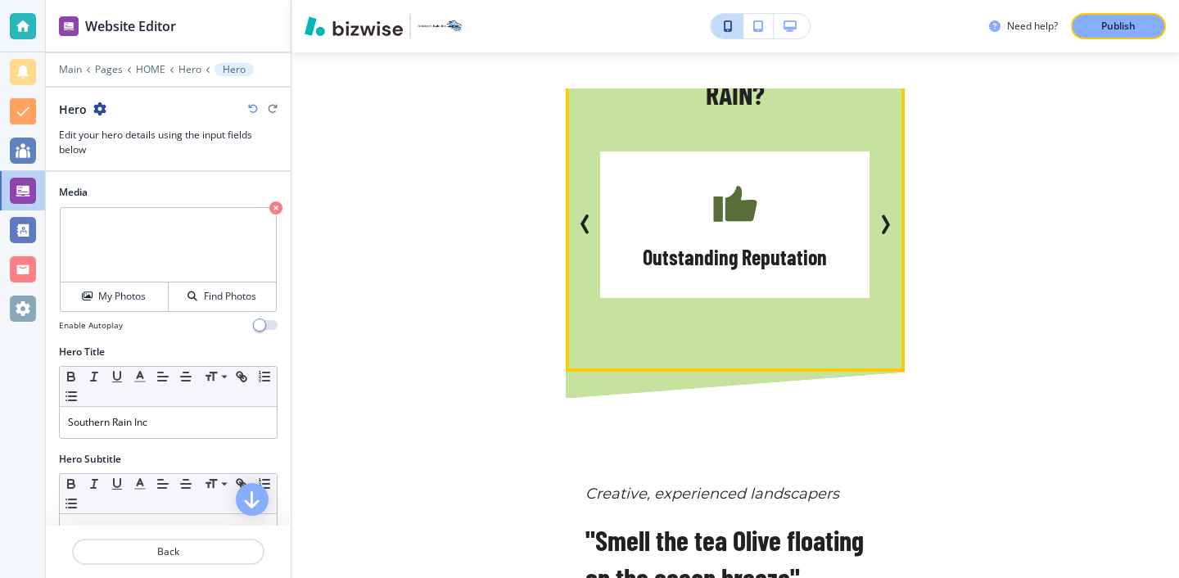
click at [884, 215] on icon "Next Slide" at bounding box center [885, 225] width 20 height 20
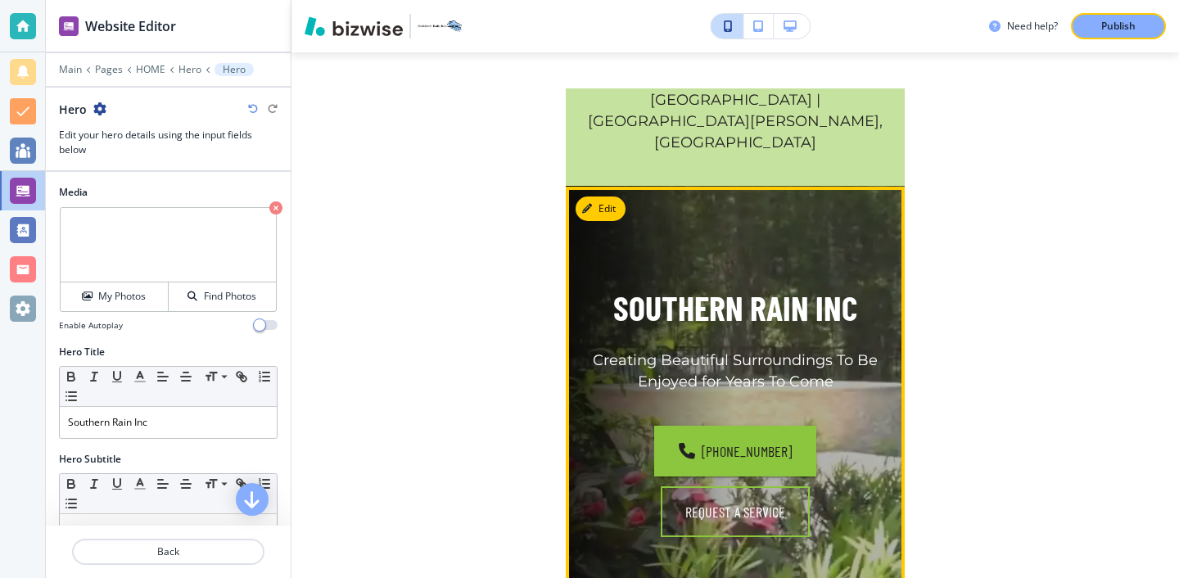
scroll to position [0, 0]
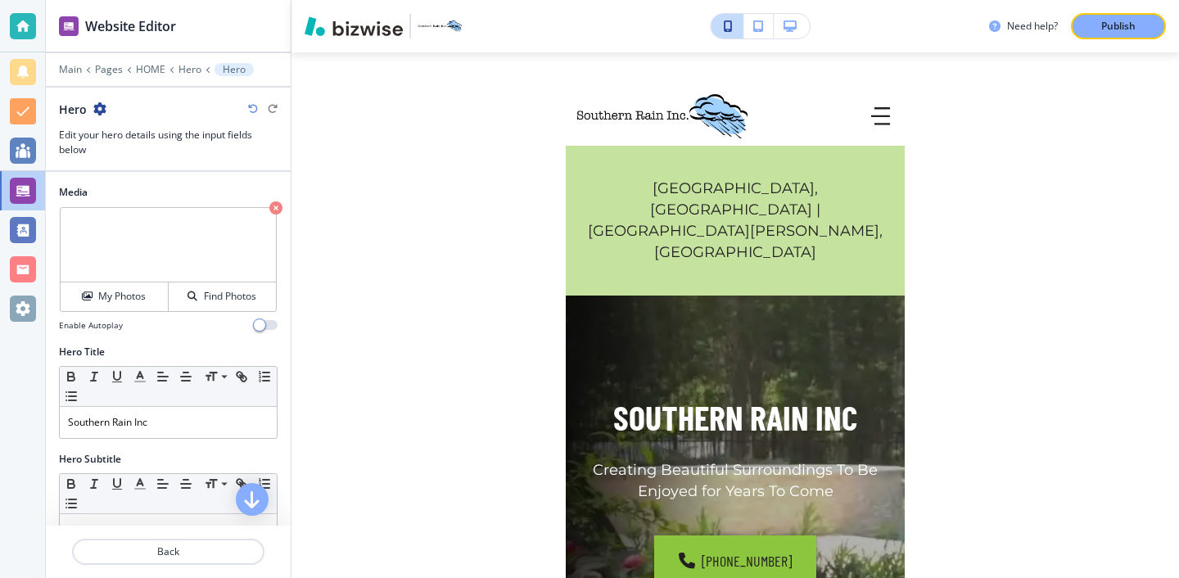
click at [808, 39] on div "Need help? Publish" at bounding box center [736, 26] width 888 height 52
click at [795, 25] on icon "button" at bounding box center [790, 25] width 13 height 11
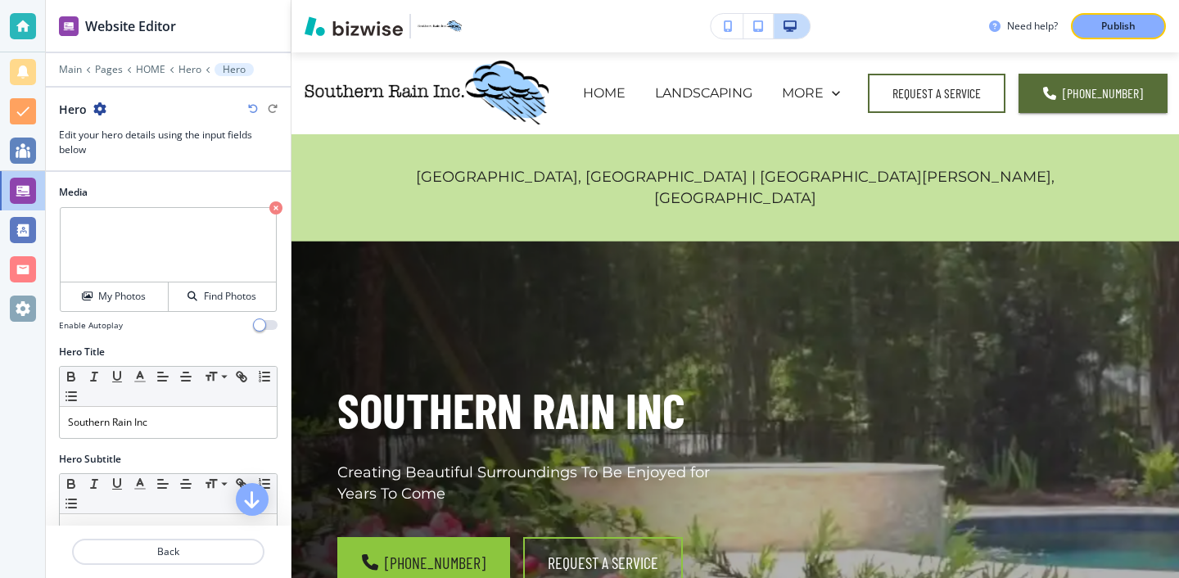
click at [740, 27] on button "button" at bounding box center [727, 26] width 33 height 25
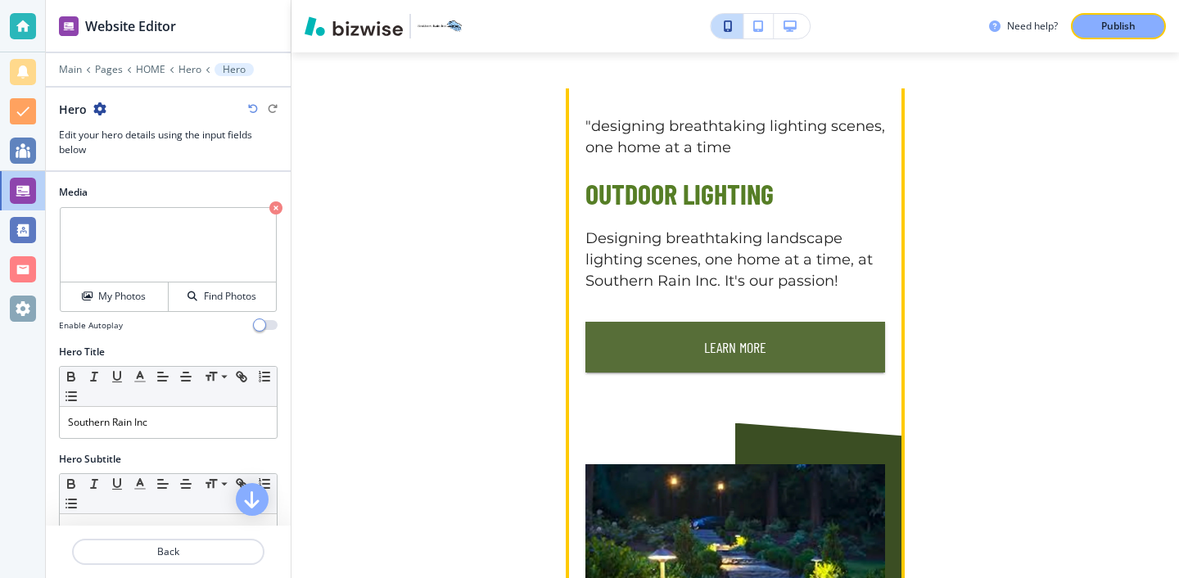
scroll to position [2787, 0]
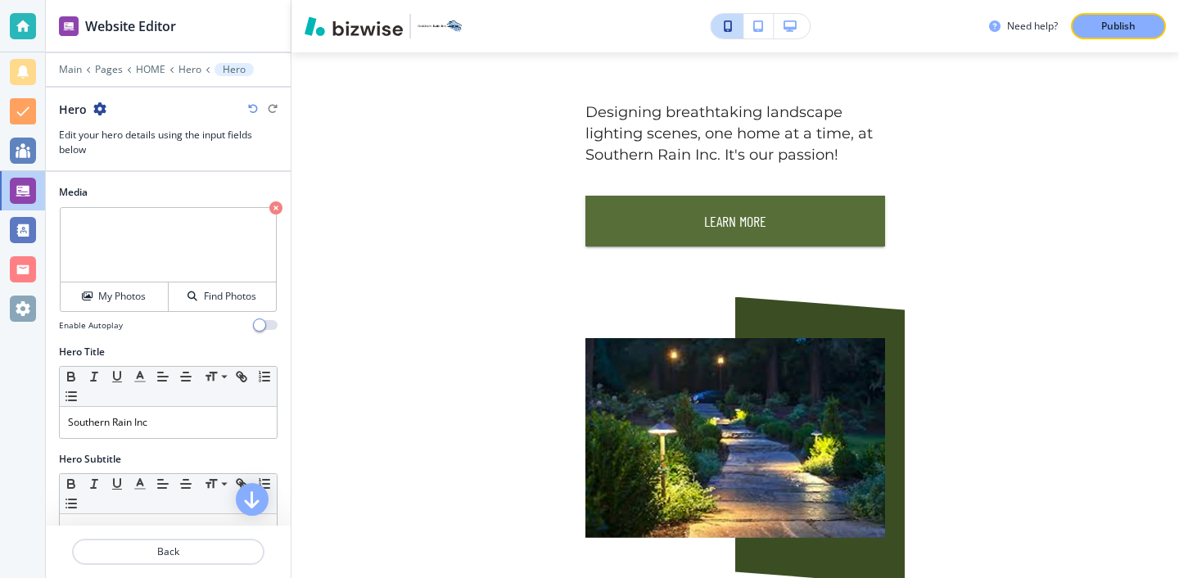
click at [792, 23] on icon "button" at bounding box center [790, 25] width 13 height 11
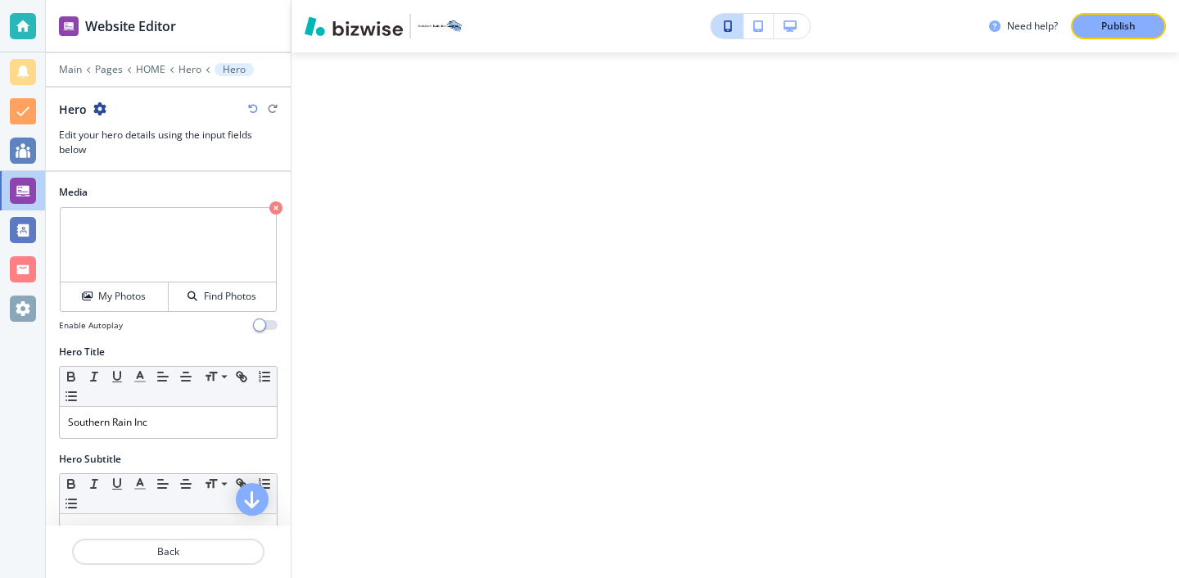
click at [766, 24] on button "button" at bounding box center [759, 26] width 30 height 25
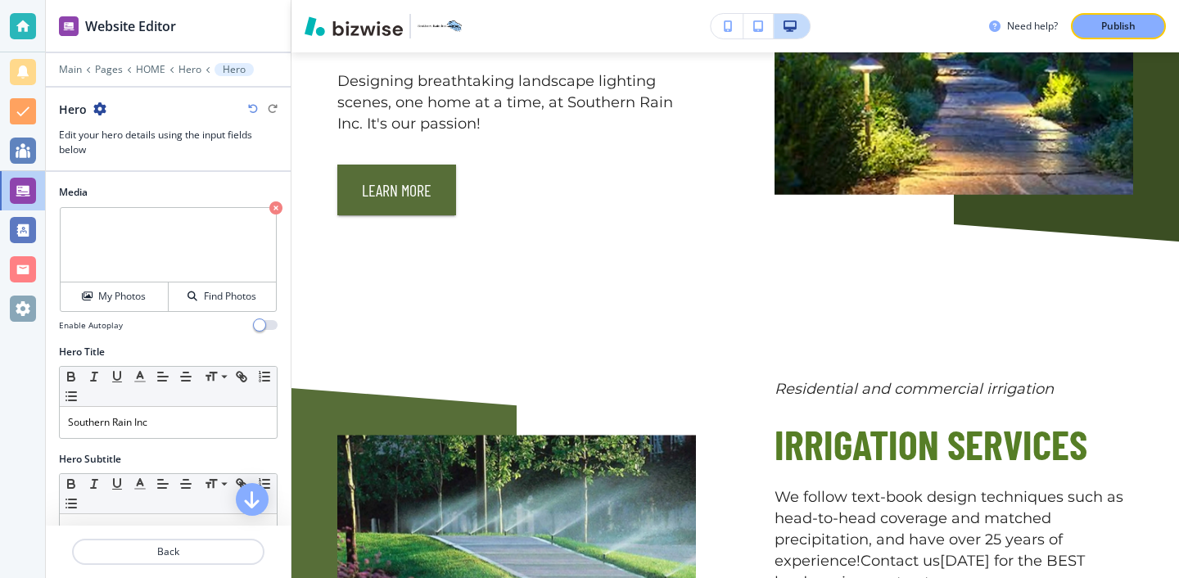
scroll to position [3222, 0]
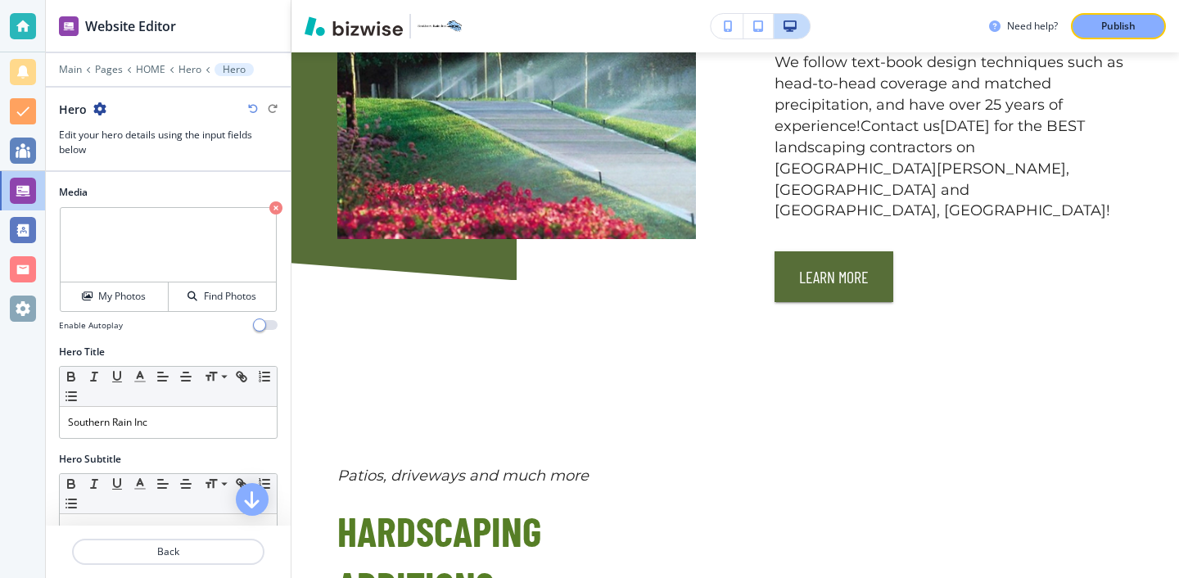
click at [727, 24] on icon "button" at bounding box center [728, 25] width 9 height 11
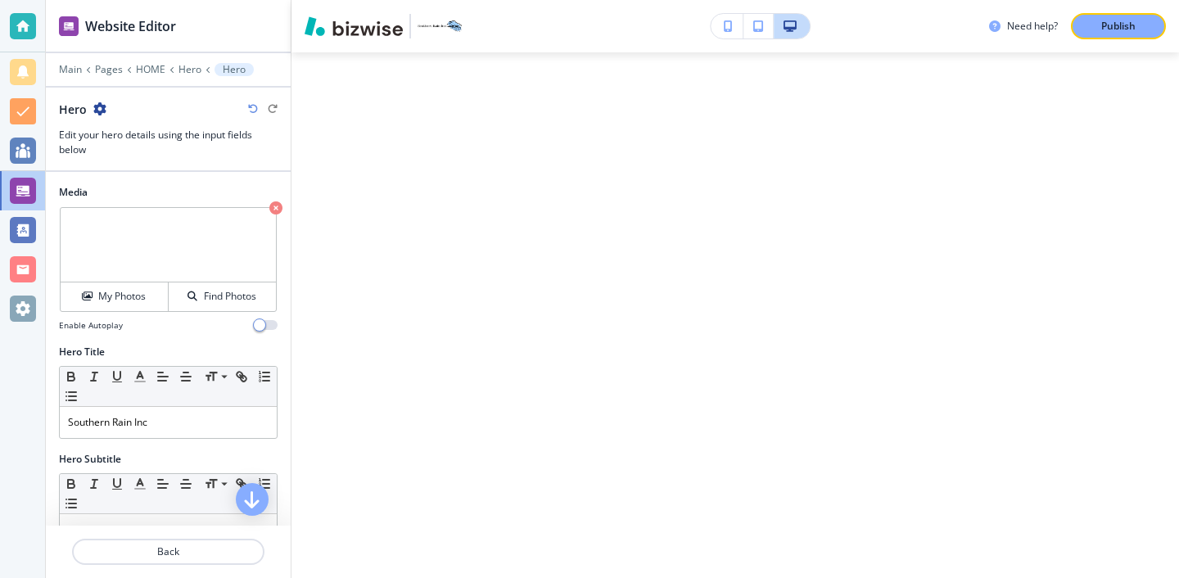
click at [730, 34] on button "button" at bounding box center [727, 26] width 33 height 25
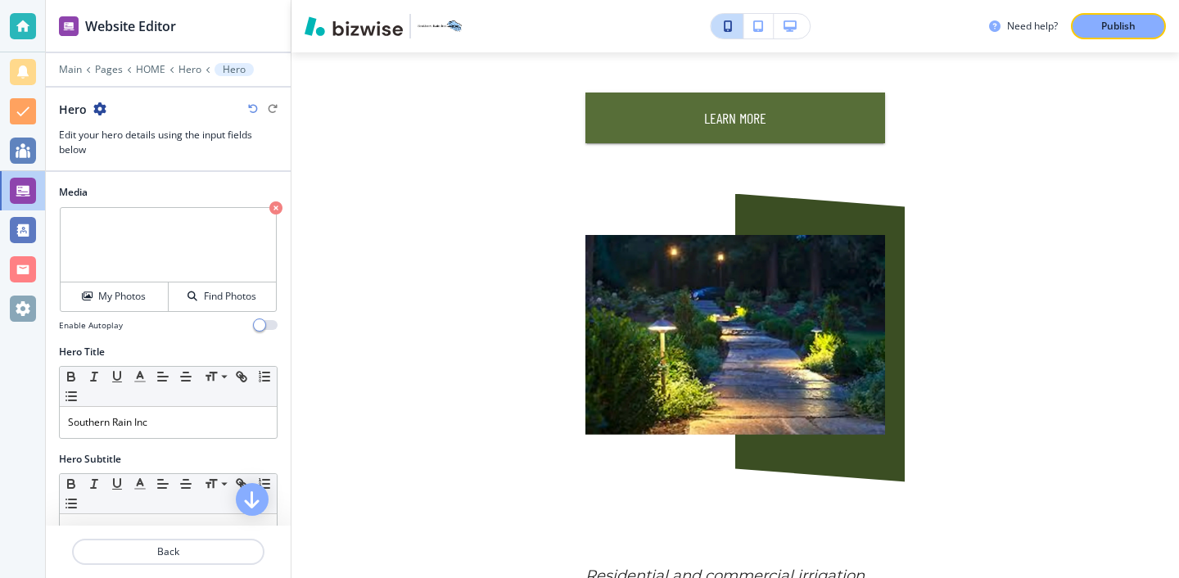
scroll to position [2593, 0]
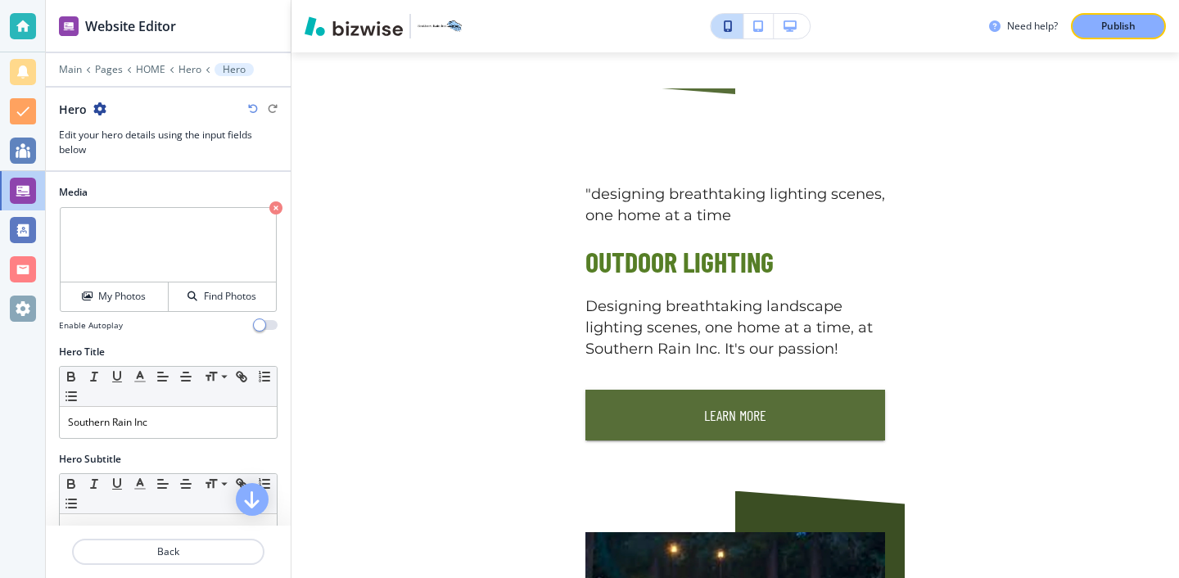
click at [724, 33] on button "button" at bounding box center [727, 26] width 33 height 25
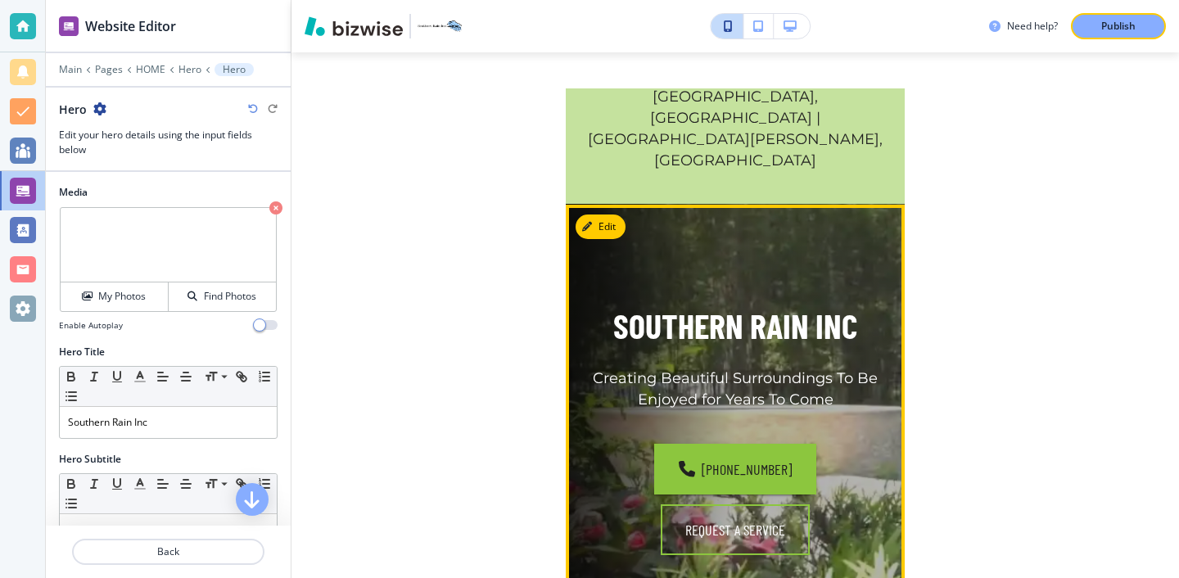
scroll to position [0, 0]
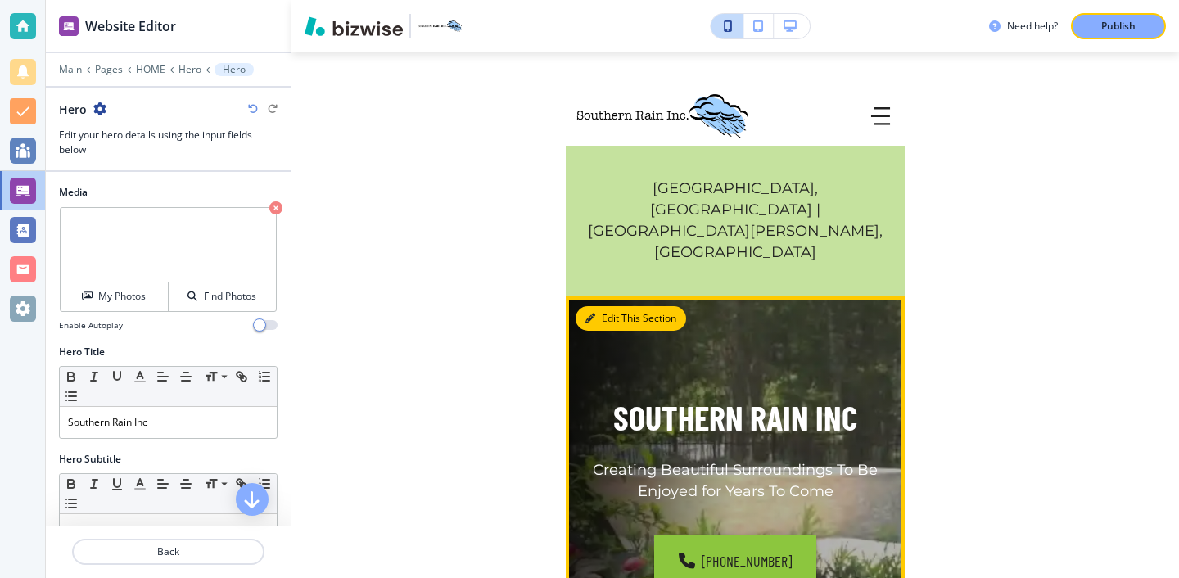
click at [606, 306] on button "Edit This Section" at bounding box center [631, 318] width 111 height 25
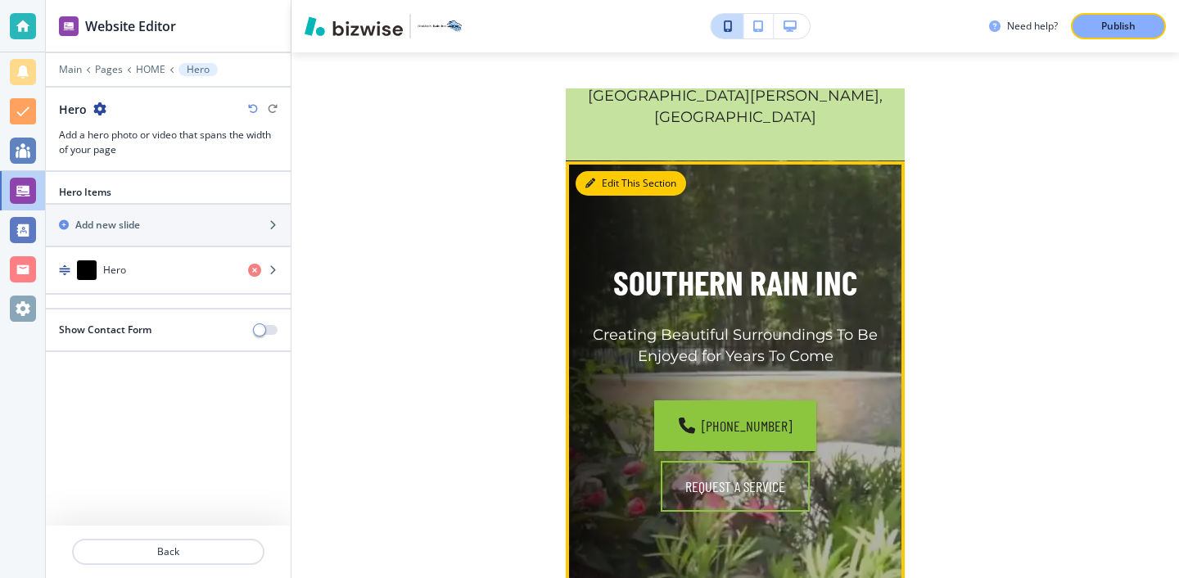
scroll to position [144, 0]
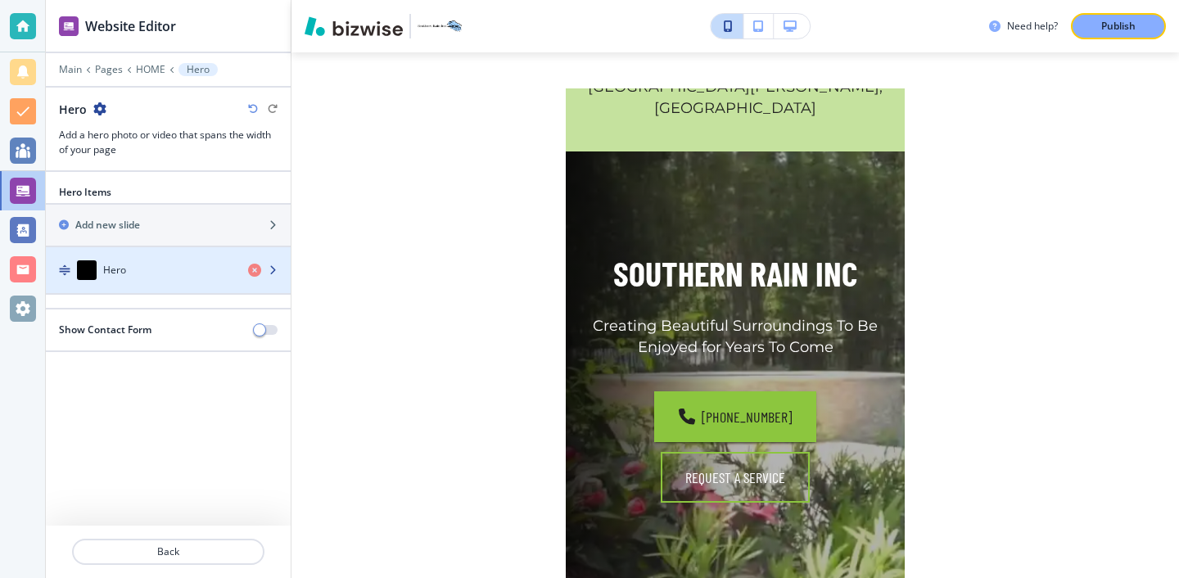
click at [153, 283] on div "button" at bounding box center [168, 286] width 245 height 13
click at [152, 283] on div "button" at bounding box center [168, 286] width 245 height 13
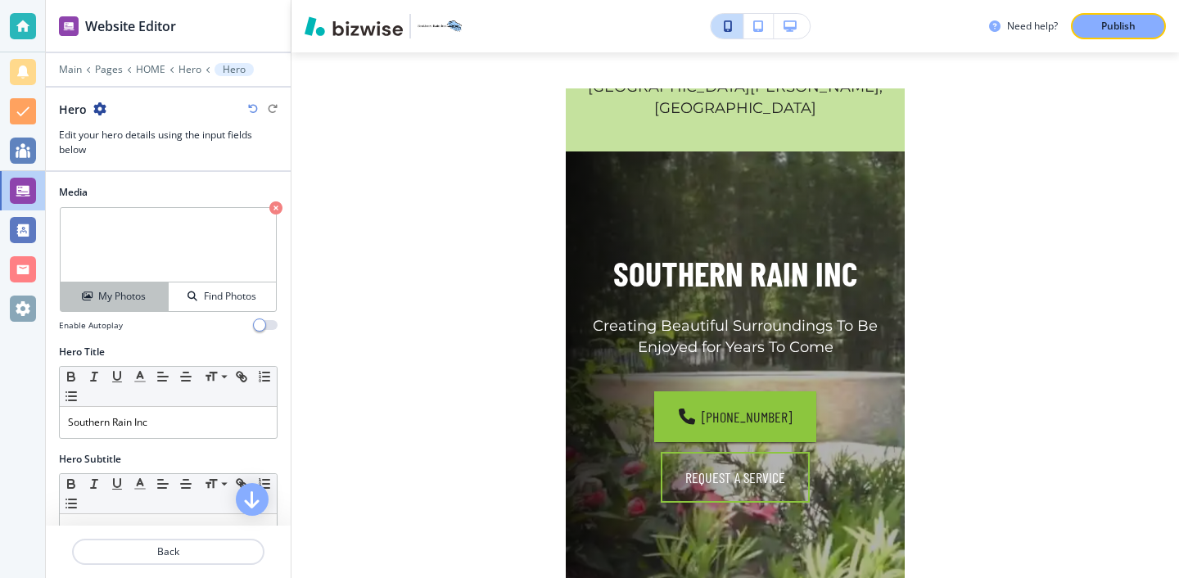
click at [156, 287] on button "My Photos" at bounding box center [115, 297] width 108 height 29
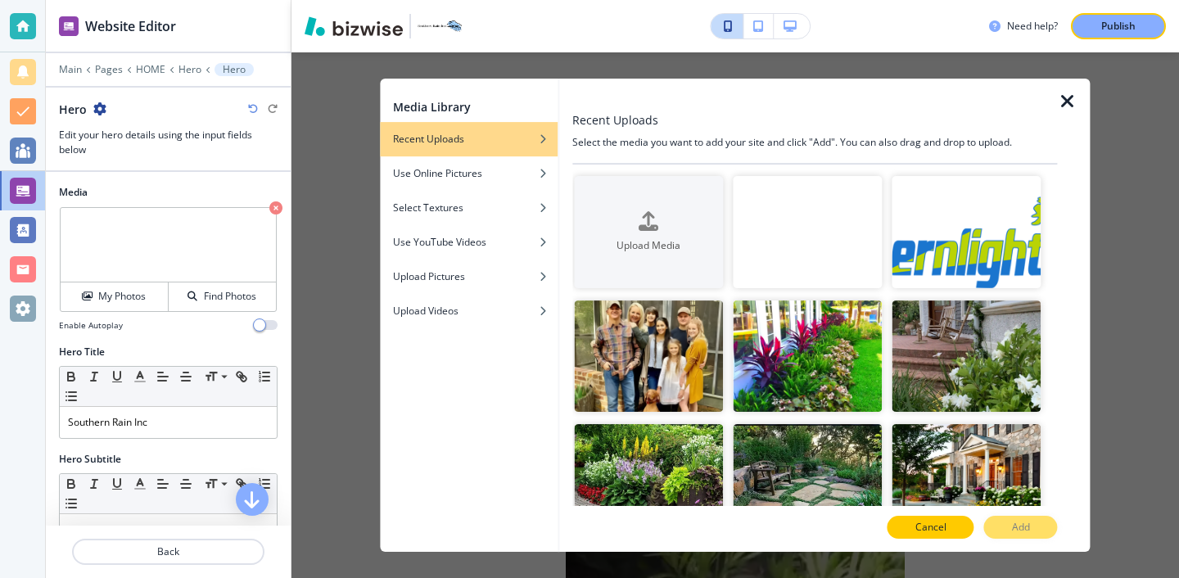
click at [970, 527] on button "Cancel" at bounding box center [931, 527] width 87 height 23
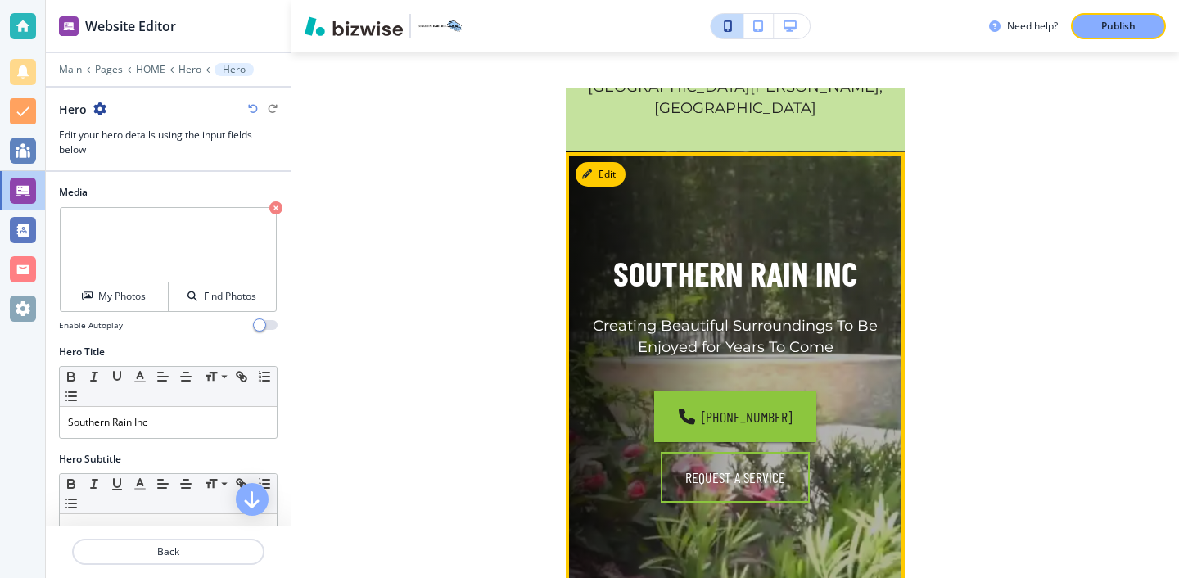
scroll to position [0, 0]
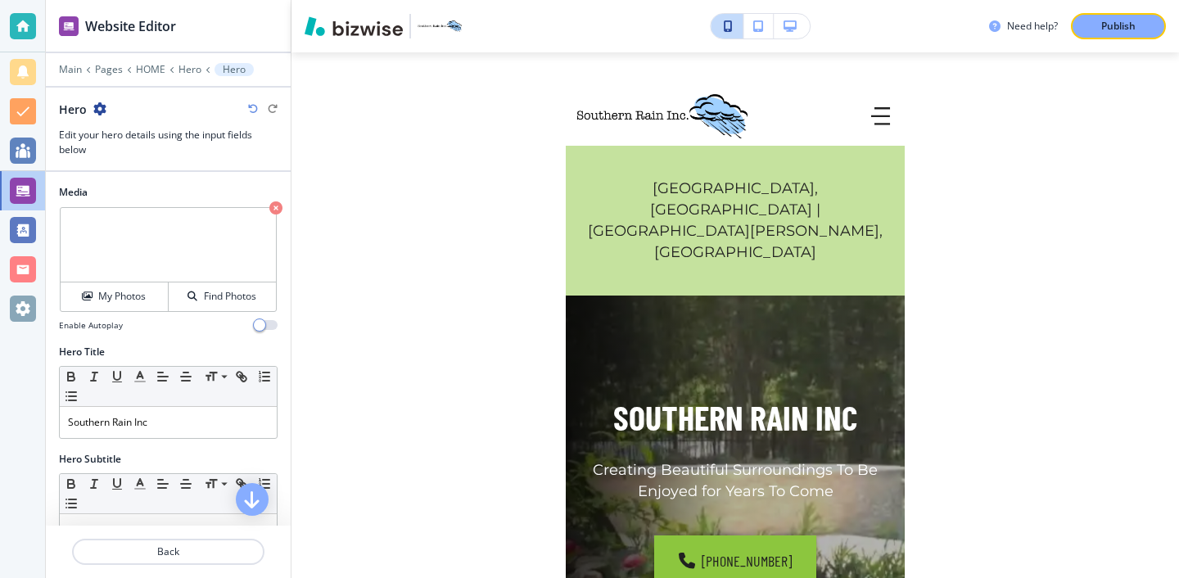
click at [783, 34] on button "button" at bounding box center [792, 26] width 36 height 25
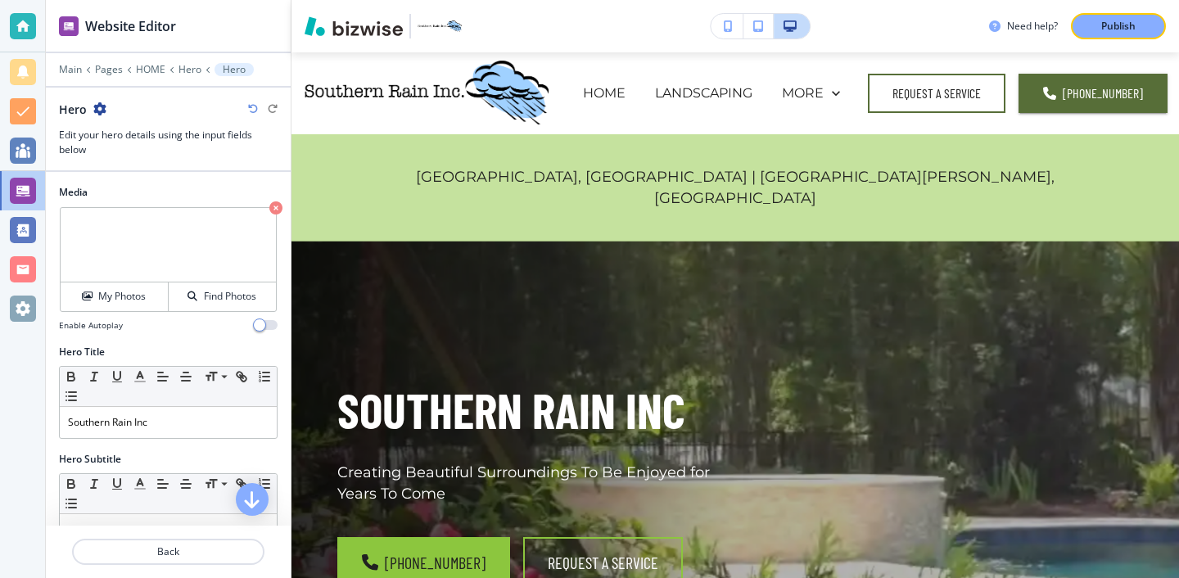
click at [735, 29] on button "button" at bounding box center [727, 26] width 33 height 25
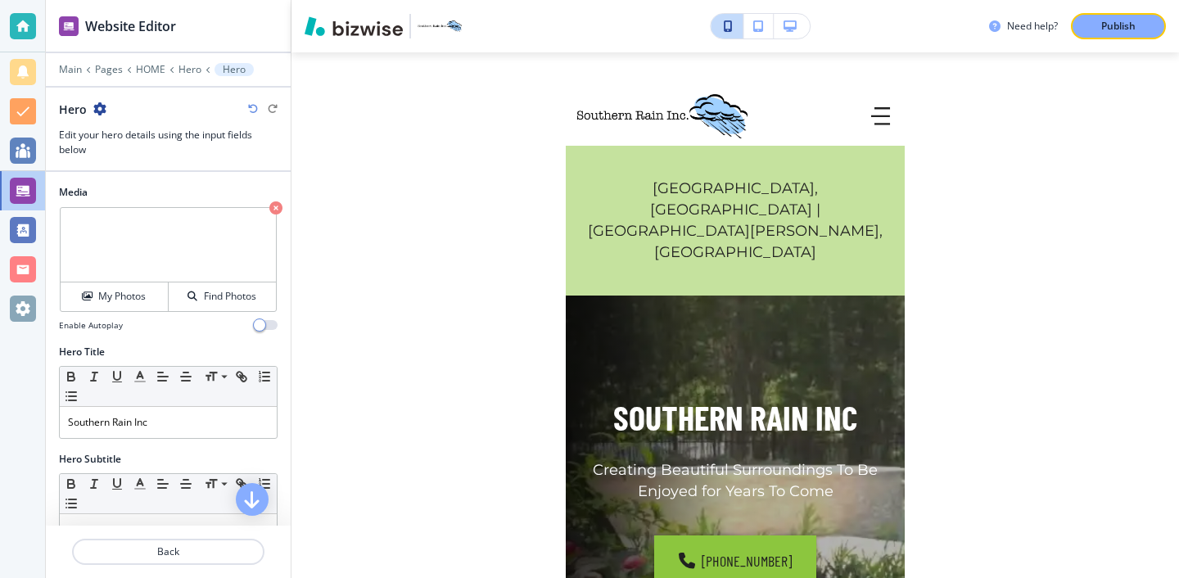
click at [812, 34] on div "Need help? Publish" at bounding box center [736, 26] width 888 height 26
click at [810, 34] on div "Need help? Publish" at bounding box center [736, 26] width 888 height 26
click at [805, 30] on button "button" at bounding box center [792, 26] width 36 height 25
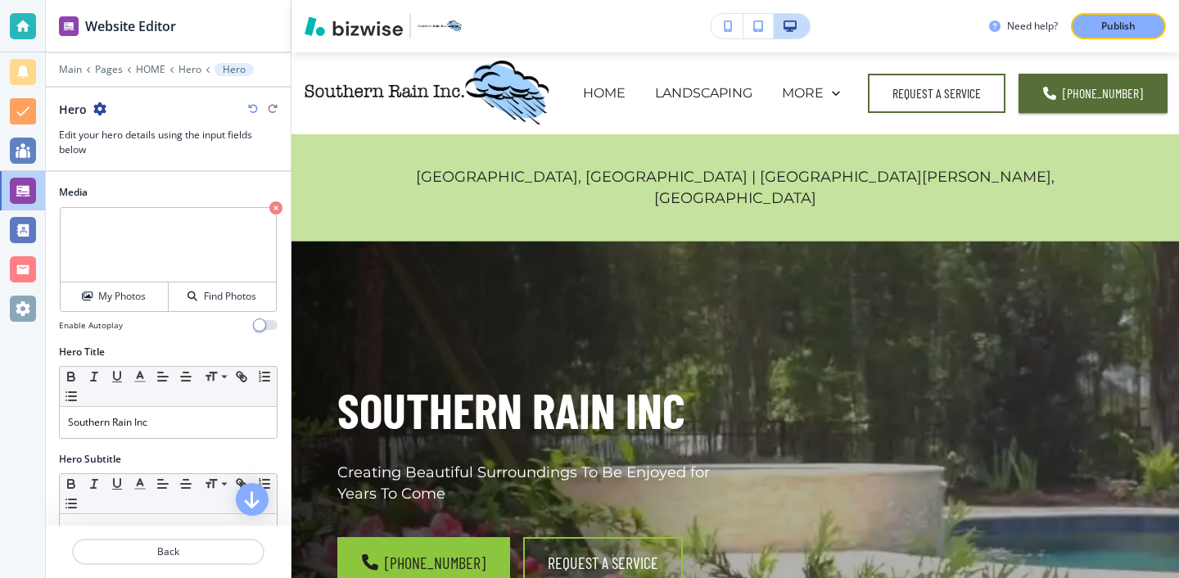
click at [750, 28] on button "button" at bounding box center [759, 26] width 30 height 25
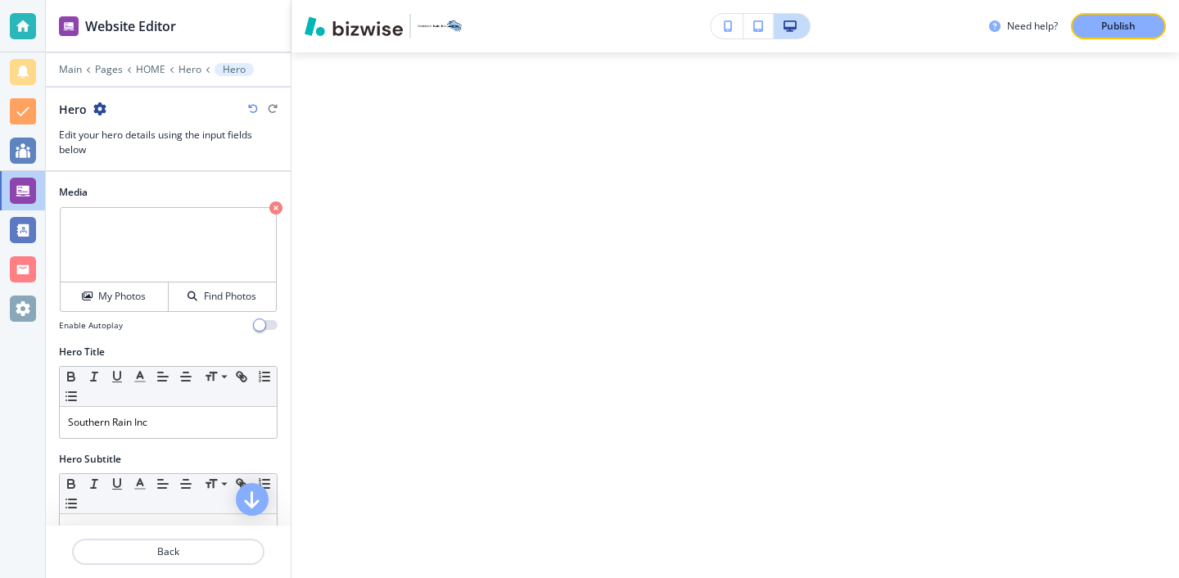
click at [735, 28] on button "button" at bounding box center [727, 26] width 33 height 25
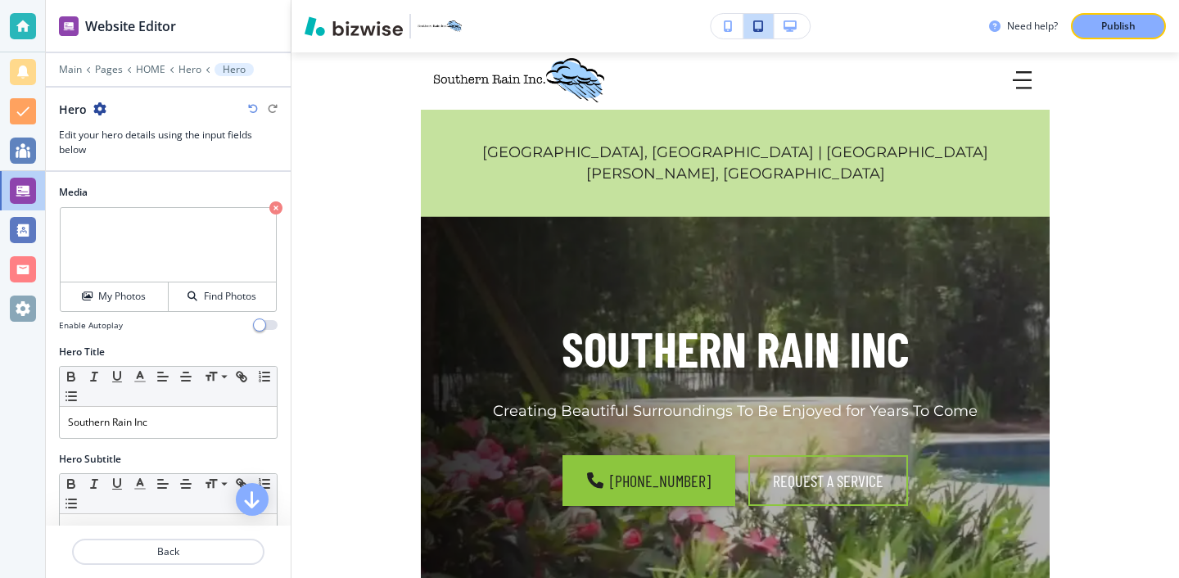
click at [735, 36] on button "button" at bounding box center [727, 26] width 33 height 25
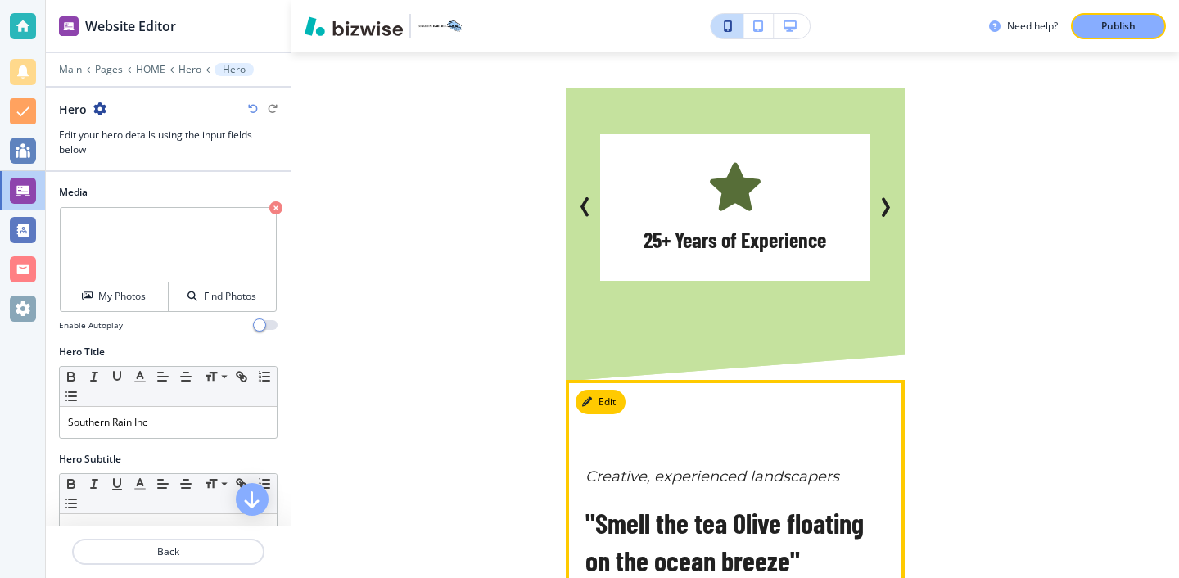
scroll to position [1401, 0]
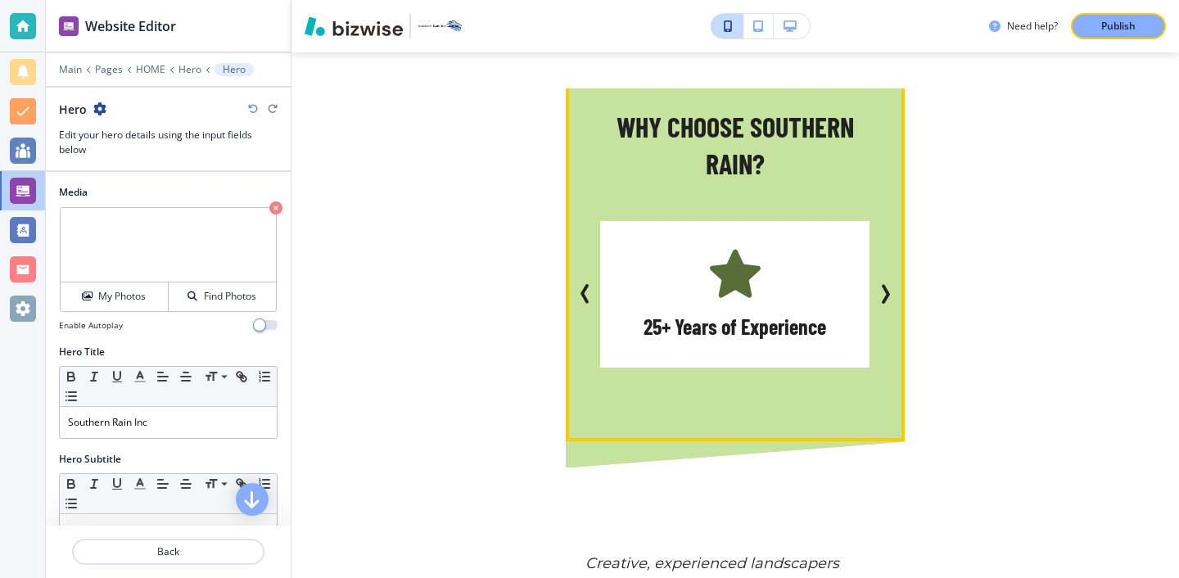
click at [882, 284] on icon "Next Slide" at bounding box center [885, 294] width 20 height 20
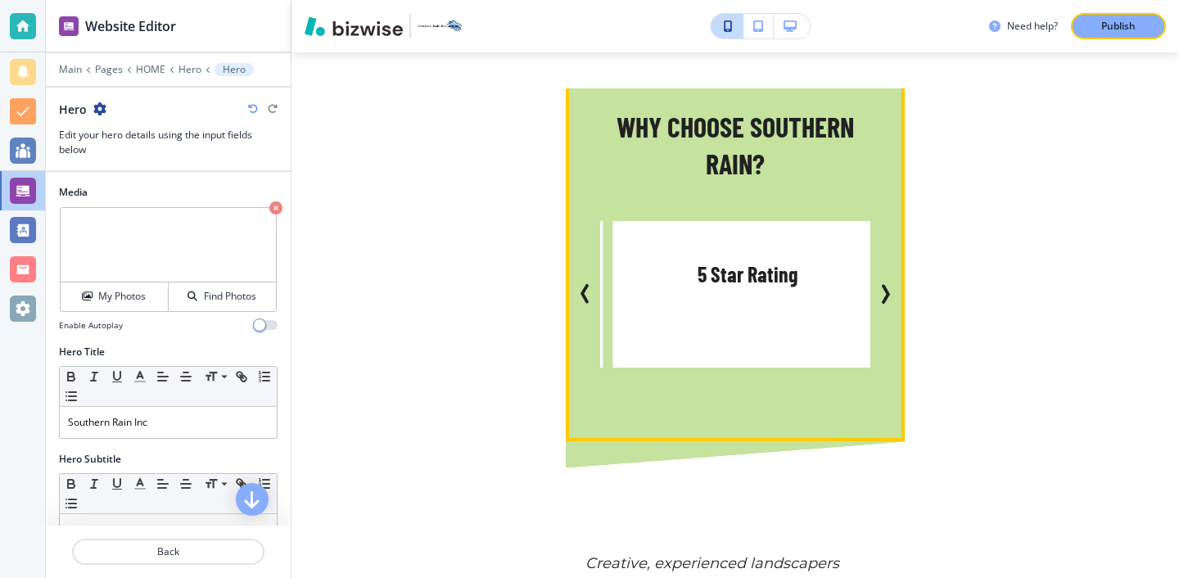
click at [882, 284] on icon "Next Slide" at bounding box center [885, 294] width 20 height 20
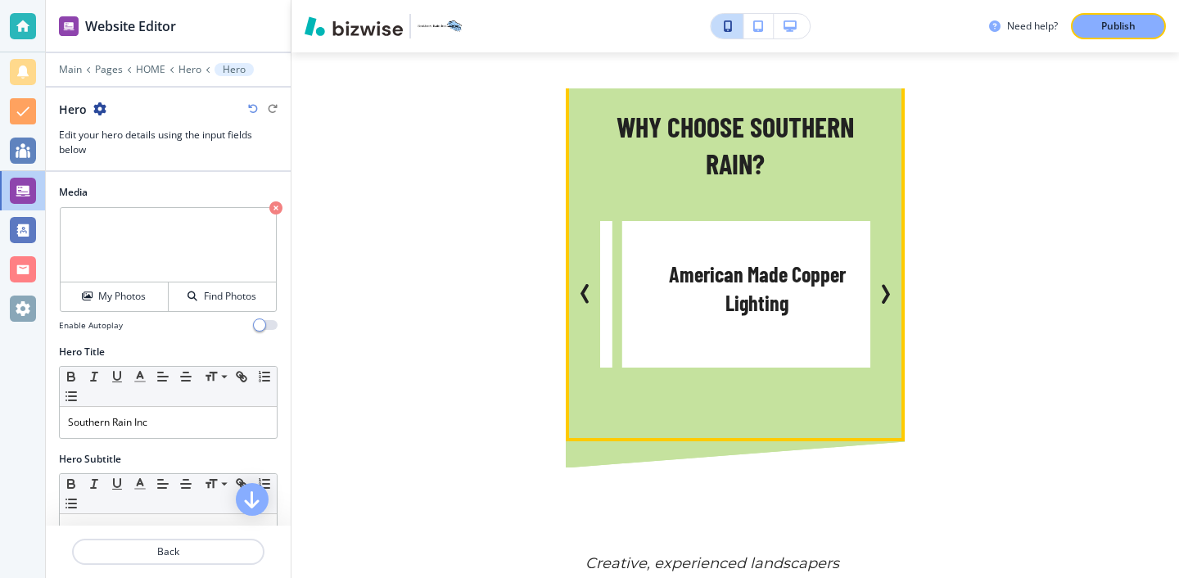
click at [882, 284] on icon "Next Slide" at bounding box center [885, 294] width 20 height 20
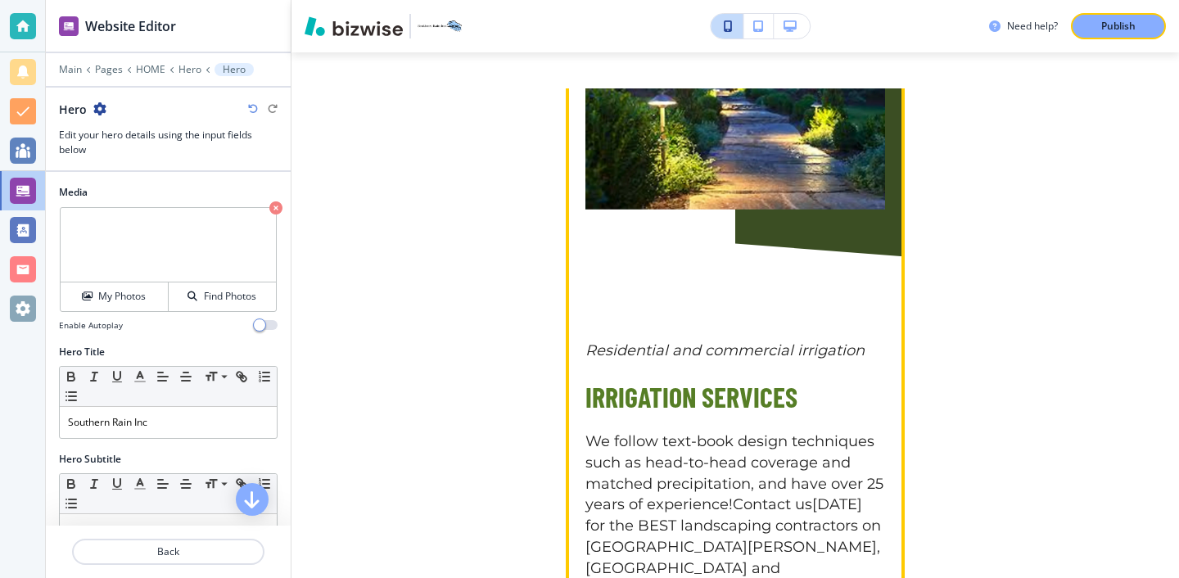
scroll to position [3190, 0]
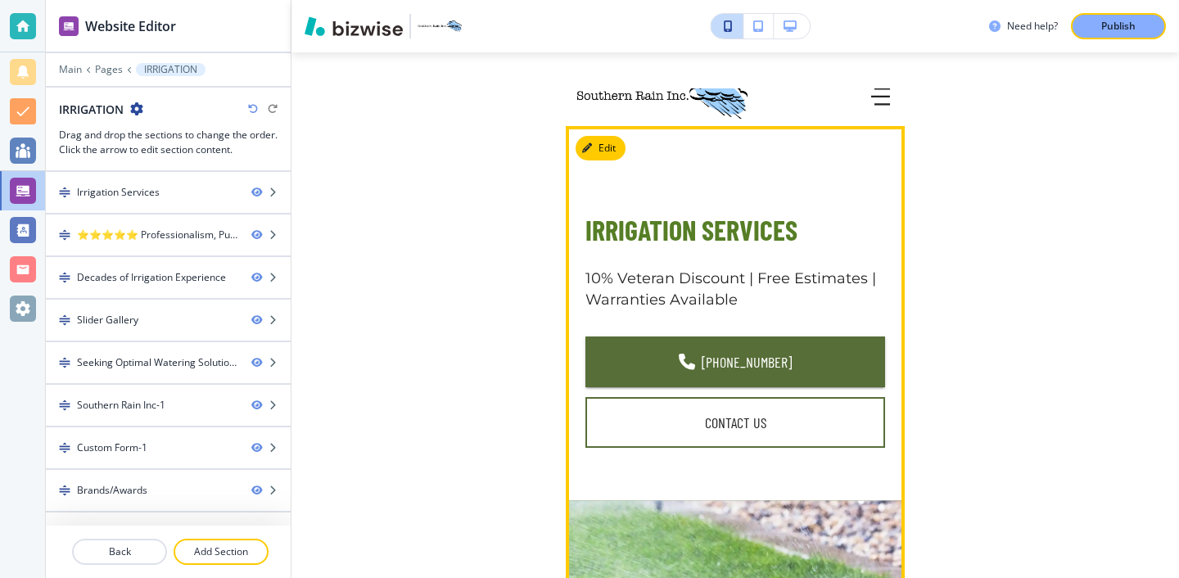
scroll to position [0, 0]
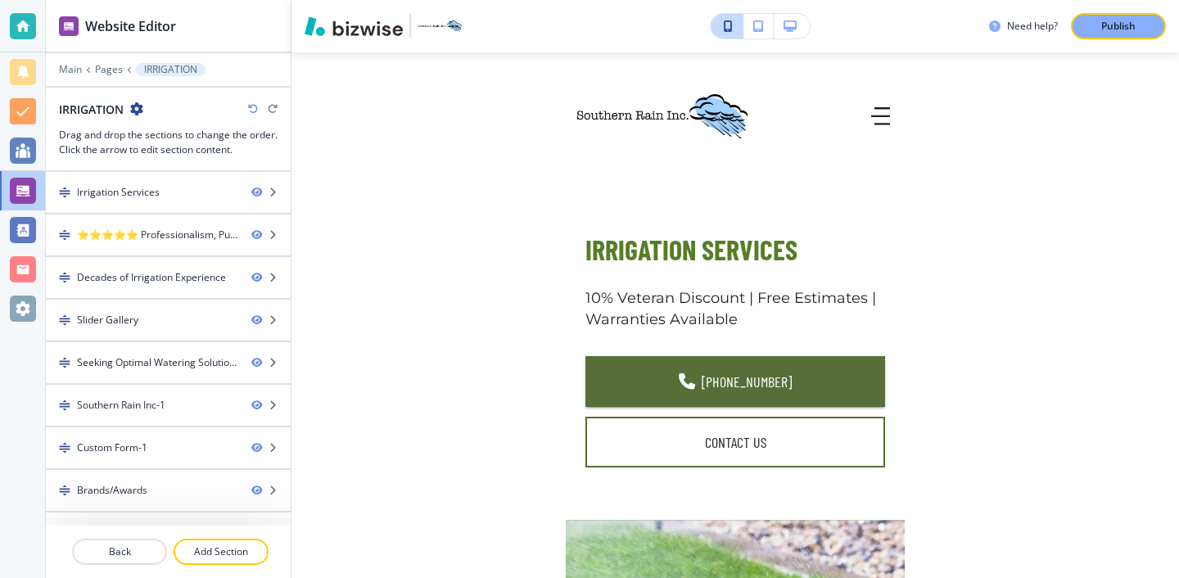
click at [795, 28] on icon "button" at bounding box center [790, 25] width 13 height 11
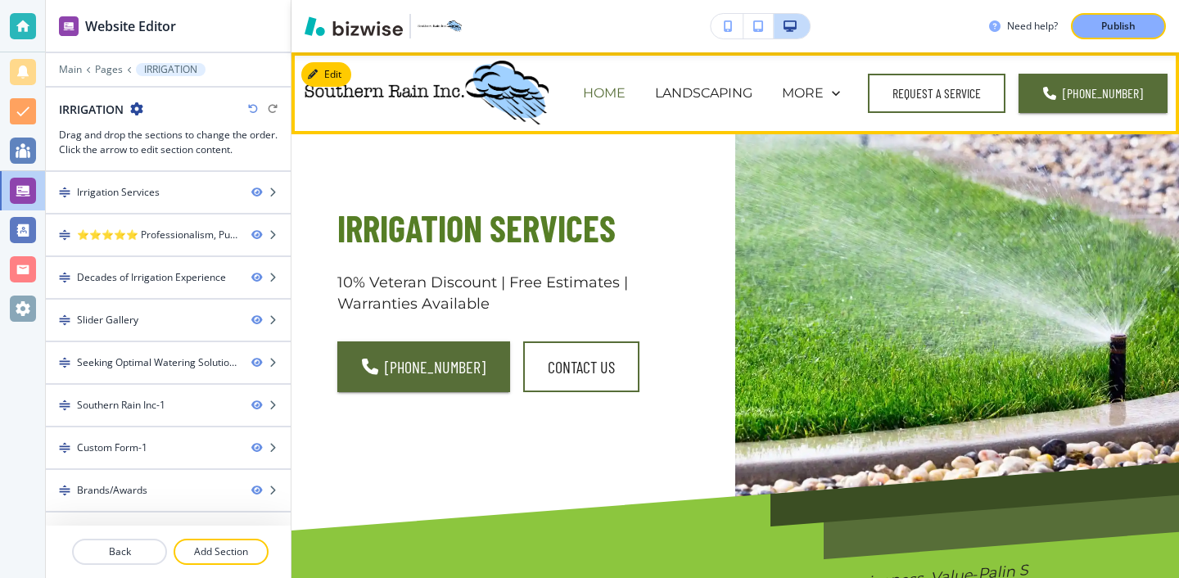
click at [622, 90] on p "HOME" at bounding box center [604, 93] width 43 height 19
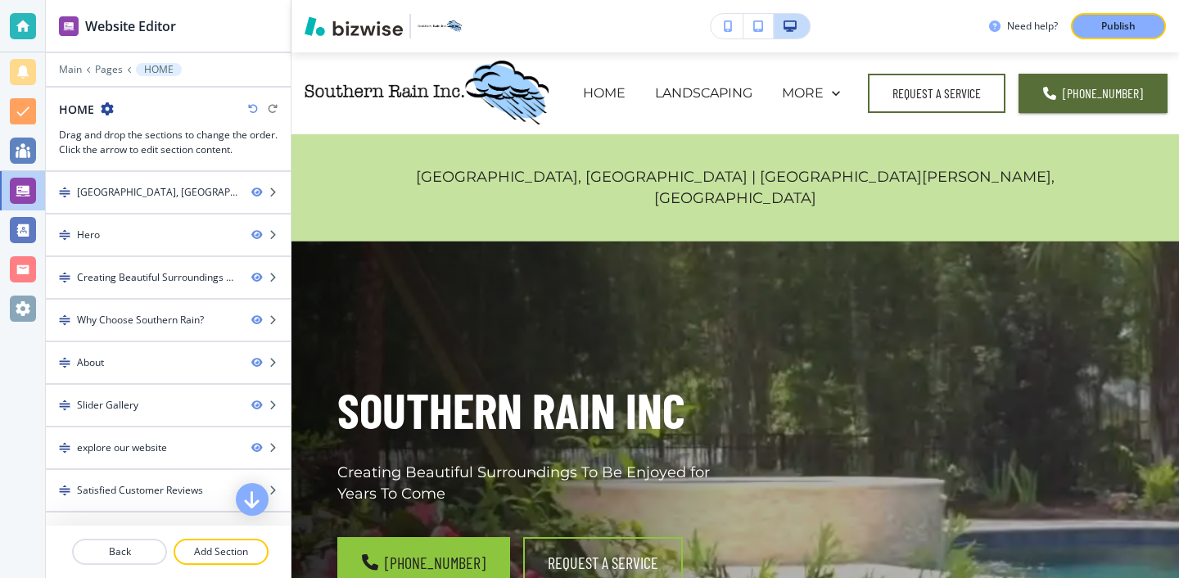
click at [728, 34] on button "button" at bounding box center [727, 26] width 33 height 25
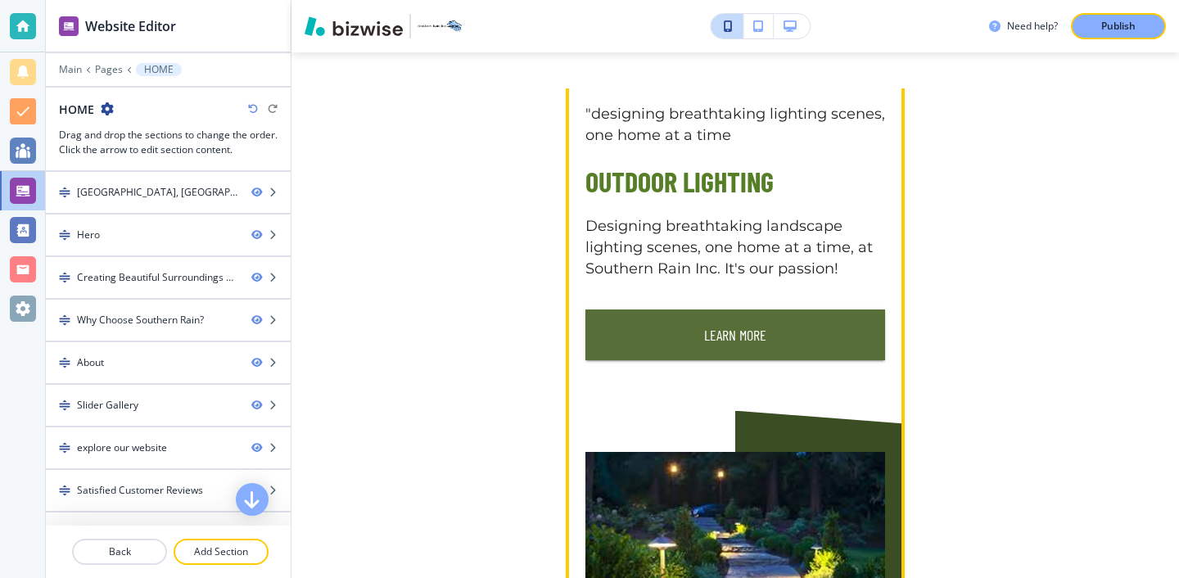
scroll to position [2660, 0]
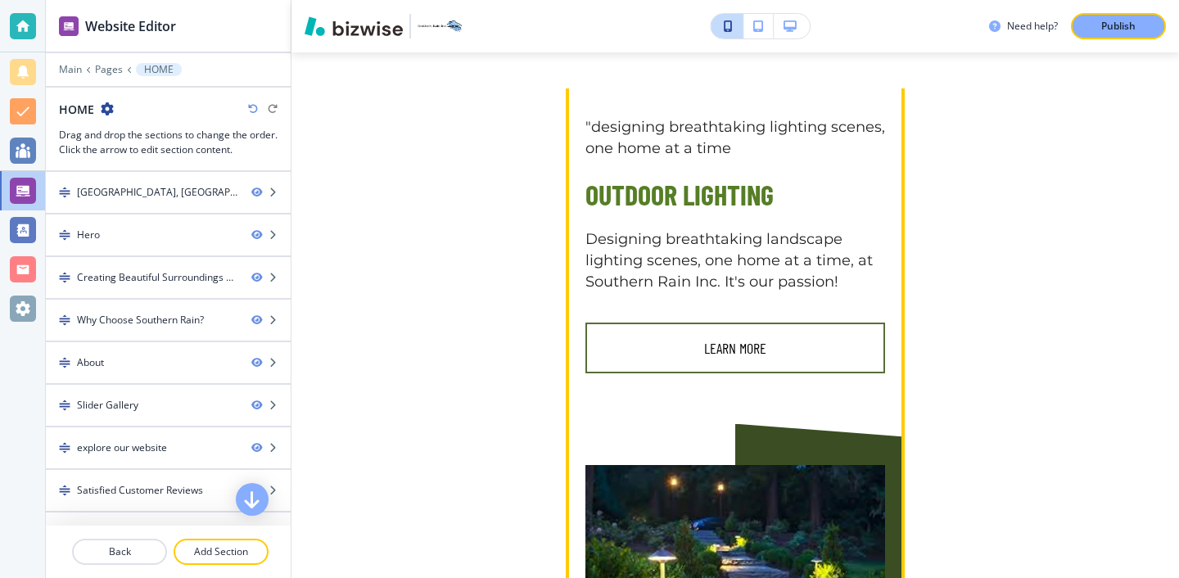
click at [794, 323] on button "Learn More" at bounding box center [736, 348] width 300 height 51
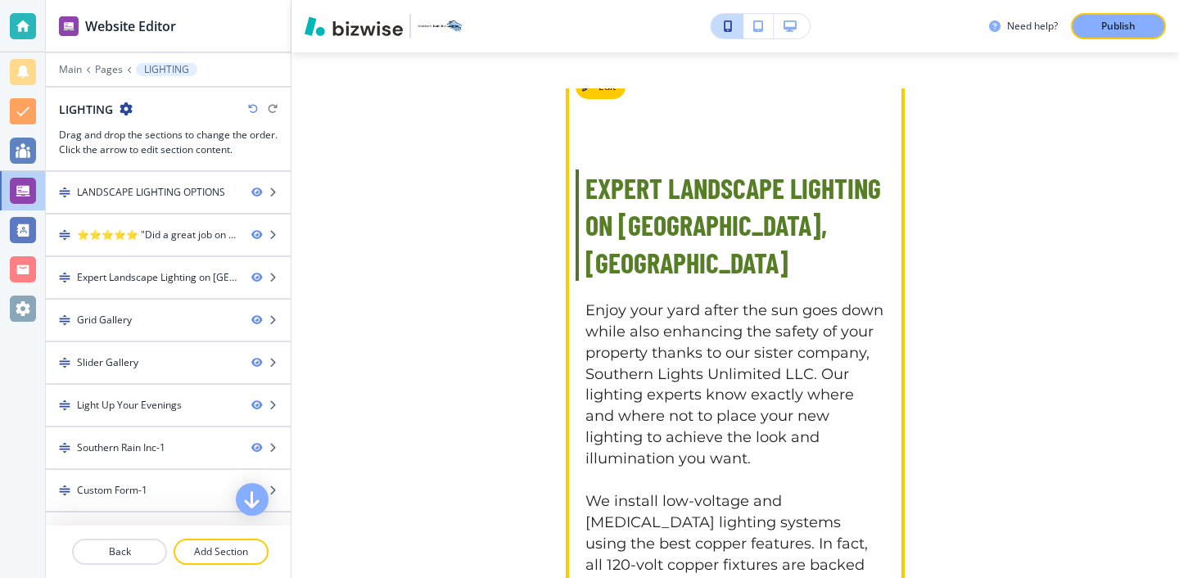
scroll to position [979, 0]
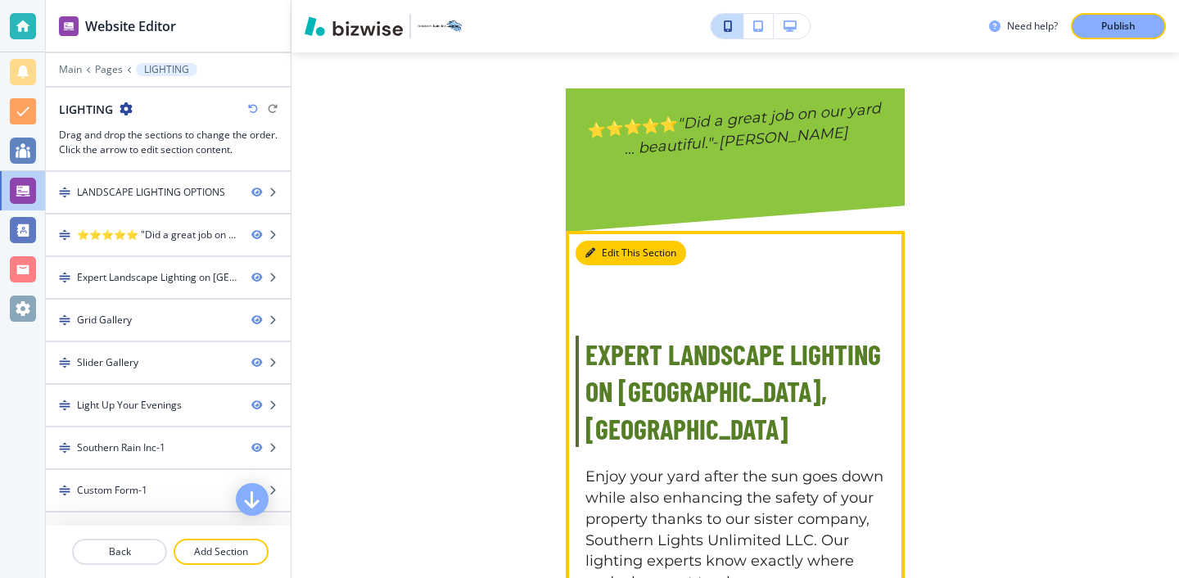
click at [624, 265] on button "Edit This Section" at bounding box center [631, 253] width 111 height 25
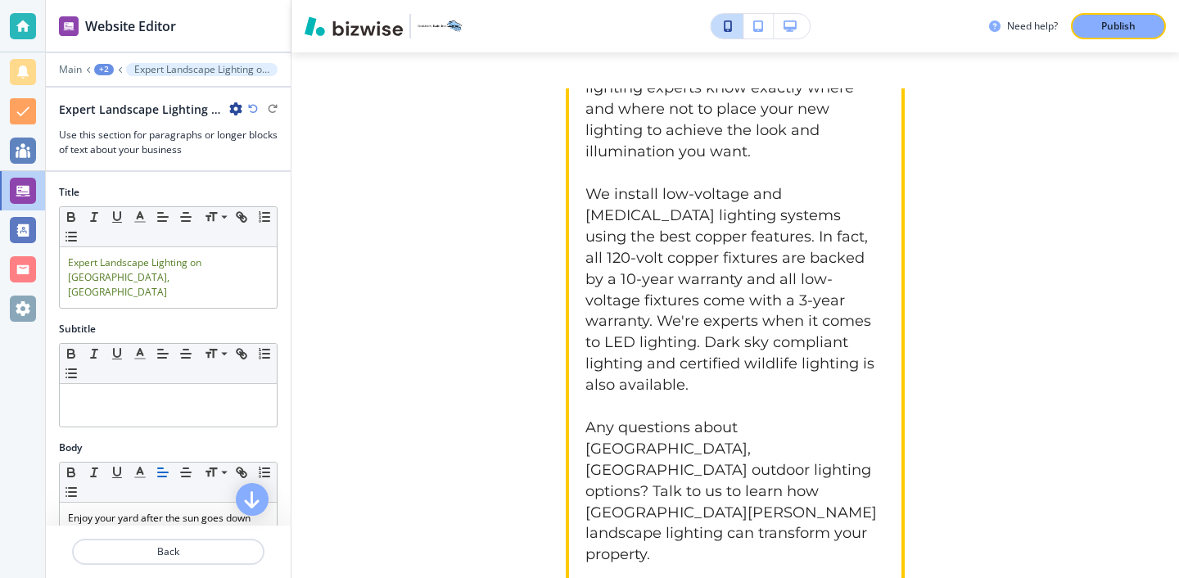
scroll to position [1454, 0]
click at [631, 394] on p at bounding box center [736, 404] width 300 height 21
click at [631, 415] on p "Any questions about [GEOGRAPHIC_DATA], [GEOGRAPHIC_DATA] outdoor lighting optio…" at bounding box center [736, 489] width 300 height 148
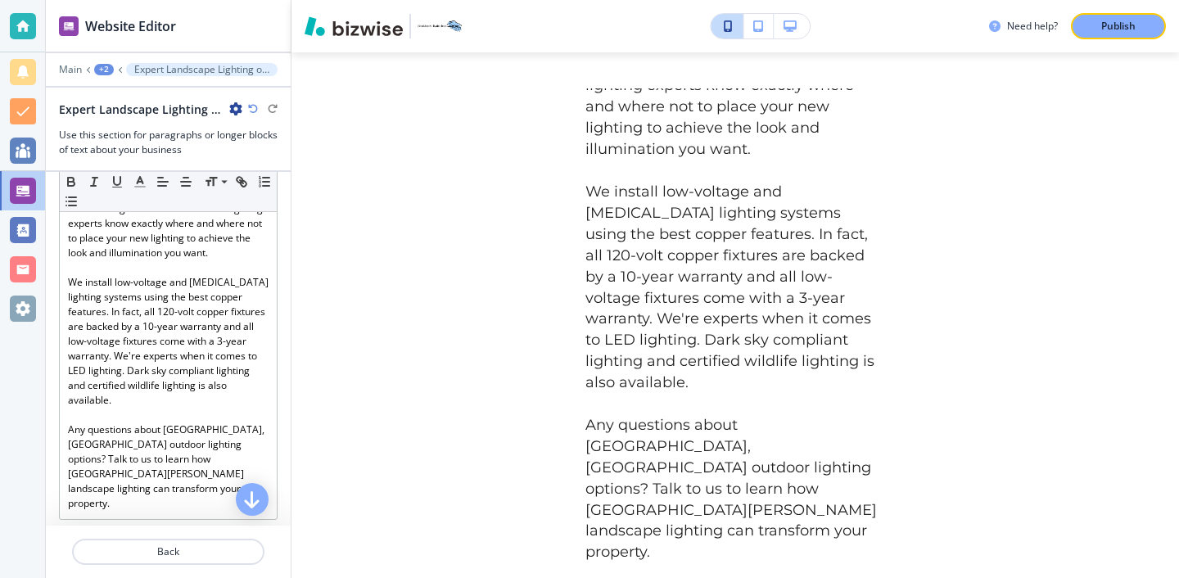
scroll to position [362, 0]
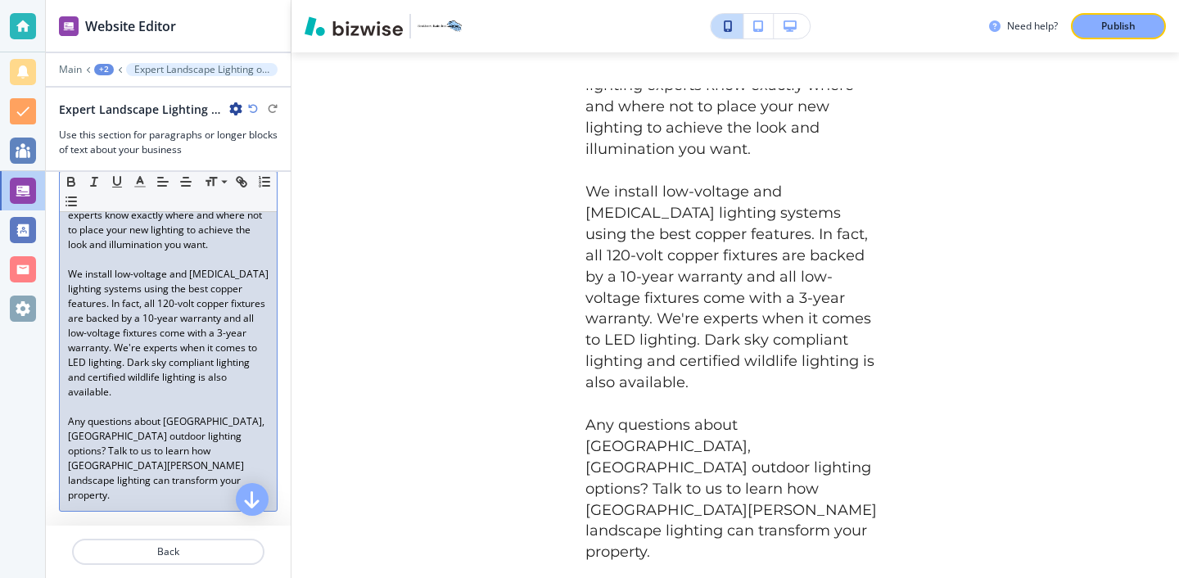
click at [224, 444] on p "Any questions about [GEOGRAPHIC_DATA], [GEOGRAPHIC_DATA] outdoor lighting optio…" at bounding box center [168, 458] width 201 height 88
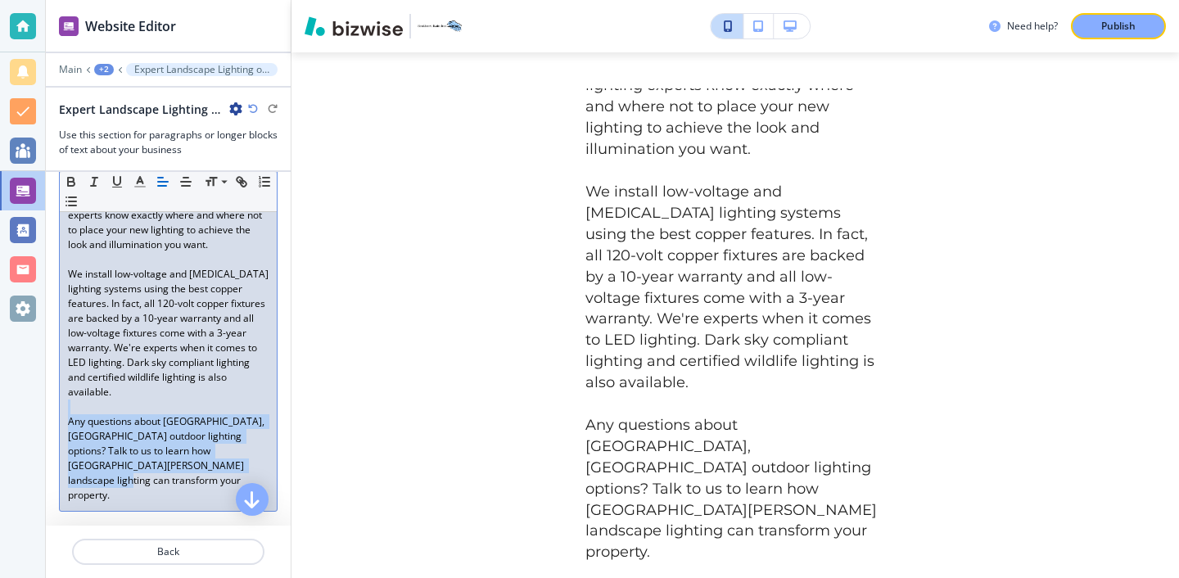
drag, startPoint x: 224, startPoint y: 444, endPoint x: 64, endPoint y: 389, distance: 169.6
click at [64, 389] on div "Enjoy your yard after the sun goes down while also enhancing the safety of your…" at bounding box center [168, 326] width 217 height 370
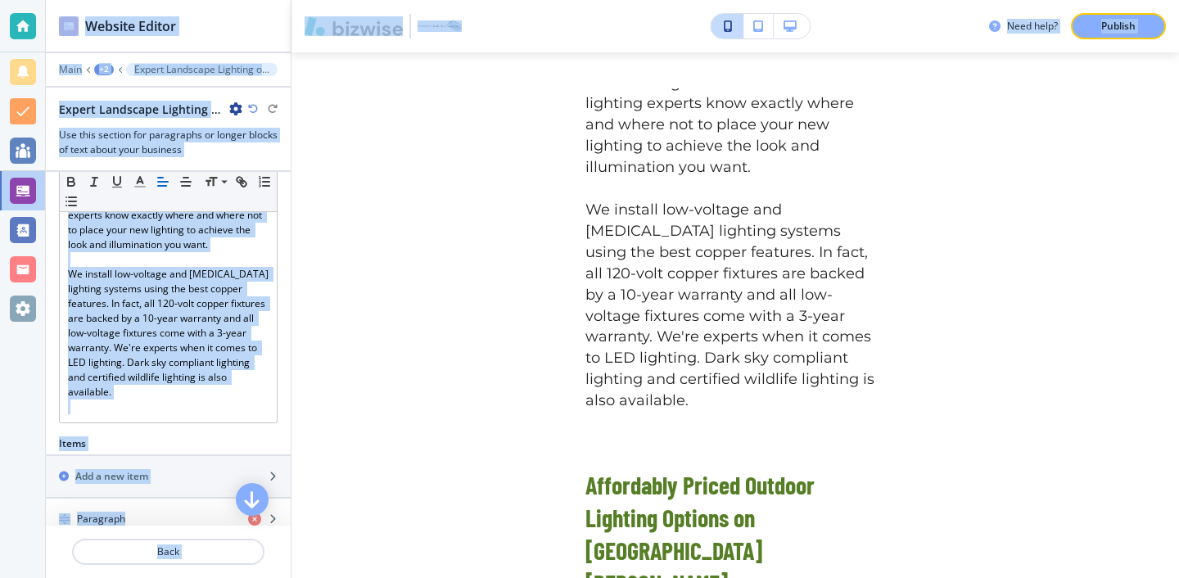
scroll to position [1466, 0]
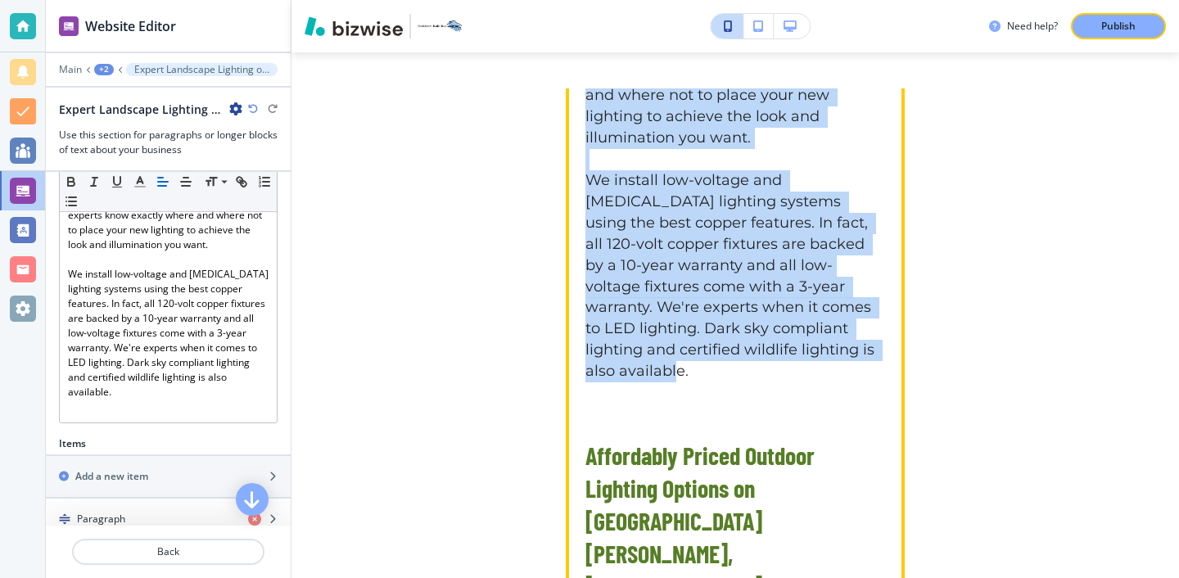
drag, startPoint x: 587, startPoint y: 254, endPoint x: 770, endPoint y: 344, distance: 203.6
click at [770, 344] on p "Enjoy your yard after the sun goes down while also enhancing the safety of your…" at bounding box center [736, 192] width 300 height 424
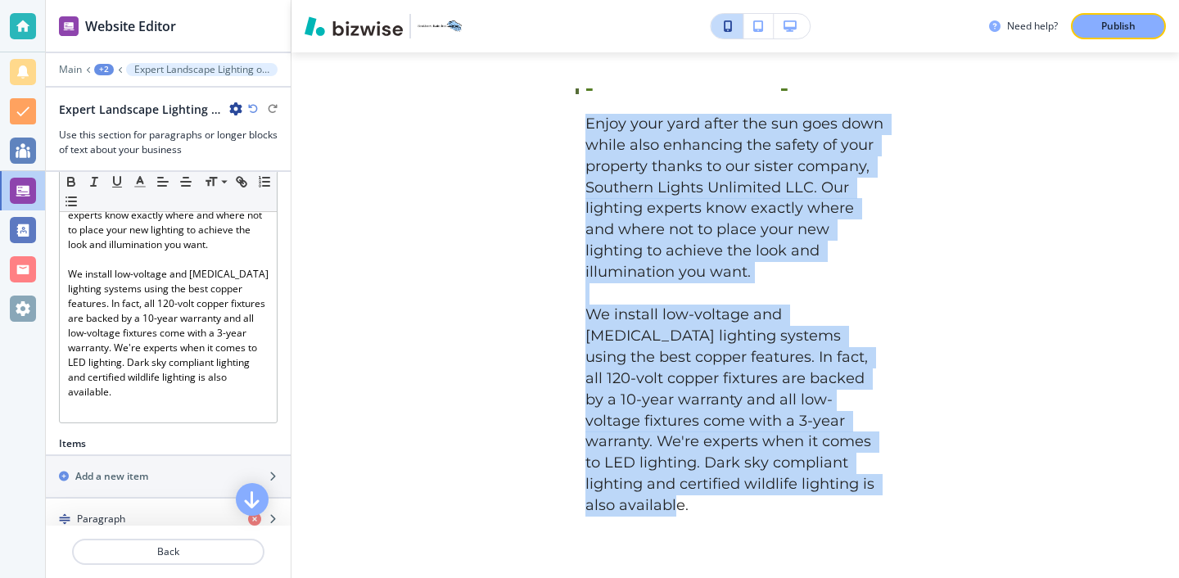
scroll to position [1329, 0]
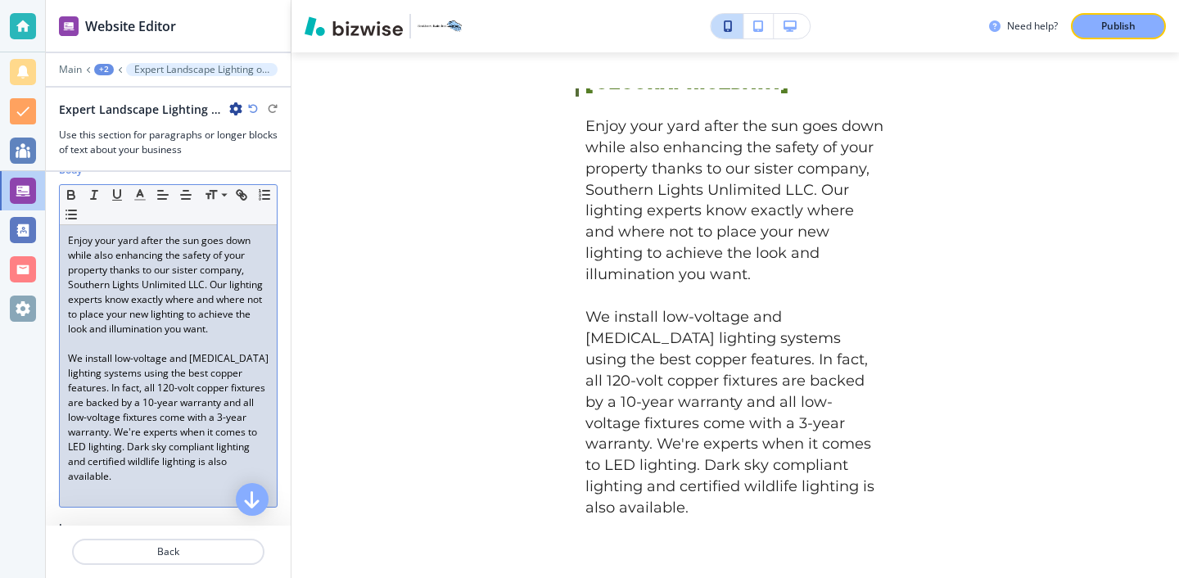
click at [155, 359] on p "We install low-voltage and [MEDICAL_DATA] lighting systems using the best coppe…" at bounding box center [168, 417] width 201 height 133
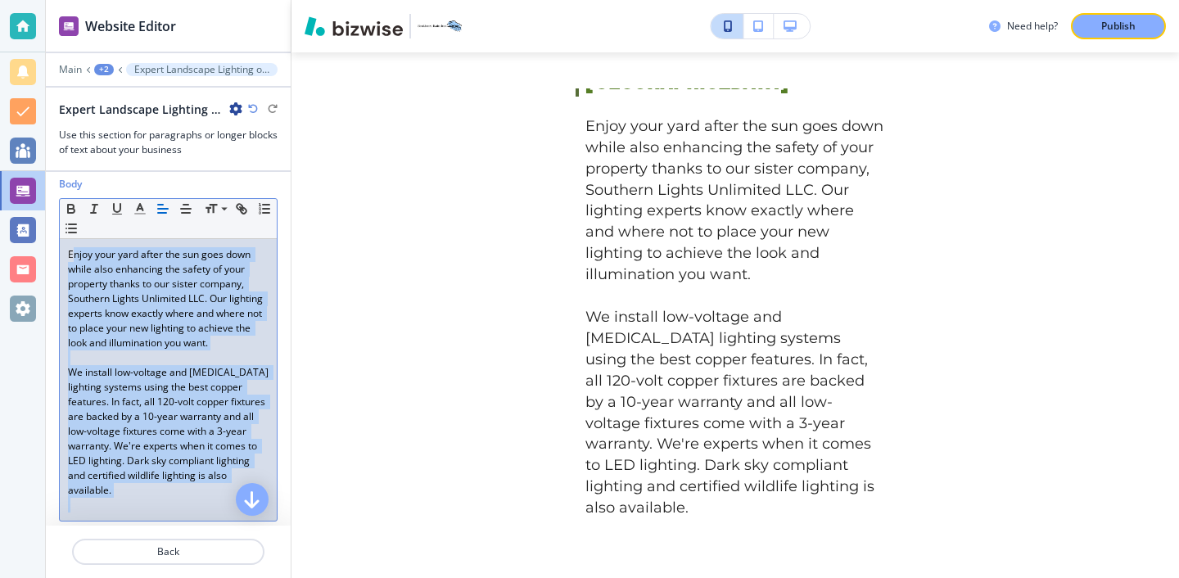
drag, startPoint x: 156, startPoint y: 493, endPoint x: 73, endPoint y: 243, distance: 263.1
click at [73, 243] on div "Enjoy your yard after the sun goes down while also enhancing the safety of your…" at bounding box center [168, 380] width 217 height 282
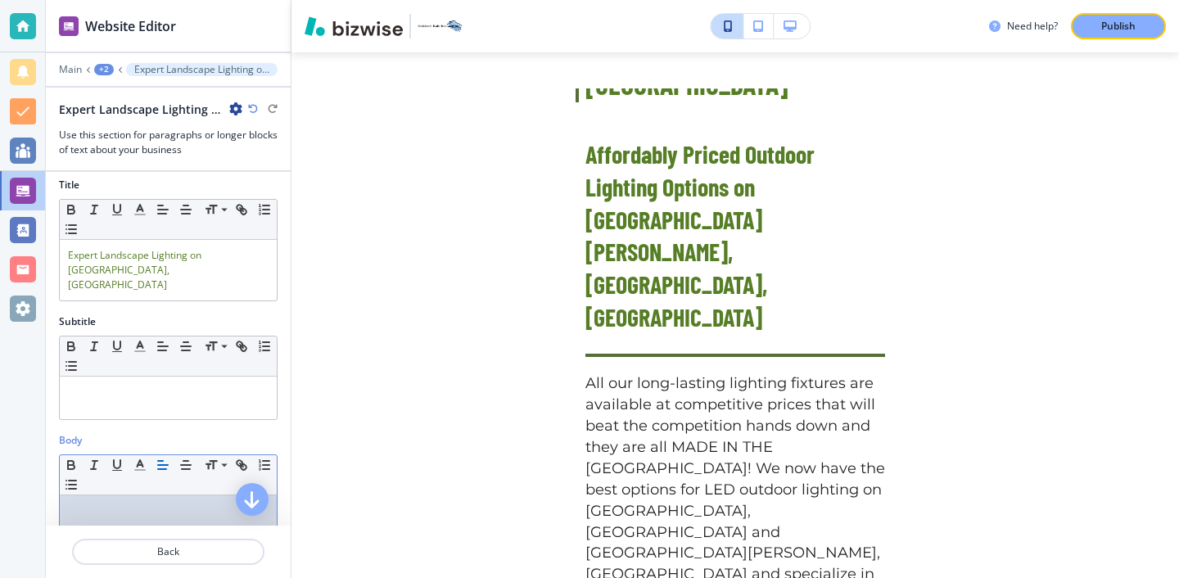
scroll to position [0, 0]
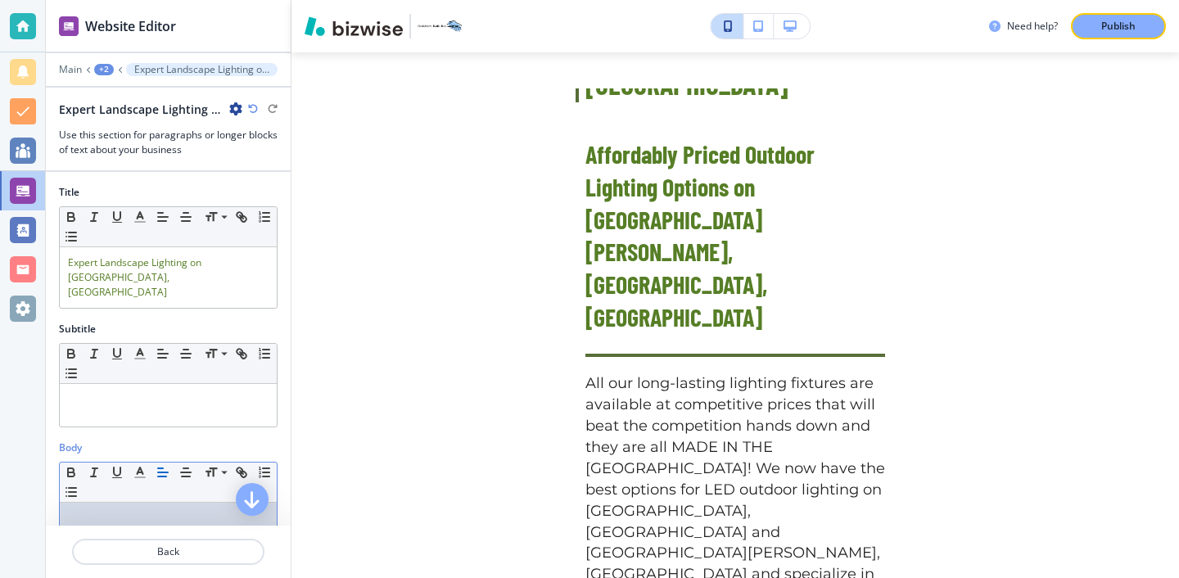
click at [251, 113] on icon "button" at bounding box center [253, 109] width 10 height 10
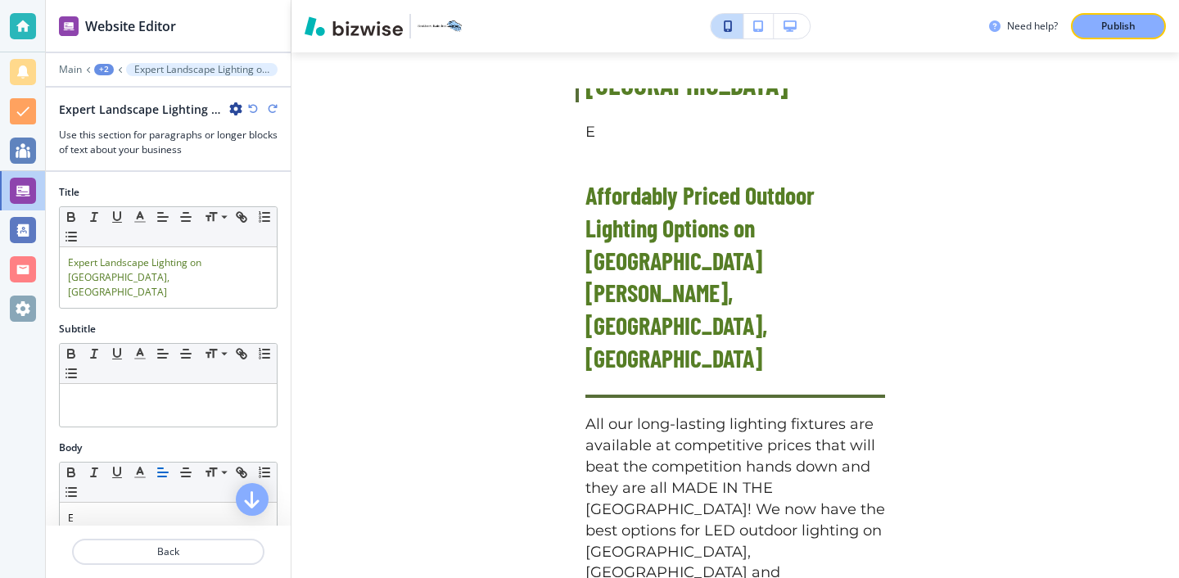
click at [251, 108] on icon "button" at bounding box center [253, 109] width 10 height 10
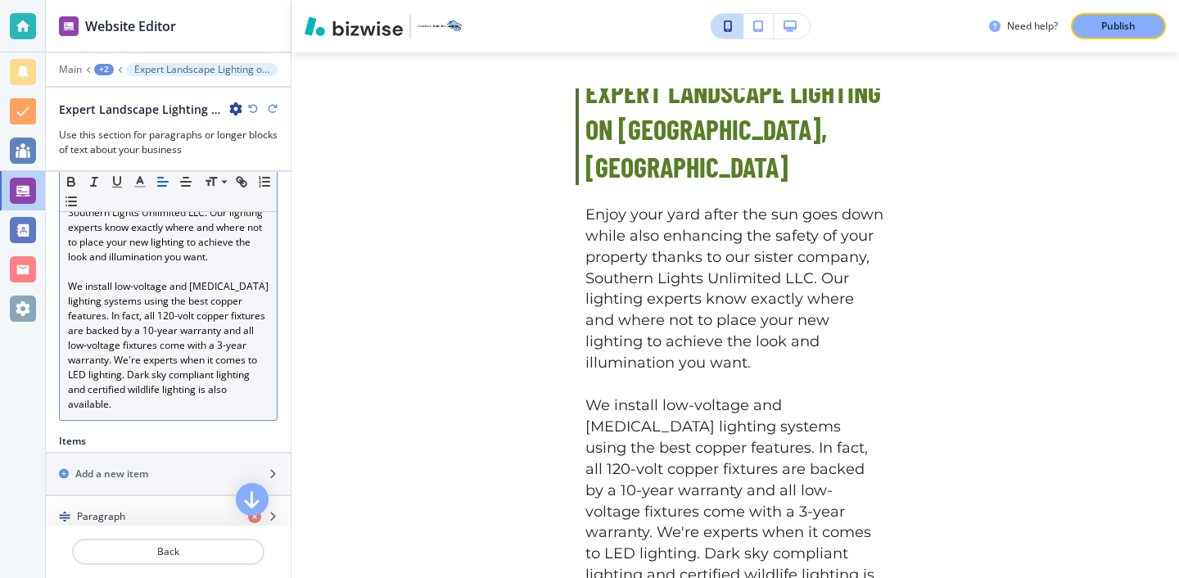
scroll to position [346, 0]
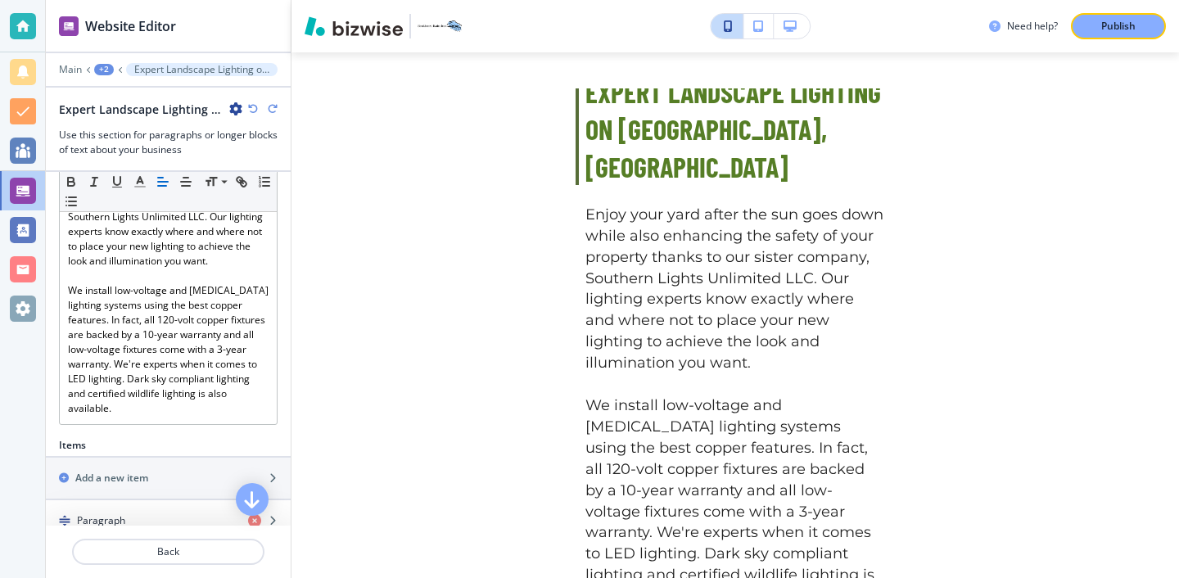
click at [249, 108] on icon "button" at bounding box center [253, 109] width 10 height 10
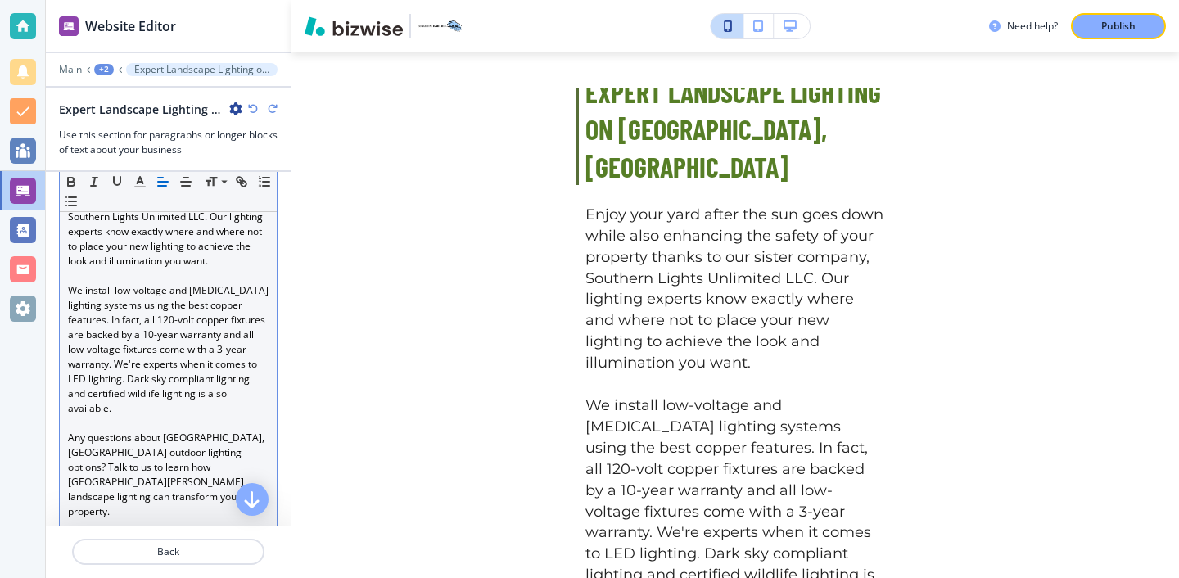
scroll to position [424, 0]
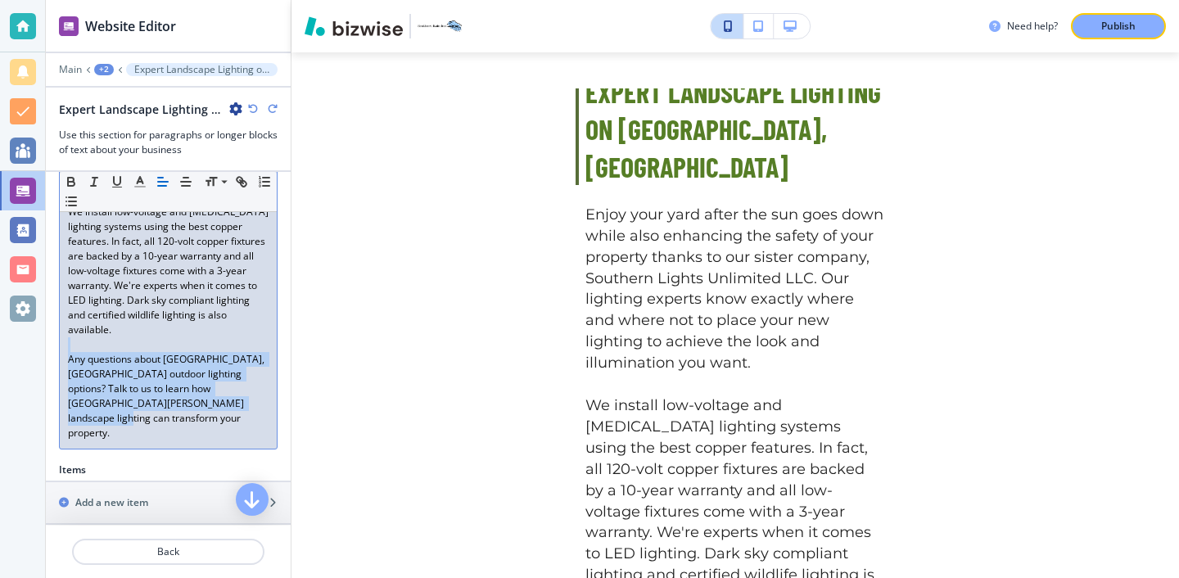
drag, startPoint x: 210, startPoint y: 383, endPoint x: 73, endPoint y: 332, distance: 146.6
click at [73, 332] on div "Enjoy your yard after the sun goes down while also enhancing the safety of your…" at bounding box center [168, 264] width 217 height 370
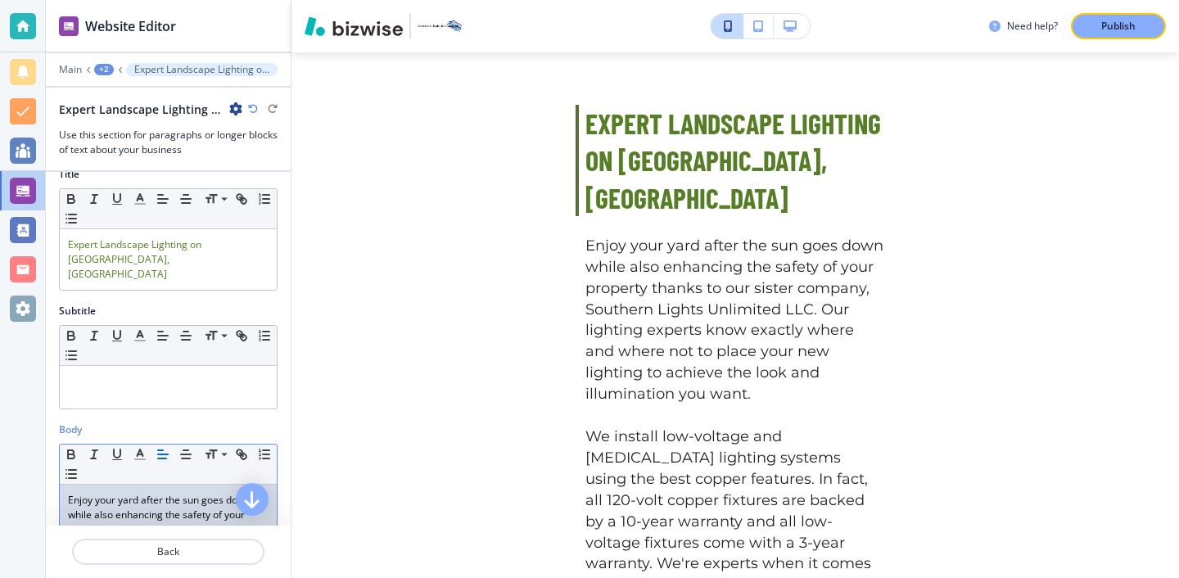
scroll to position [0, 0]
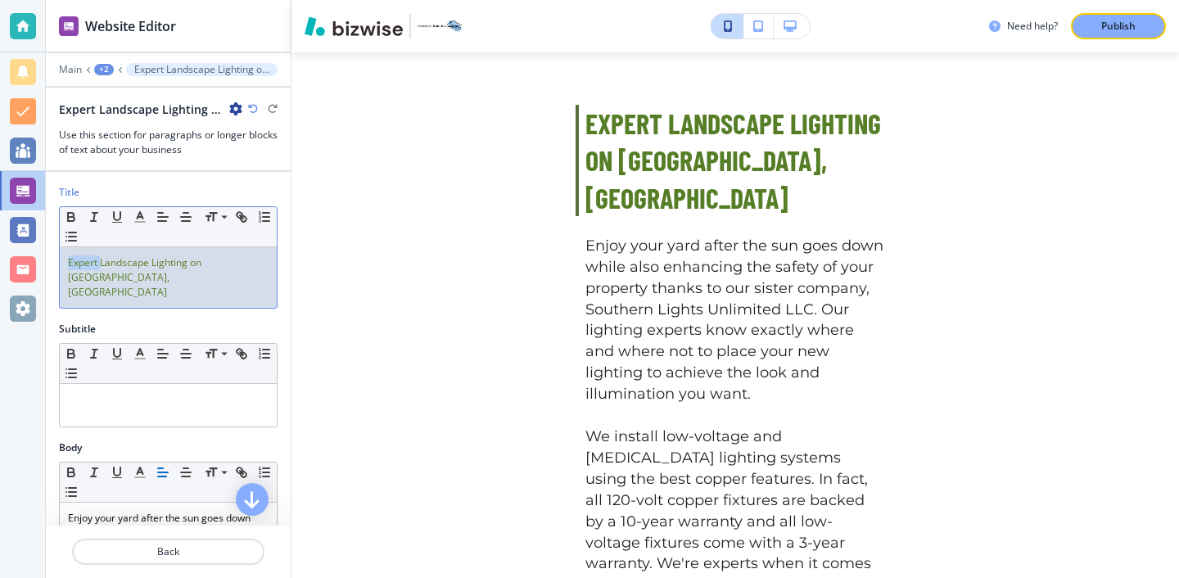
drag, startPoint x: 102, startPoint y: 265, endPoint x: 66, endPoint y: 265, distance: 36.0
click at [66, 265] on div "Expert Landscape Lighting on [GEOGRAPHIC_DATA], [GEOGRAPHIC_DATA]" at bounding box center [168, 277] width 217 height 61
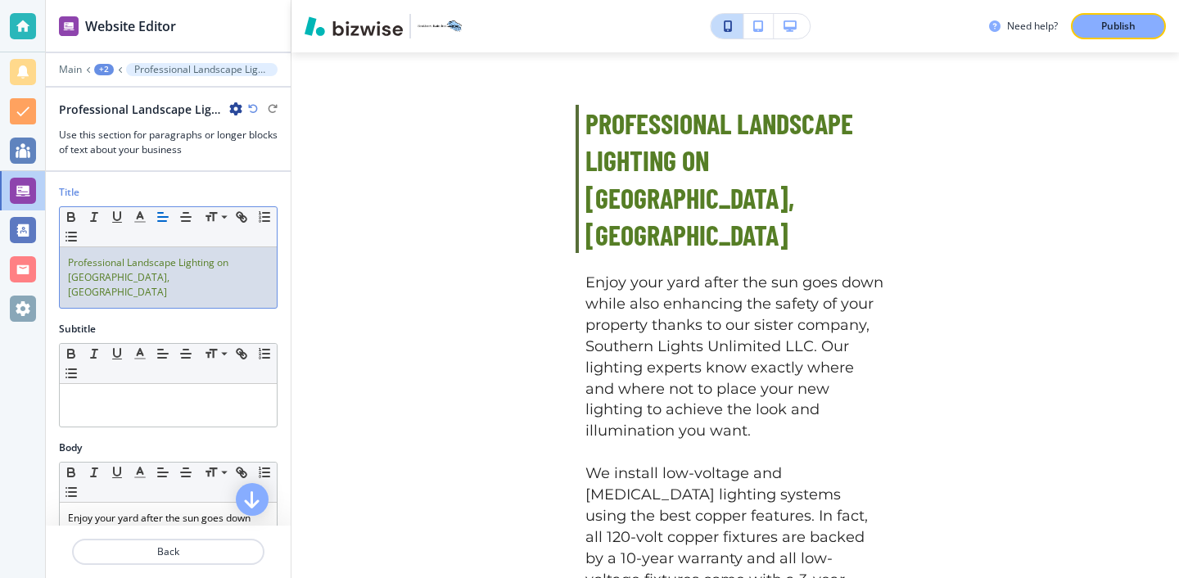
click at [162, 287] on div "Professional Landscape Lighting on [GEOGRAPHIC_DATA], [GEOGRAPHIC_DATA]" at bounding box center [168, 277] width 217 height 61
drag, startPoint x: 162, startPoint y: 287, endPoint x: 219, endPoint y: 260, distance: 63.0
click at [219, 260] on div "Professional Landscape Lighting on [GEOGRAPHIC_DATA], [GEOGRAPHIC_DATA]" at bounding box center [168, 277] width 217 height 61
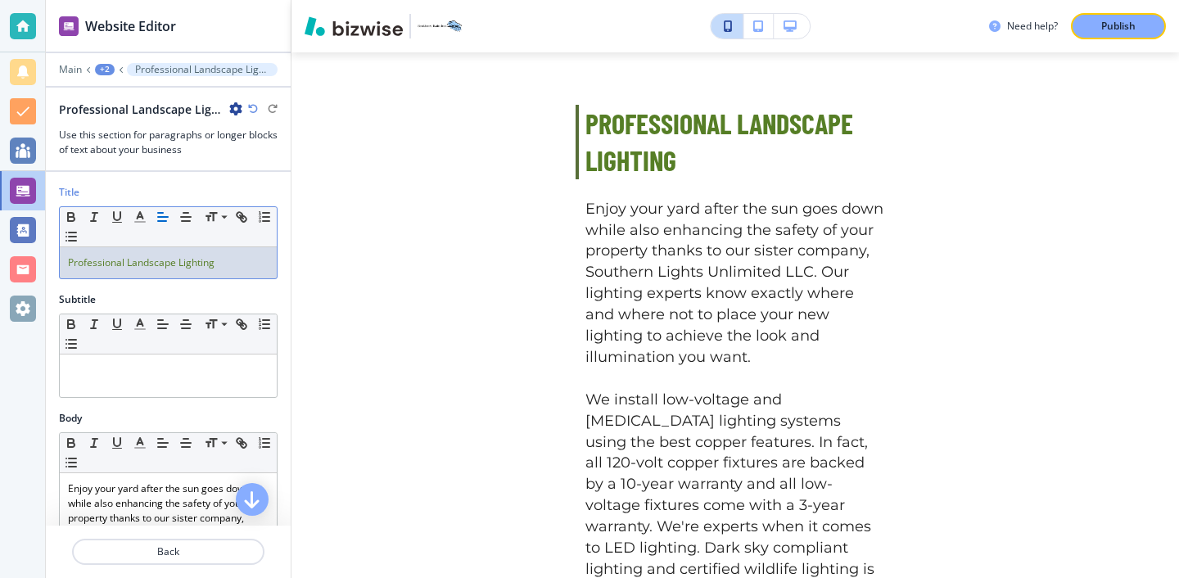
click at [91, 262] on span "Professional Landscape Lighting" at bounding box center [141, 263] width 147 height 14
click at [86, 264] on span "Professional Landscape Lighting" at bounding box center [141, 263] width 147 height 14
click at [102, 260] on span "Proffessional Landscape Lighting" at bounding box center [143, 263] width 150 height 14
click at [207, 264] on span "Professional Landscape Lighting" at bounding box center [141, 263] width 147 height 14
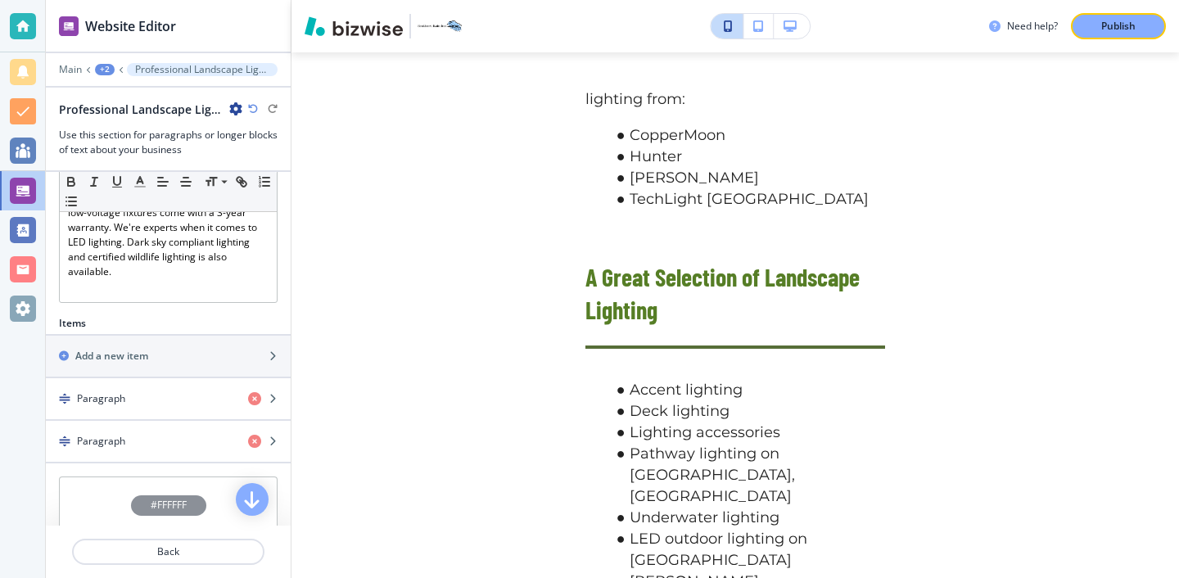
scroll to position [644, 0]
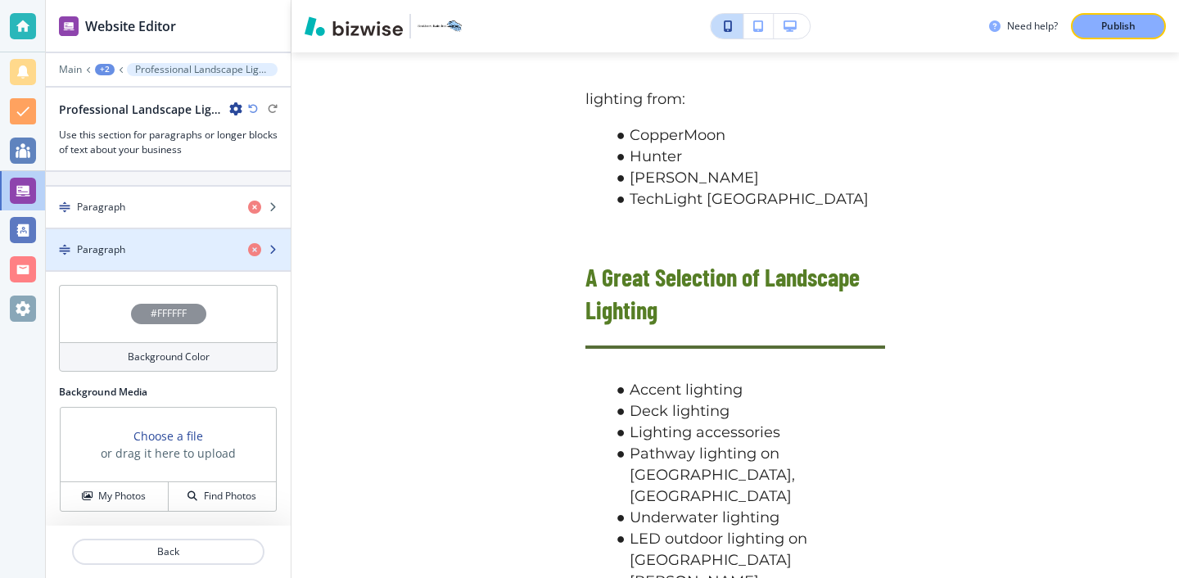
click at [182, 266] on div "button" at bounding box center [168, 263] width 245 height 13
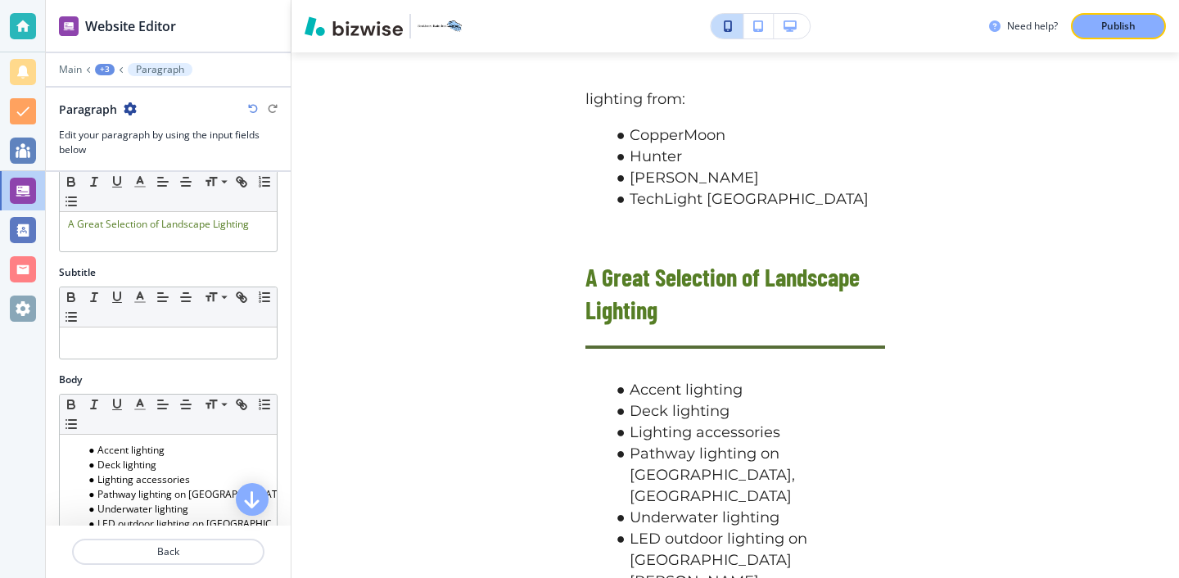
scroll to position [0, 0]
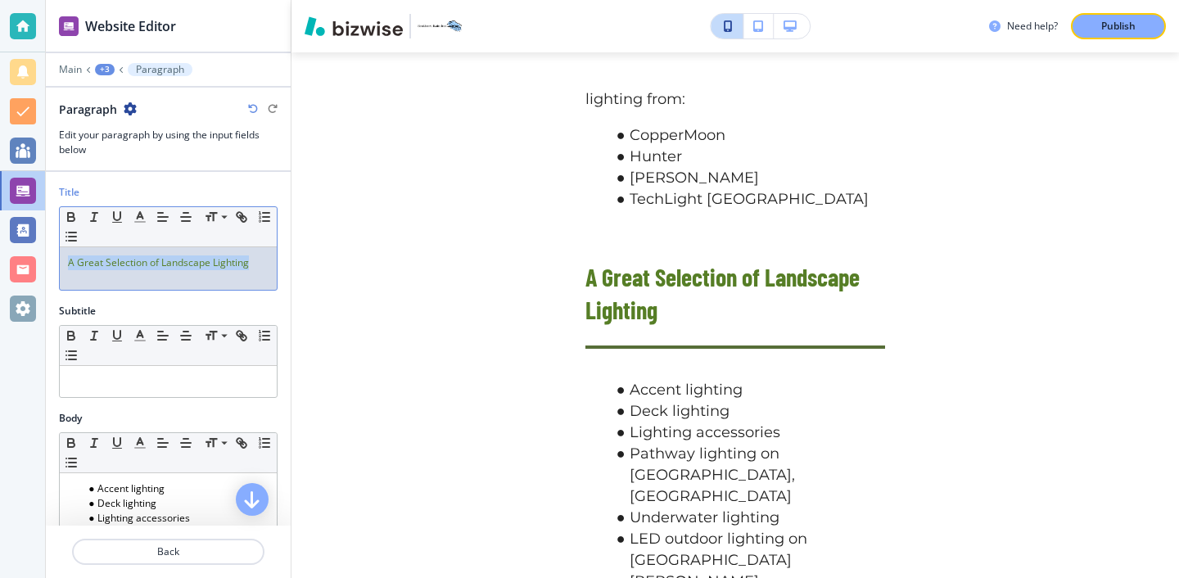
drag, startPoint x: 249, startPoint y: 269, endPoint x: 34, endPoint y: 258, distance: 214.8
click at [35, 258] on div "Website Editor Main +3 Paragraph Paragraph Edit your paragraph by using the inp…" at bounding box center [589, 289] width 1179 height 578
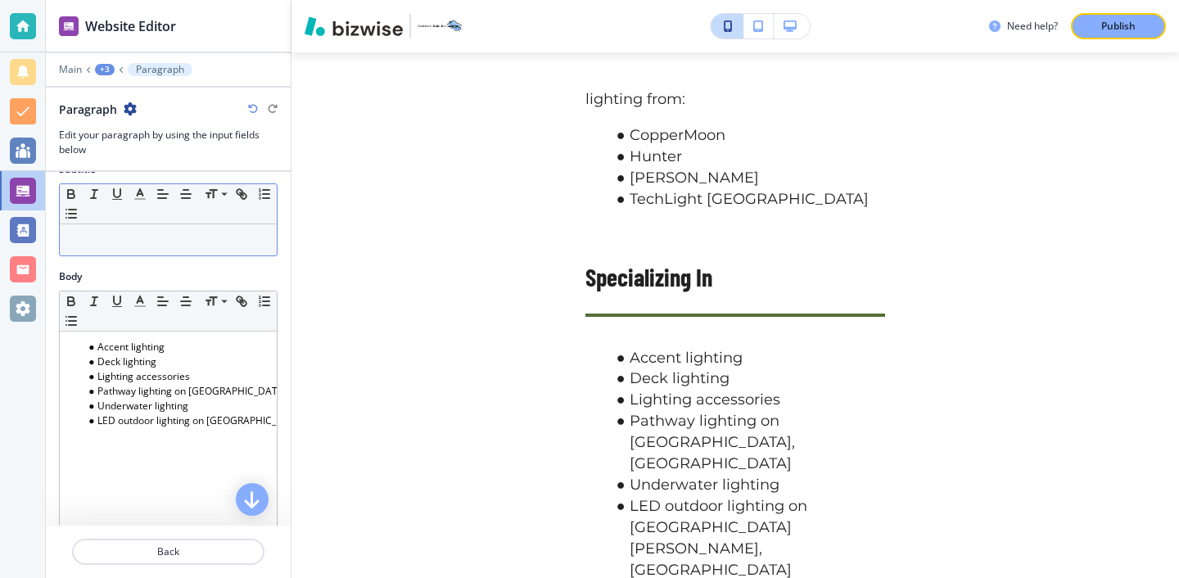
scroll to position [189, 0]
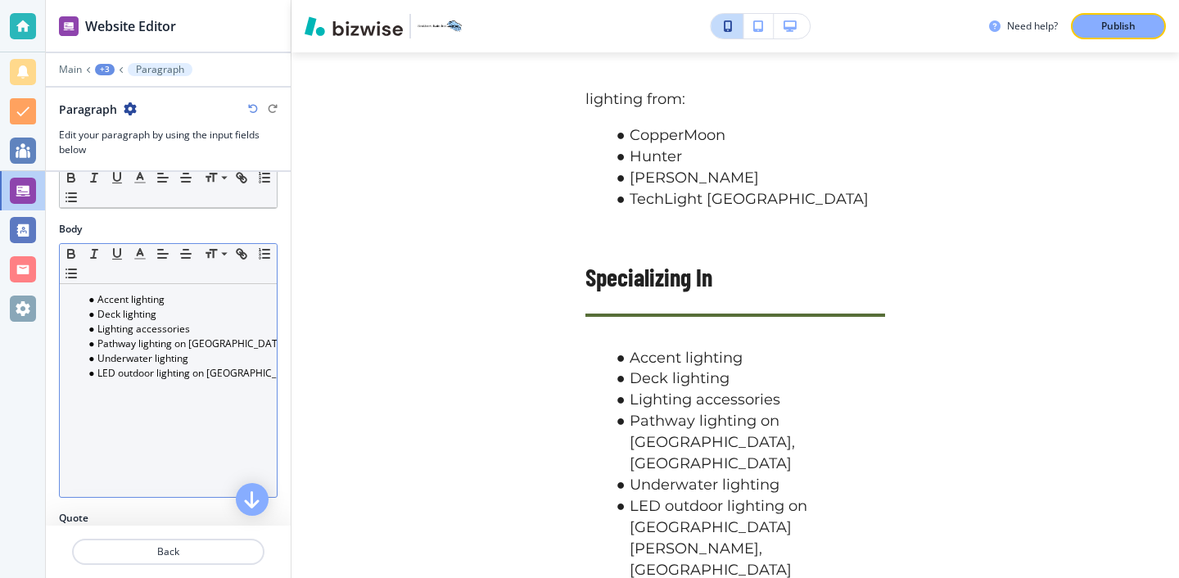
click at [228, 388] on div "Accent lighting Deck lighting Lighting accessories Pathway lighting on [GEOGRAP…" at bounding box center [168, 390] width 217 height 213
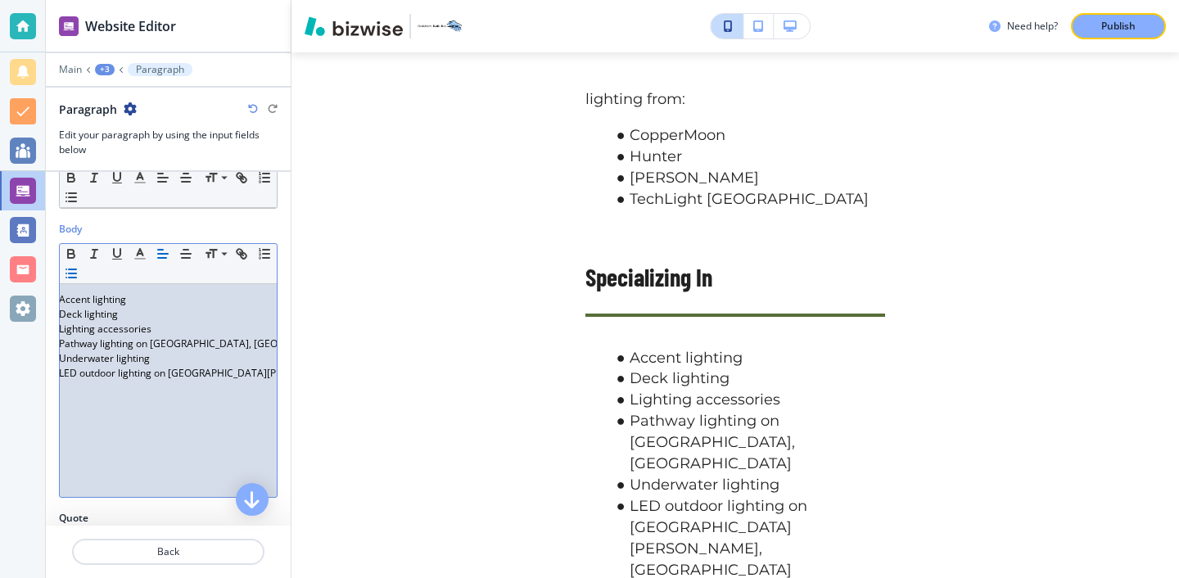
scroll to position [0, 0]
click at [188, 307] on li "Deck lighting" at bounding box center [176, 314] width 186 height 15
click at [166, 289] on div "Accent lighting Deck lighting Lighting accessories Pathway lighting on [GEOGRAP…" at bounding box center [168, 390] width 217 height 213
click at [166, 294] on li "Accent lighting" at bounding box center [176, 299] width 186 height 15
drag, startPoint x: 166, startPoint y: 296, endPoint x: 101, endPoint y: 294, distance: 65.6
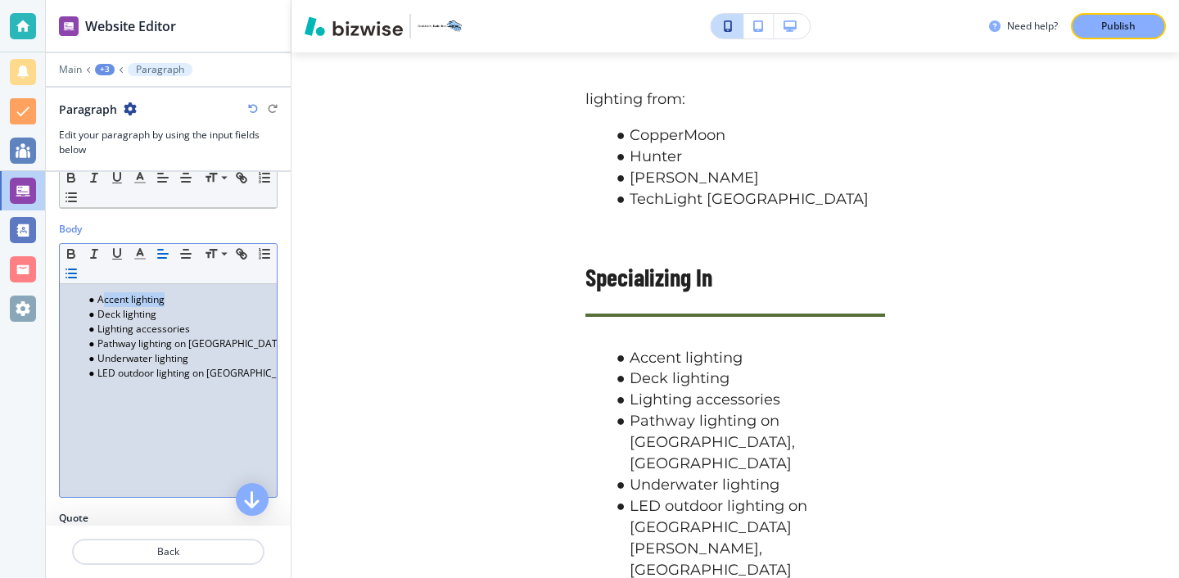
click at [101, 294] on li "Accent lighting" at bounding box center [176, 299] width 186 height 15
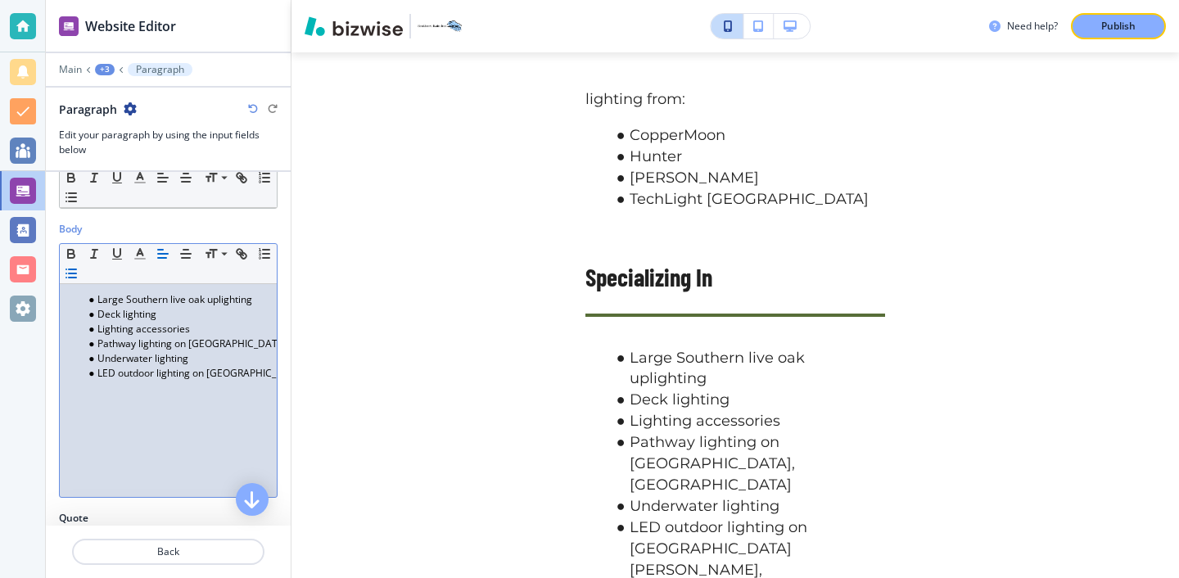
click at [161, 310] on li "Deck lighting" at bounding box center [176, 314] width 186 height 15
drag, startPoint x: 161, startPoint y: 310, endPoint x: 100, endPoint y: 311, distance: 60.6
click at [100, 310] on li "Deck lighting" at bounding box center [176, 314] width 186 height 15
click at [165, 310] on li "Beautiful 120v downlighting" at bounding box center [176, 314] width 186 height 15
click at [216, 323] on li "Lighting accessories" at bounding box center [176, 329] width 186 height 15
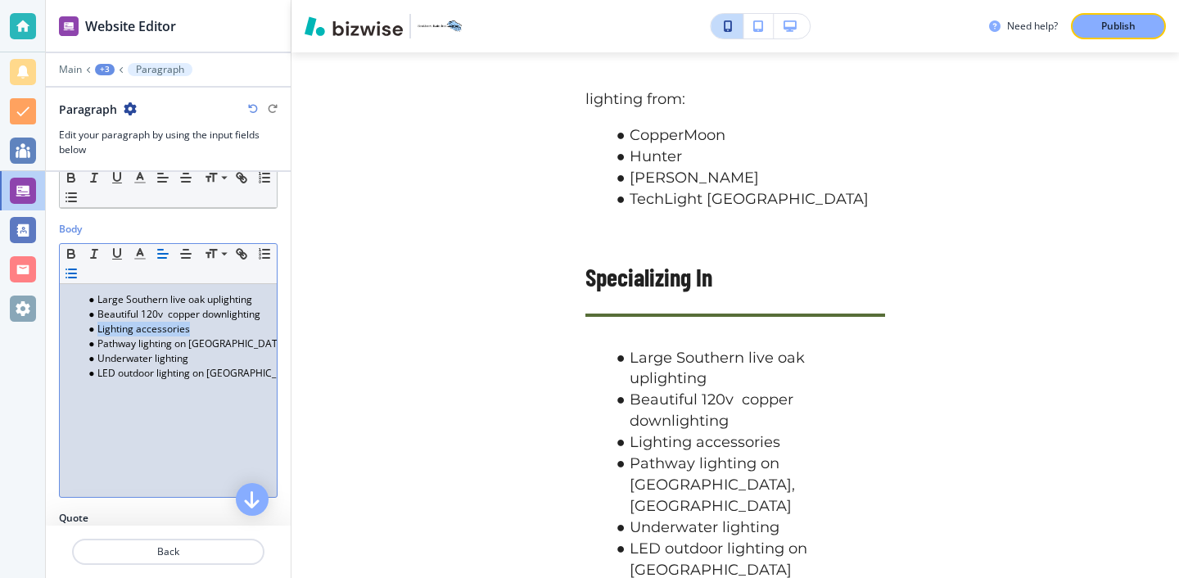
drag, startPoint x: 216, startPoint y: 323, endPoint x: 100, endPoint y: 321, distance: 116.3
click at [100, 322] on li "Lighting accessories" at bounding box center [176, 329] width 186 height 15
click at [266, 349] on li "Pathway lighting on [GEOGRAPHIC_DATA], [GEOGRAPHIC_DATA]" at bounding box center [176, 344] width 186 height 15
drag, startPoint x: 266, startPoint y: 349, endPoint x: 105, endPoint y: 347, distance: 161.3
click at [105, 347] on li "Pathway lighting on [GEOGRAPHIC_DATA], [GEOGRAPHIC_DATA]" at bounding box center [176, 344] width 186 height 15
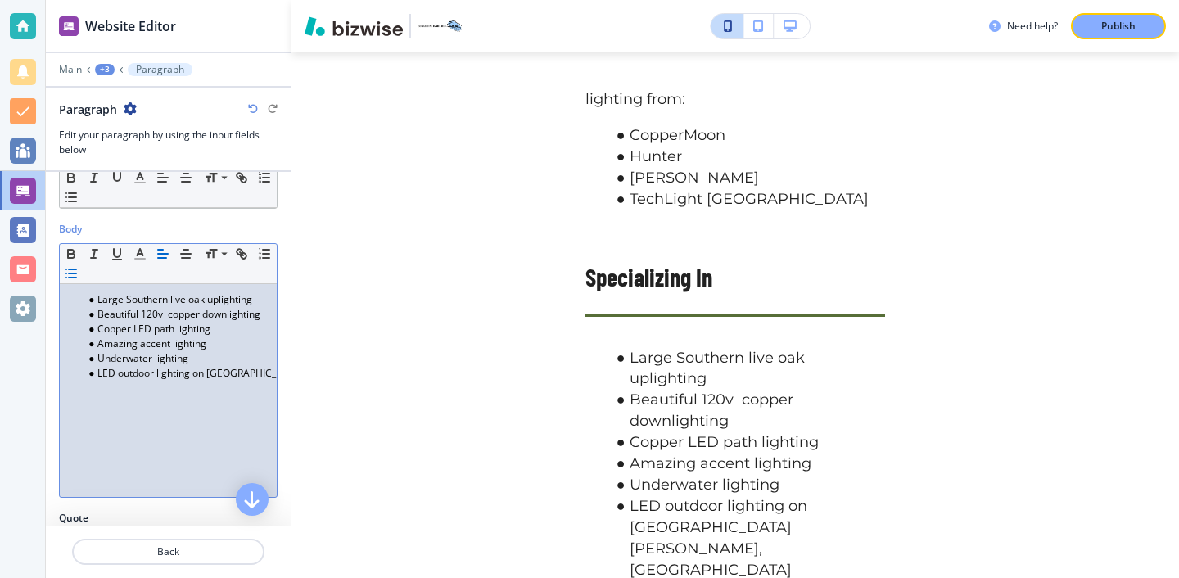
click at [196, 369] on li "LED outdoor lighting on [GEOGRAPHIC_DATA][PERSON_NAME], [GEOGRAPHIC_DATA]" at bounding box center [176, 373] width 186 height 15
click at [195, 361] on li "Underwater lighting" at bounding box center [176, 358] width 186 height 15
click at [195, 360] on li "Underwater lighting" at bounding box center [176, 358] width 186 height 15
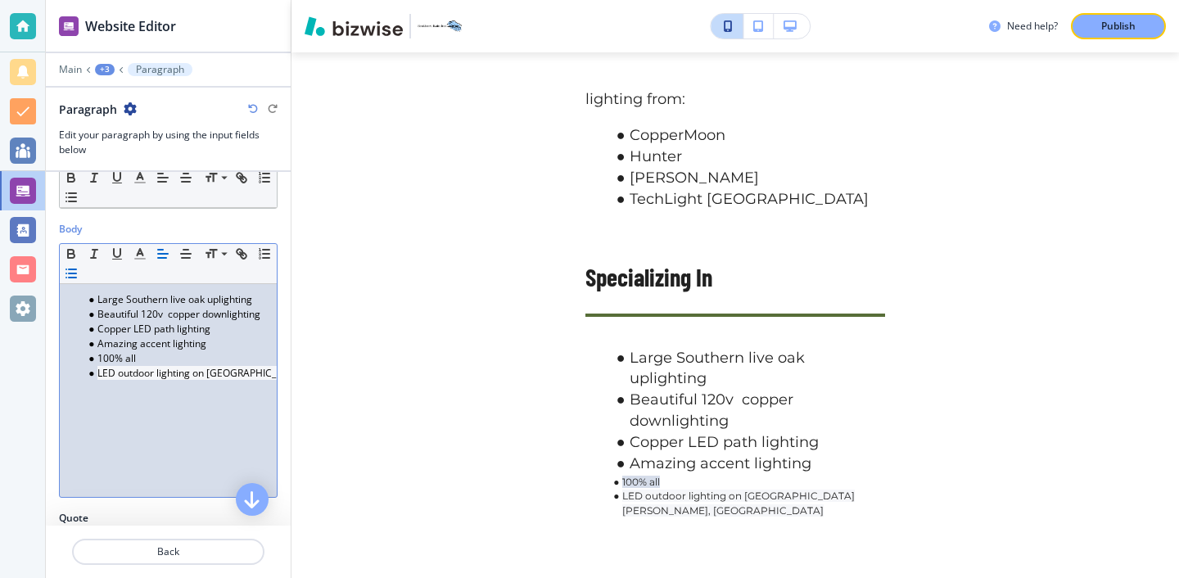
click at [199, 345] on li "Amazing accent lighting" at bounding box center [176, 344] width 186 height 15
click at [188, 359] on li "100% all" at bounding box center [176, 358] width 186 height 15
click at [220, 349] on li "Amazing accent lighting" at bounding box center [176, 344] width 186 height 15
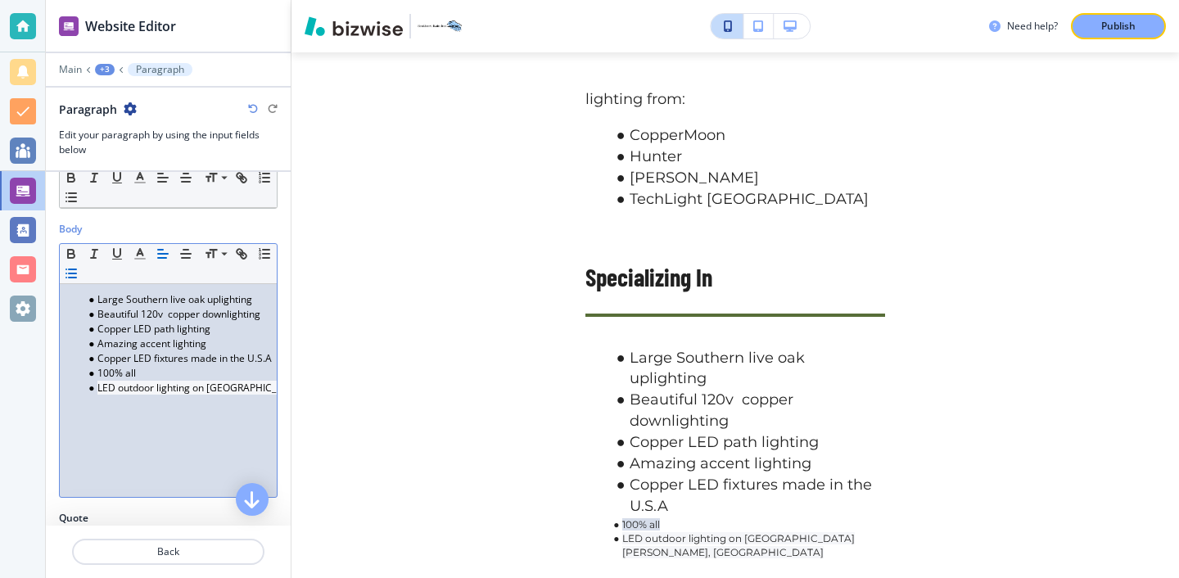
click at [183, 373] on li "100% all" at bounding box center [176, 373] width 186 height 15
click at [156, 372] on li "100% all" at bounding box center [176, 373] width 186 height 15
click at [273, 358] on div "Large Southern live oak uplighting Beautiful 120v copper downlighting Copper LE…" at bounding box center [168, 390] width 217 height 213
click at [168, 396] on div "Large Southern live oak uplighting Beautiful 120v copper downlighting Copper LE…" at bounding box center [168, 390] width 217 height 213
drag, startPoint x: 150, startPoint y: 378, endPoint x: 93, endPoint y: 378, distance: 57.3
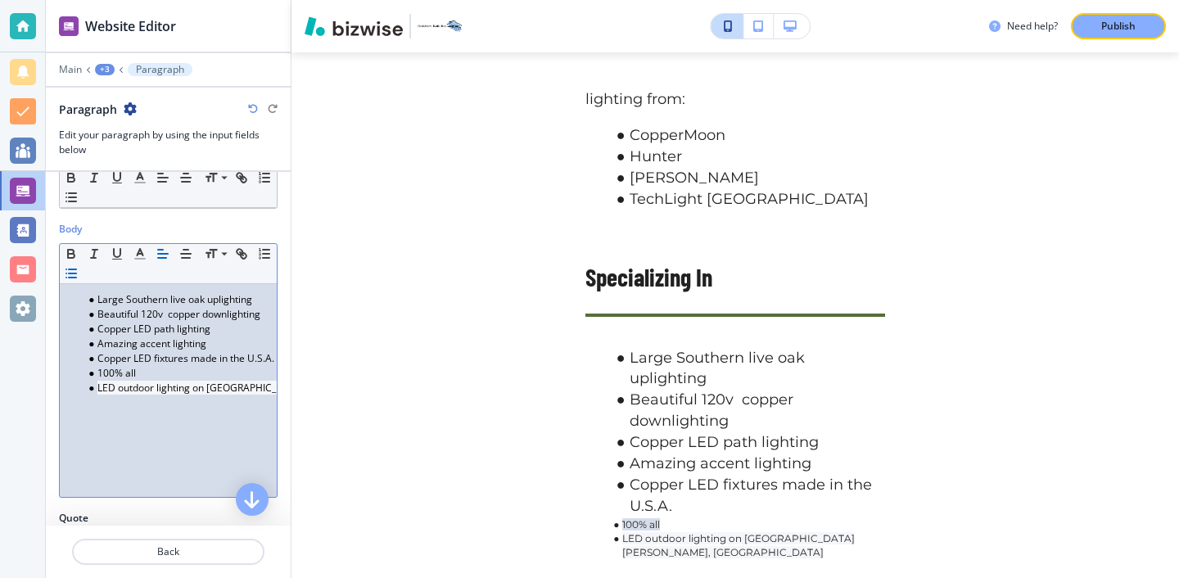
click at [93, 378] on li "100% all" at bounding box center [176, 373] width 186 height 15
click at [269, 363] on li "Copper LED fixtures made in the U.S.A." at bounding box center [176, 358] width 186 height 15
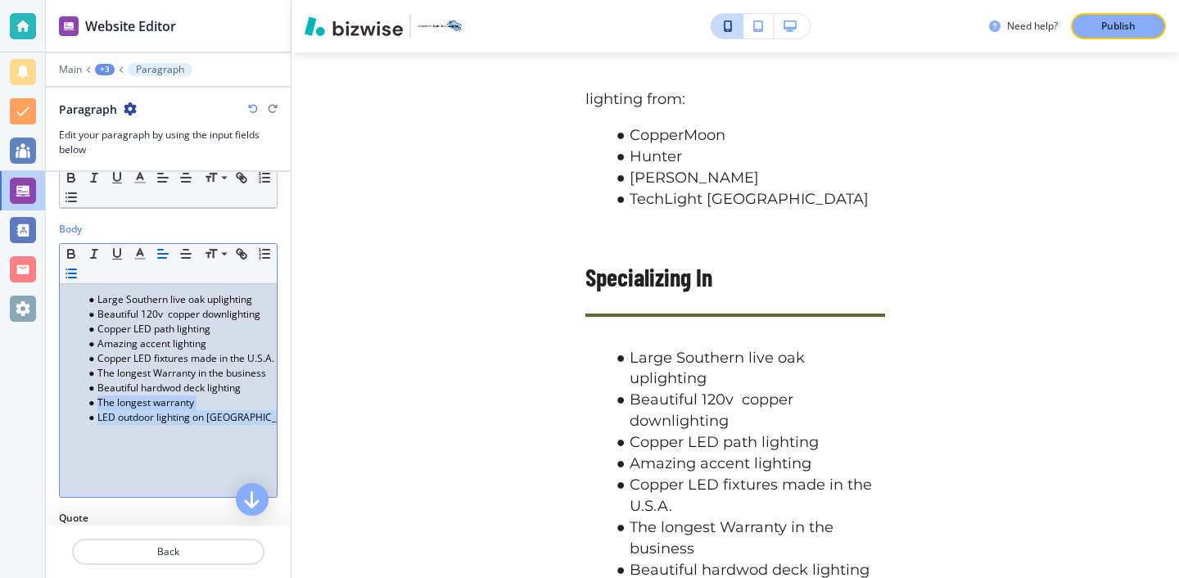
drag, startPoint x: 93, startPoint y: 400, endPoint x: 274, endPoint y: 437, distance: 184.9
click at [274, 438] on div "Large Southern live oak uplighting Beautiful 120v copper downlighting Copper LE…" at bounding box center [168, 390] width 217 height 213
click at [163, 391] on li "Beautiful hardwod deck lighting" at bounding box center [176, 388] width 186 height 15
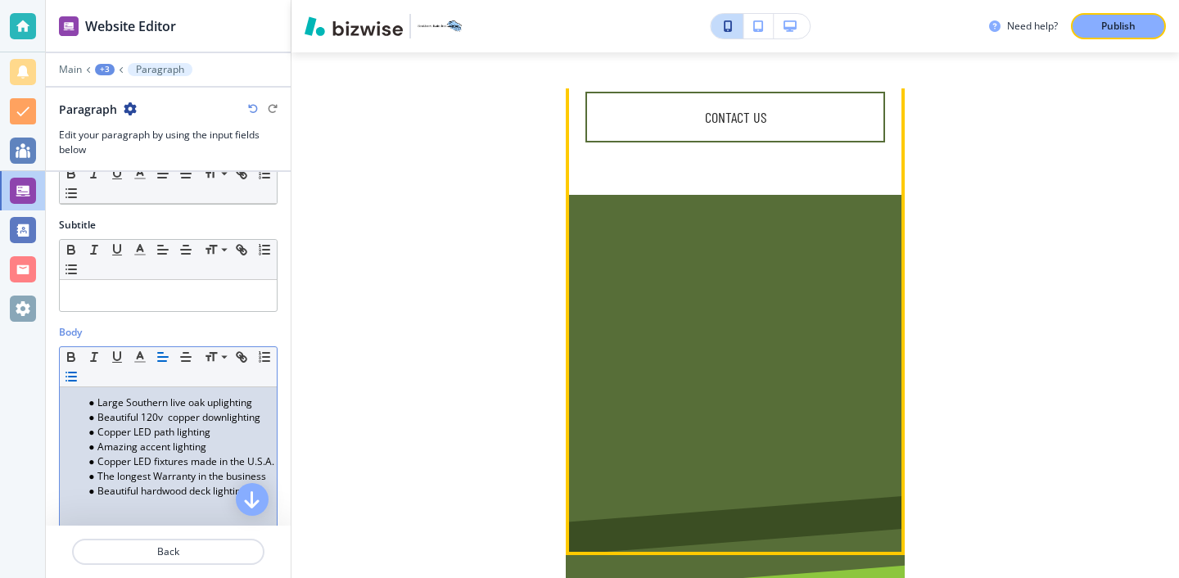
scroll to position [491, 0]
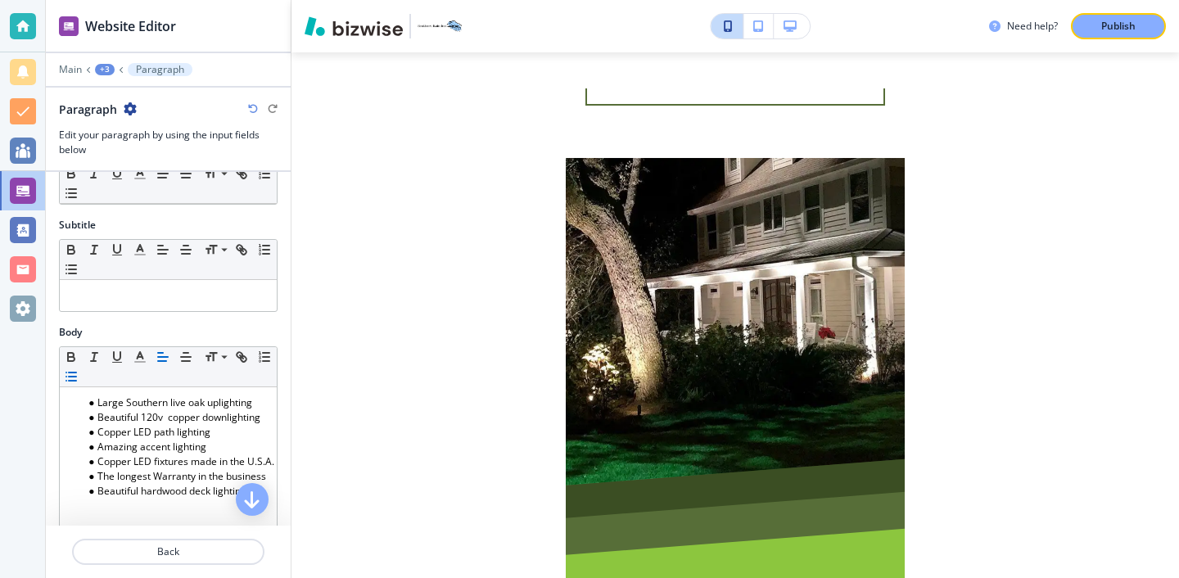
click at [795, 19] on button "button" at bounding box center [792, 26] width 36 height 25
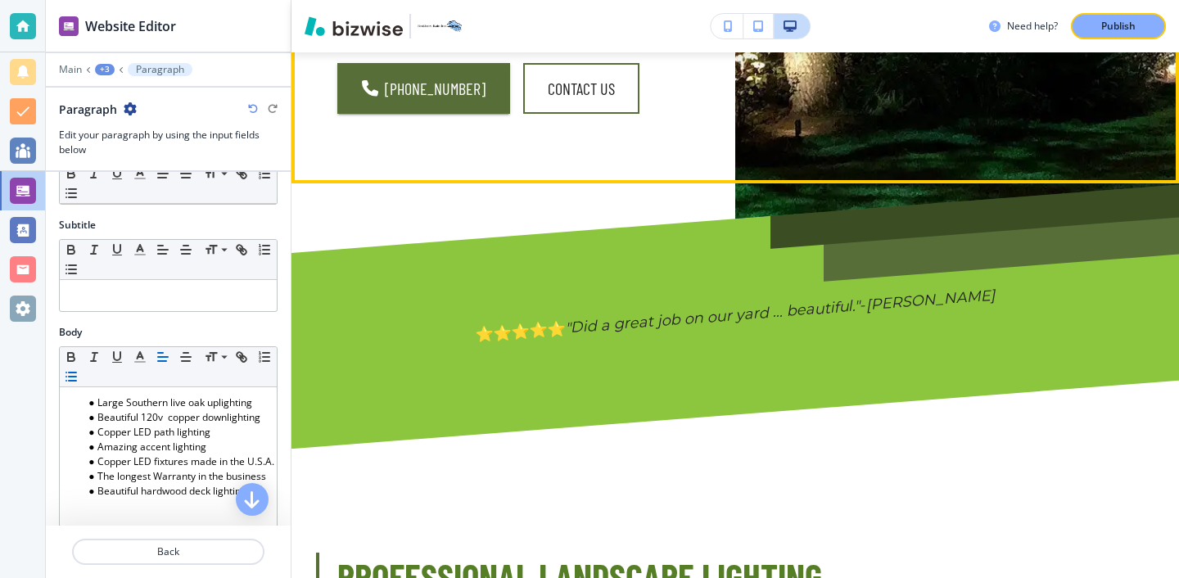
scroll to position [0, 0]
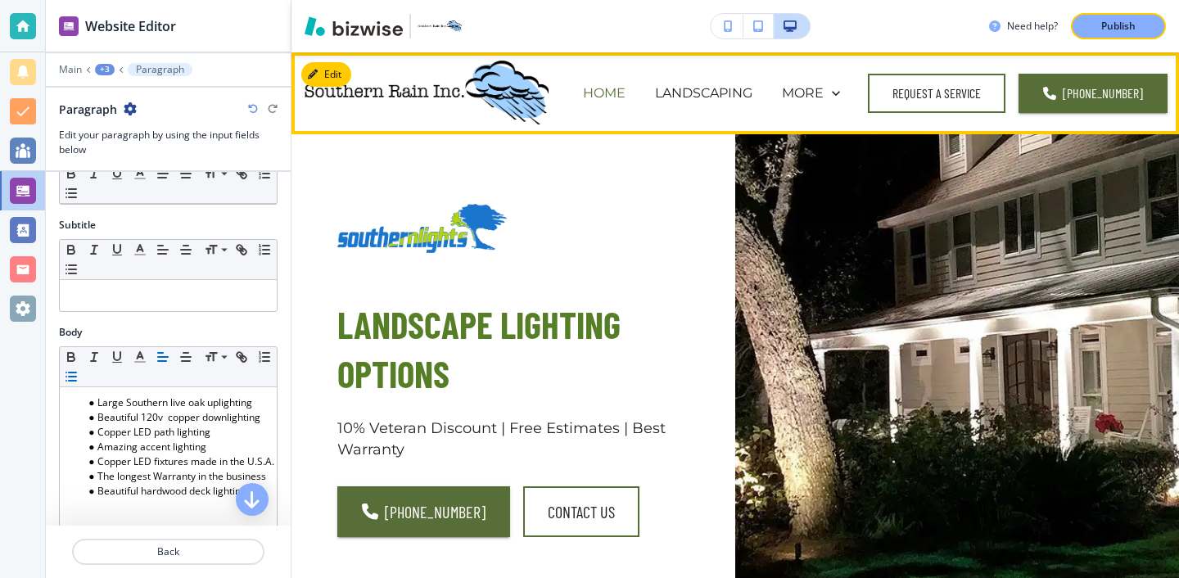
click at [619, 94] on p "HOME" at bounding box center [604, 93] width 43 height 19
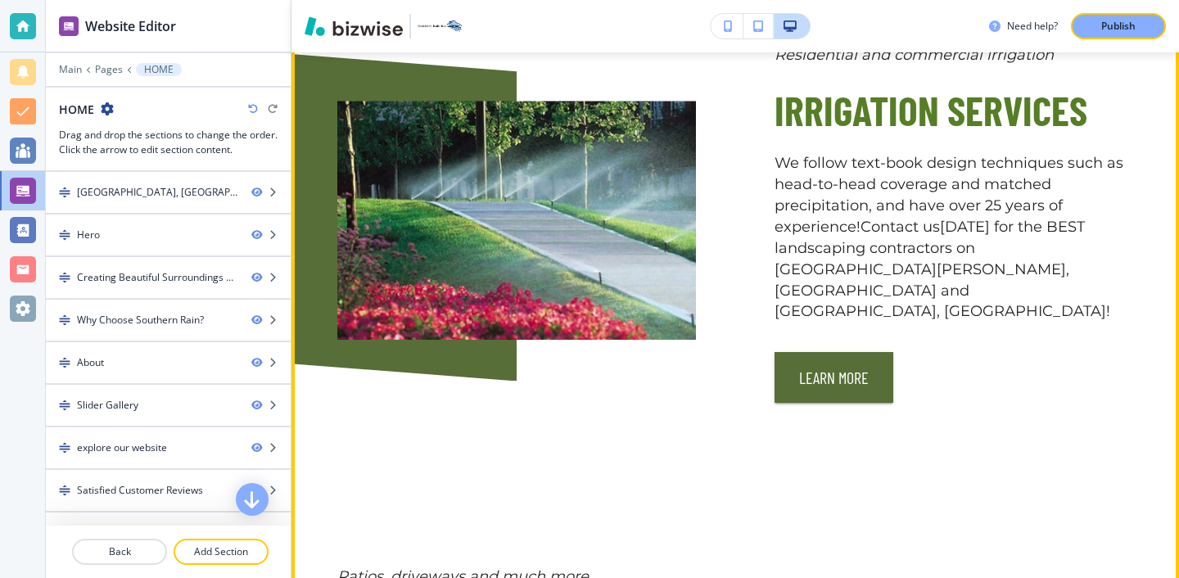
scroll to position [3098, 0]
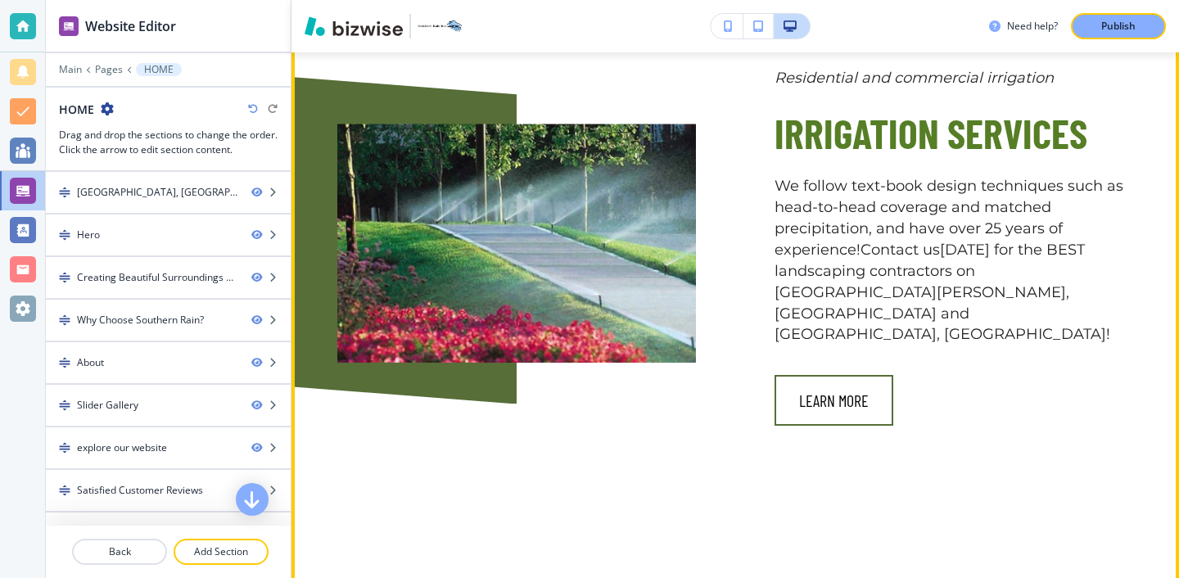
click at [831, 375] on button "Learn More" at bounding box center [834, 400] width 119 height 51
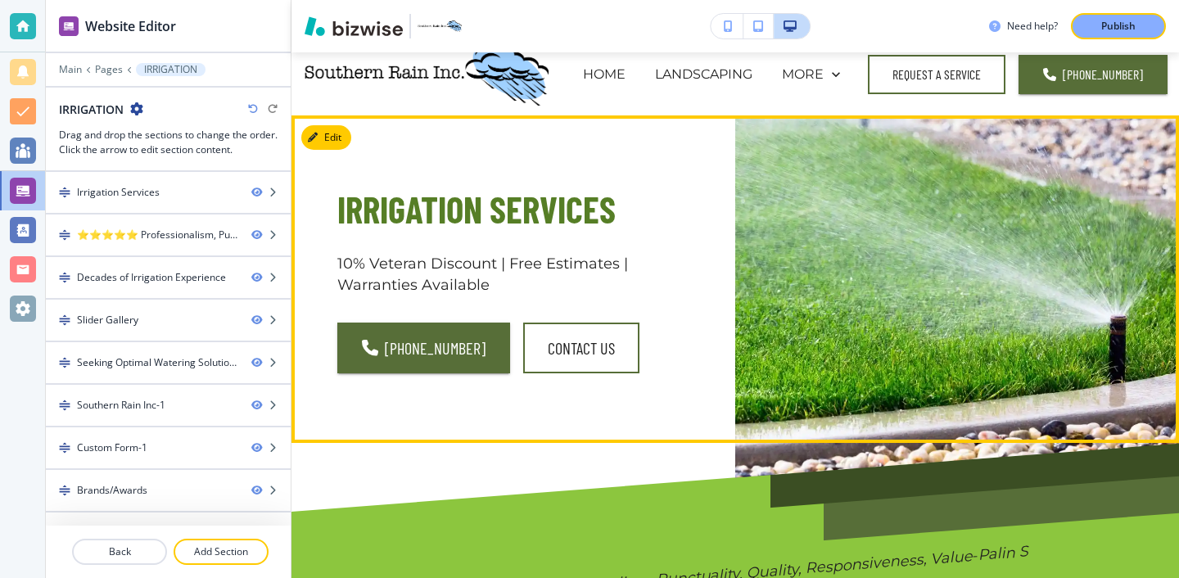
scroll to position [0, 0]
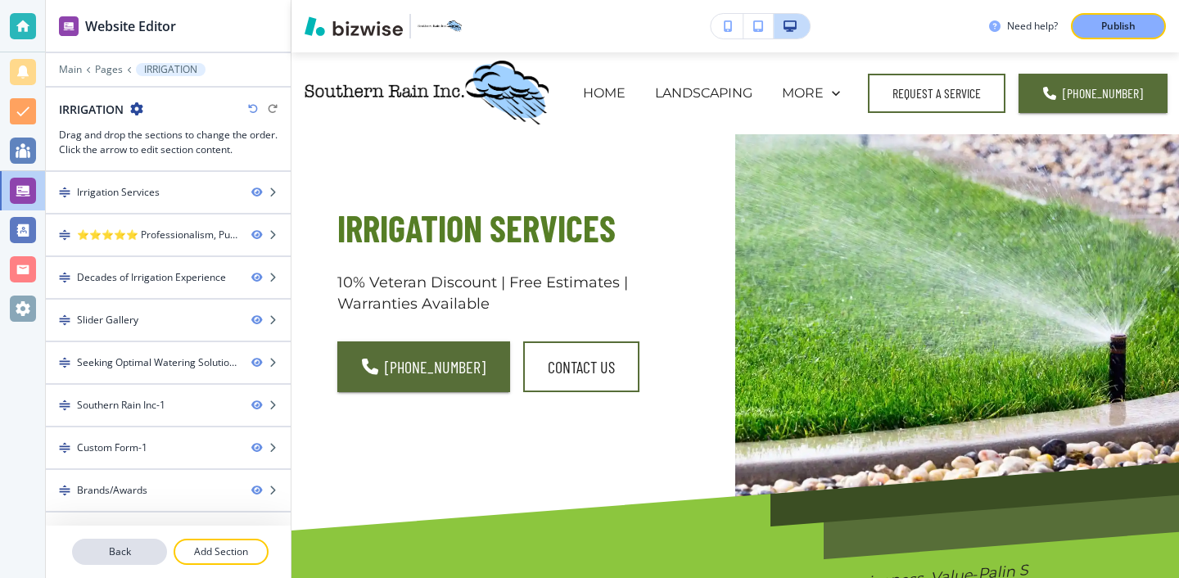
click at [134, 563] on button "Back" at bounding box center [119, 552] width 95 height 26
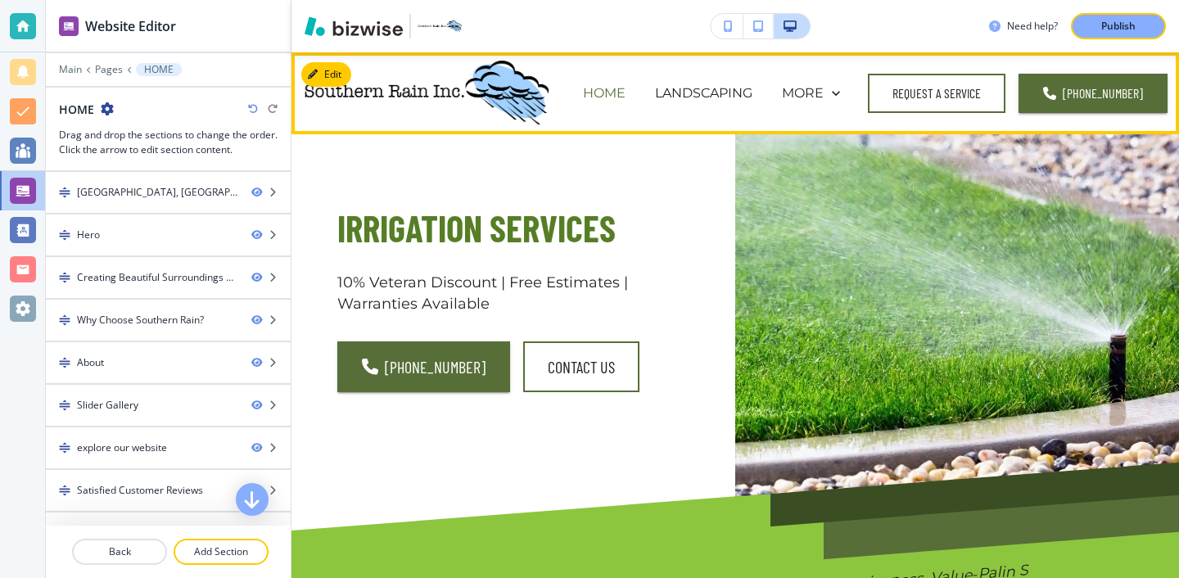
click at [604, 94] on p "HOME" at bounding box center [604, 93] width 43 height 19
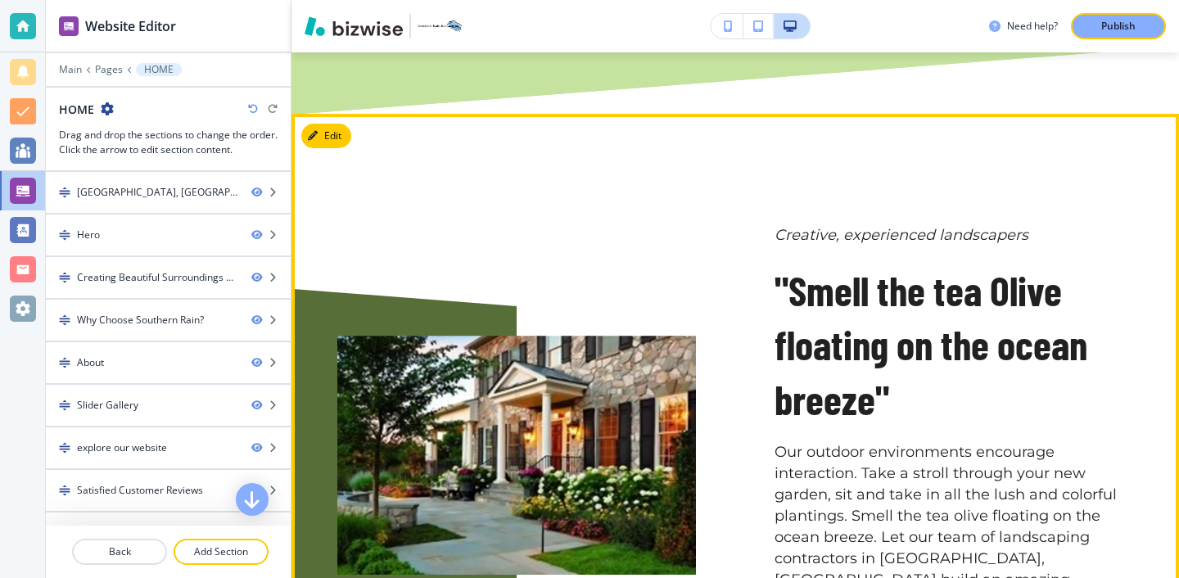
scroll to position [1859, 0]
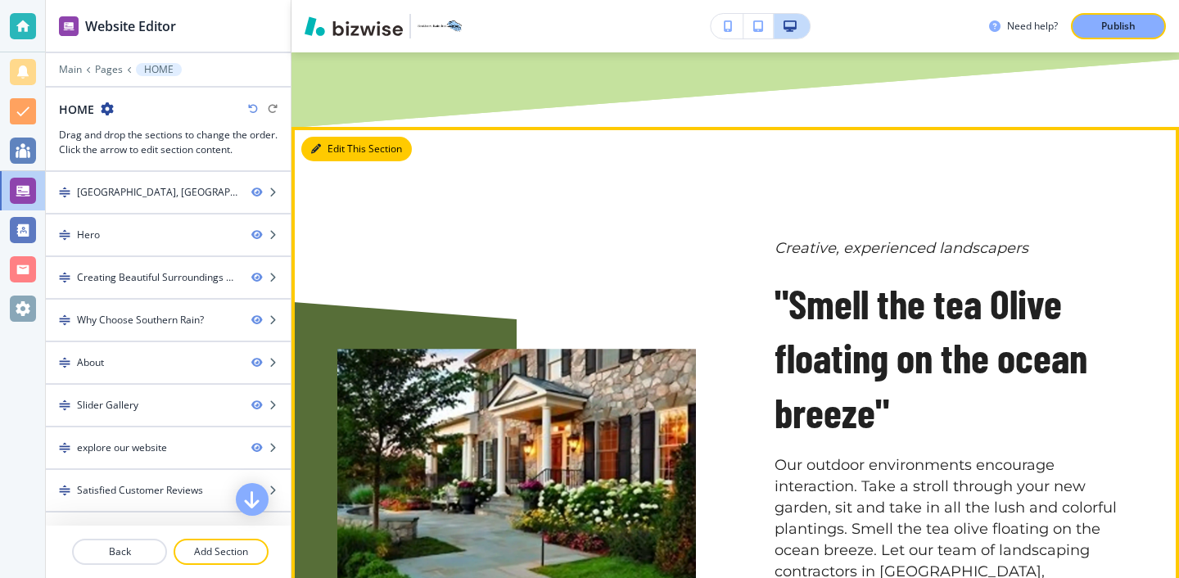
click at [346, 137] on button "Edit This Section" at bounding box center [356, 149] width 111 height 25
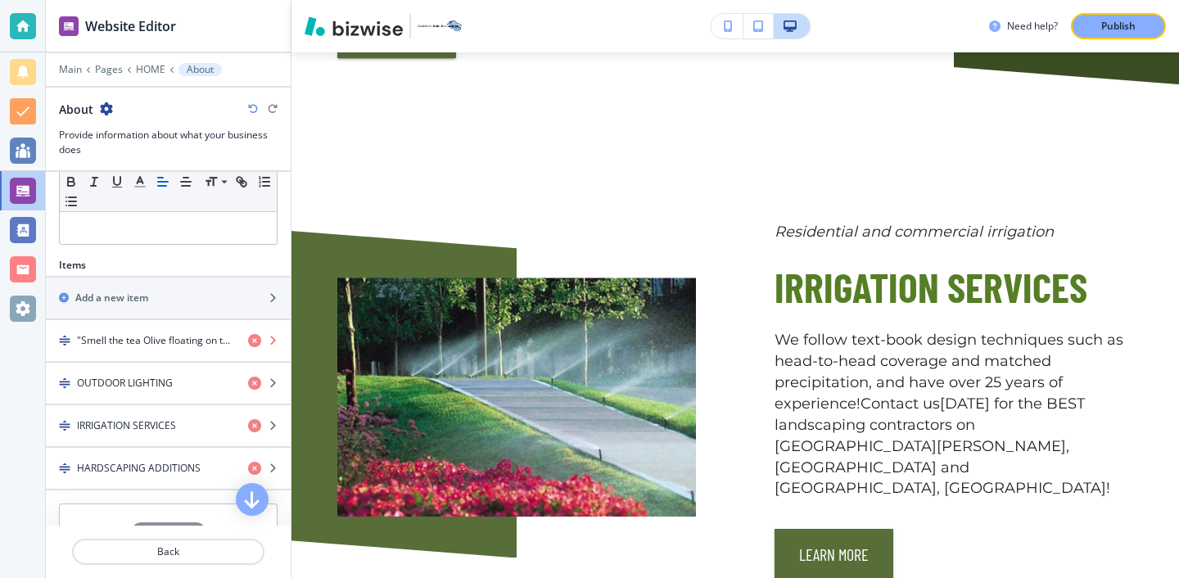
scroll to position [455, 0]
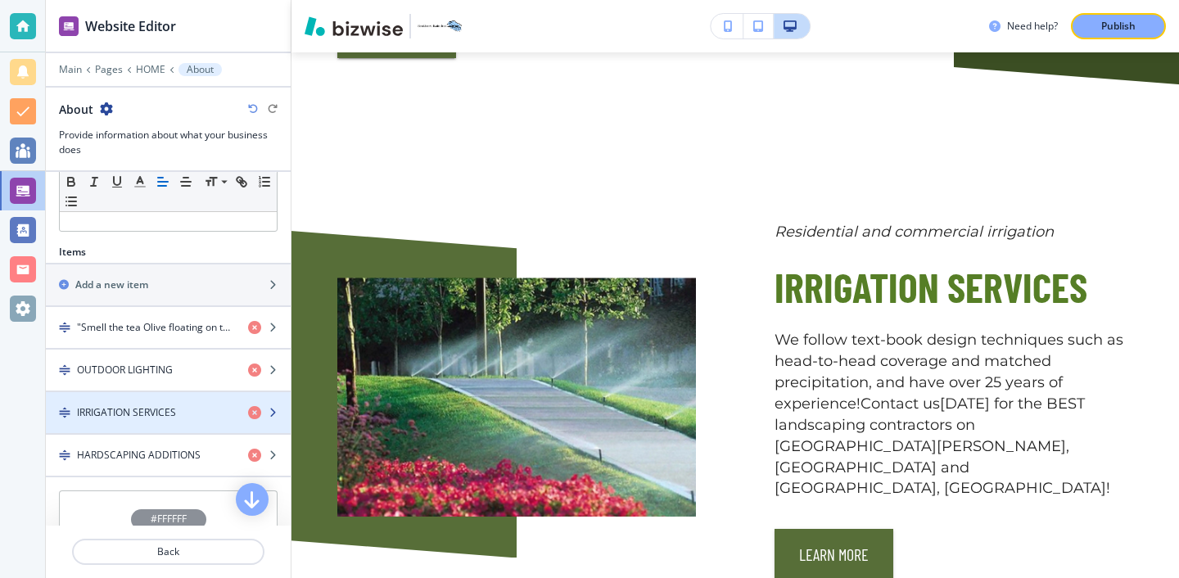
click at [205, 400] on div "button" at bounding box center [168, 398] width 245 height 13
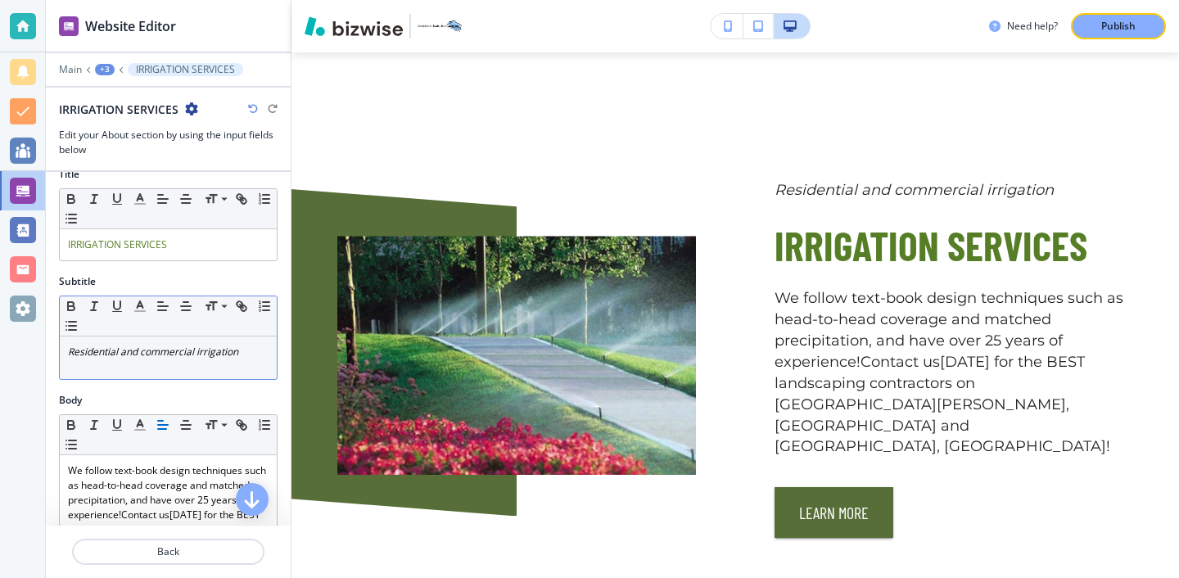
scroll to position [20, 0]
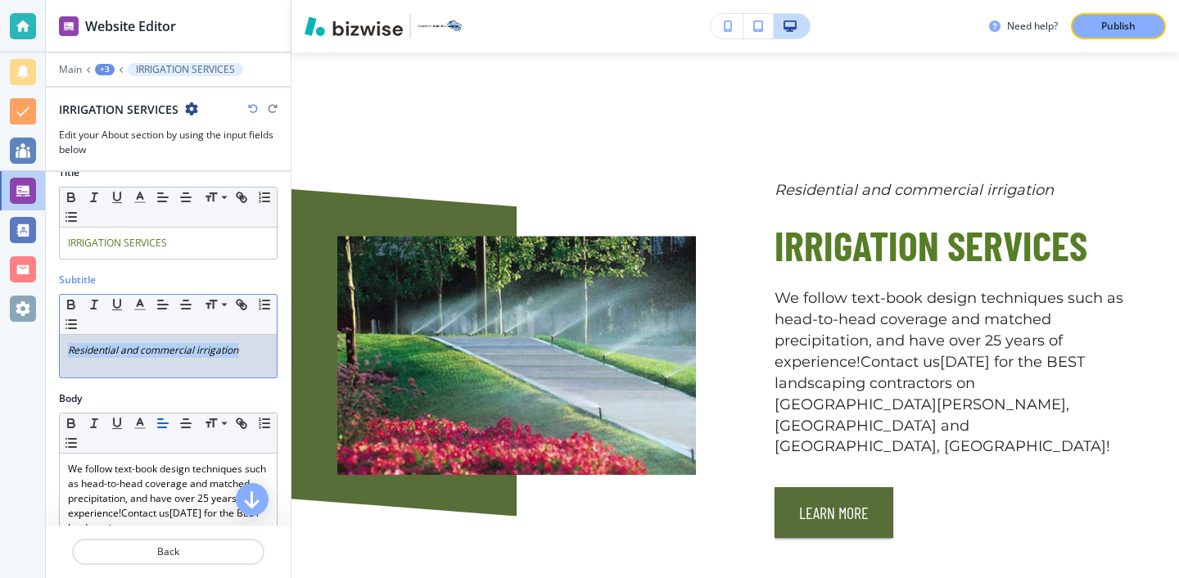
drag, startPoint x: 246, startPoint y: 353, endPoint x: 38, endPoint y: 347, distance: 207.3
click at [38, 347] on div "Website Editor Main +3 IRRIGATION SERVICES IRRIGATION SERVICES Edit your About …" at bounding box center [589, 289] width 1179 height 578
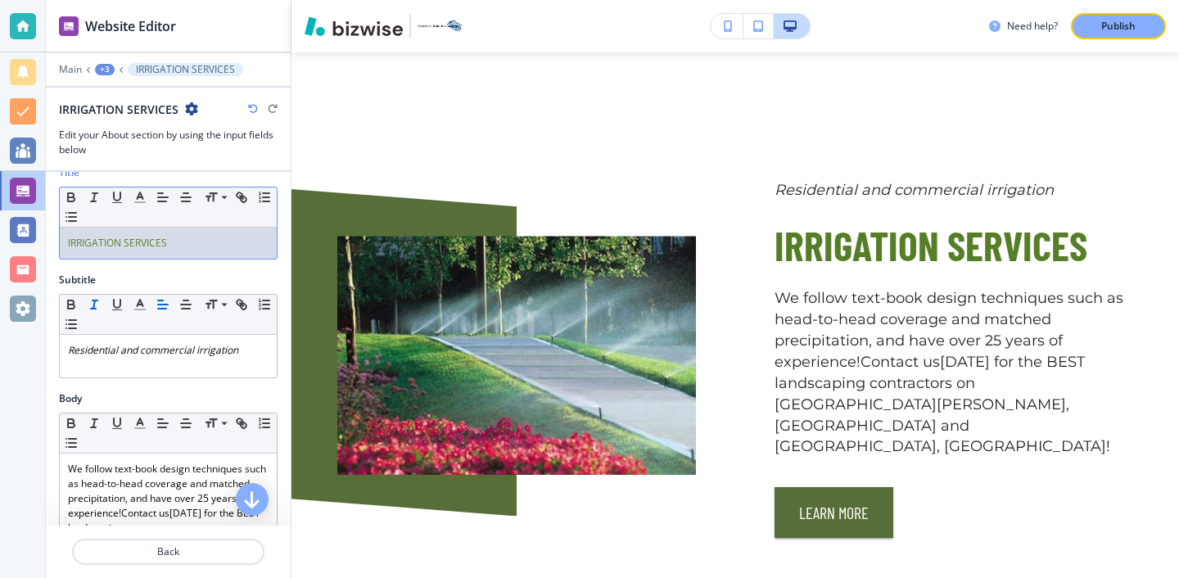
click at [171, 251] on div "IRRIGATION SERVICES" at bounding box center [168, 243] width 217 height 31
drag, startPoint x: 171, startPoint y: 251, endPoint x: 72, endPoint y: 243, distance: 99.4
click at [73, 243] on div "IRRIGATION SERVICES" at bounding box center [168, 243] width 217 height 31
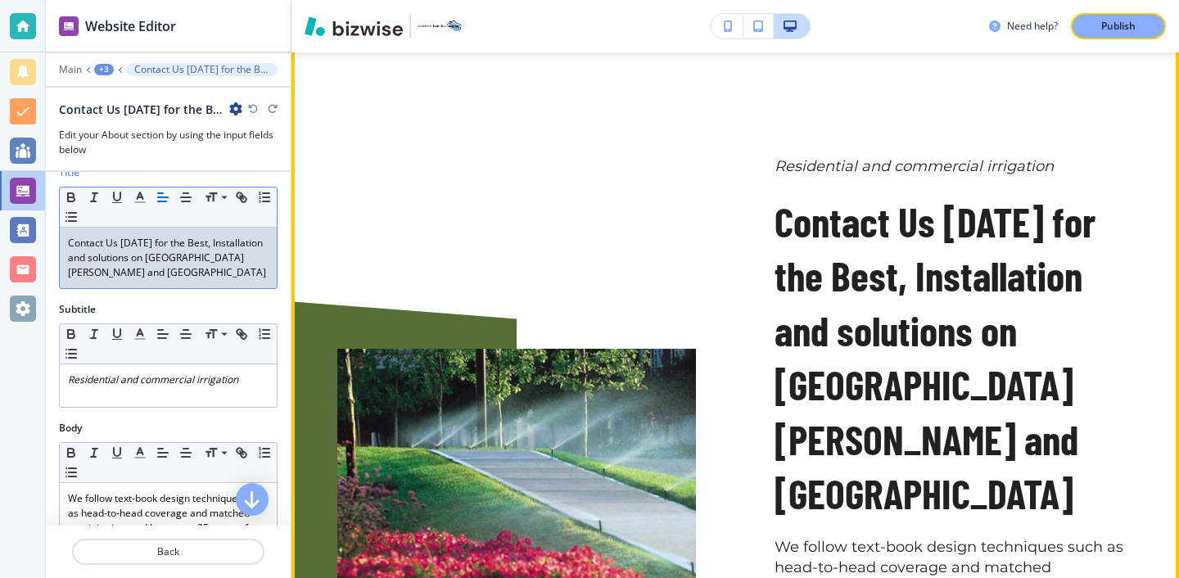
scroll to position [3065, 0]
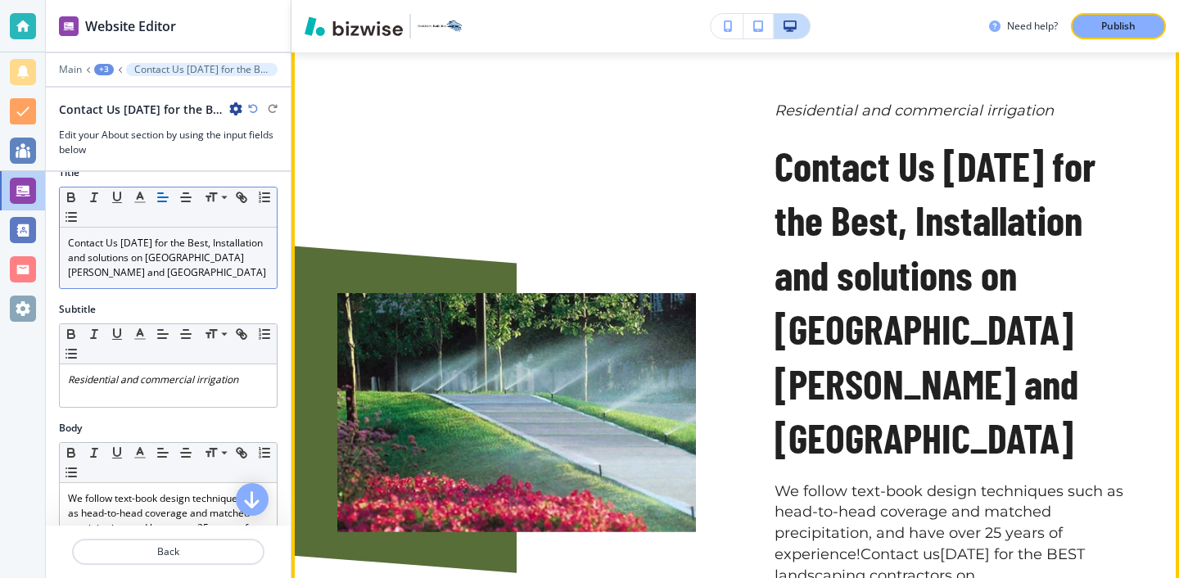
click at [888, 338] on p "Contact Us [DATE] for the Best, Installation and solutions on [GEOGRAPHIC_DATA]…" at bounding box center [954, 301] width 359 height 327
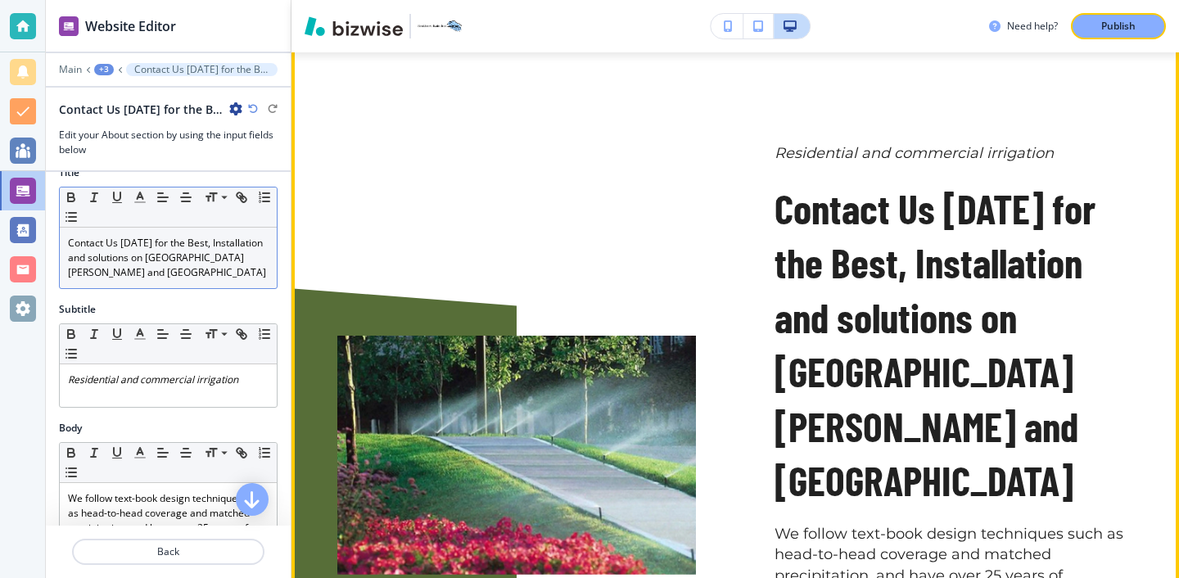
scroll to position [3021, 0]
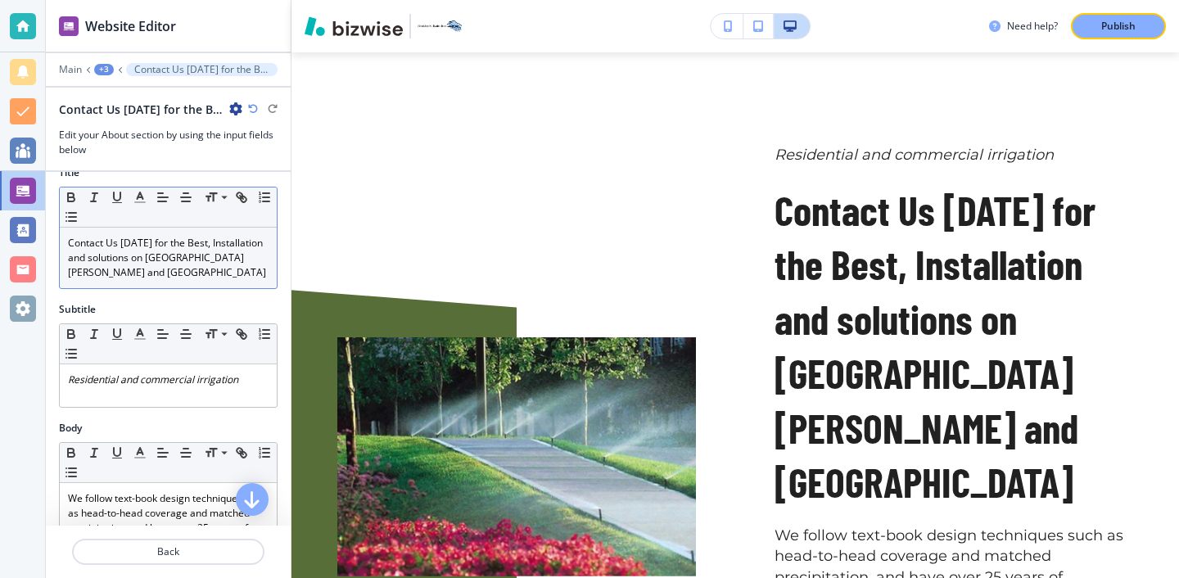
click at [265, 243] on p "Contact Us [DATE] for the Best, Installation and solutions on [GEOGRAPHIC_DATA]…" at bounding box center [168, 258] width 201 height 44
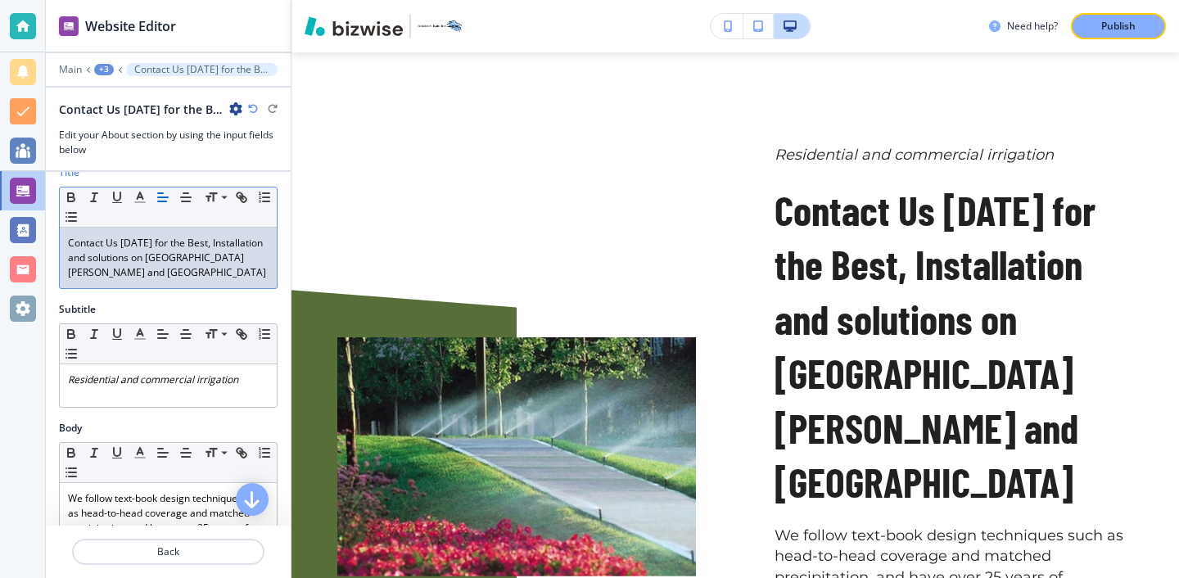
click at [210, 242] on p "Contact Us [DATE] for the Best, Installation and solutions on [GEOGRAPHIC_DATA]…" at bounding box center [168, 258] width 201 height 44
click at [208, 242] on p "Contact Us [DATE] for the Best, Installation and solutions on [GEOGRAPHIC_DATA]…" at bounding box center [168, 258] width 201 height 44
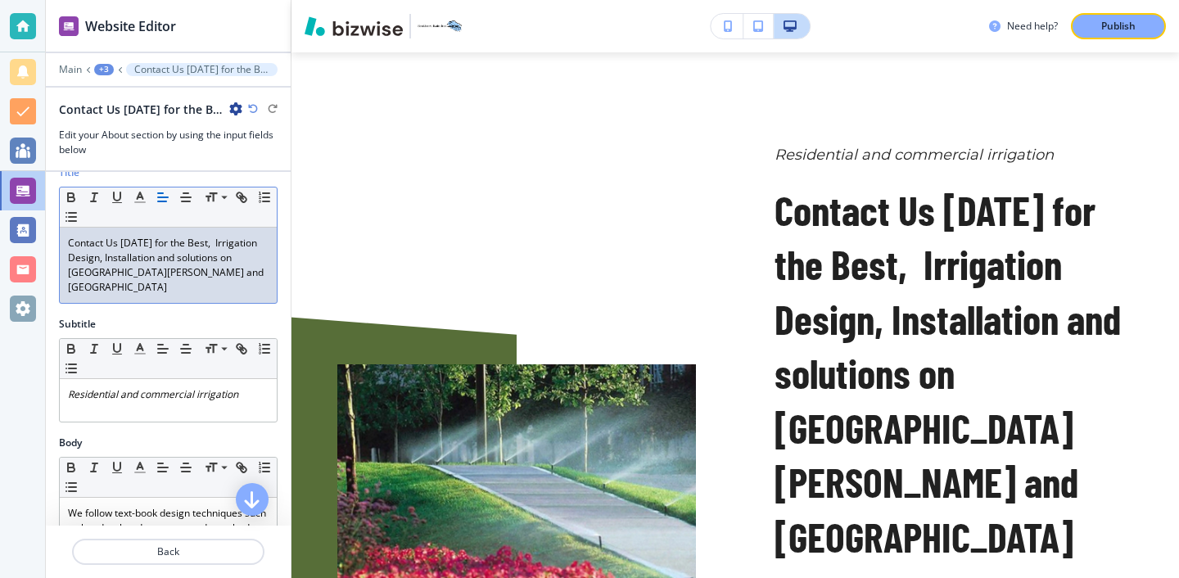
click at [213, 242] on p "Contact Us [DATE] for the Best, Irrigation Design, Installation and solutions o…" at bounding box center [168, 265] width 201 height 59
click at [209, 242] on p "Contact Us [DATE] for the Best, Irrigation Design, Installation and solutions o…" at bounding box center [168, 265] width 201 height 59
click at [188, 237] on p "Contact Us [DATE] for the Best Irrigation Design, Installation and solutions on…" at bounding box center [168, 265] width 201 height 59
click at [214, 267] on p "Contact Us [DATE] for the best Irrigation Design, Installation and solutions on…" at bounding box center [168, 265] width 201 height 59
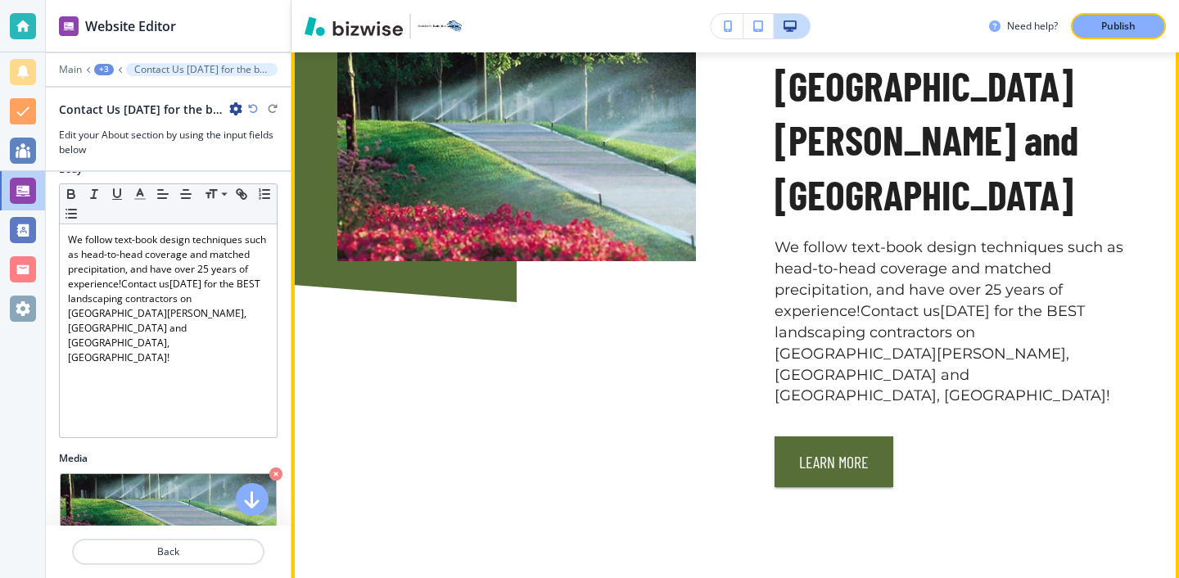
scroll to position [3369, 0]
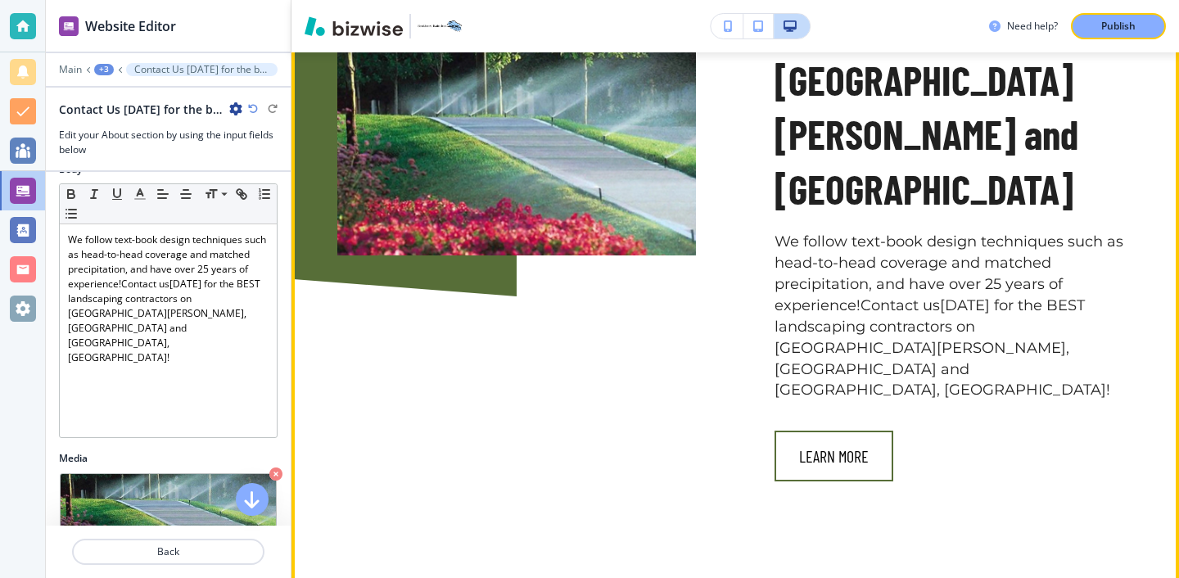
click at [823, 431] on button "Learn More" at bounding box center [834, 456] width 119 height 51
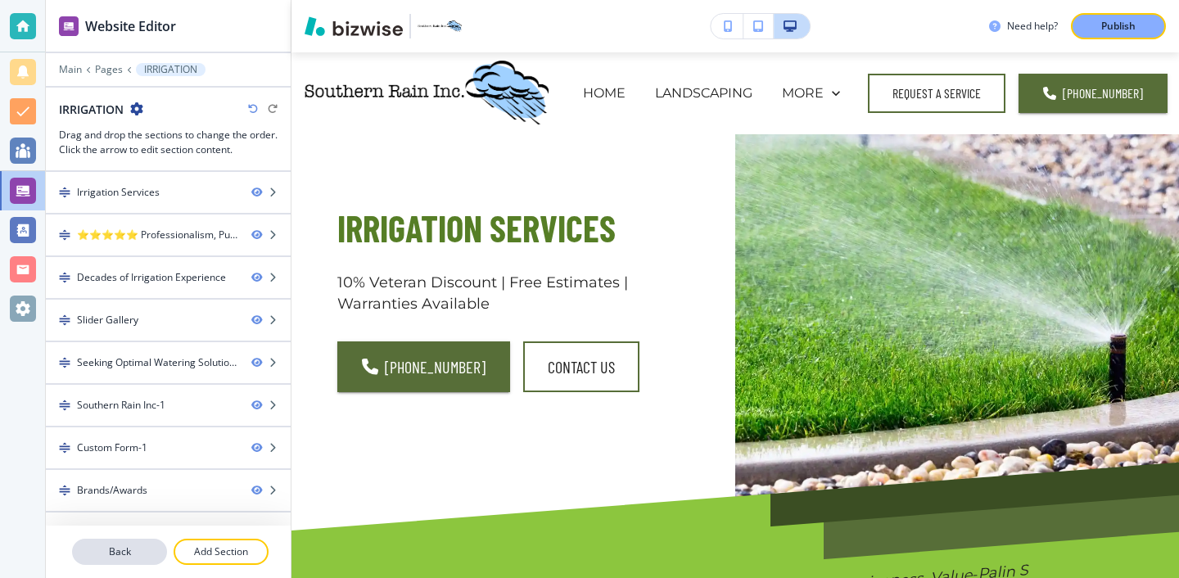
click at [156, 556] on p "Back" at bounding box center [120, 552] width 92 height 15
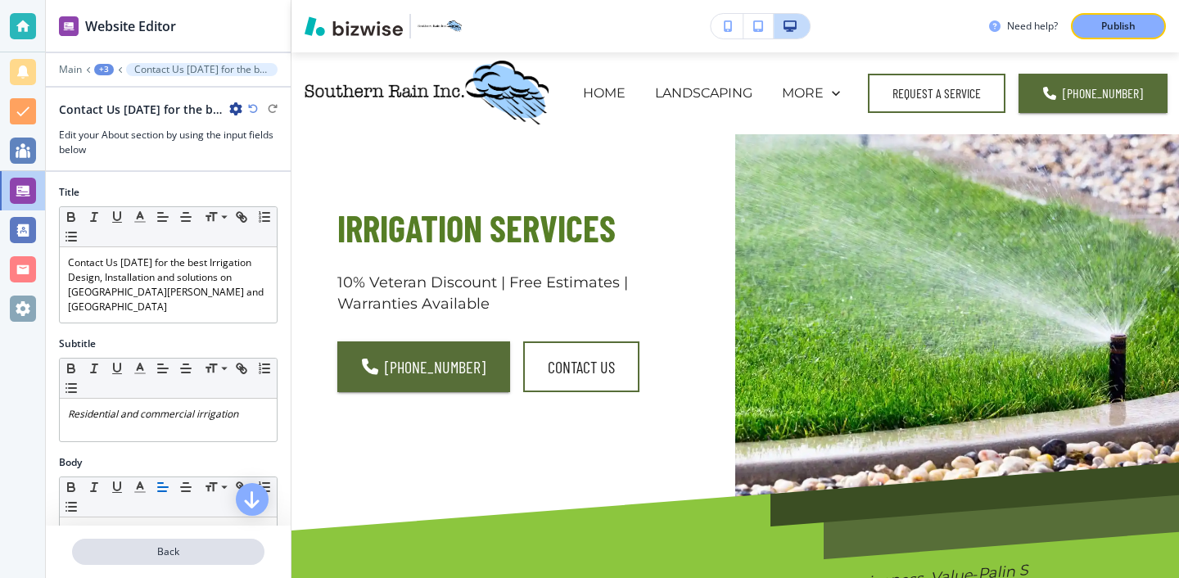
click at [115, 545] on p "Back" at bounding box center [168, 552] width 189 height 15
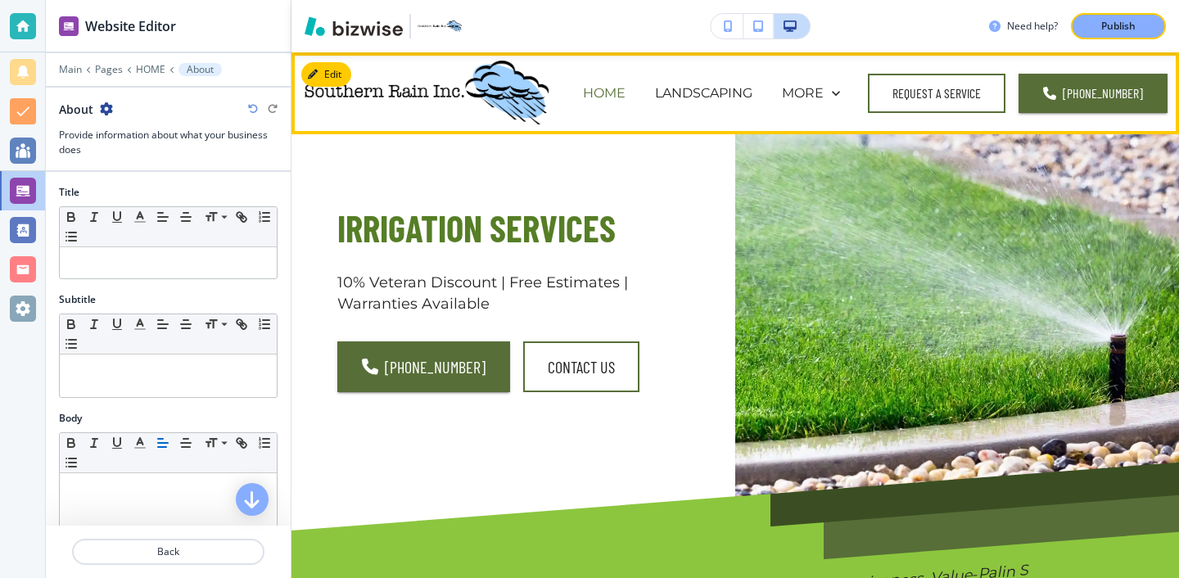
click at [620, 94] on p "HOME" at bounding box center [604, 93] width 43 height 19
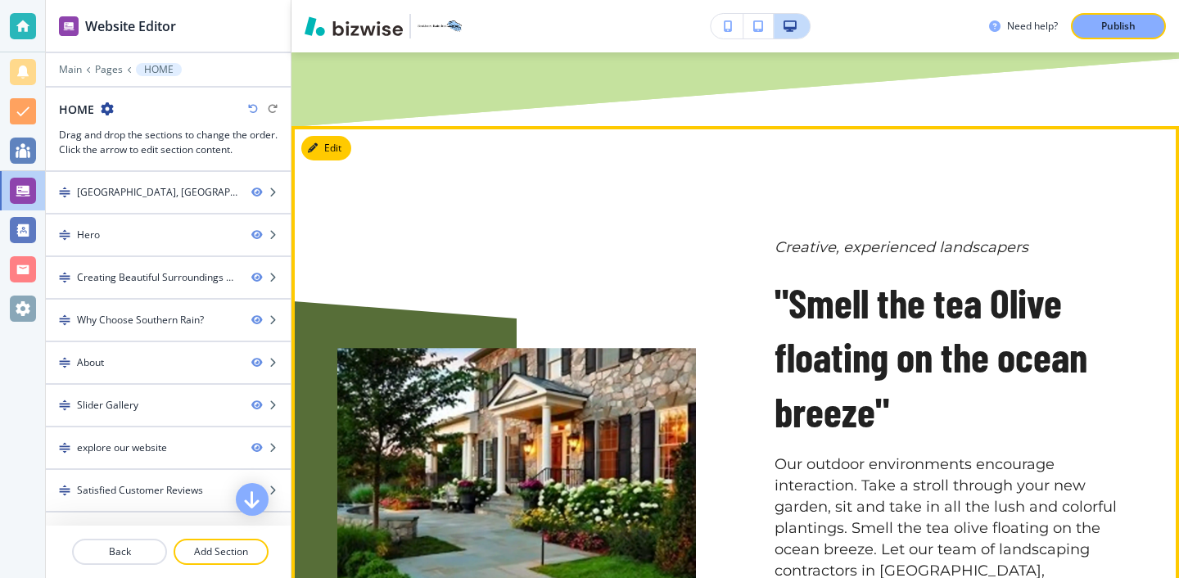
scroll to position [1860, 0]
click at [327, 136] on button "Edit This Section" at bounding box center [356, 148] width 111 height 25
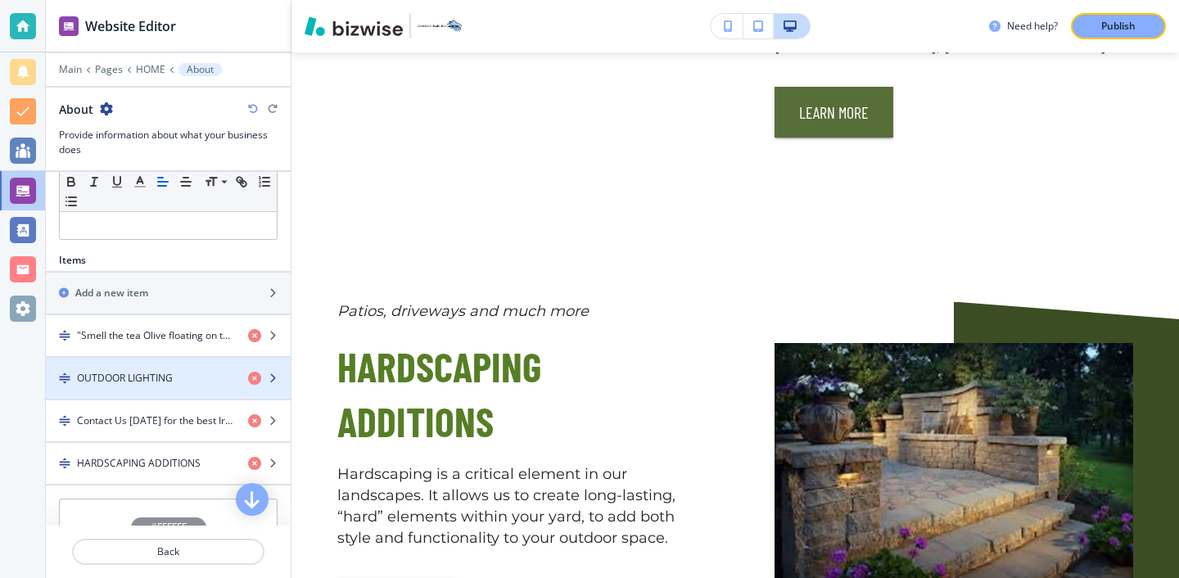
scroll to position [610, 0]
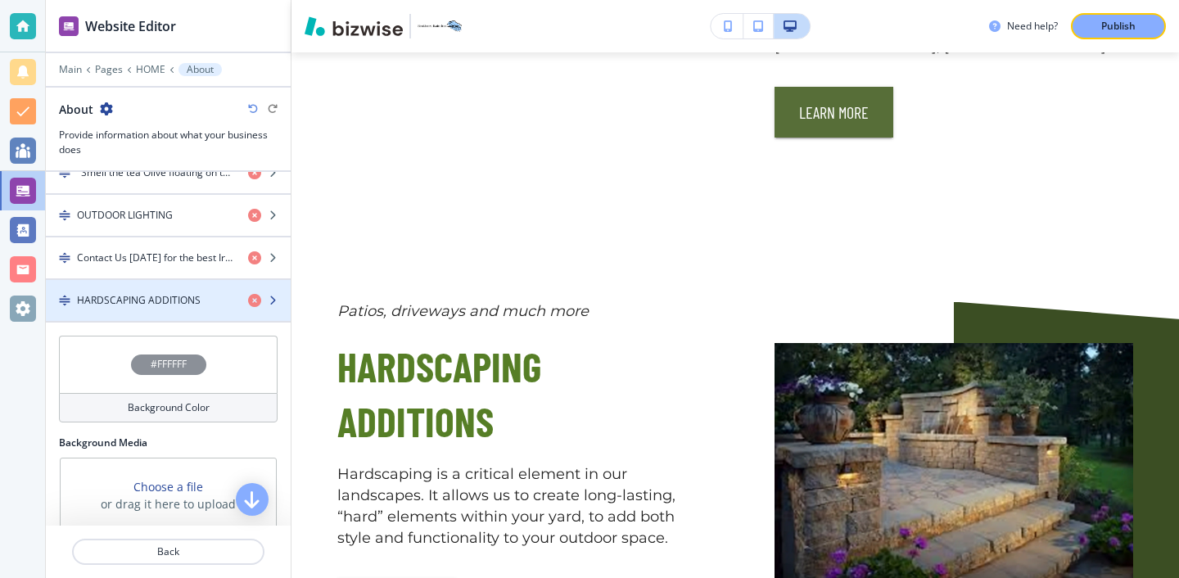
click at [178, 310] on div "button" at bounding box center [168, 314] width 245 height 13
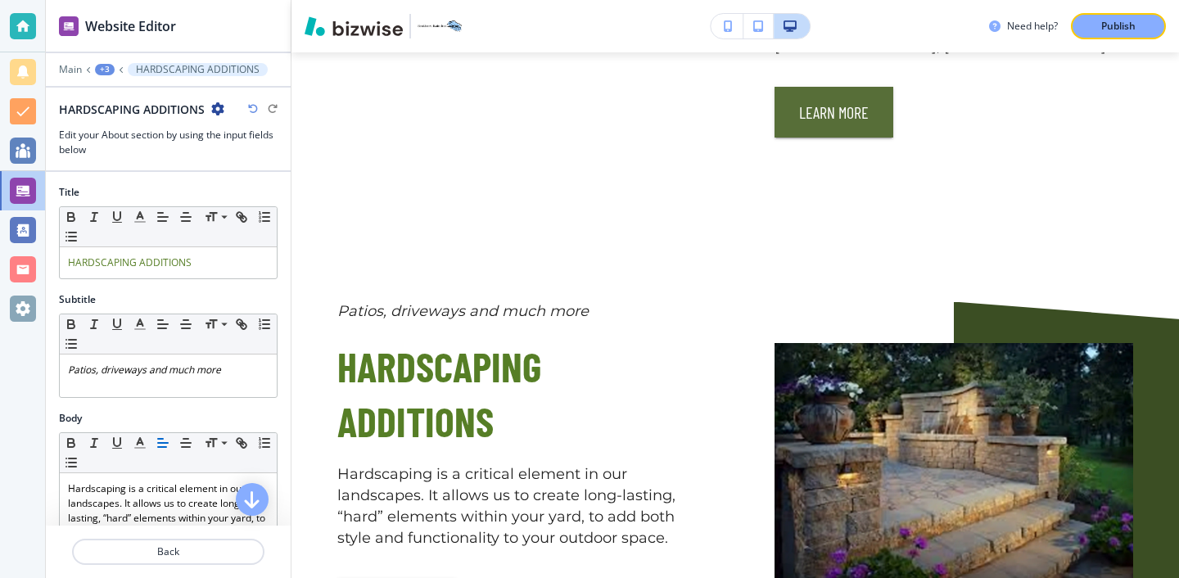
scroll to position [3738, 0]
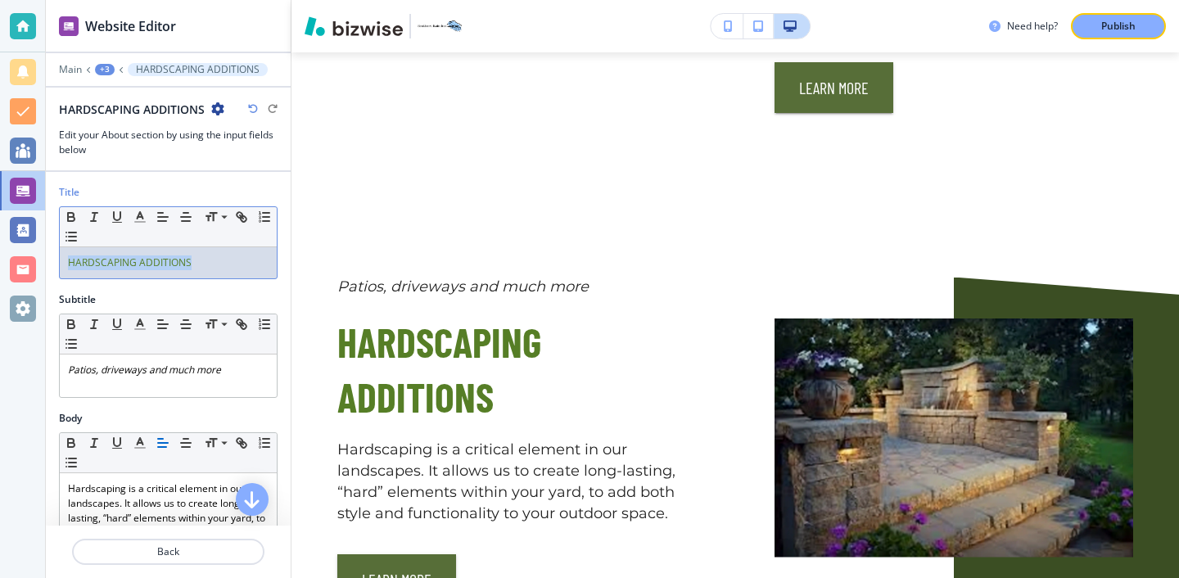
drag, startPoint x: 206, startPoint y: 265, endPoint x: 26, endPoint y: 262, distance: 180.2
click at [26, 261] on div "Website Editor Main +3 HARDSCAPING ADDITIONS HARDSCAPING ADDITIONS Edit your Ab…" at bounding box center [589, 289] width 1179 height 578
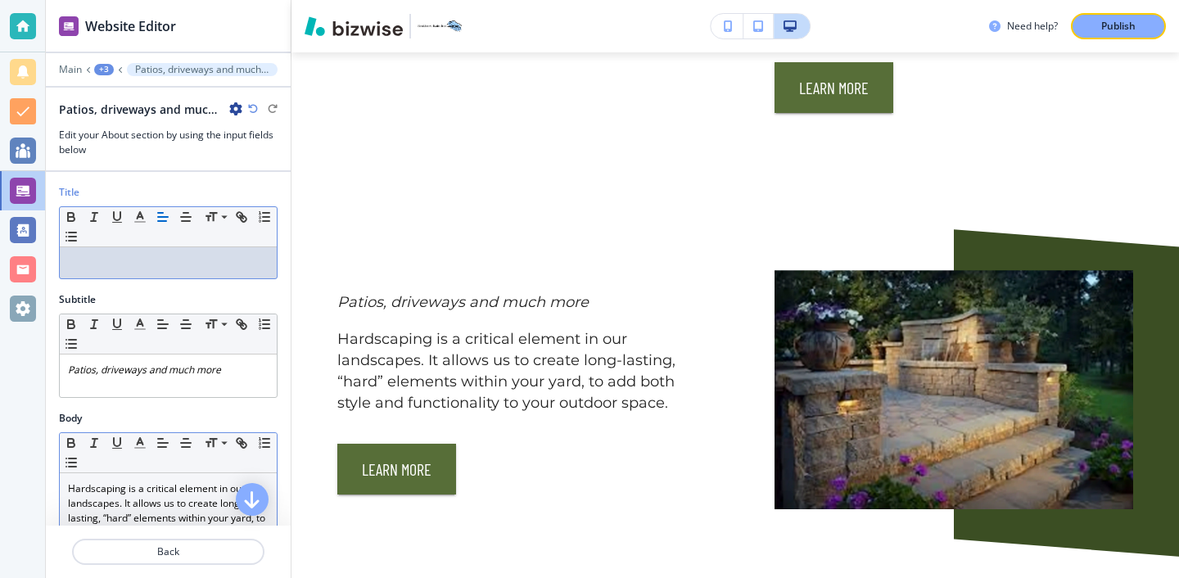
scroll to position [110, 0]
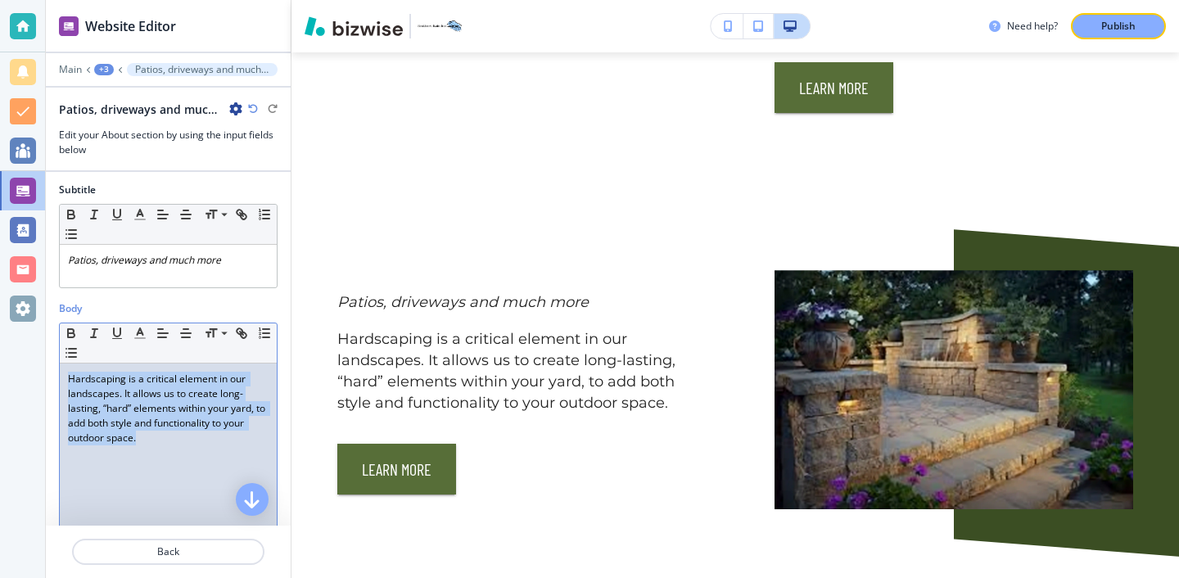
drag, startPoint x: 156, startPoint y: 454, endPoint x: 64, endPoint y: 370, distance: 124.7
click at [64, 369] on div "Hardscaping is a critical element in our landscapes. It allows us to create lon…" at bounding box center [168, 470] width 217 height 213
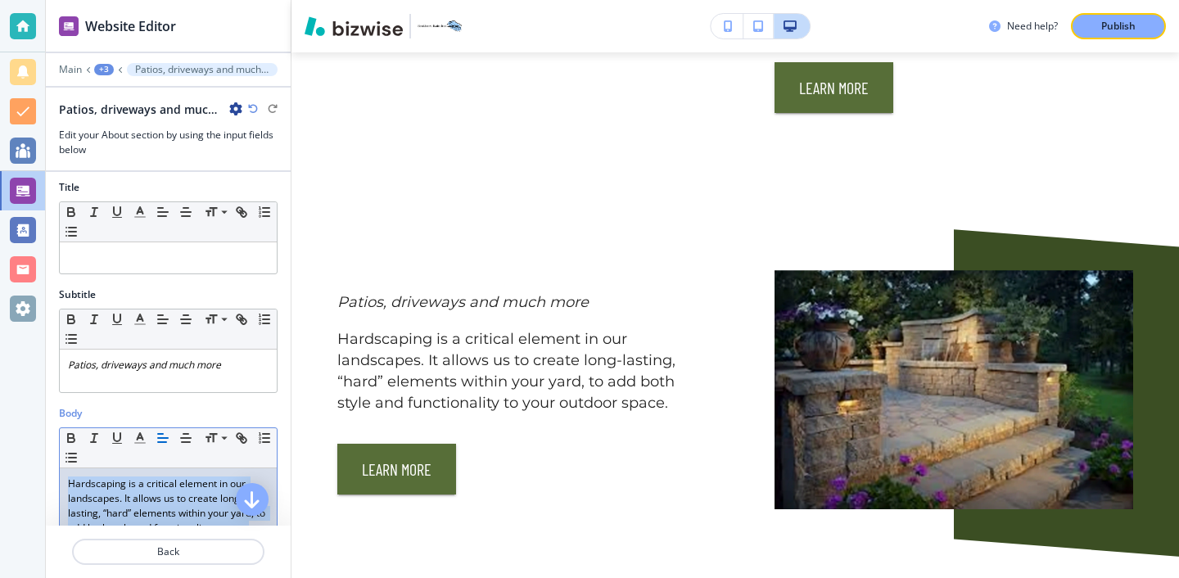
scroll to position [0, 0]
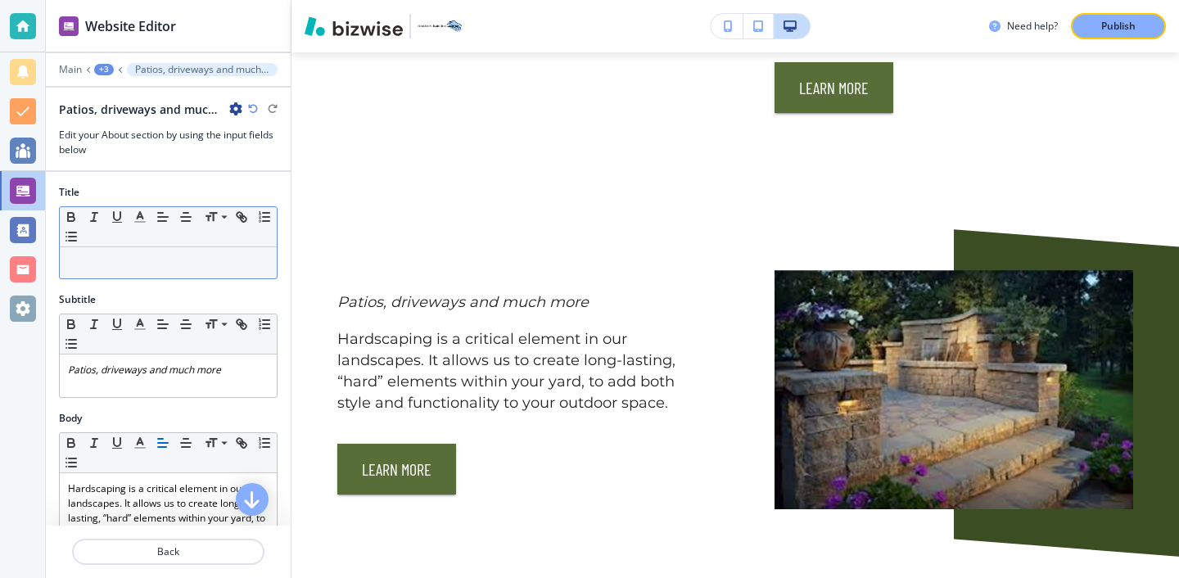
click at [127, 245] on div "Small Normal Large Huge" at bounding box center [168, 227] width 217 height 40
click at [127, 253] on div at bounding box center [168, 262] width 217 height 31
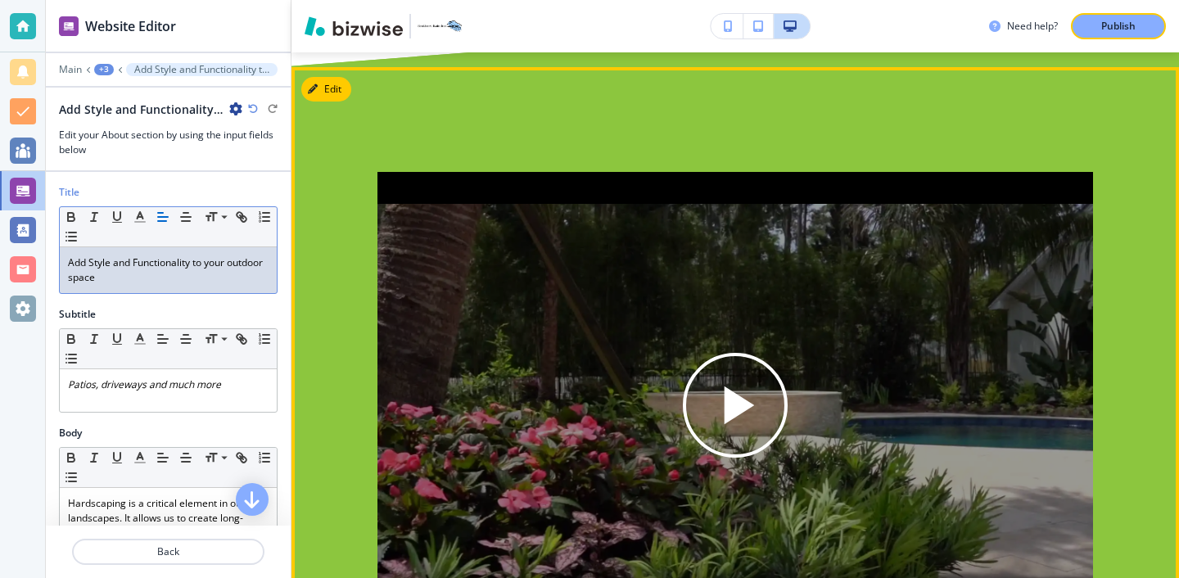
scroll to position [4561, 0]
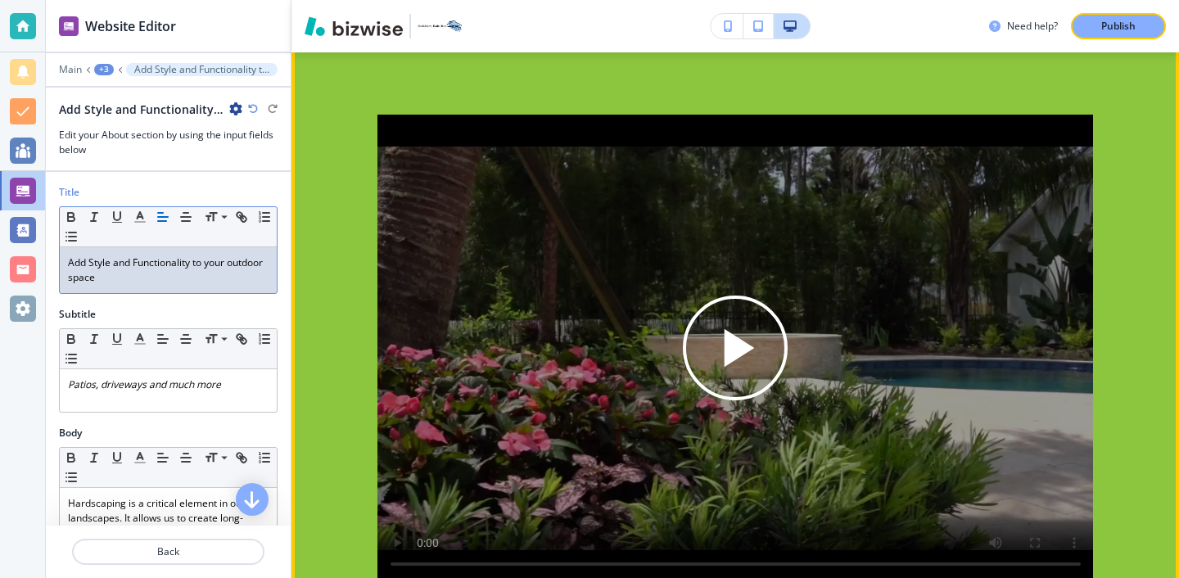
click at [761, 254] on div "Play button for video with title: undefined" at bounding box center [736, 349] width 717 height 468
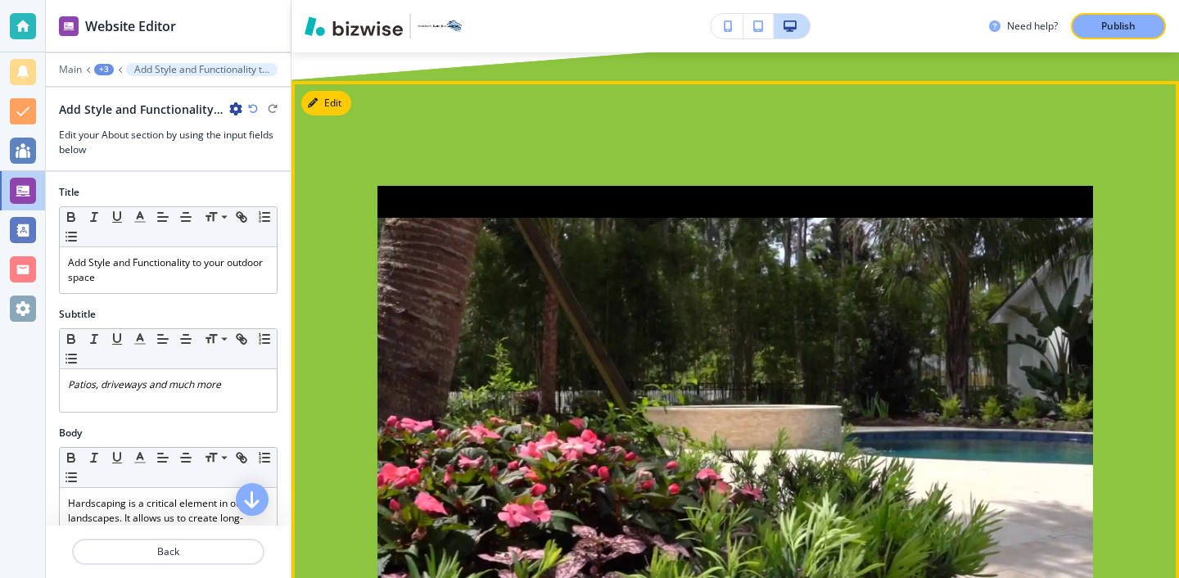
scroll to position [4467, 0]
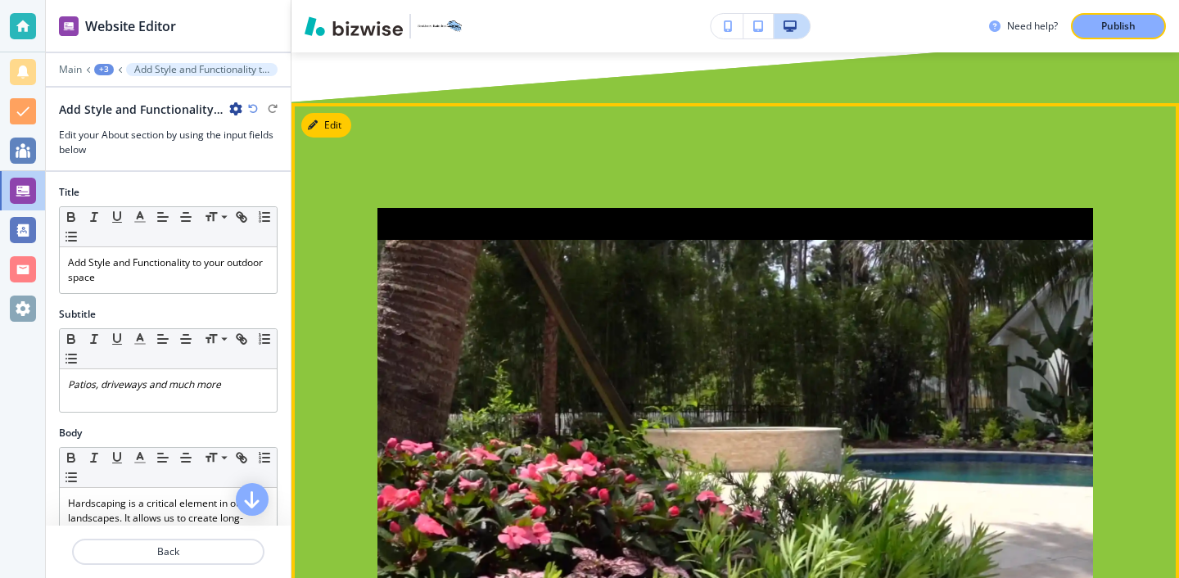
click at [1105, 350] on div at bounding box center [735, 442] width 796 height 468
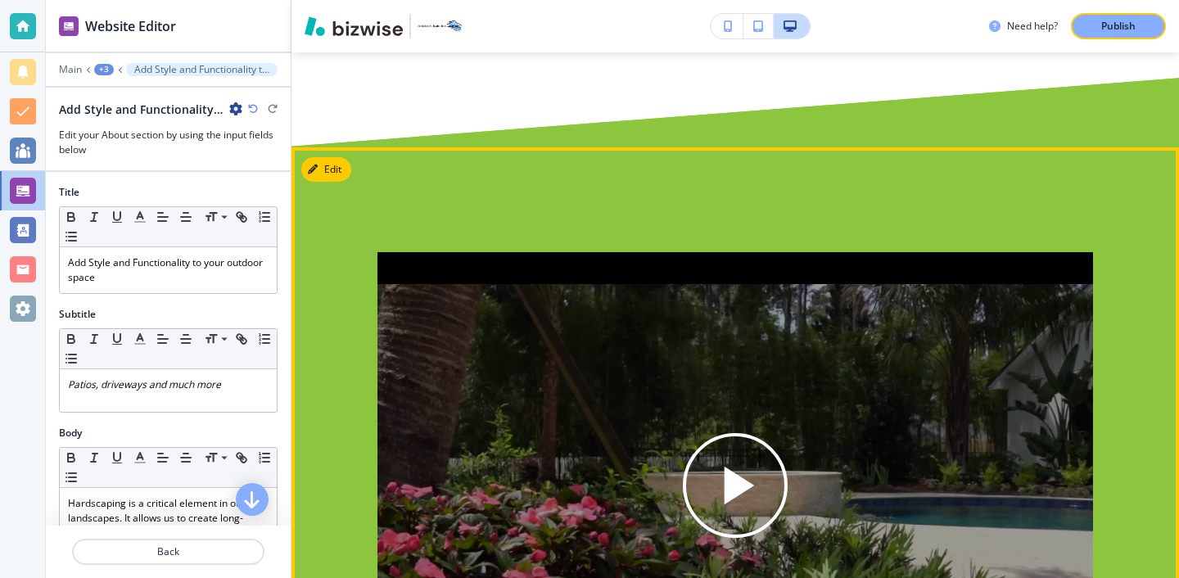
scroll to position [4352, 0]
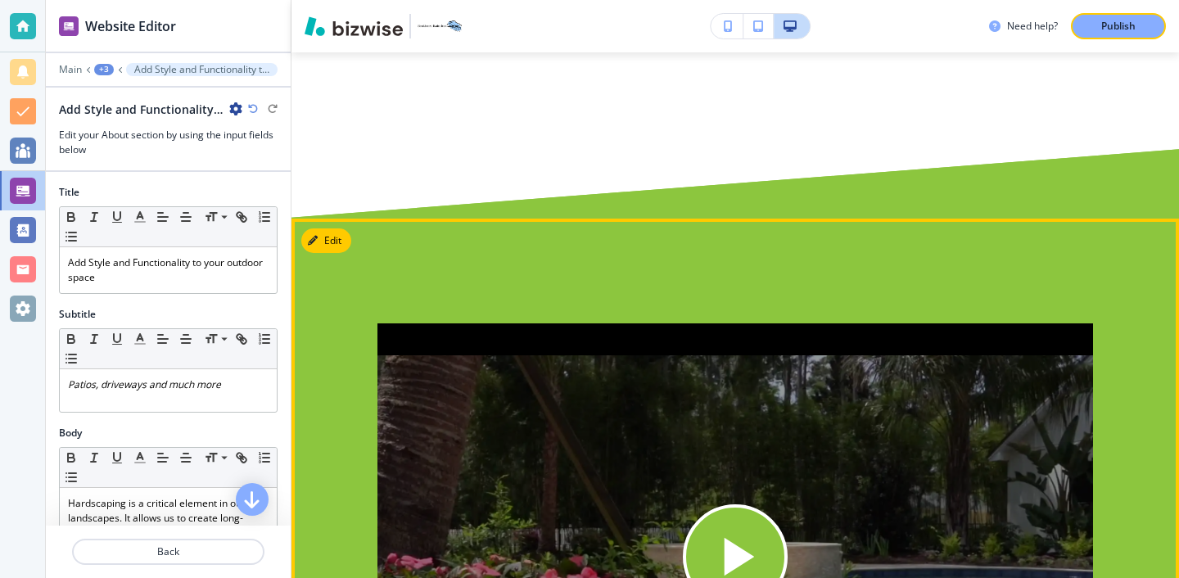
click at [700, 504] on div "Play button for video with title: undefined" at bounding box center [735, 556] width 105 height 105
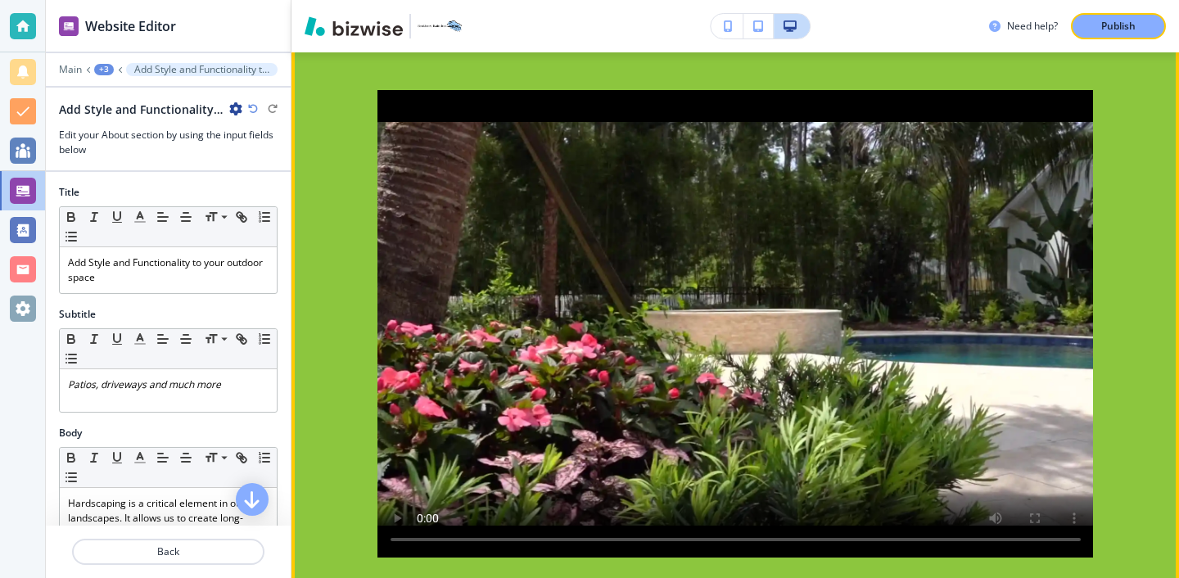
scroll to position [4631, 0]
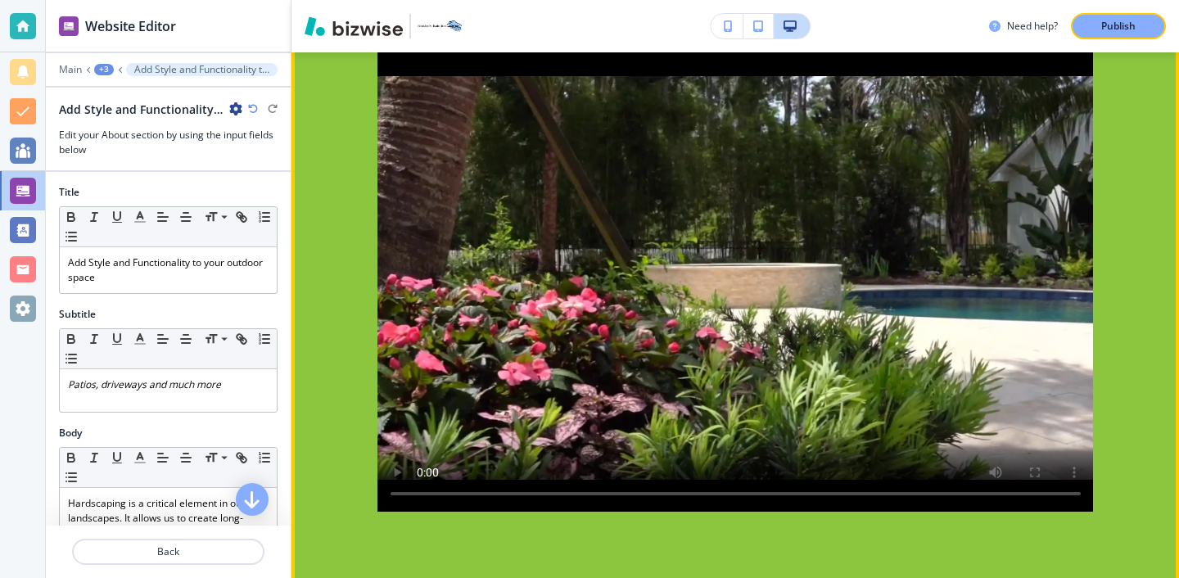
click at [688, 183] on video at bounding box center [736, 278] width 717 height 468
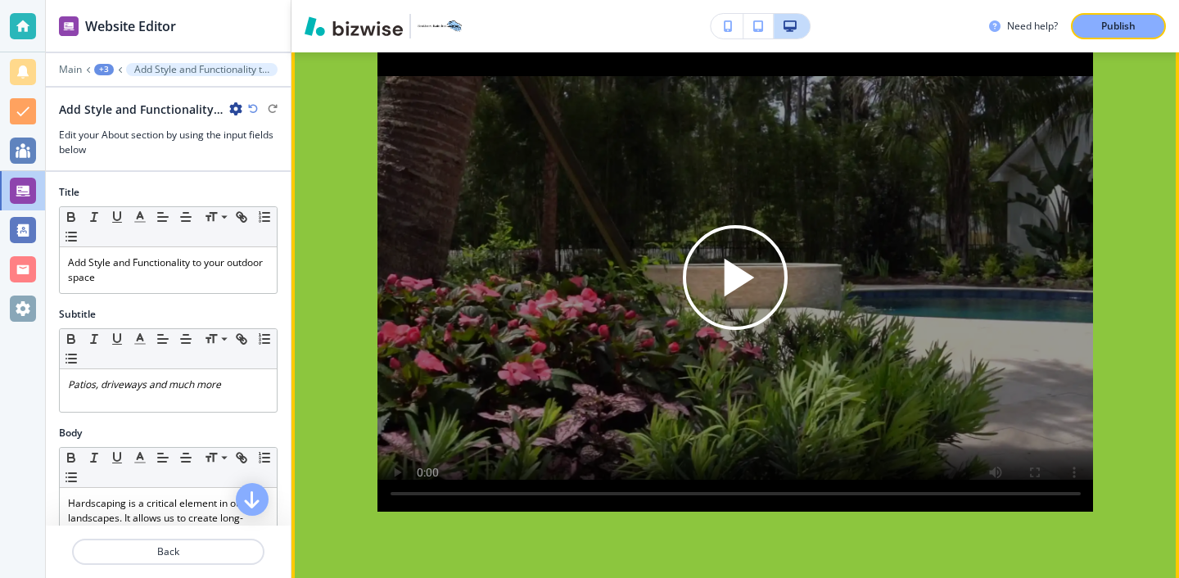
click at [688, 183] on div "Play button for video with title: undefined" at bounding box center [736, 278] width 717 height 468
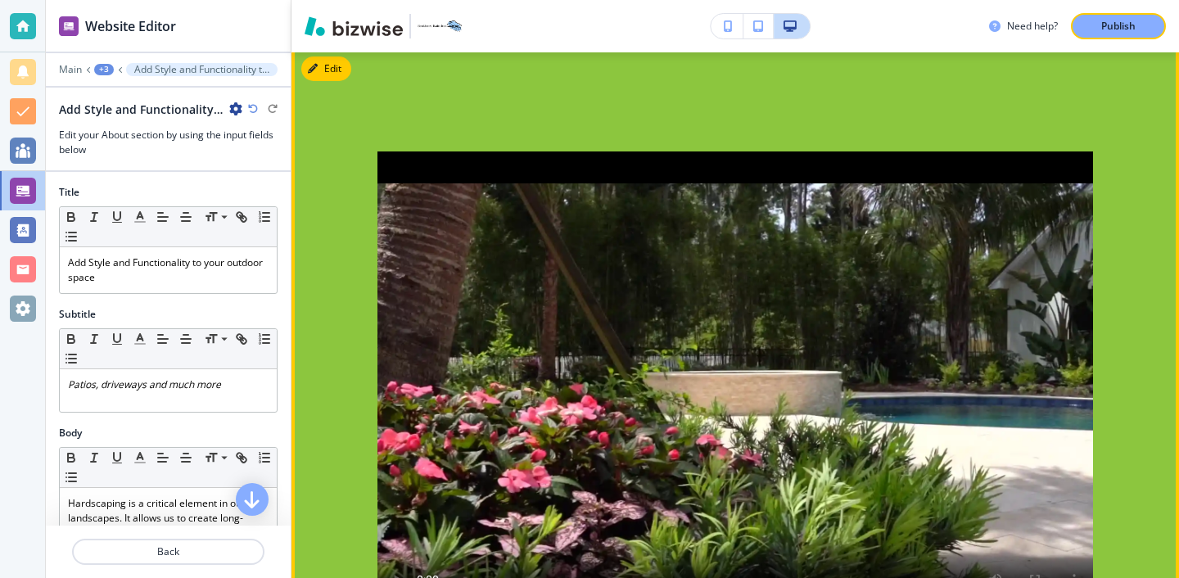
scroll to position [4491, 0]
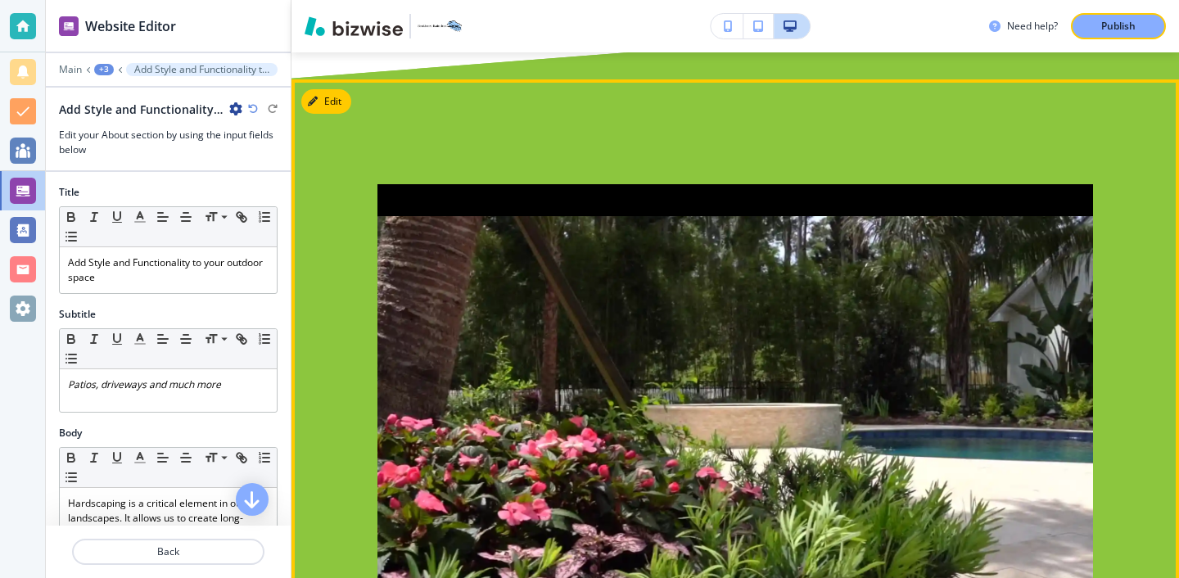
click at [693, 244] on video at bounding box center [736, 418] width 717 height 468
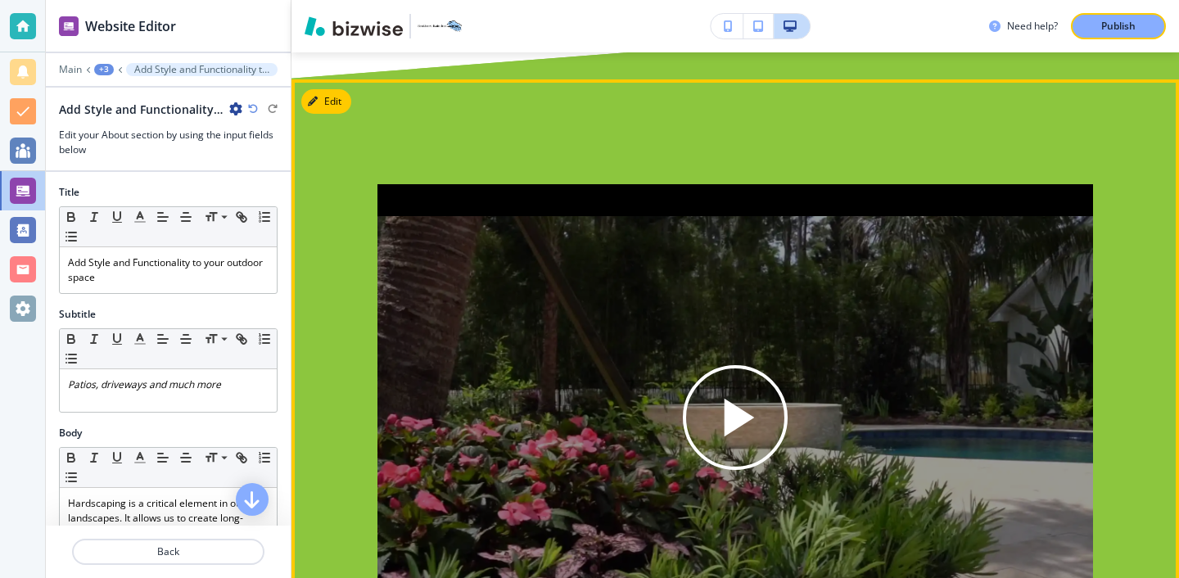
click at [693, 244] on div "Play button for video with title: undefined" at bounding box center [736, 418] width 717 height 468
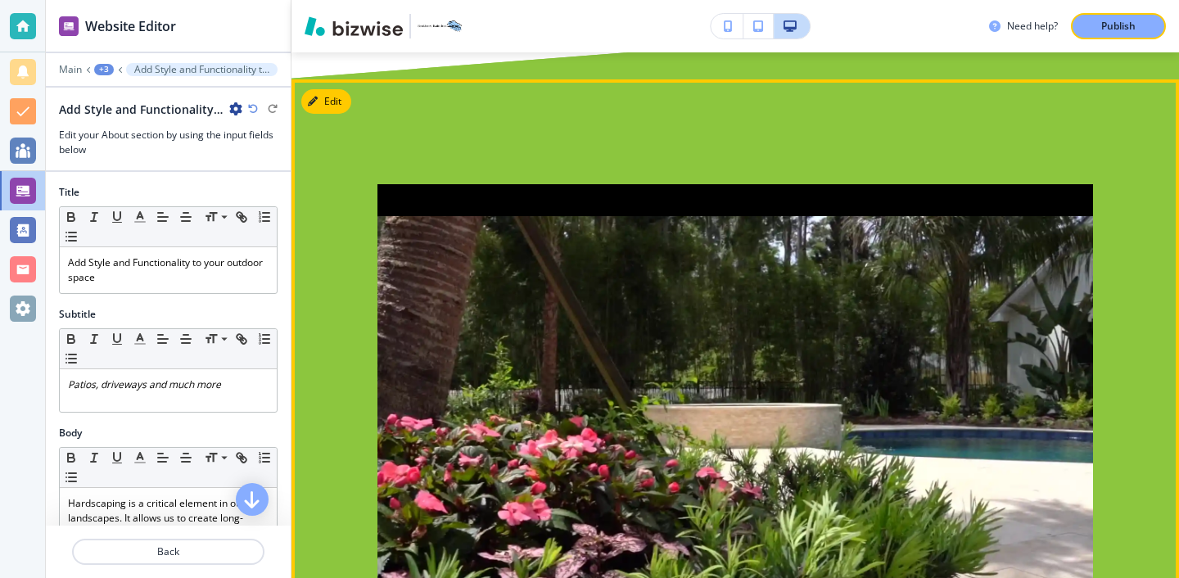
click at [693, 244] on video at bounding box center [736, 418] width 717 height 468
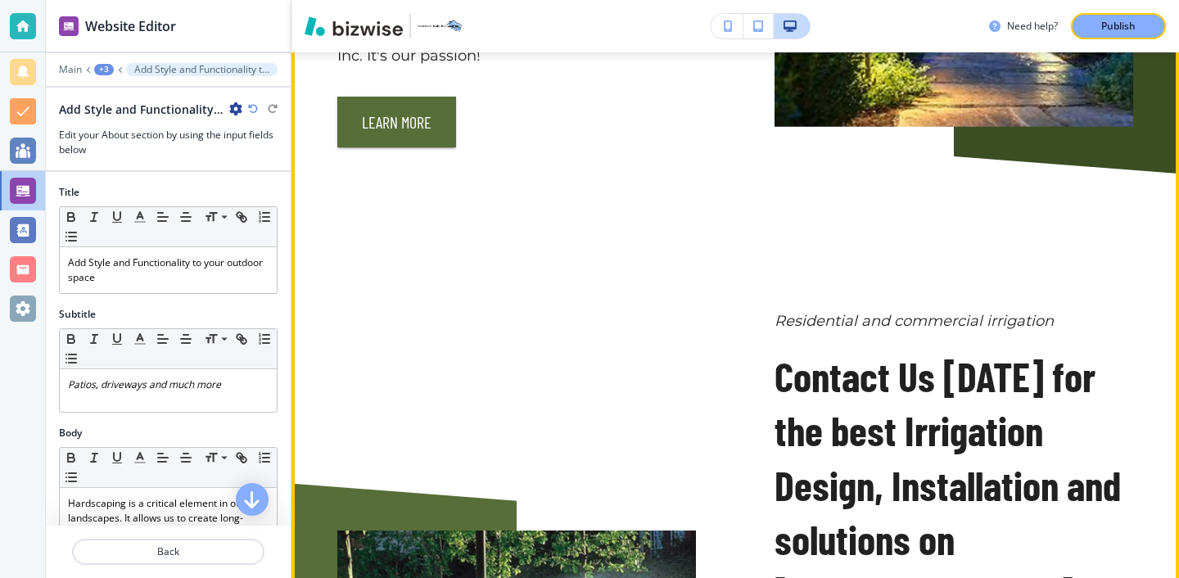
scroll to position [2462, 0]
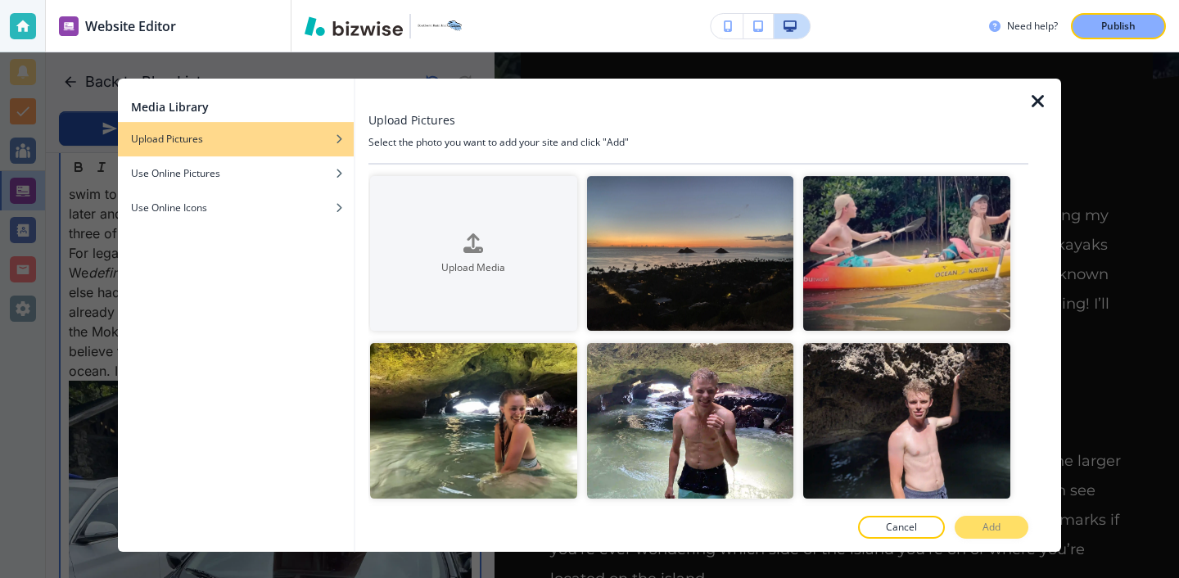
scroll to position [1854, 0]
click at [1090, 102] on div "Media Library Upload Pictures Use Online Pictures Use Online Icons Upload Pictu…" at bounding box center [589, 315] width 1179 height 526
click at [1044, 106] on icon "button" at bounding box center [1039, 102] width 20 height 20
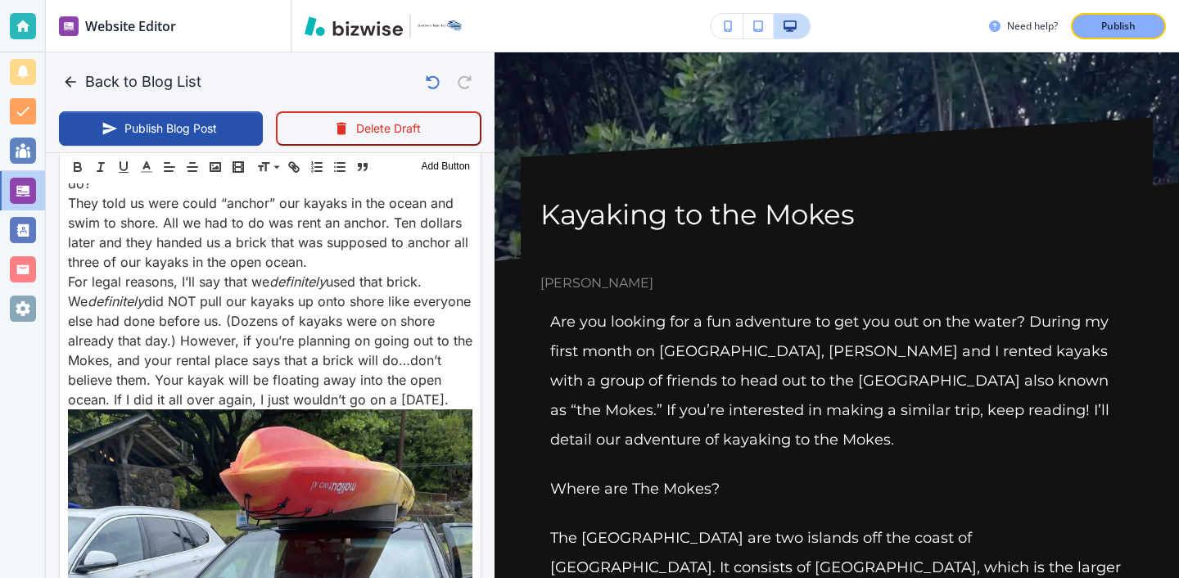
scroll to position [1793, 0]
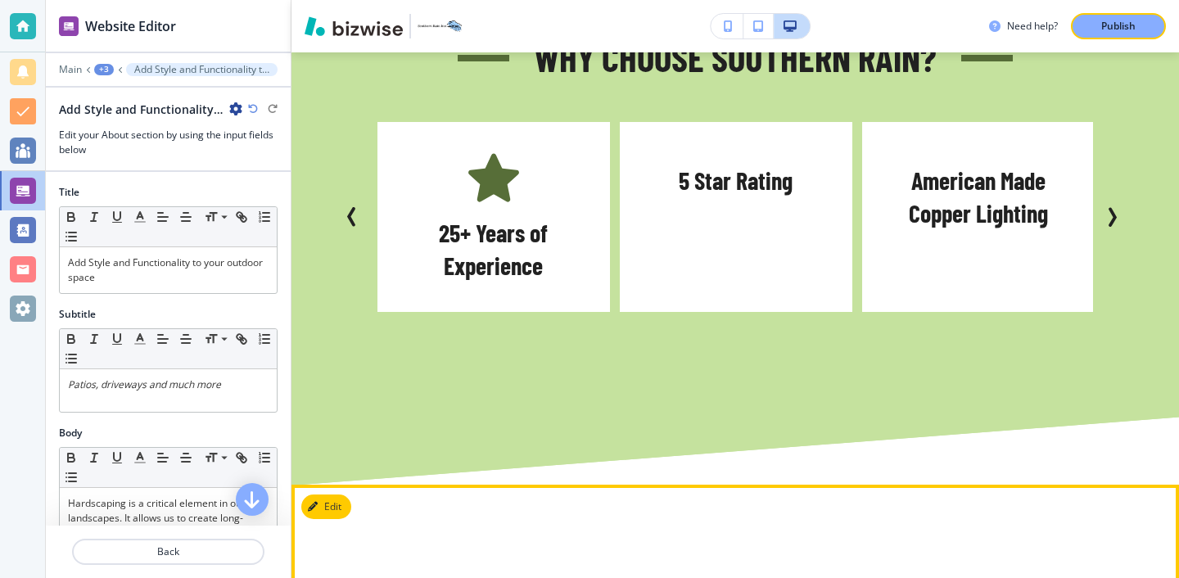
scroll to position [1446, 0]
